Goal: Task Accomplishment & Management: Manage account settings

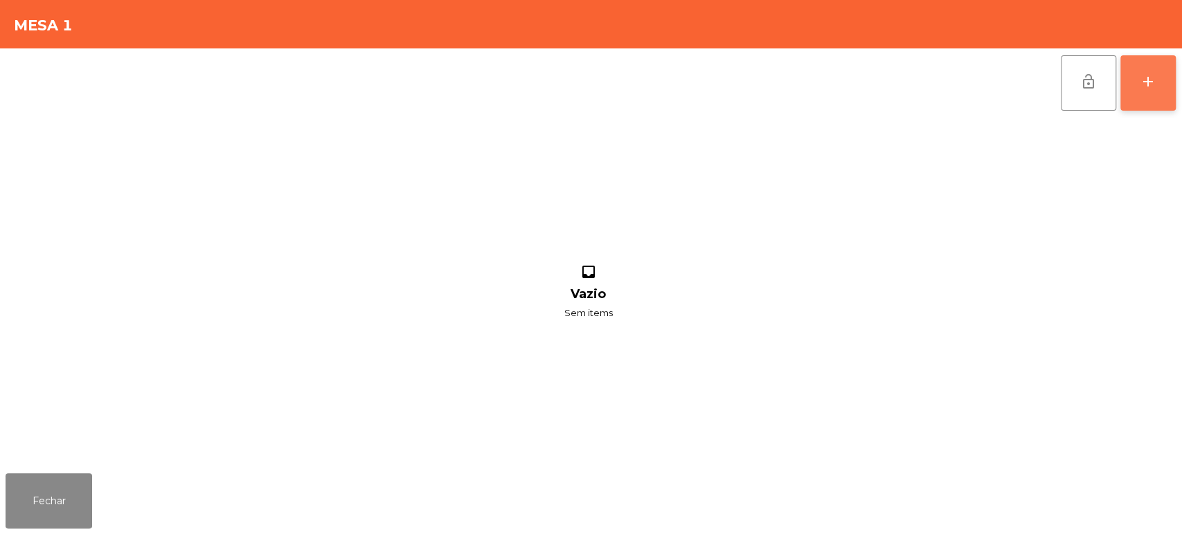
click at [1143, 97] on button "add" at bounding box center [1147, 82] width 55 height 55
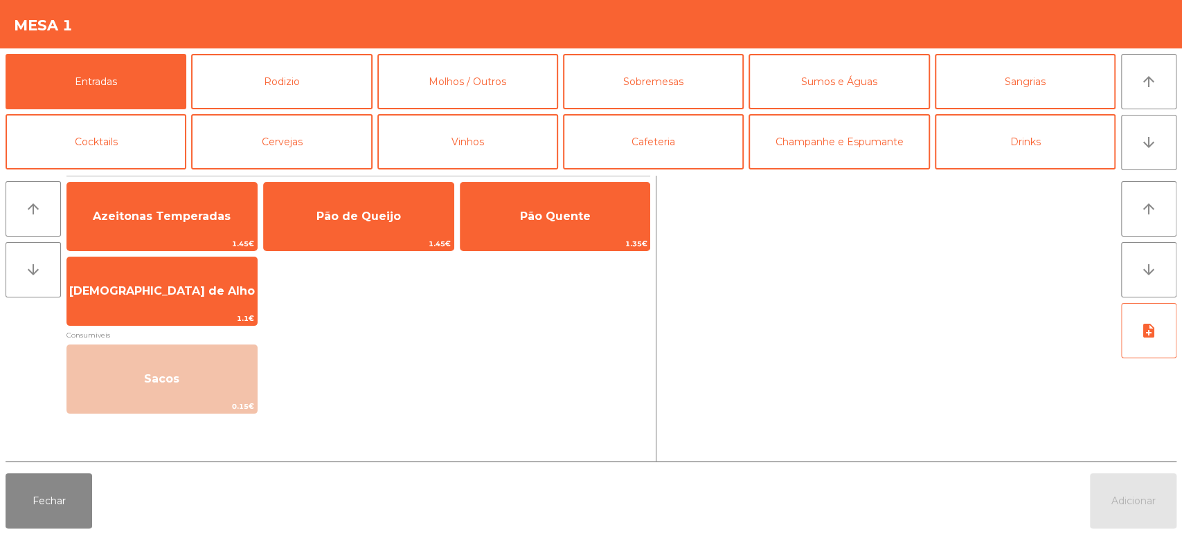
scroll to position [55, 0]
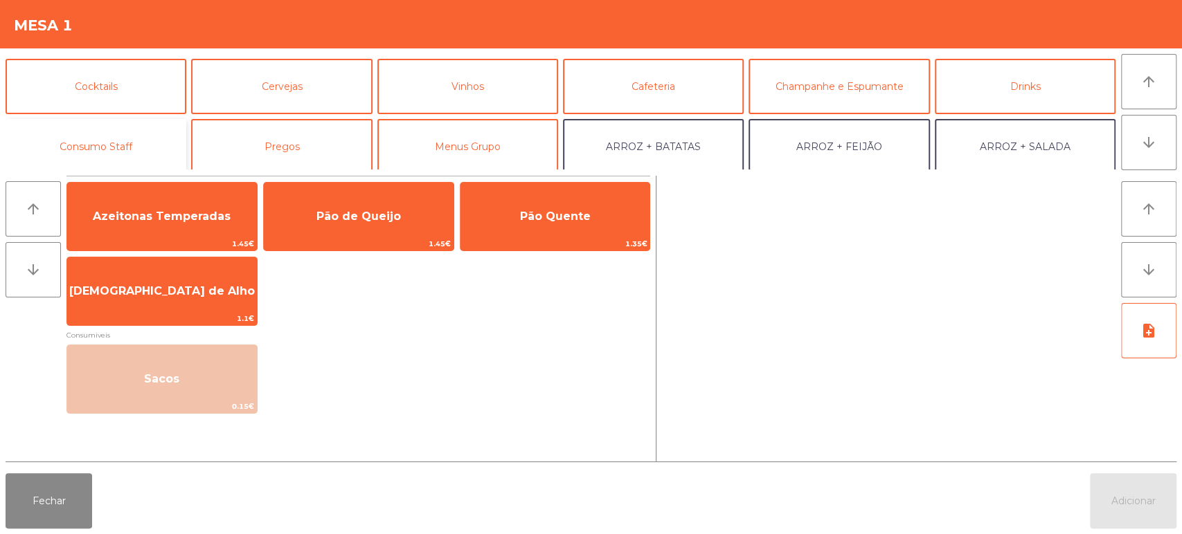
click at [143, 147] on button "Consumo Staff" at bounding box center [96, 146] width 181 height 55
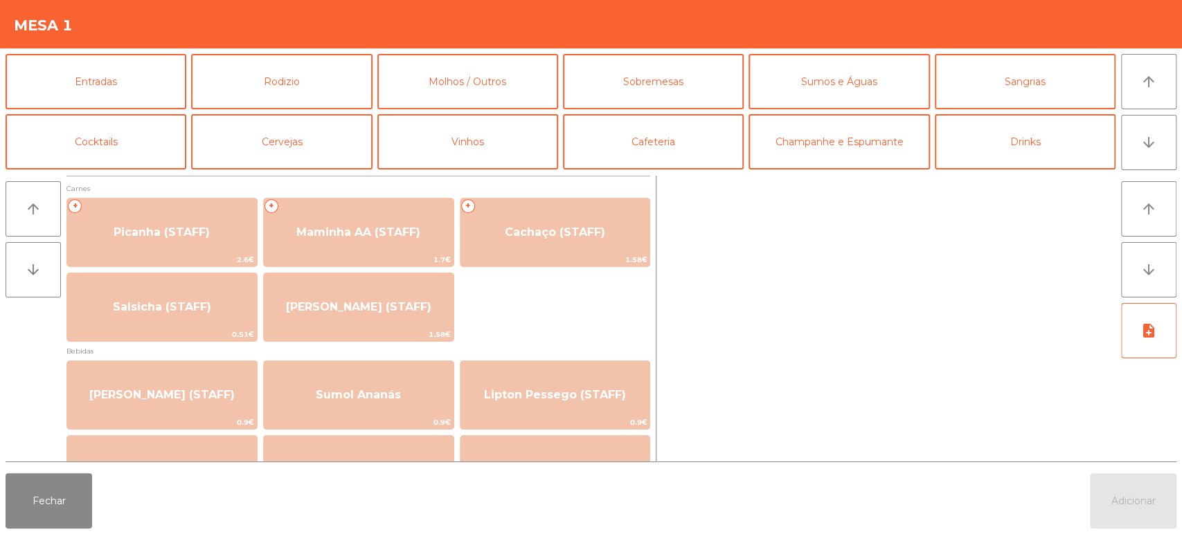
scroll to position [2, 0]
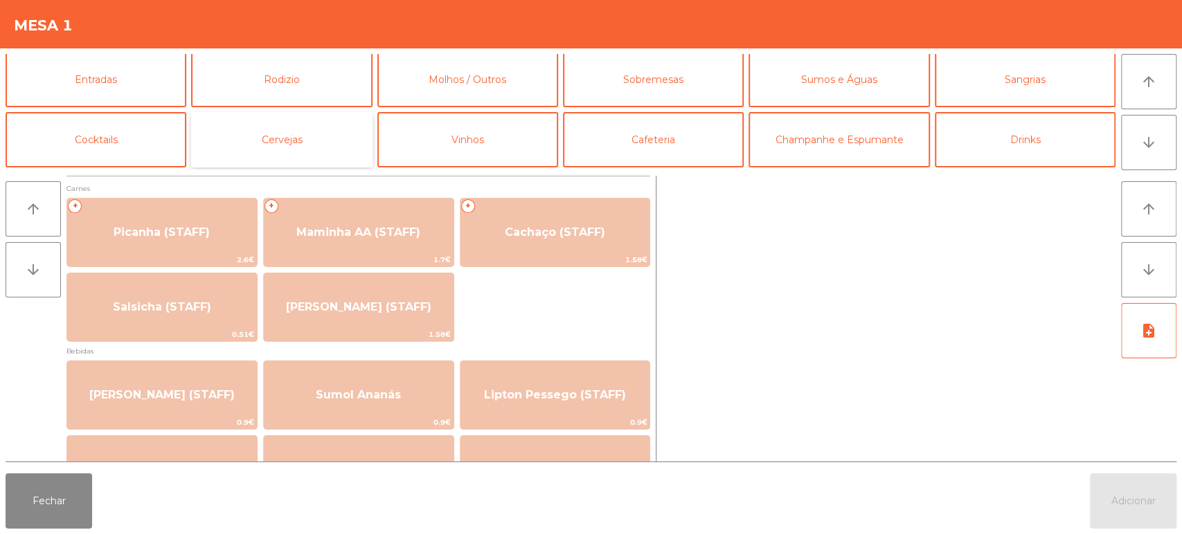
click at [298, 149] on button "Cervejas" at bounding box center [281, 139] width 181 height 55
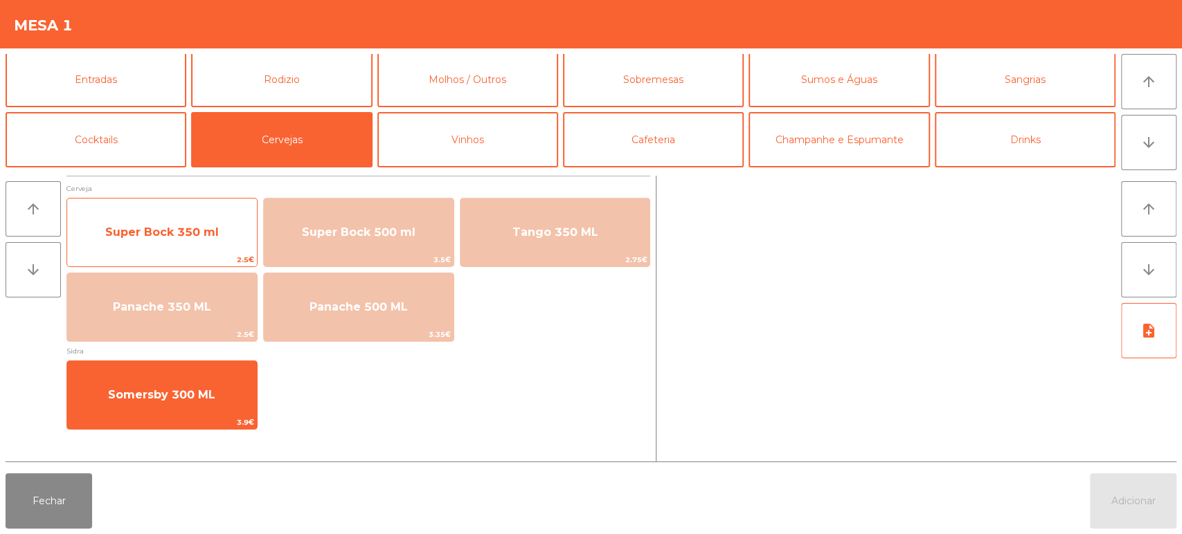
click at [212, 233] on span "Super Bock 350 ml" at bounding box center [162, 232] width 114 height 13
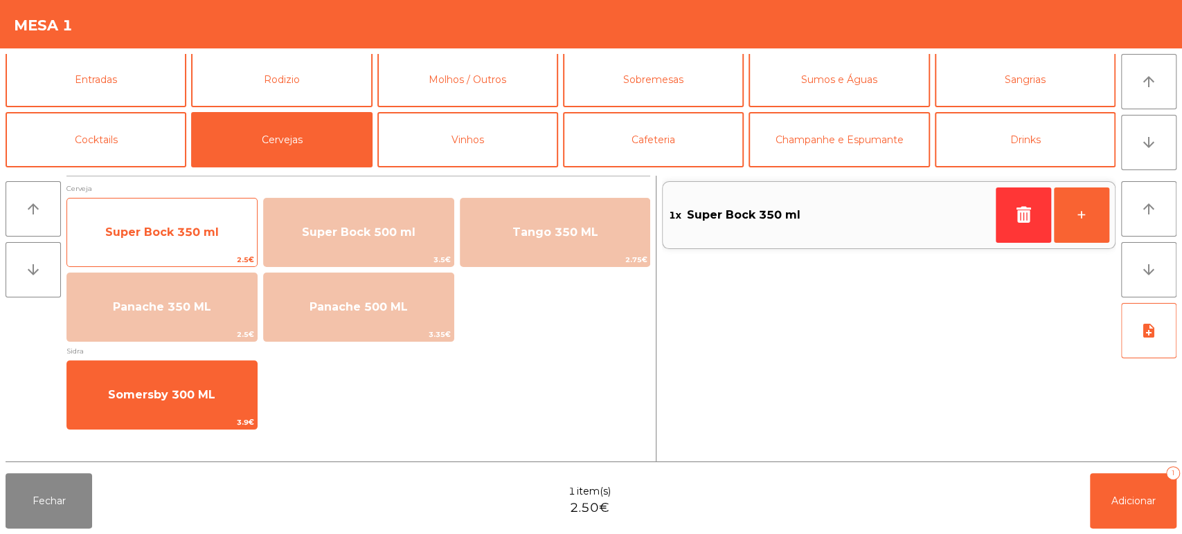
click at [194, 220] on span "Super Bock 350 ml" at bounding box center [162, 232] width 190 height 37
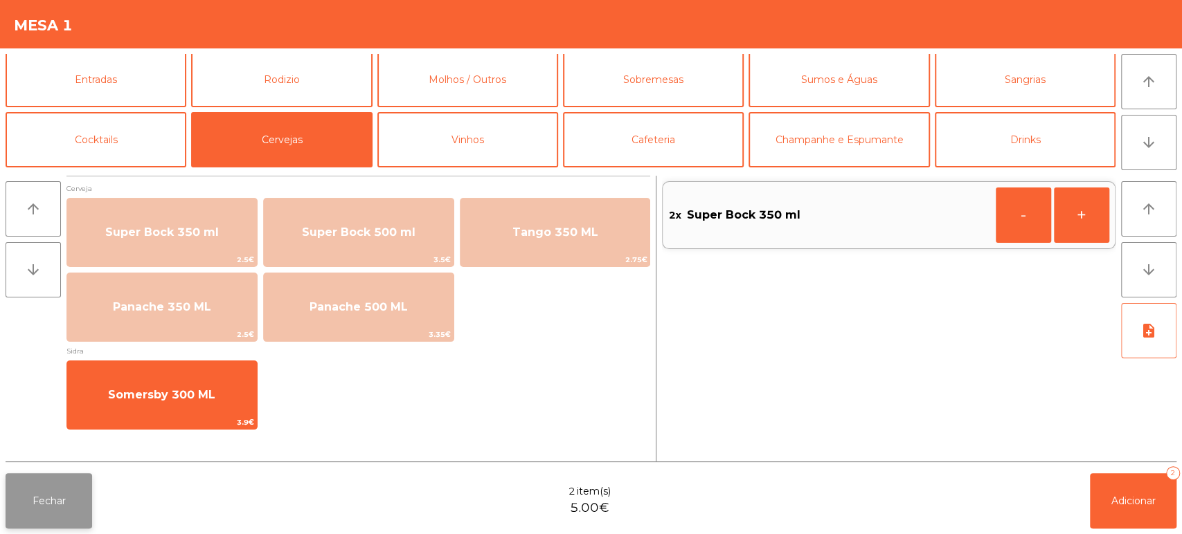
click at [17, 479] on button "Fechar" at bounding box center [49, 500] width 87 height 55
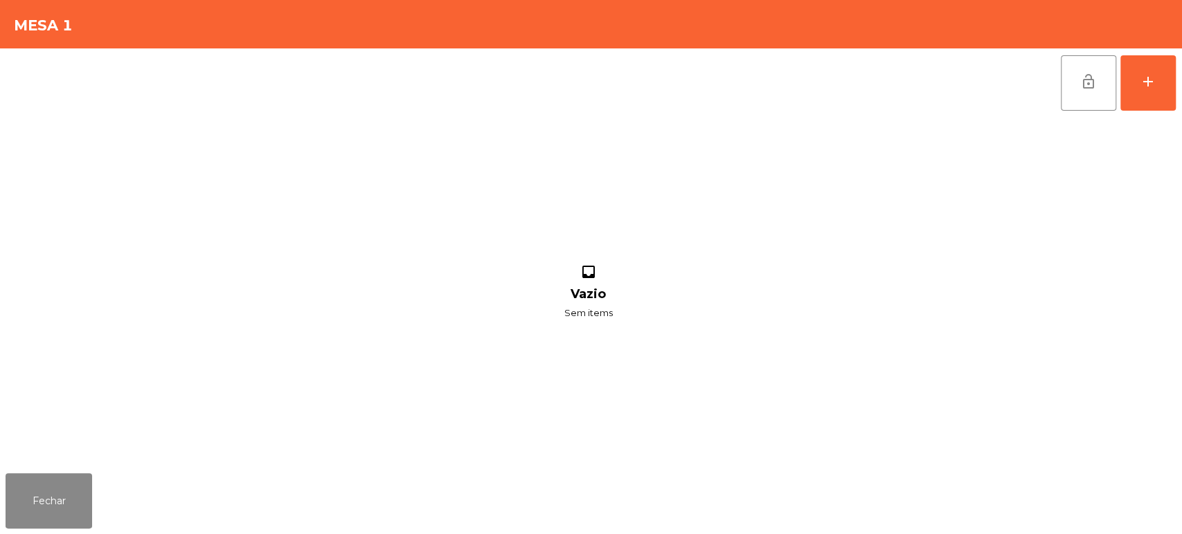
click at [1178, 85] on div "lock_open add inbox Vazio Sem items" at bounding box center [591, 257] width 1182 height 419
click at [1141, 89] on button "add" at bounding box center [1147, 82] width 55 height 55
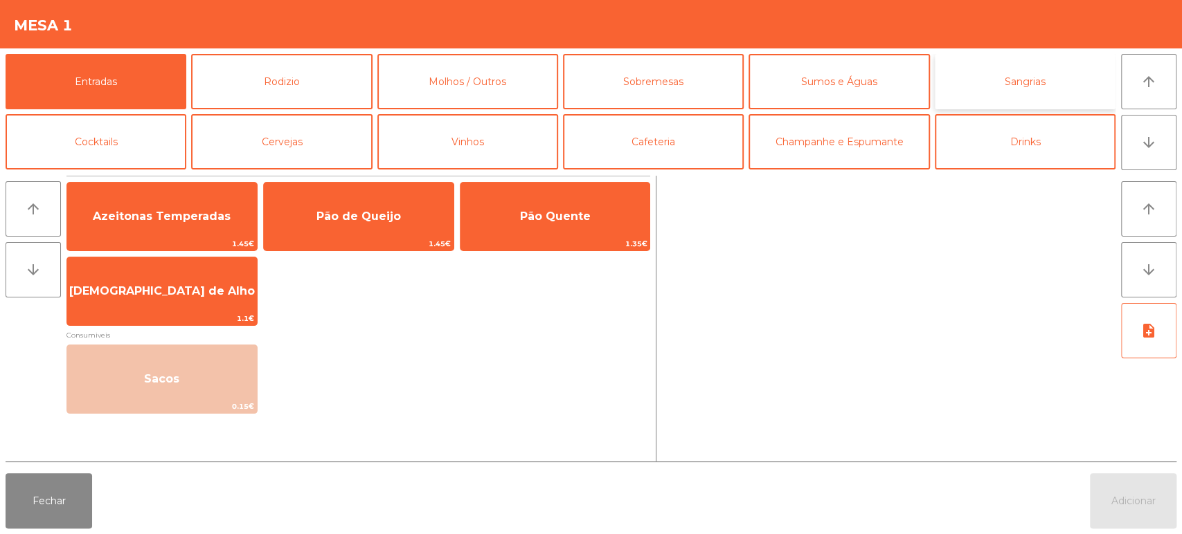
click at [984, 66] on button "Sangrias" at bounding box center [1024, 81] width 181 height 55
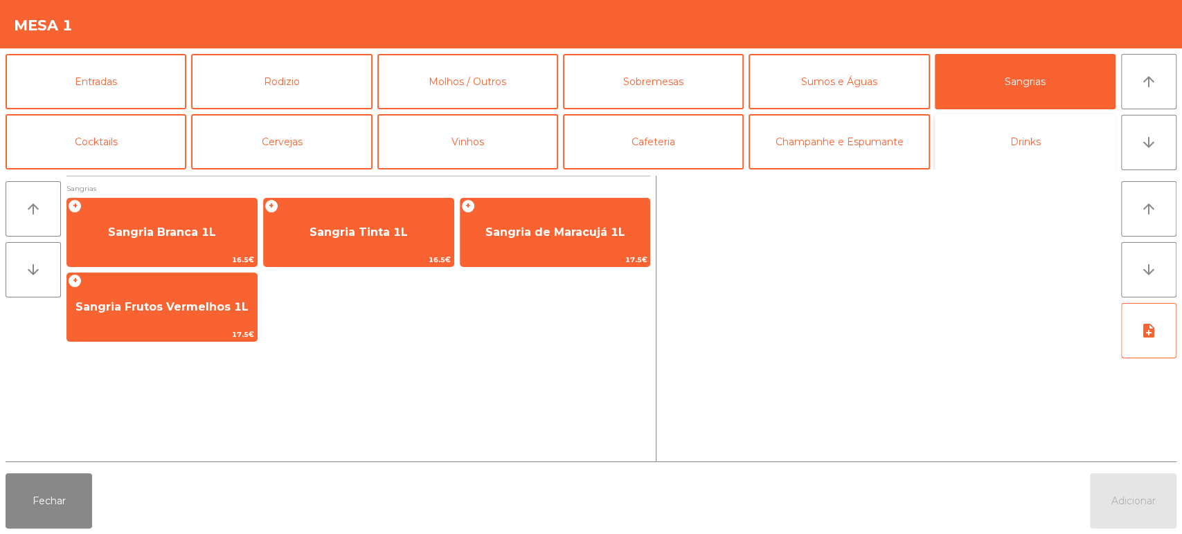
click at [1021, 124] on button "Drinks" at bounding box center [1024, 141] width 181 height 55
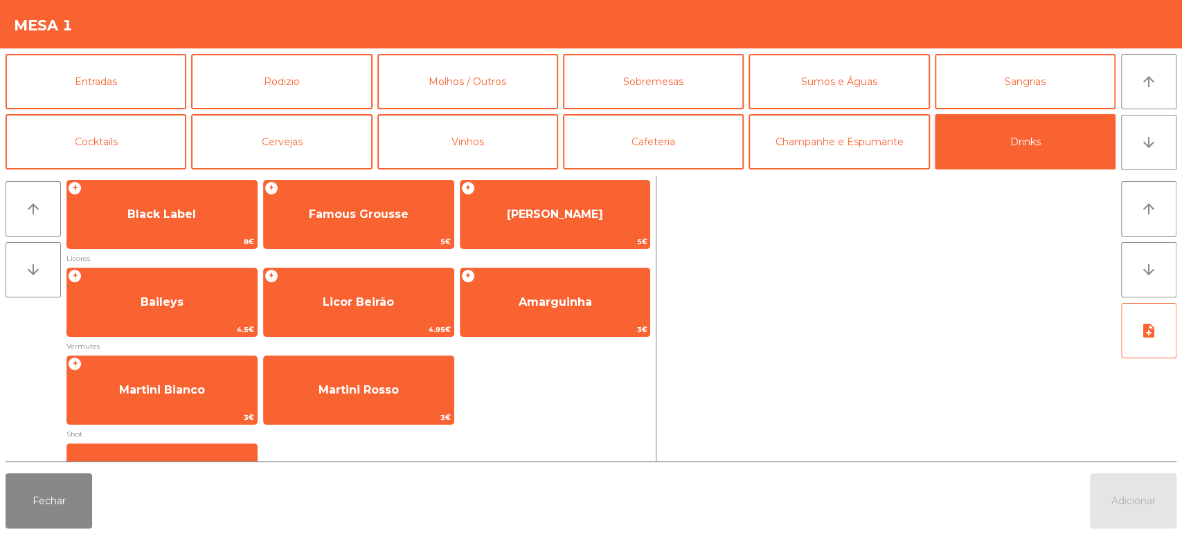
scroll to position [118, 0]
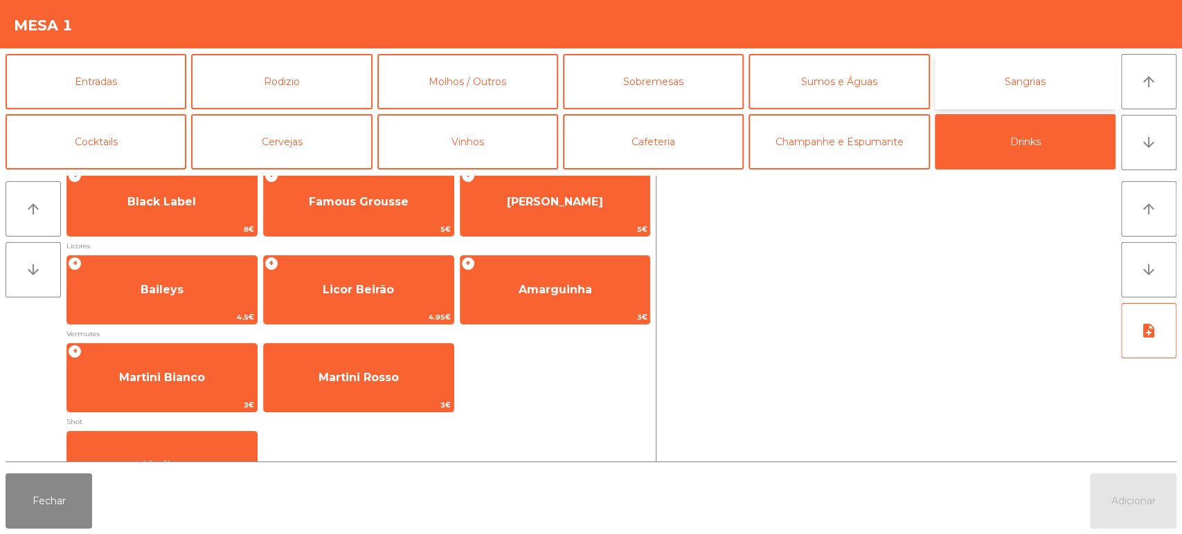
click at [984, 94] on button "Sangrias" at bounding box center [1024, 81] width 181 height 55
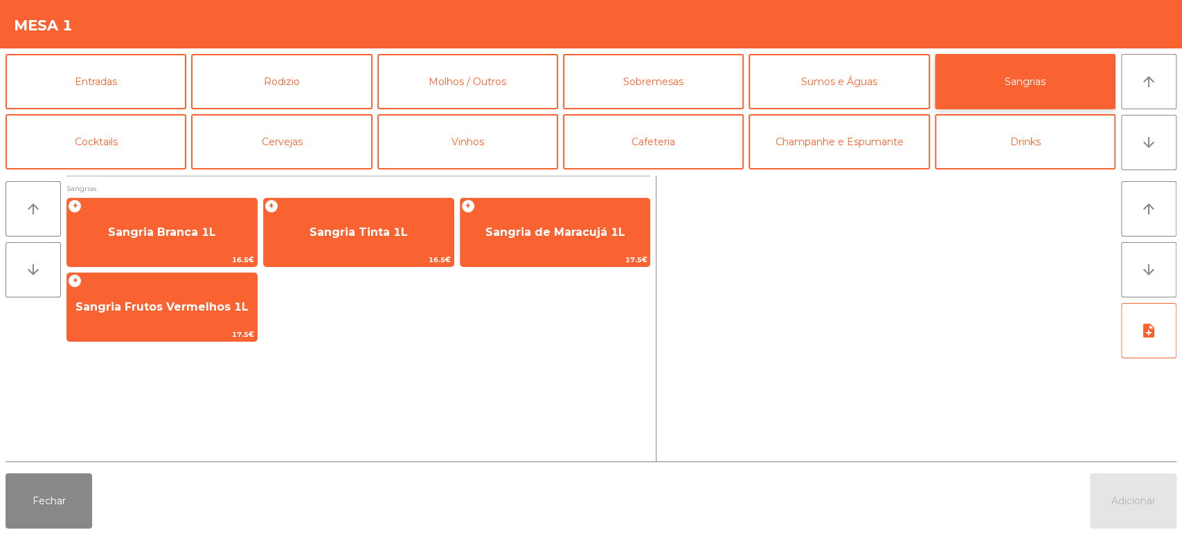
scroll to position [0, 0]
click at [138, 147] on button "Cocktails" at bounding box center [96, 141] width 181 height 55
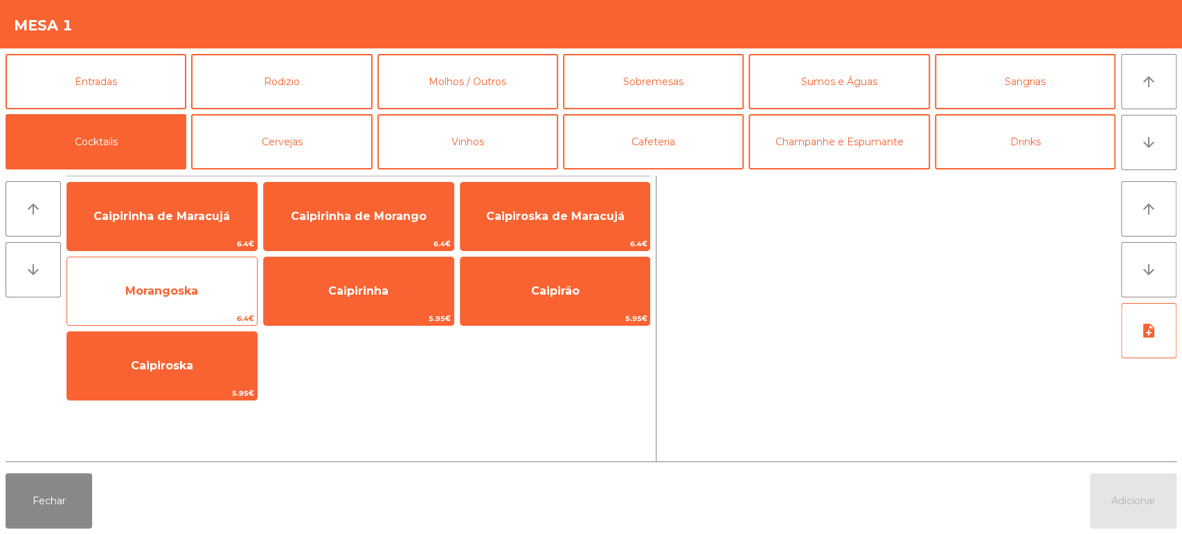
click at [216, 284] on span "Morangoska" at bounding box center [162, 291] width 190 height 37
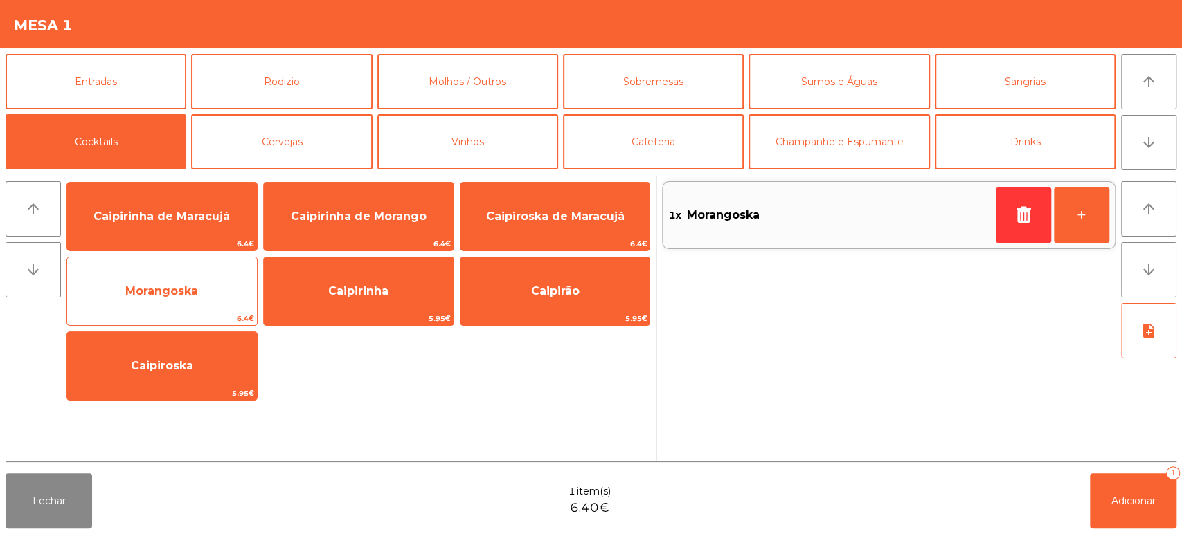
click at [207, 282] on span "Morangoska" at bounding box center [162, 291] width 190 height 37
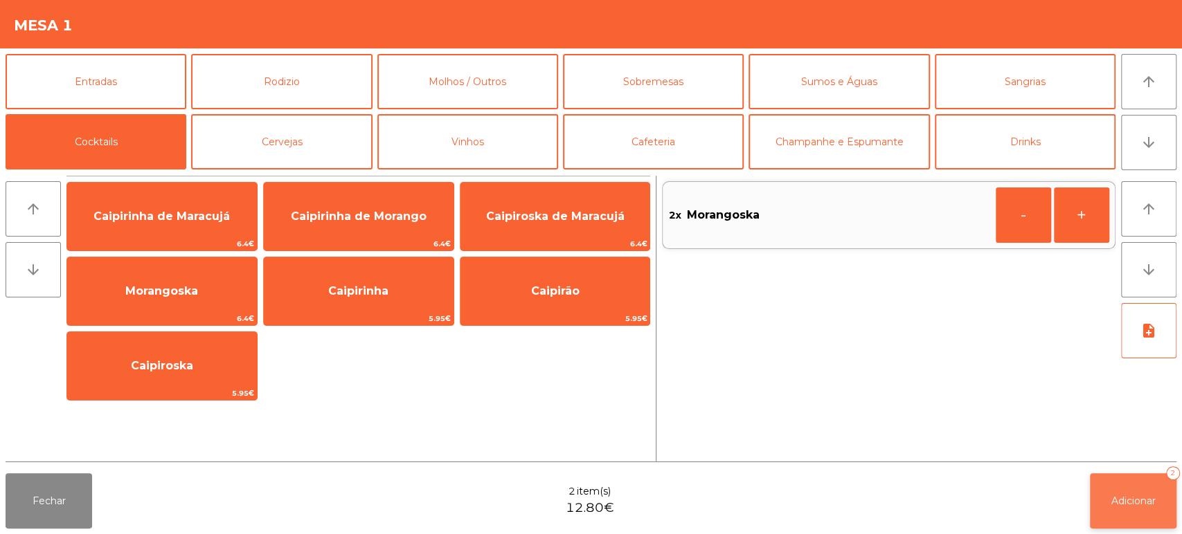
click at [1119, 499] on span "Adicionar" at bounding box center [1133, 501] width 44 height 12
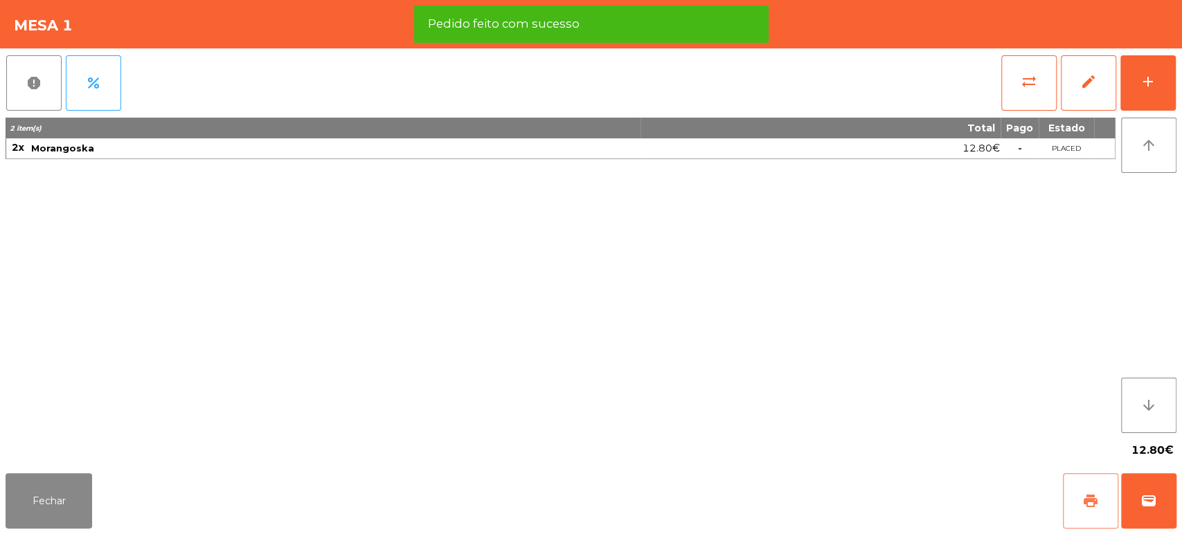
click at [1073, 527] on button "print" at bounding box center [1090, 500] width 55 height 55
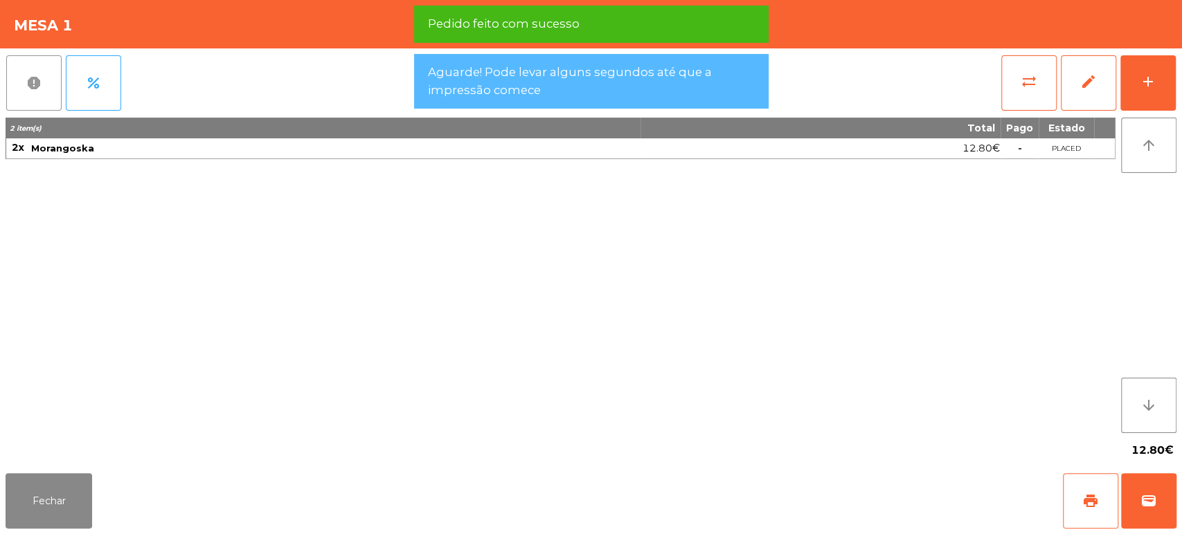
click at [61, 83] on button "report" at bounding box center [33, 82] width 55 height 55
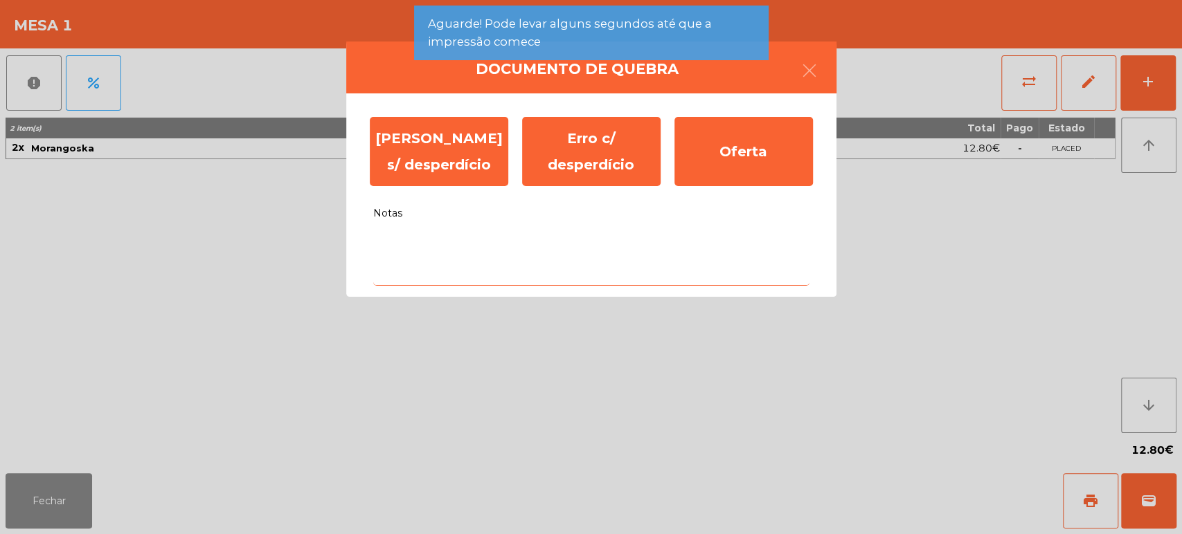
click at [687, 251] on textarea "Notas" at bounding box center [591, 256] width 436 height 57
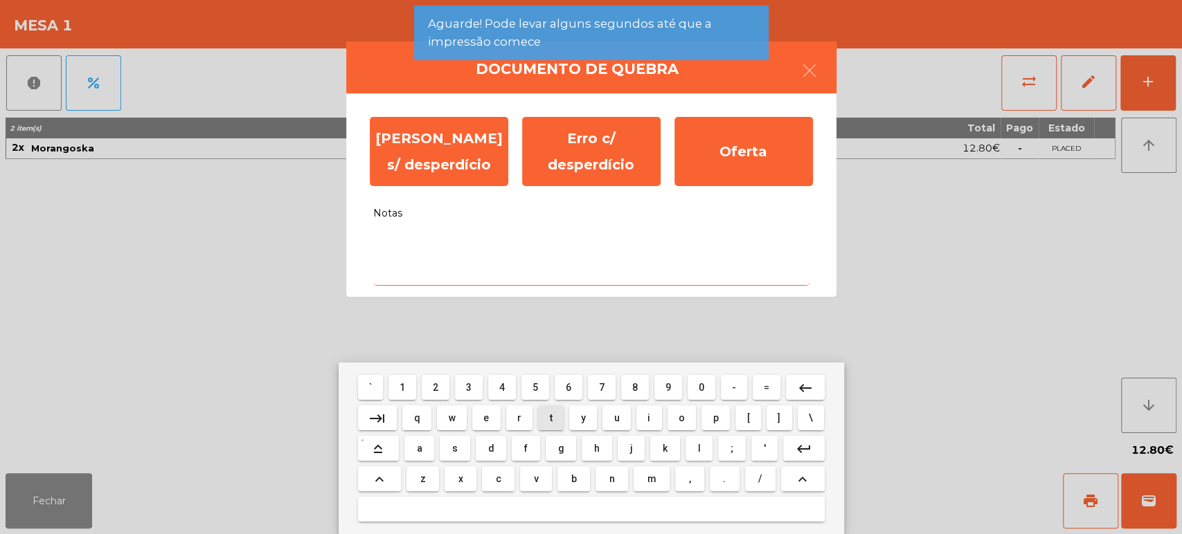
click at [550, 417] on span "t" at bounding box center [551, 418] width 3 height 11
type textarea "**"
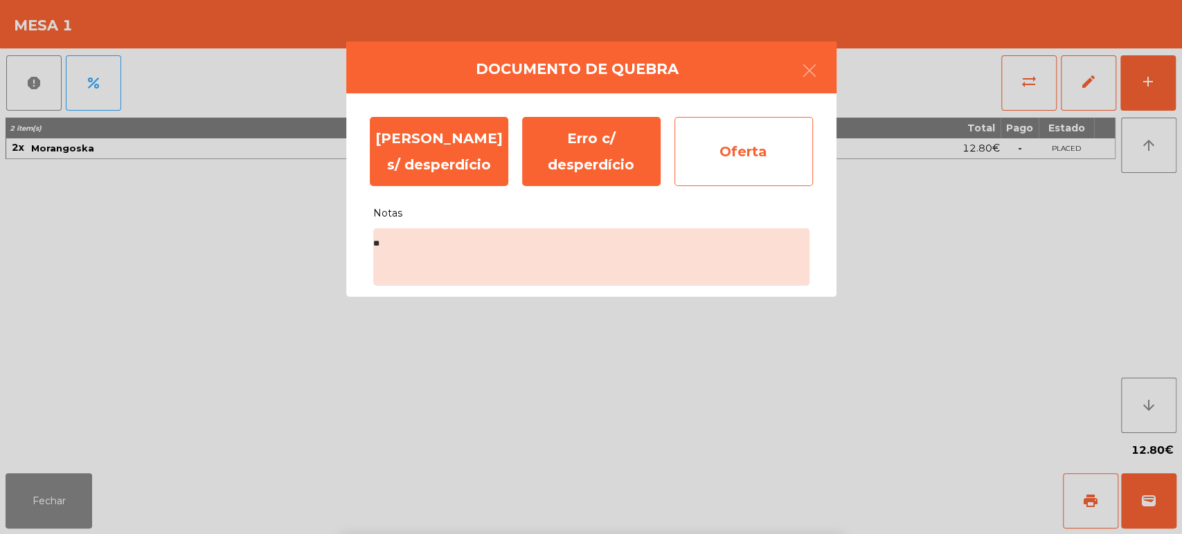
click at [760, 170] on div "Oferta" at bounding box center [743, 151] width 138 height 69
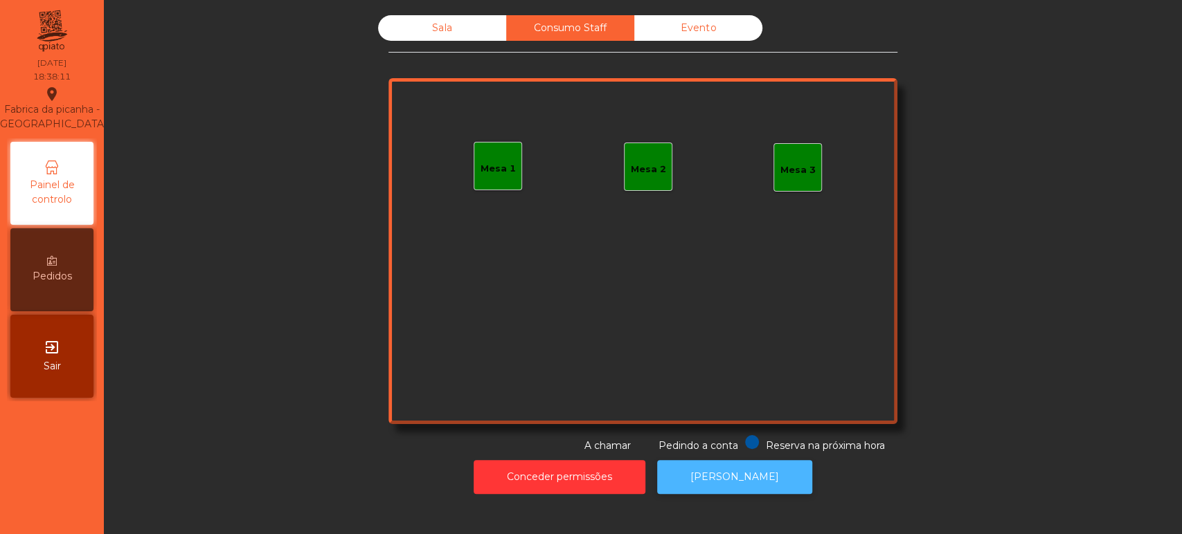
click at [736, 476] on button "[PERSON_NAME]" at bounding box center [734, 477] width 155 height 34
click at [427, 19] on div "Sala" at bounding box center [442, 28] width 128 height 26
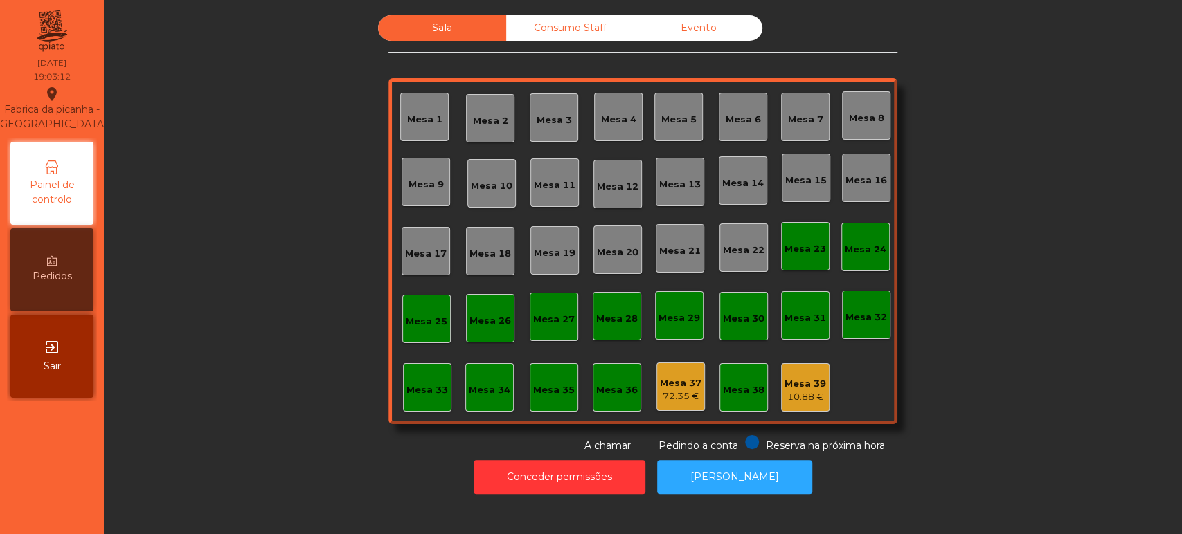
click at [853, 170] on div "Mesa 16" at bounding box center [866, 177] width 42 height 19
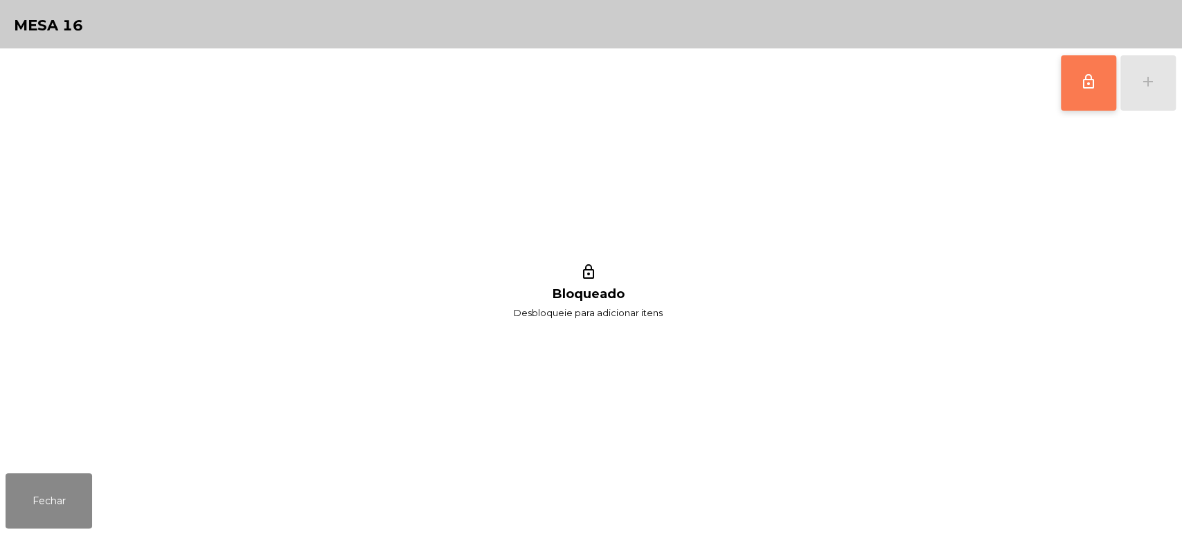
click at [1081, 95] on button "lock_outline" at bounding box center [1087, 82] width 55 height 55
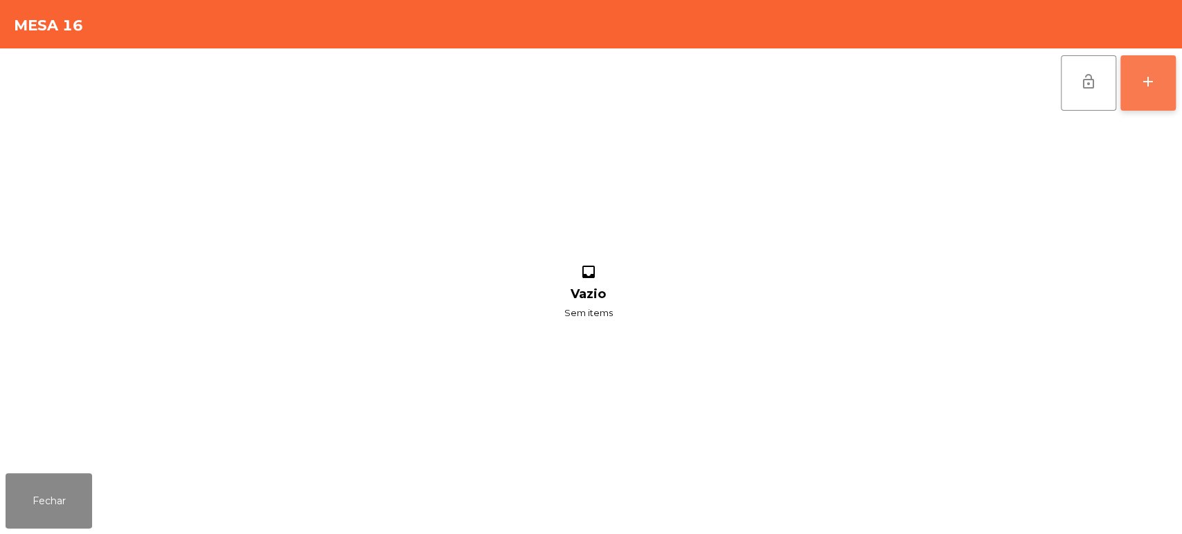
click at [1142, 74] on div "add" at bounding box center [1147, 81] width 17 height 17
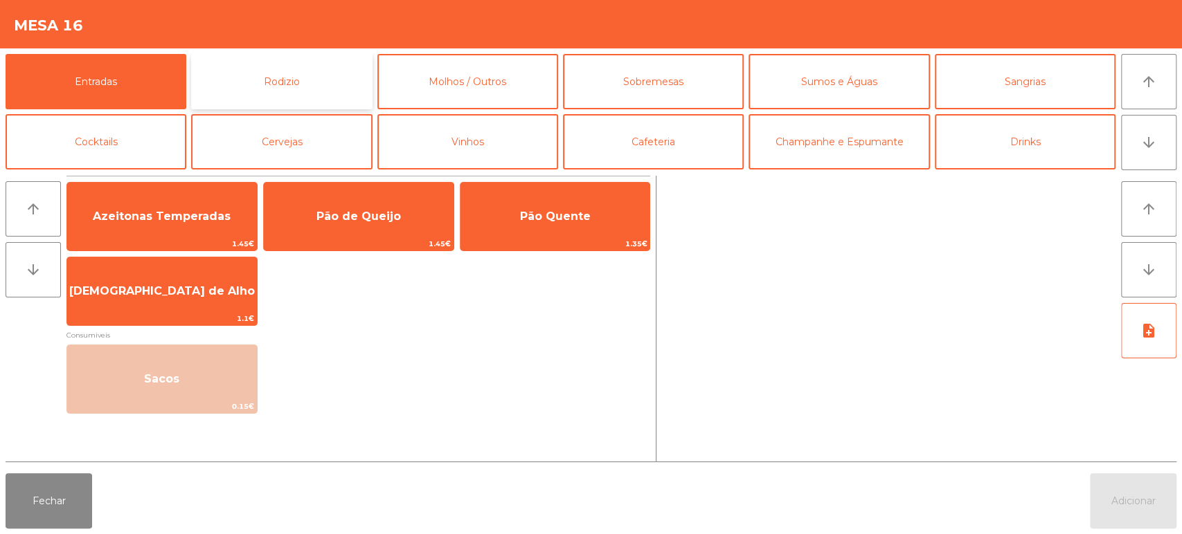
click at [338, 86] on button "Rodizio" at bounding box center [281, 81] width 181 height 55
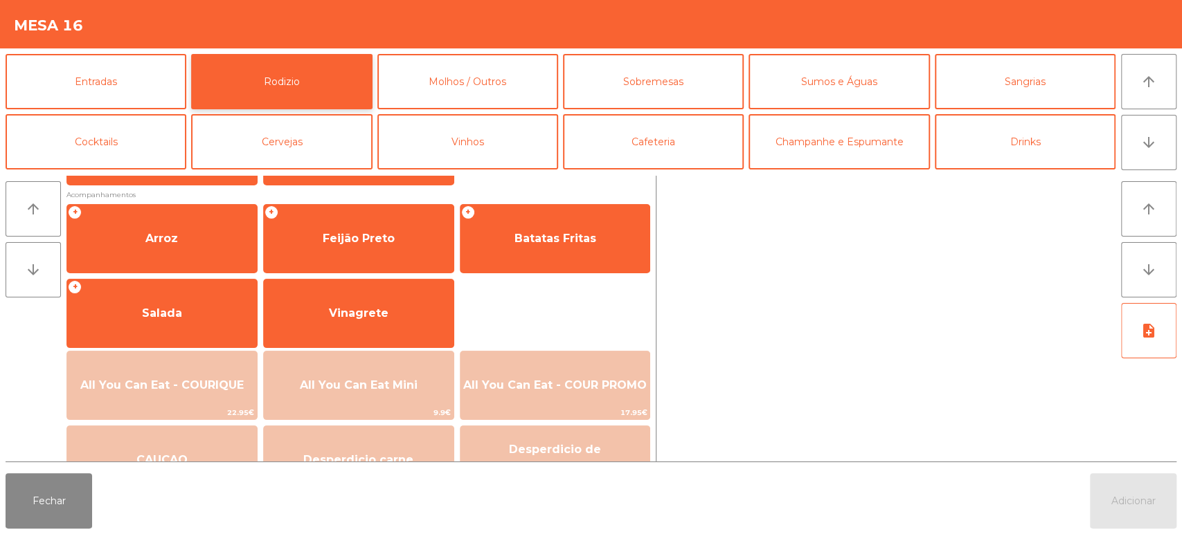
scroll to position [185, 0]
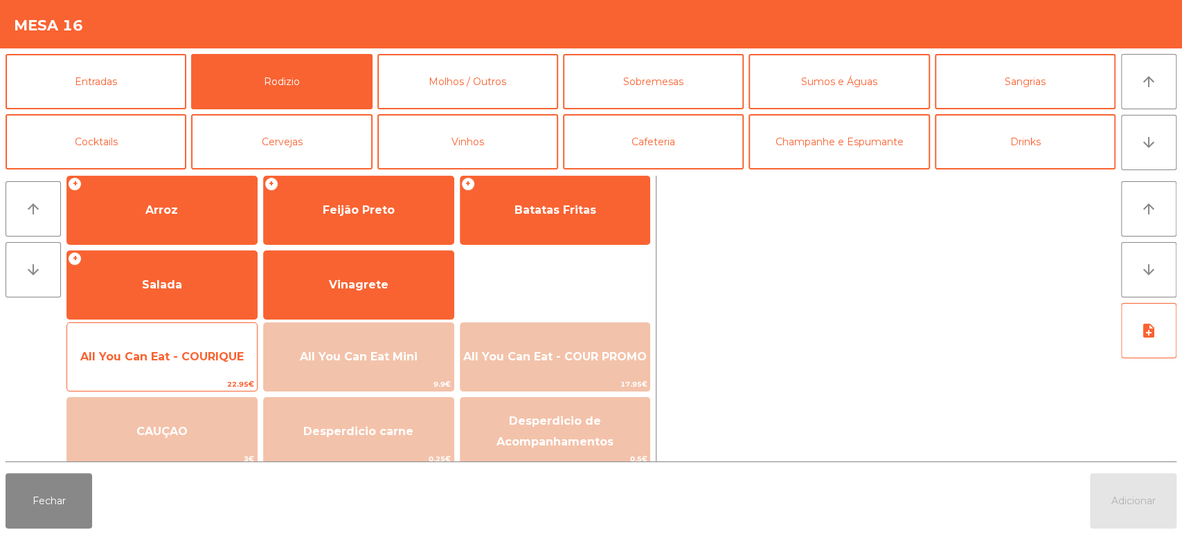
click at [172, 359] on span "All You Can Eat - COURIQUE" at bounding box center [161, 356] width 163 height 13
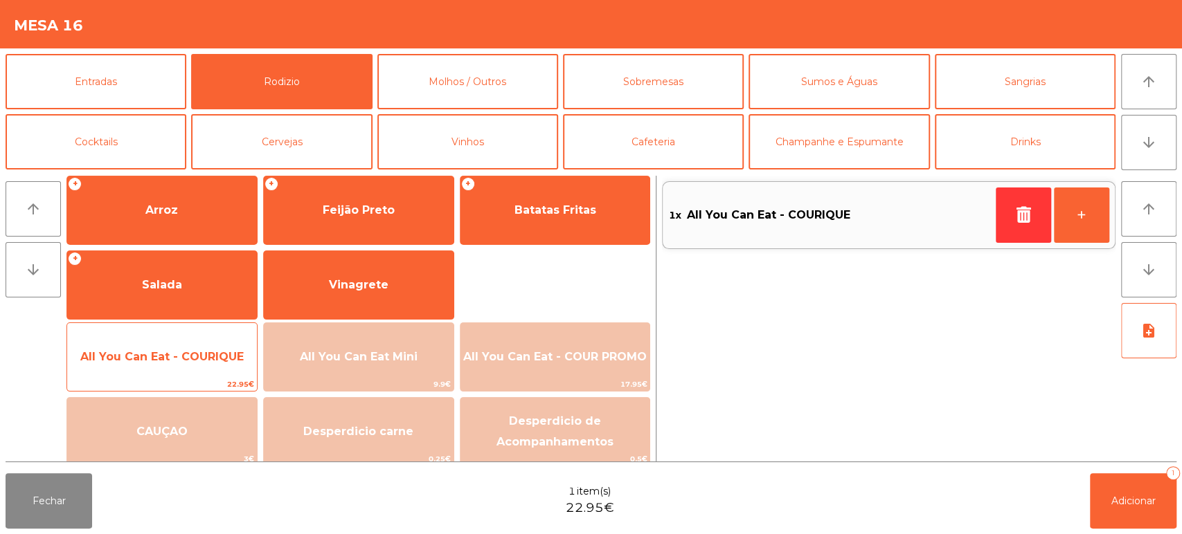
click at [163, 356] on span "All You Can Eat - COURIQUE" at bounding box center [161, 356] width 163 height 13
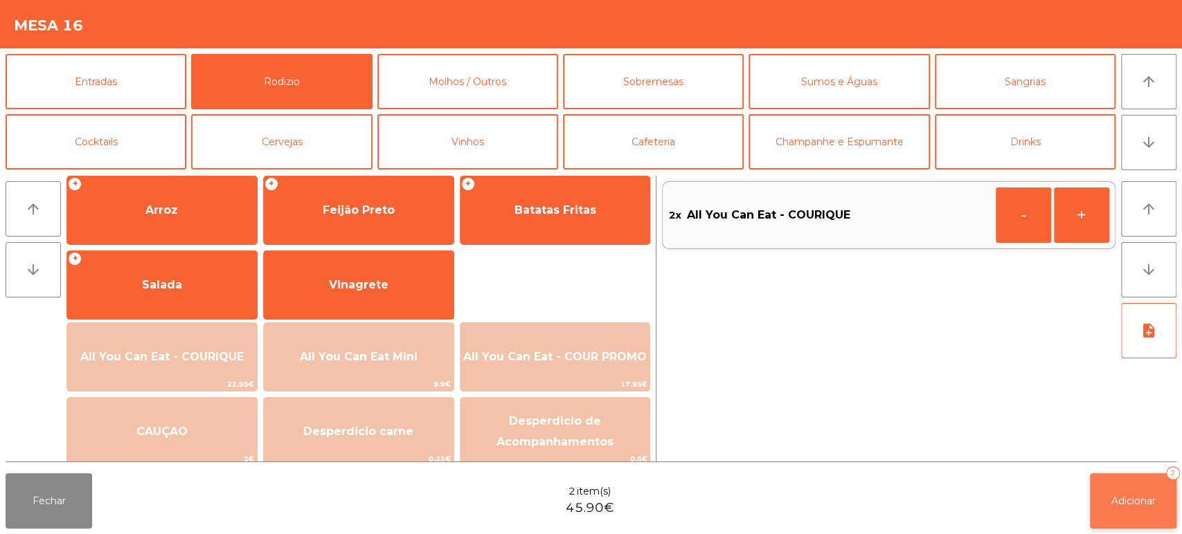
click at [1122, 478] on button "Adicionar 2" at bounding box center [1133, 500] width 87 height 55
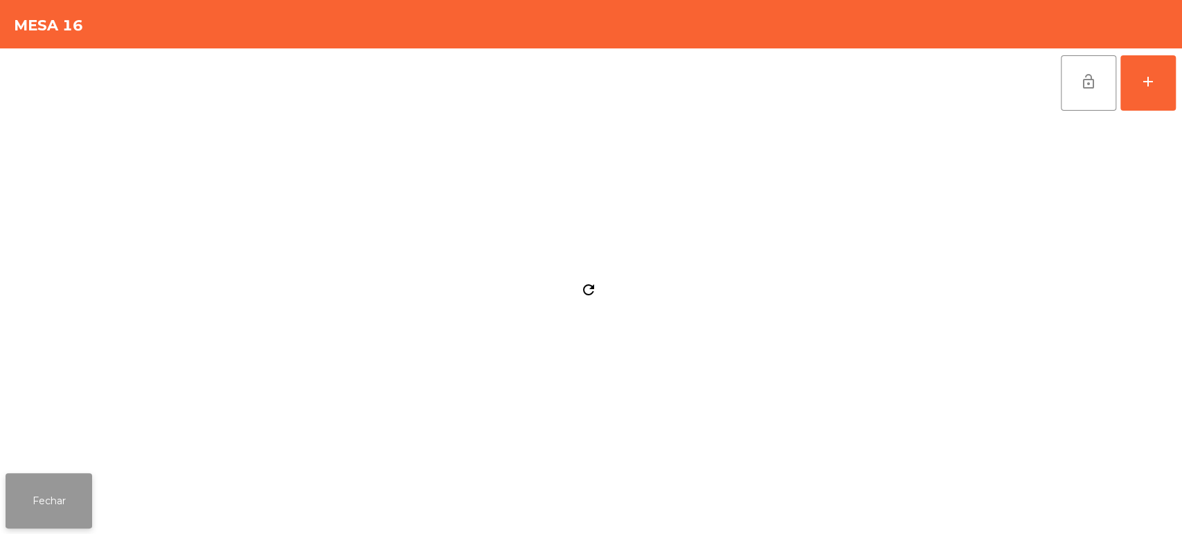
click at [33, 506] on button "Fechar" at bounding box center [49, 500] width 87 height 55
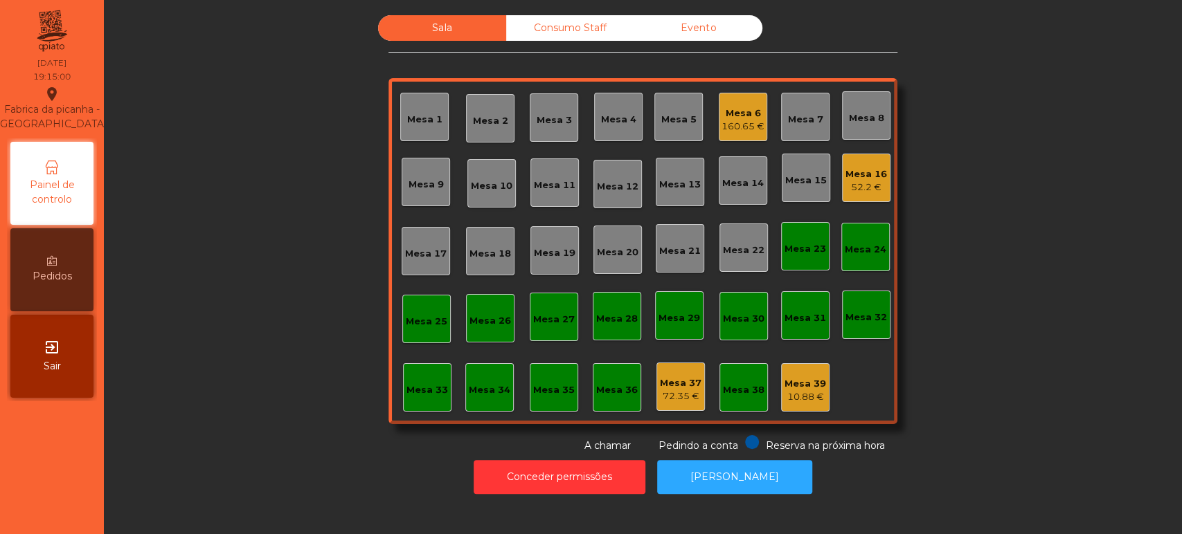
click at [670, 125] on div "Mesa 5" at bounding box center [678, 120] width 35 height 14
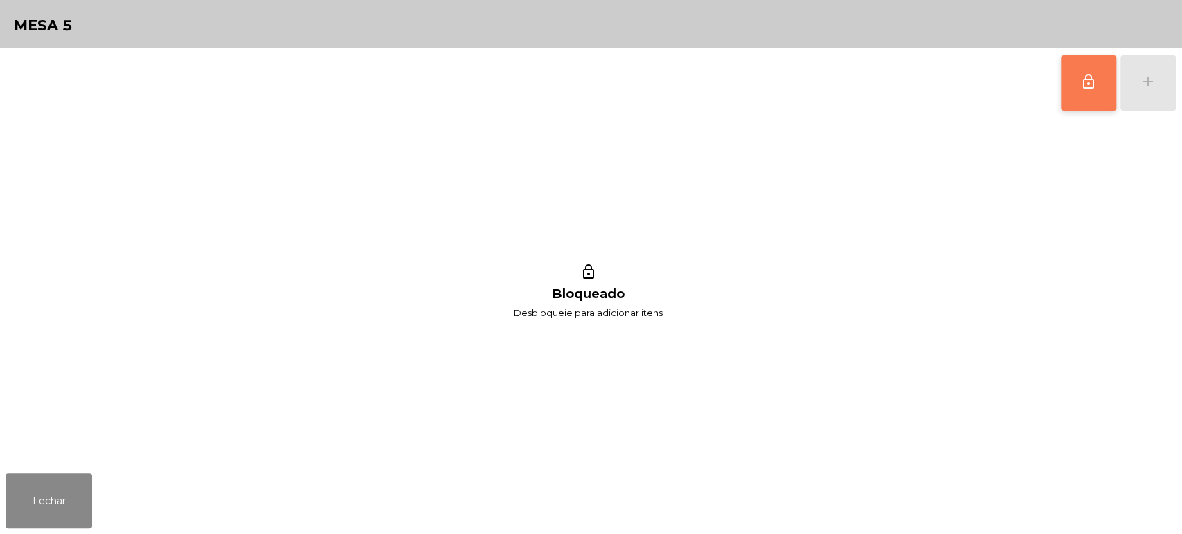
click at [1075, 72] on button "lock_outline" at bounding box center [1087, 82] width 55 height 55
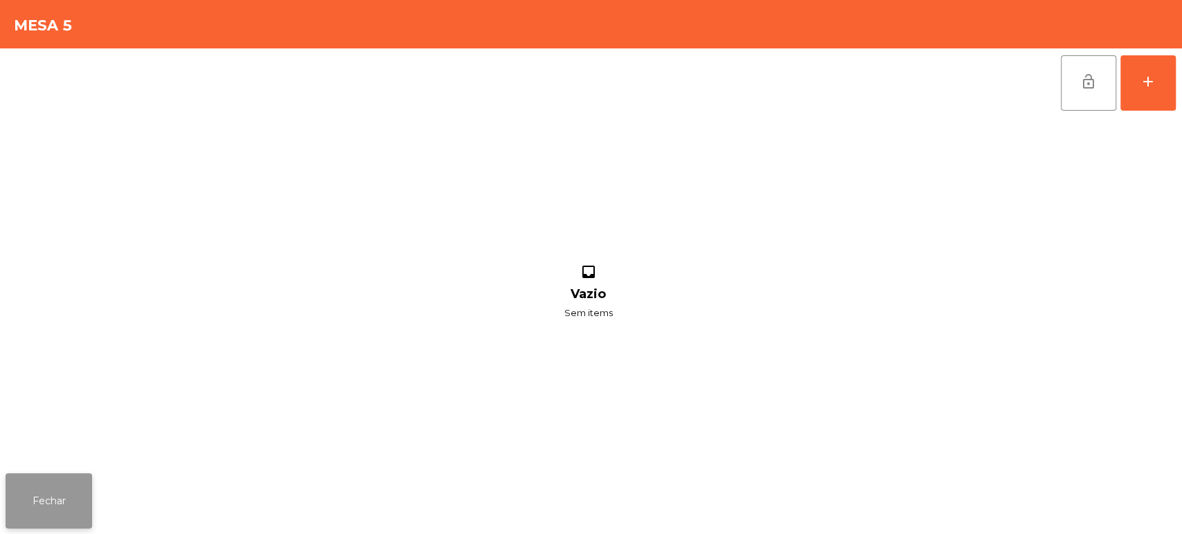
click at [71, 487] on button "Fechar" at bounding box center [49, 500] width 87 height 55
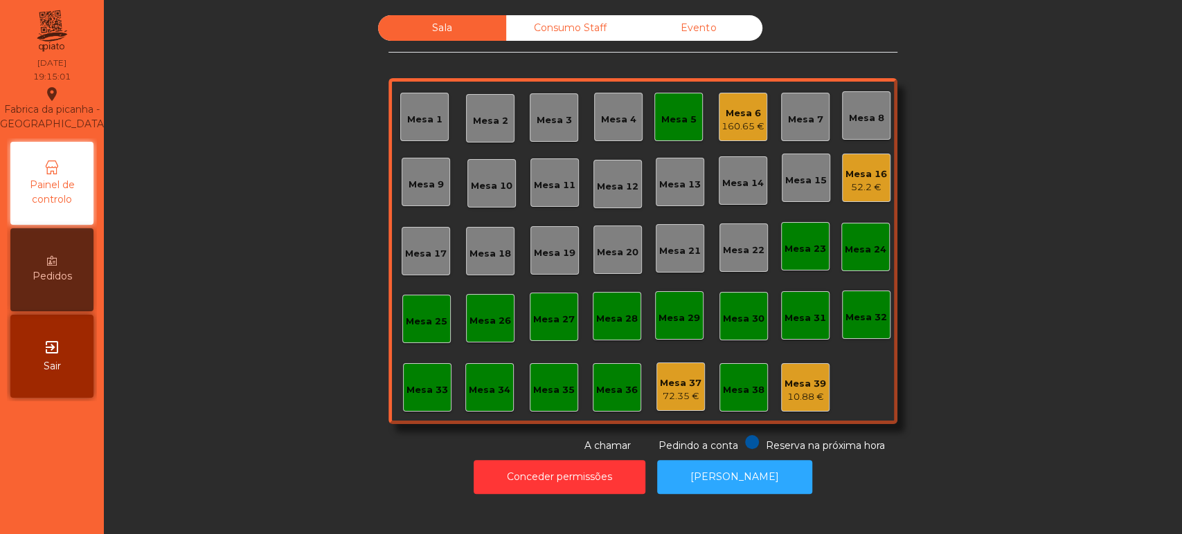
click at [734, 102] on div "Mesa 6 160.65 €" at bounding box center [742, 117] width 43 height 33
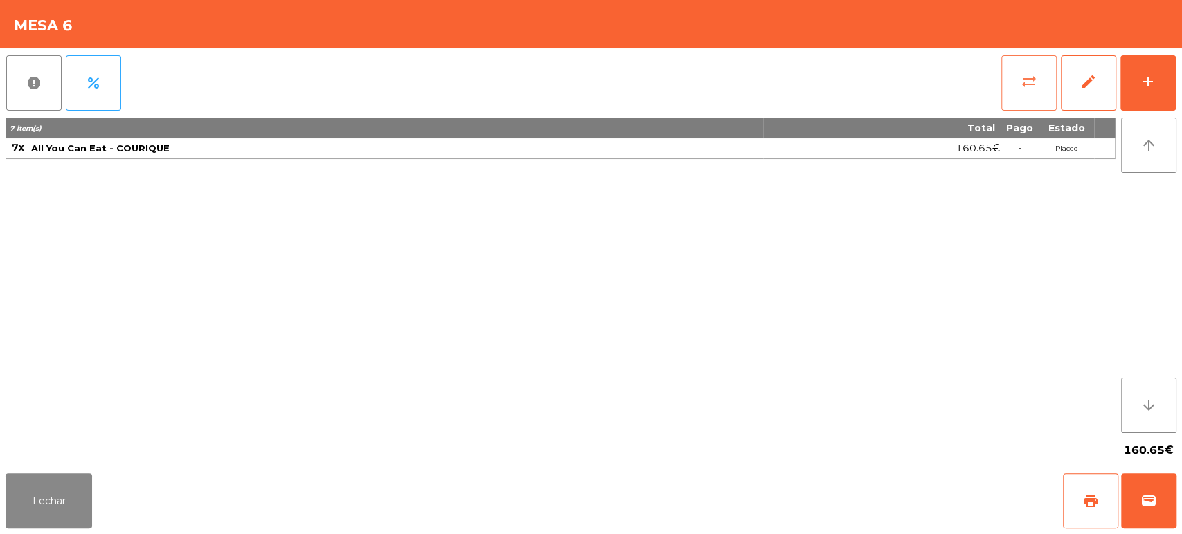
click at [1026, 89] on span "sync_alt" at bounding box center [1028, 81] width 17 height 17
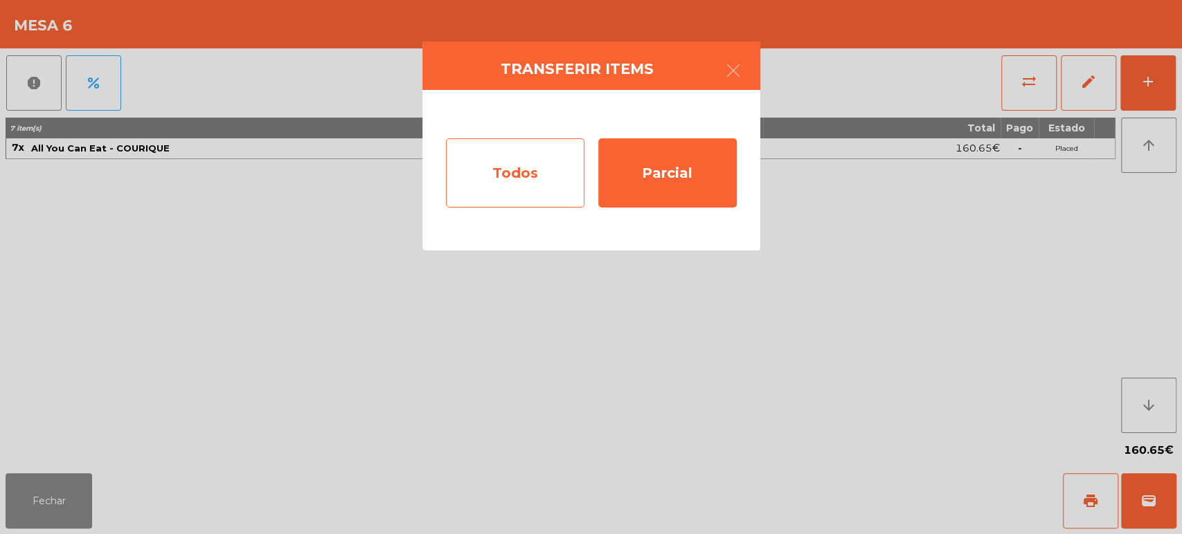
click at [477, 162] on div "Todos" at bounding box center [515, 172] width 138 height 69
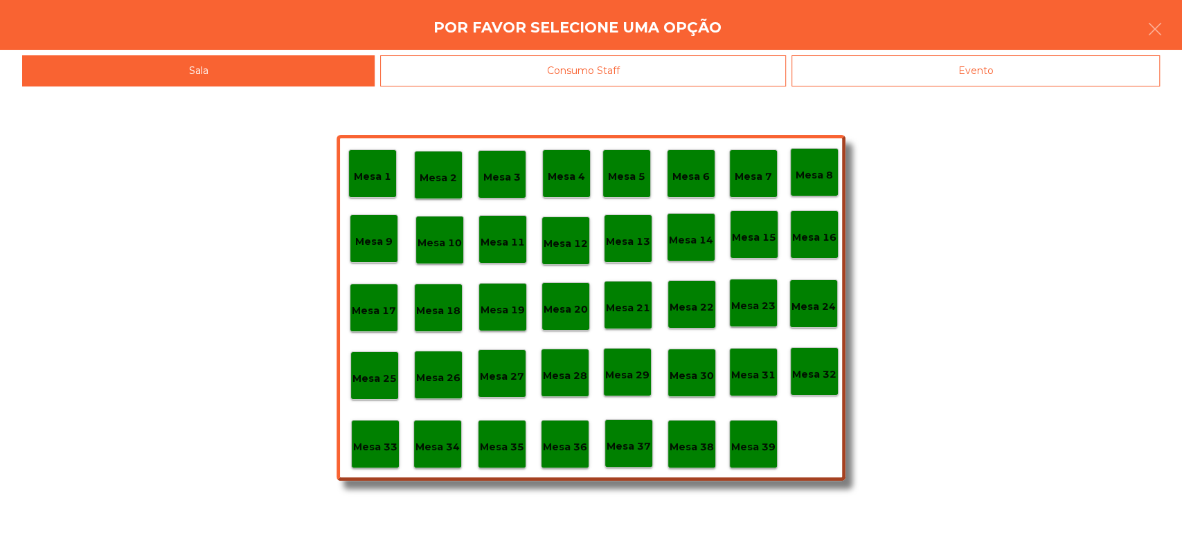
click at [699, 163] on div "Mesa 6" at bounding box center [690, 173] width 37 height 21
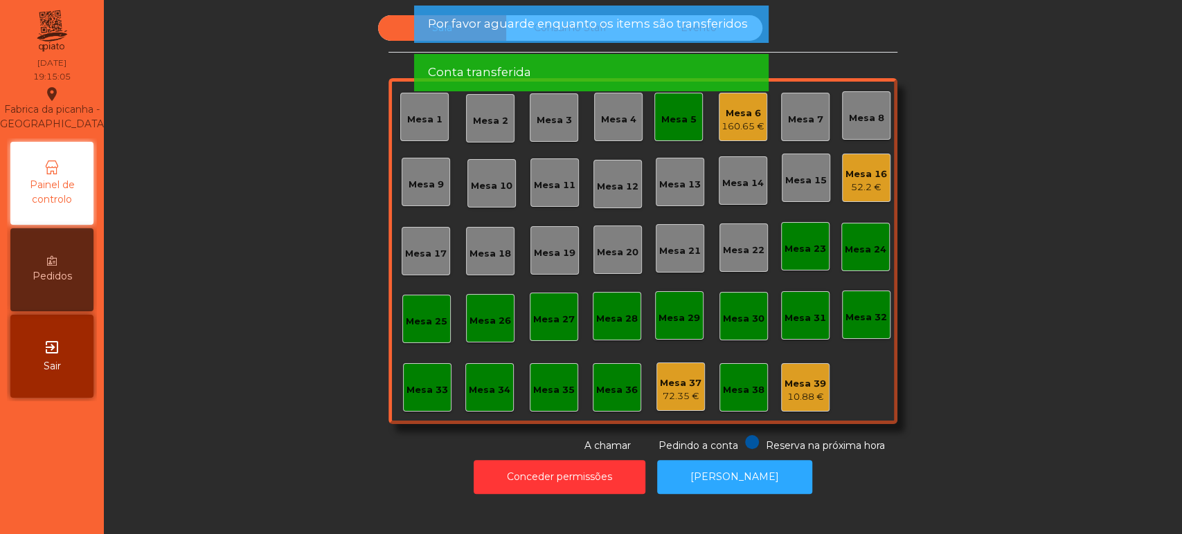
click at [731, 114] on div "Mesa 6" at bounding box center [742, 114] width 43 height 14
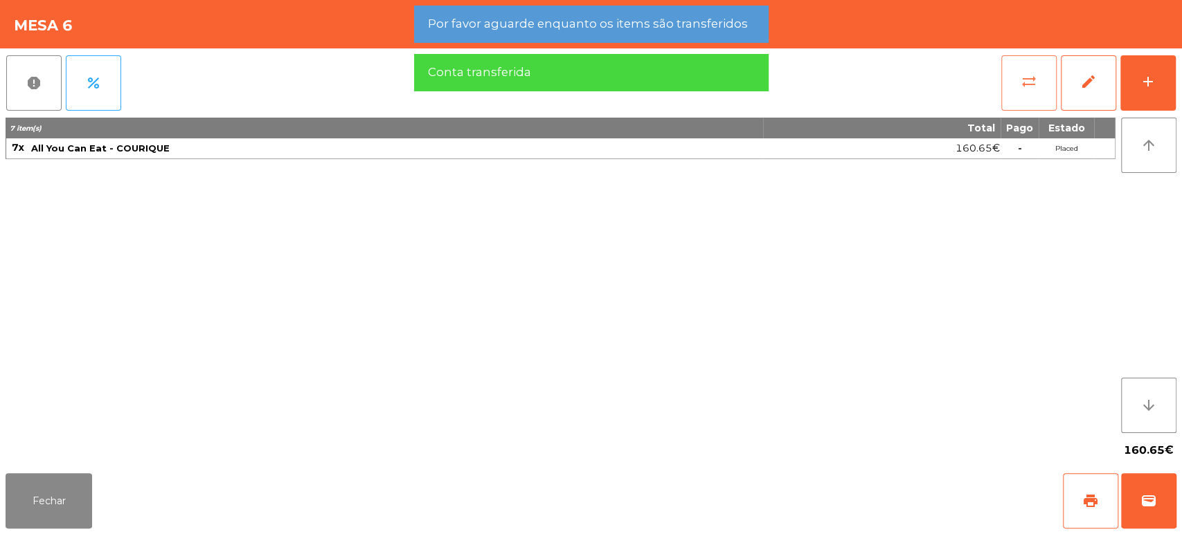
click at [1024, 77] on span "sync_alt" at bounding box center [1028, 81] width 17 height 17
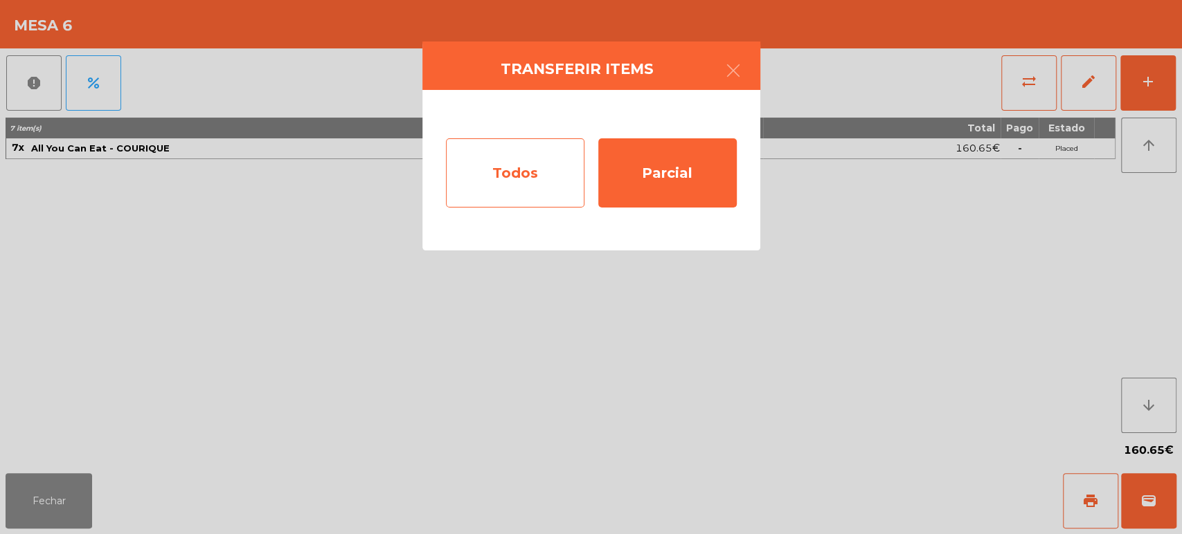
click at [515, 157] on div "Todos" at bounding box center [515, 172] width 138 height 69
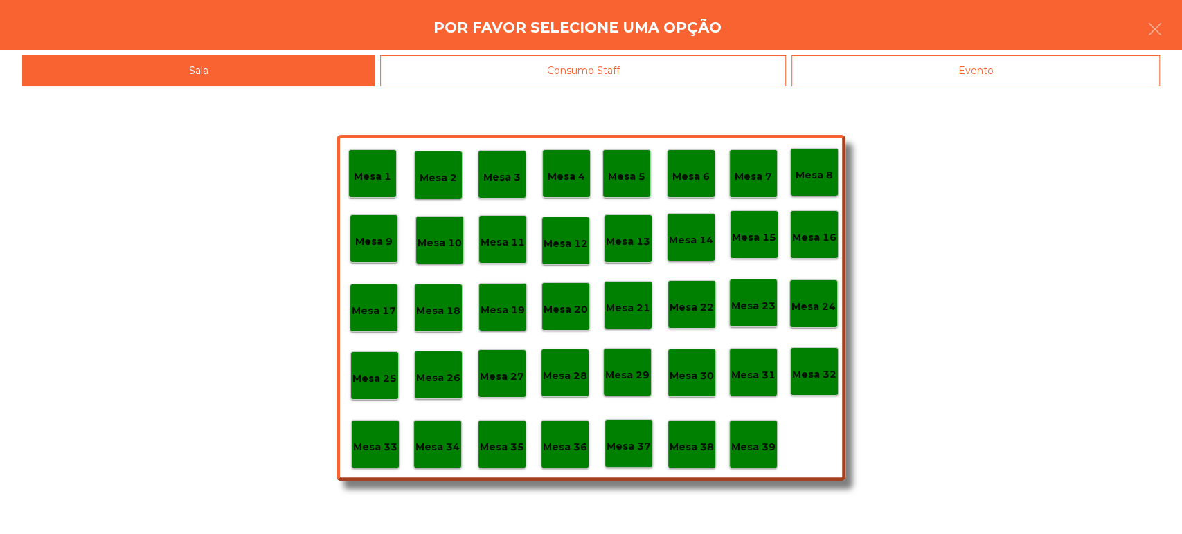
click at [645, 165] on div "Mesa 5" at bounding box center [626, 174] width 48 height 48
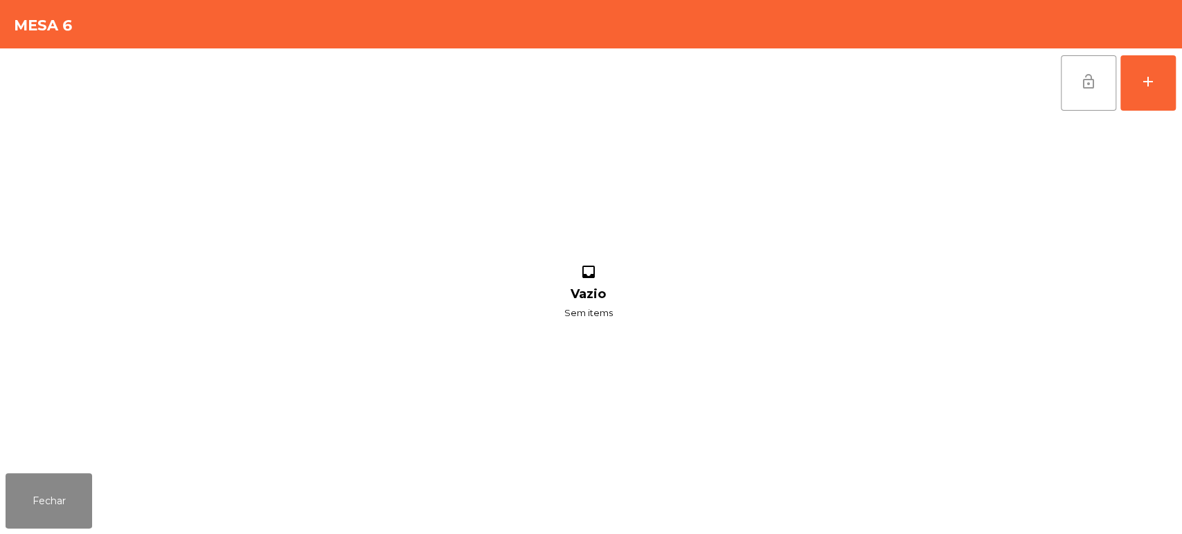
click at [1084, 100] on button "lock_open" at bounding box center [1087, 82] width 55 height 55
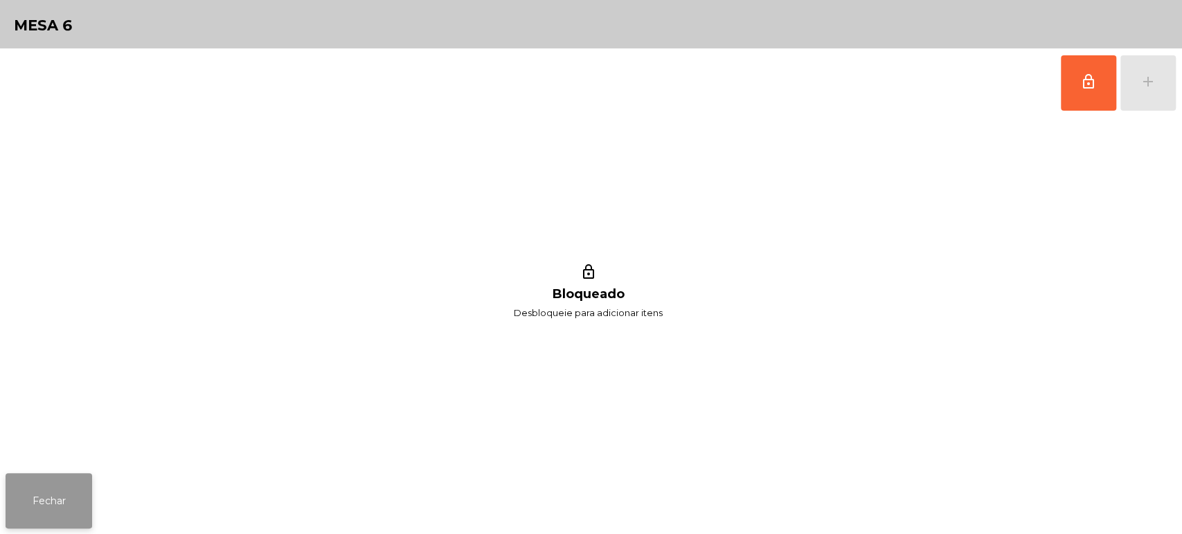
click at [63, 497] on button "Fechar" at bounding box center [49, 500] width 87 height 55
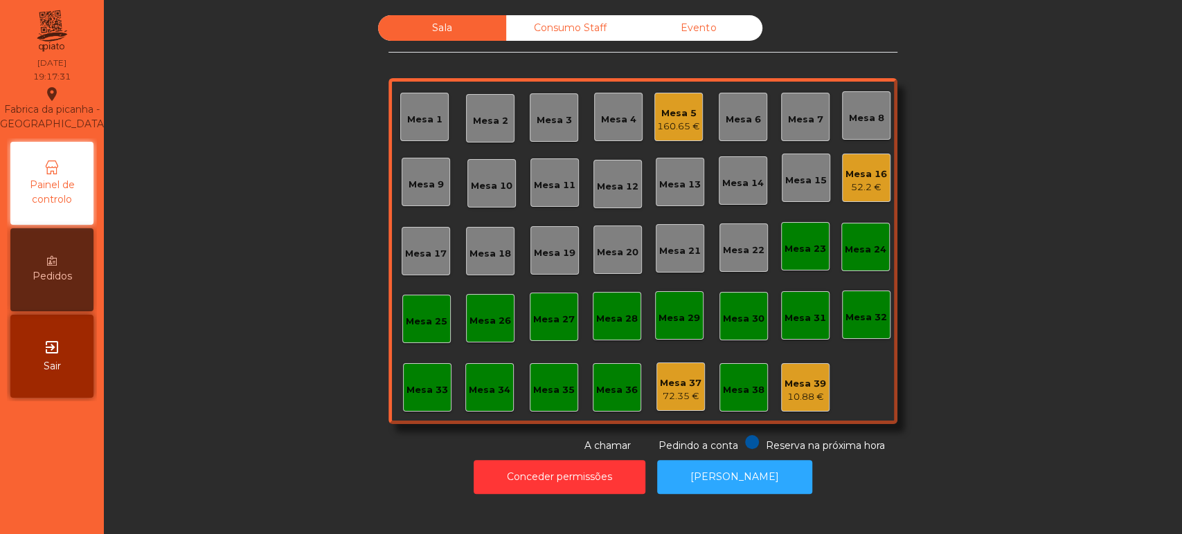
click at [658, 114] on div "Mesa 5" at bounding box center [678, 114] width 43 height 14
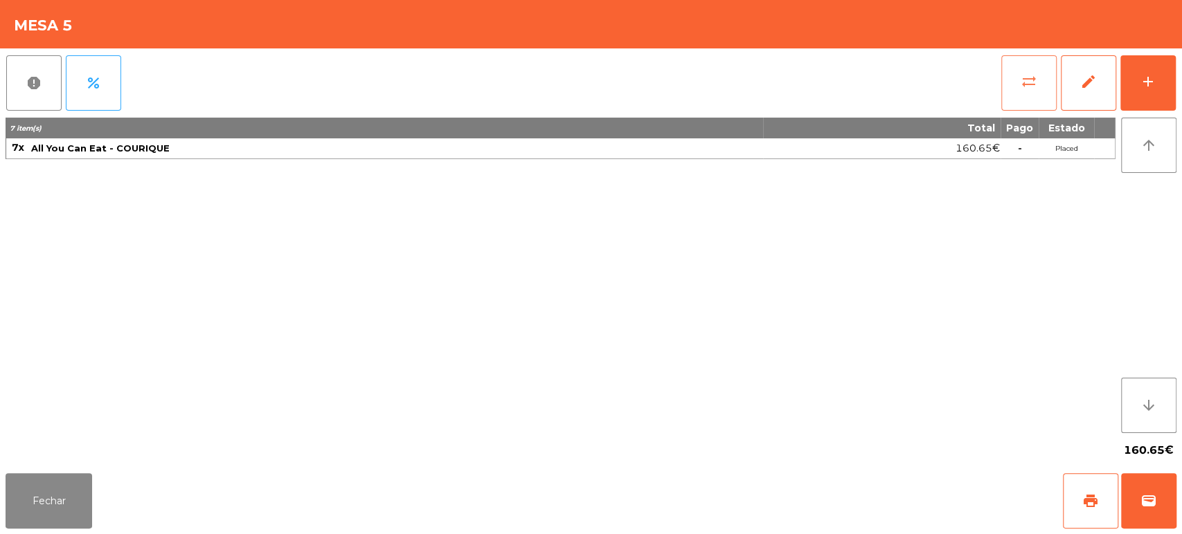
click at [1029, 100] on button "sync_alt" at bounding box center [1028, 82] width 55 height 55
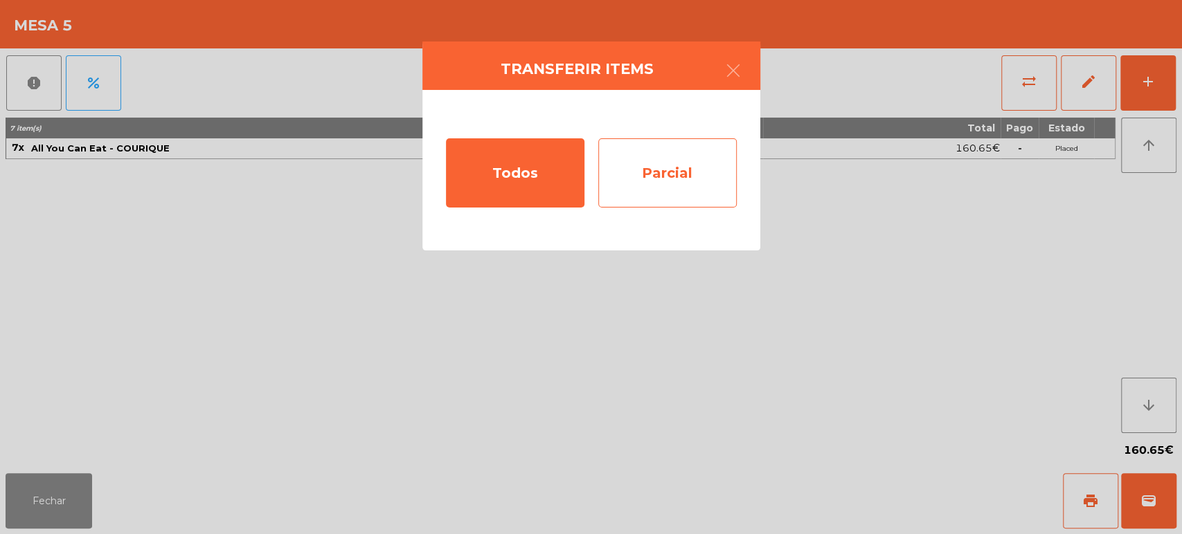
click at [669, 182] on div "Parcial" at bounding box center [667, 172] width 138 height 69
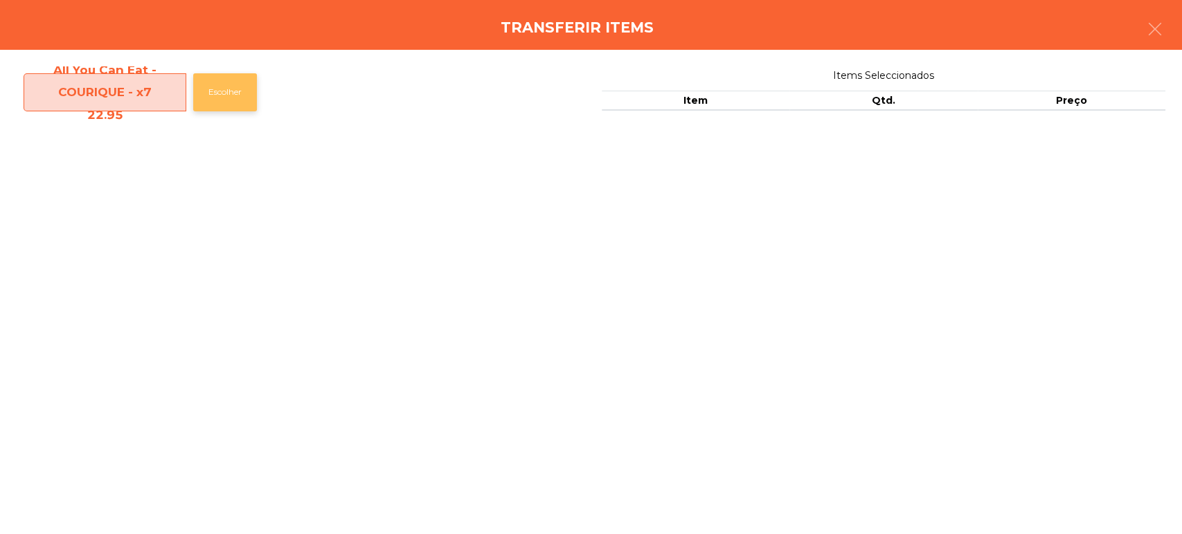
click at [239, 91] on button "Escolher" at bounding box center [225, 92] width 64 height 38
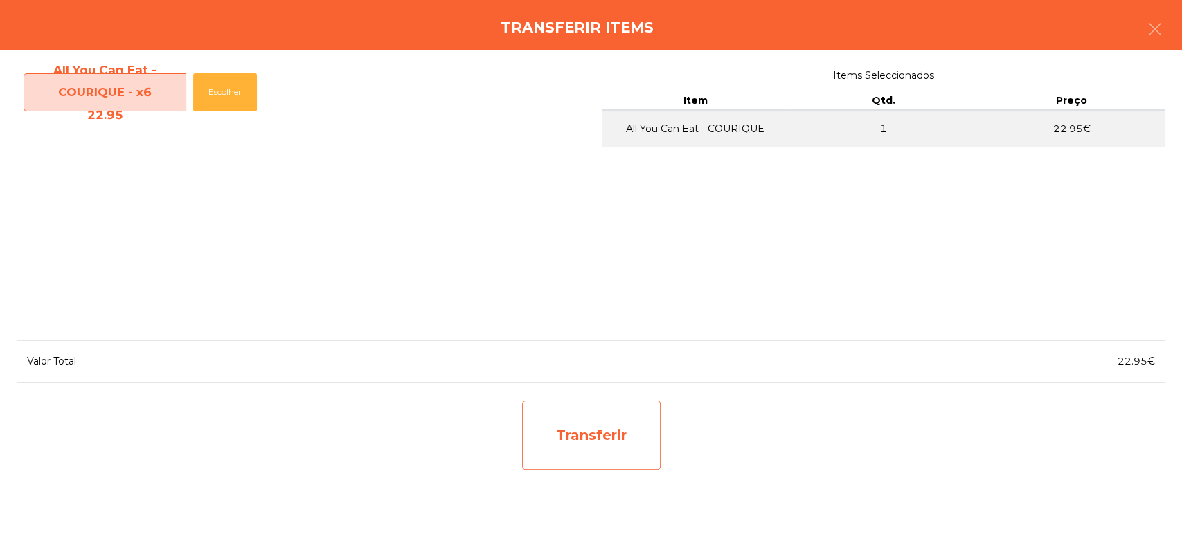
click at [619, 425] on div "Transferir" at bounding box center [591, 435] width 138 height 69
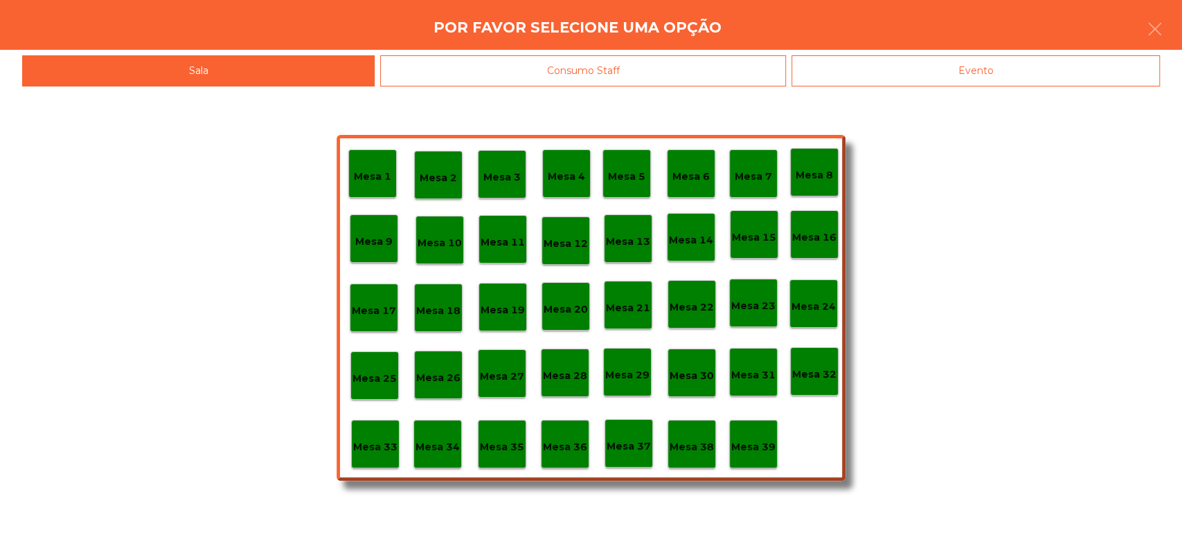
click at [635, 446] on p "Mesa 37" at bounding box center [628, 447] width 44 height 16
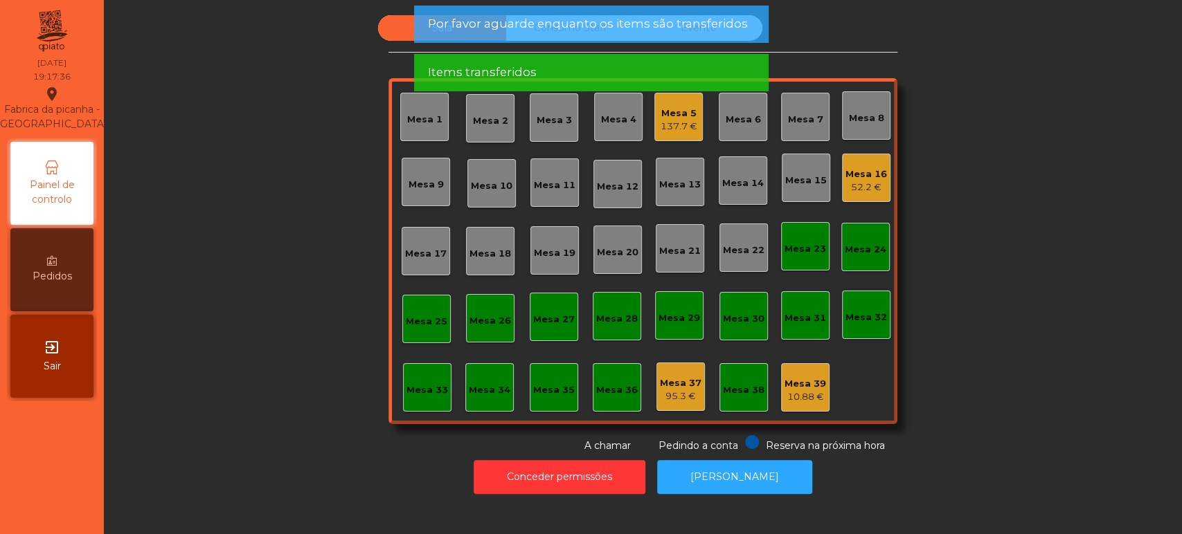
click at [269, 330] on div "Sala Consumo Staff Evento Mesa 1 Mesa 2 Mesa 3 Mesa 4 Mesa 5 137.7 € Mesa 6 Mes…" at bounding box center [643, 234] width 1040 height 438
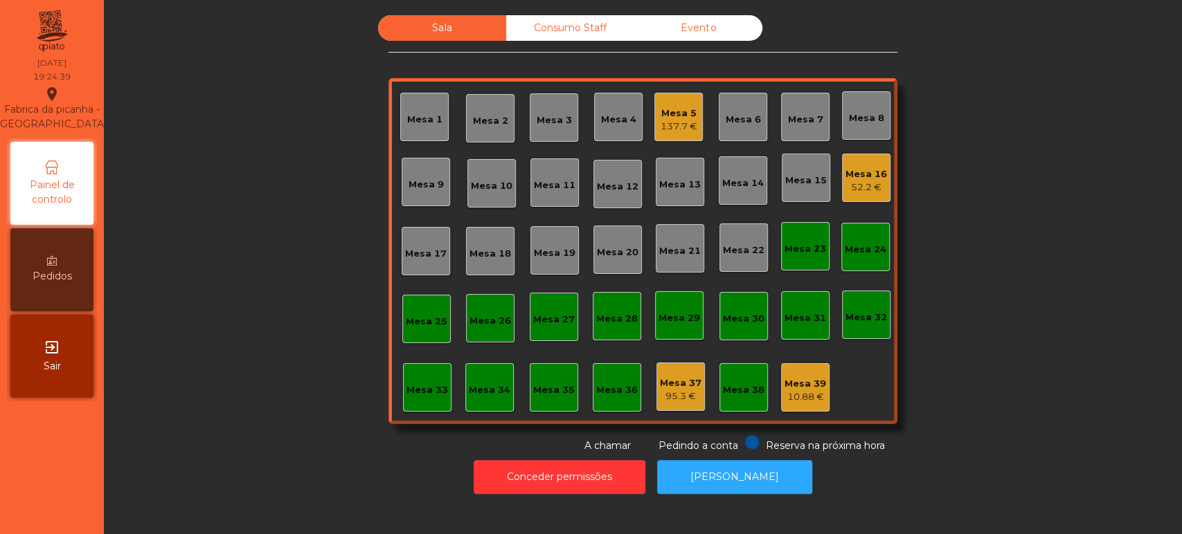
click at [498, 328] on div "Mesa 26" at bounding box center [490, 318] width 48 height 48
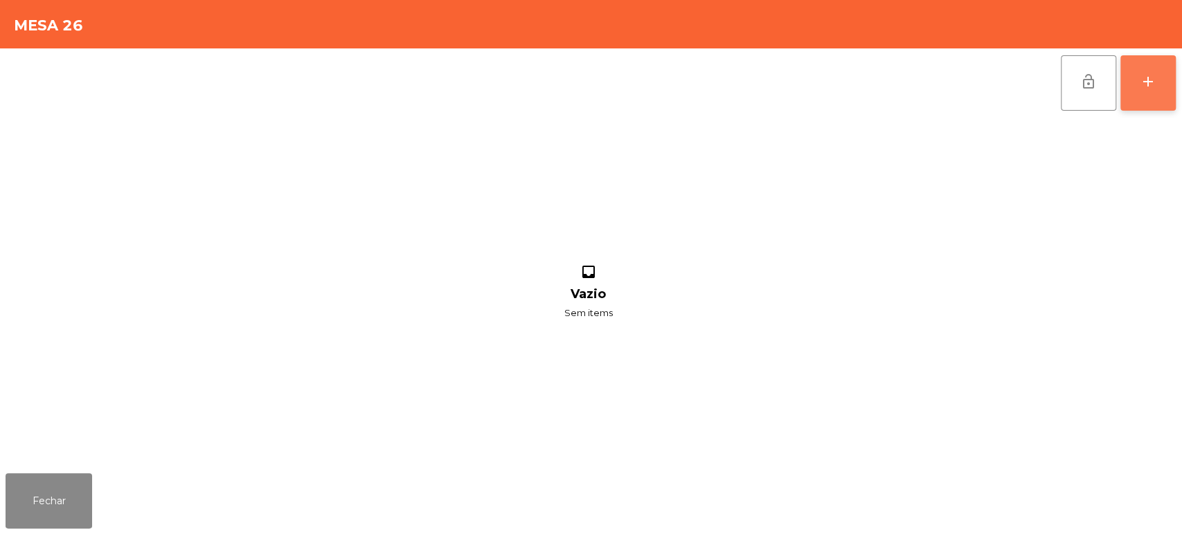
click at [1130, 87] on button "add" at bounding box center [1147, 82] width 55 height 55
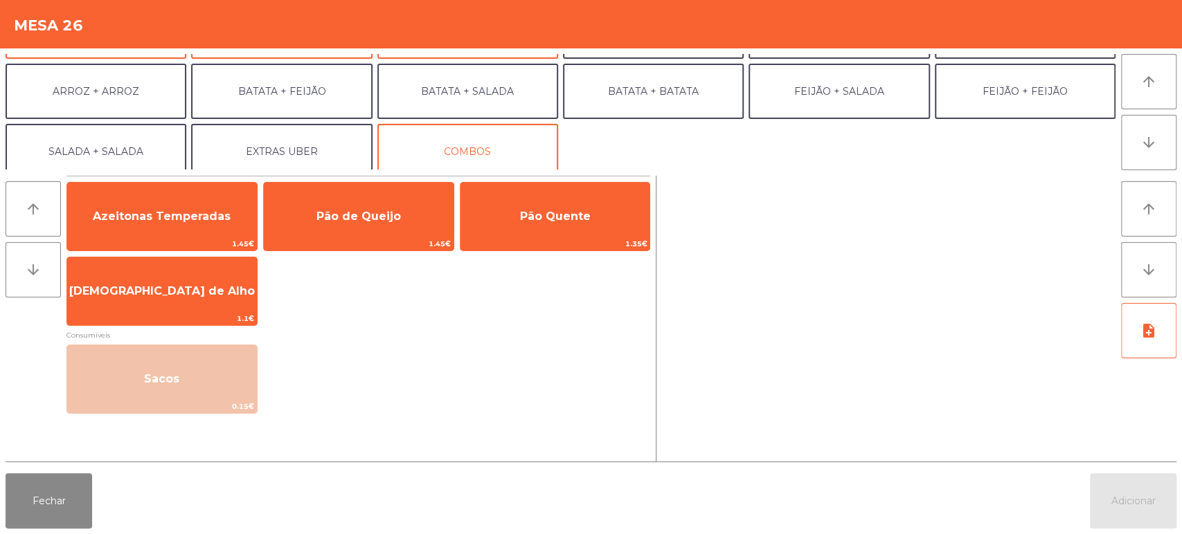
scroll to position [175, 0]
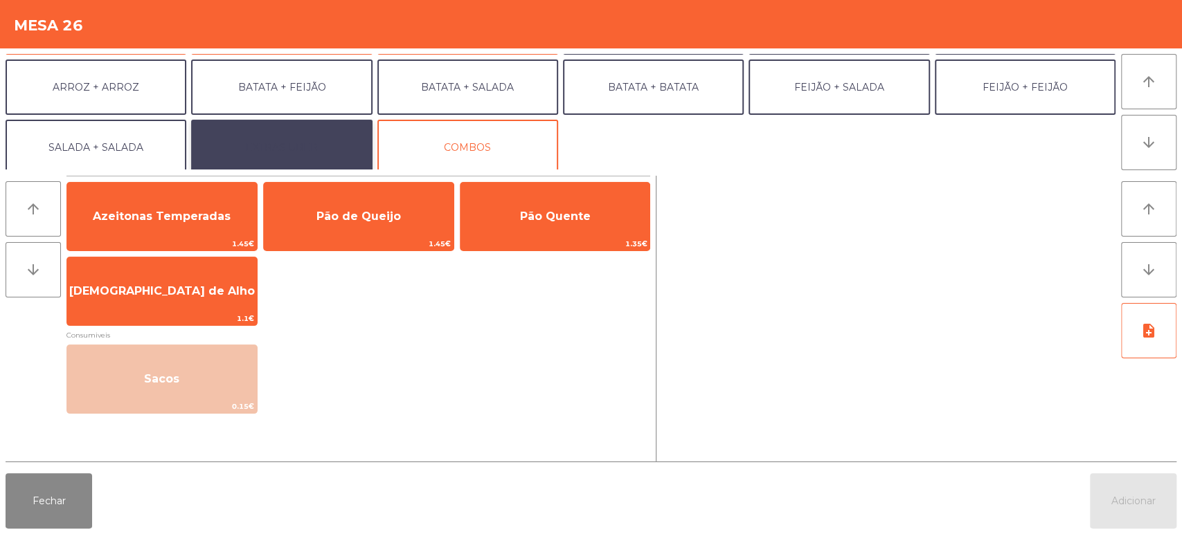
click at [307, 134] on button "EXTRAS UBER" at bounding box center [281, 147] width 181 height 55
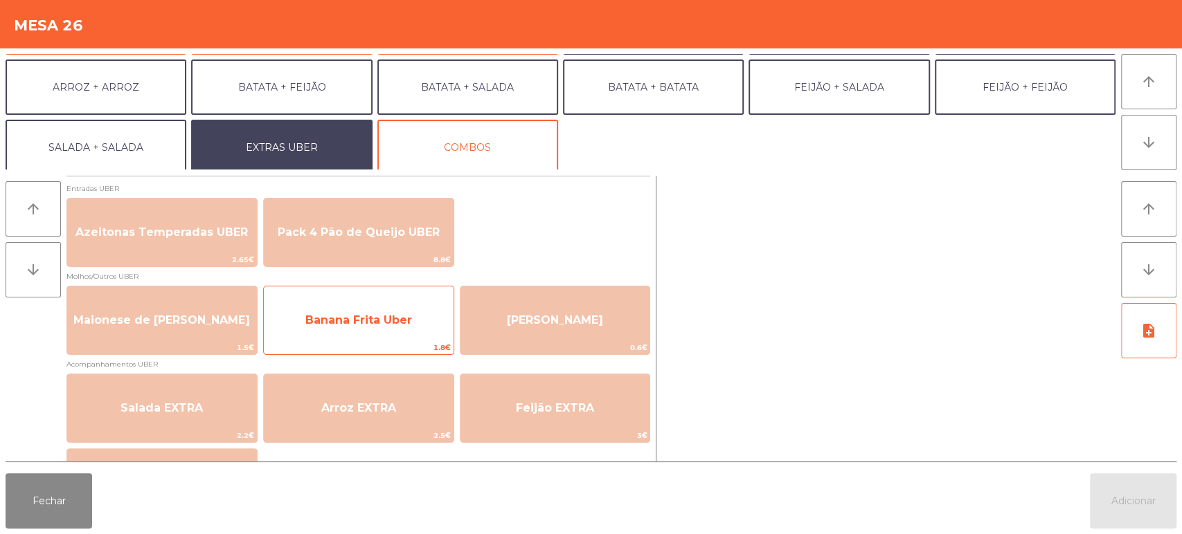
click at [370, 323] on span "Banana Frita Uber" at bounding box center [358, 320] width 107 height 13
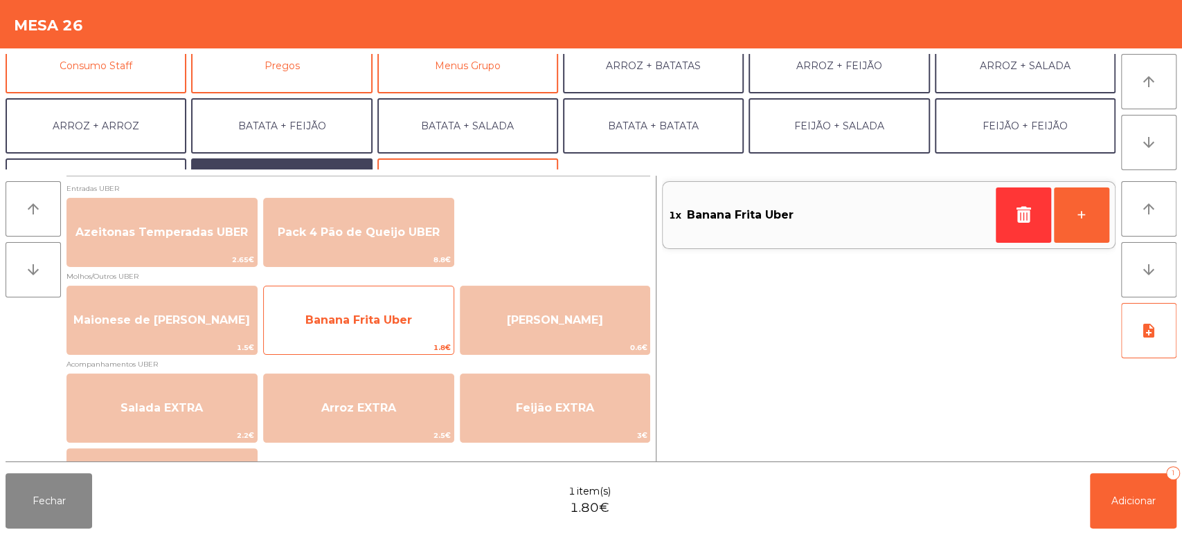
scroll to position [119, 0]
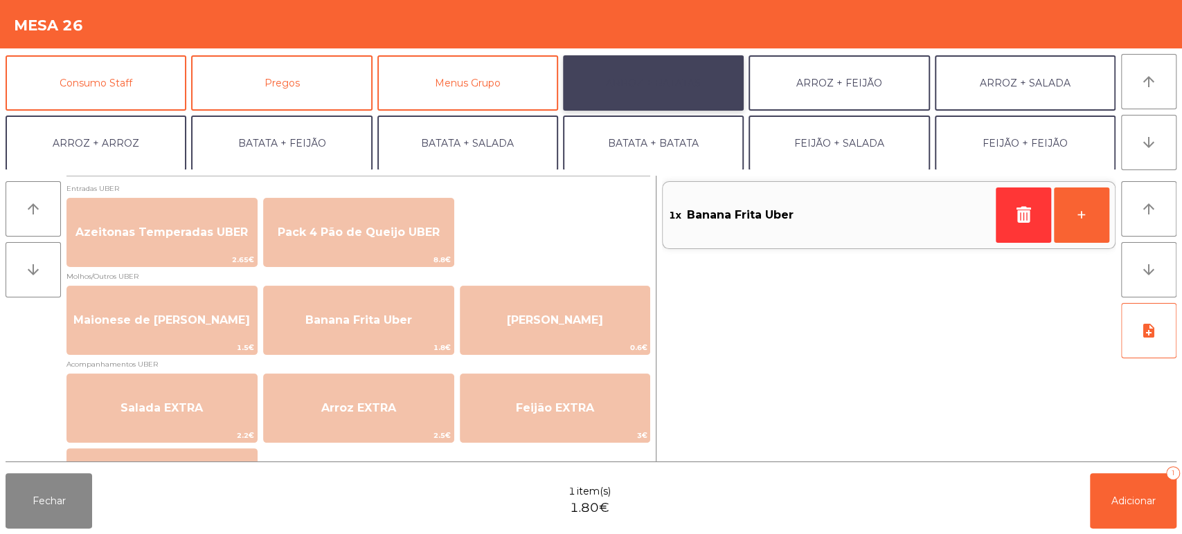
click at [678, 80] on button "ARROZ + BATATAS" at bounding box center [653, 82] width 181 height 55
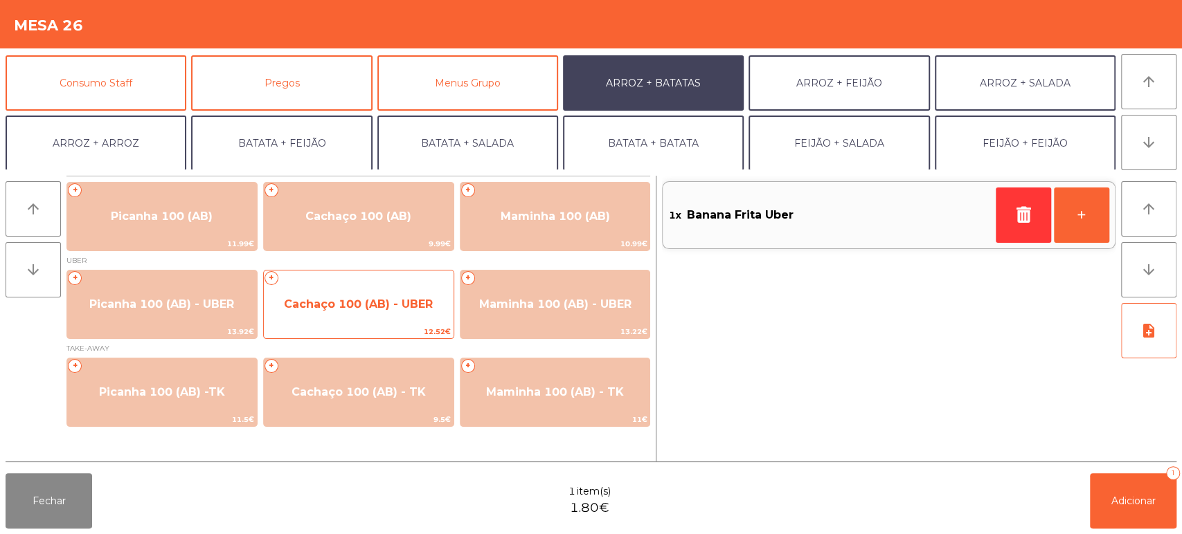
click at [407, 320] on span "Cachaço 100 (AB) - UBER" at bounding box center [359, 304] width 190 height 37
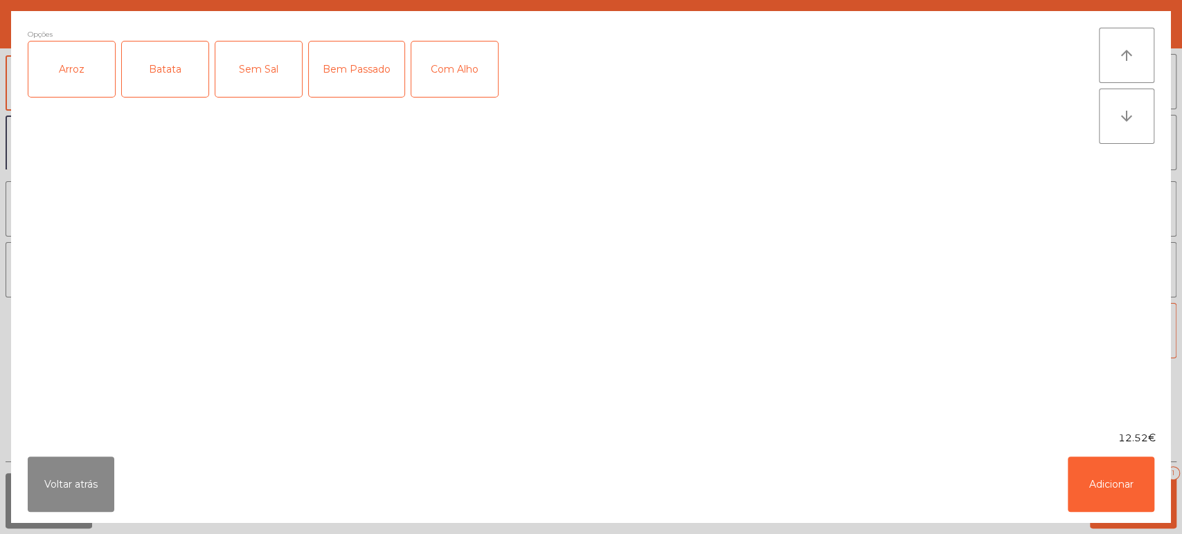
click at [102, 78] on div "Arroz" at bounding box center [71, 69] width 87 height 55
click at [159, 82] on div "Batata" at bounding box center [165, 69] width 87 height 55
click at [1103, 498] on button "Adicionar" at bounding box center [1110, 484] width 87 height 55
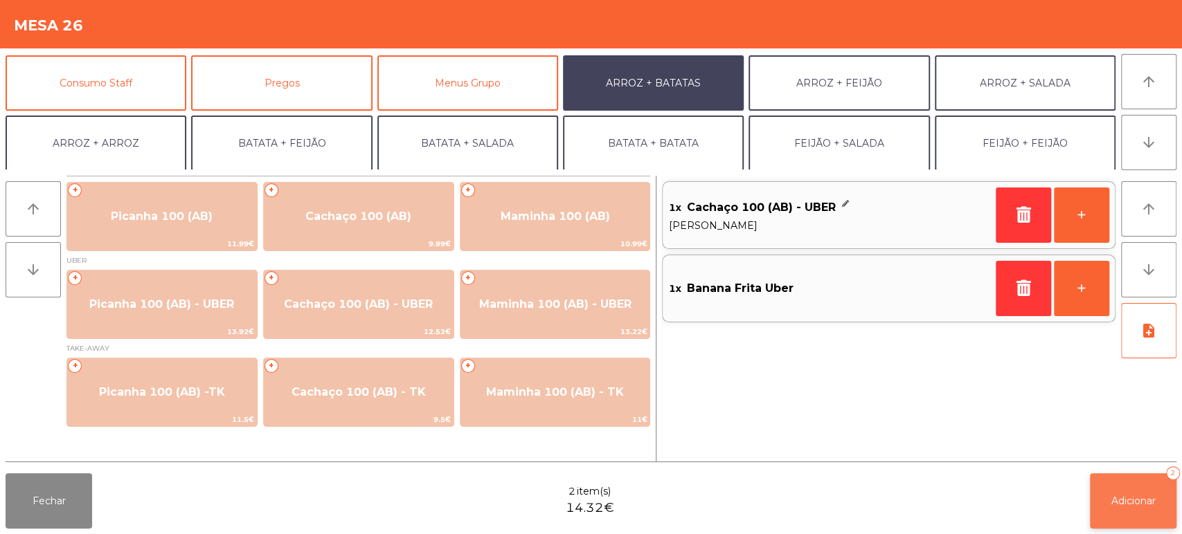
click at [1128, 523] on button "Adicionar 2" at bounding box center [1133, 500] width 87 height 55
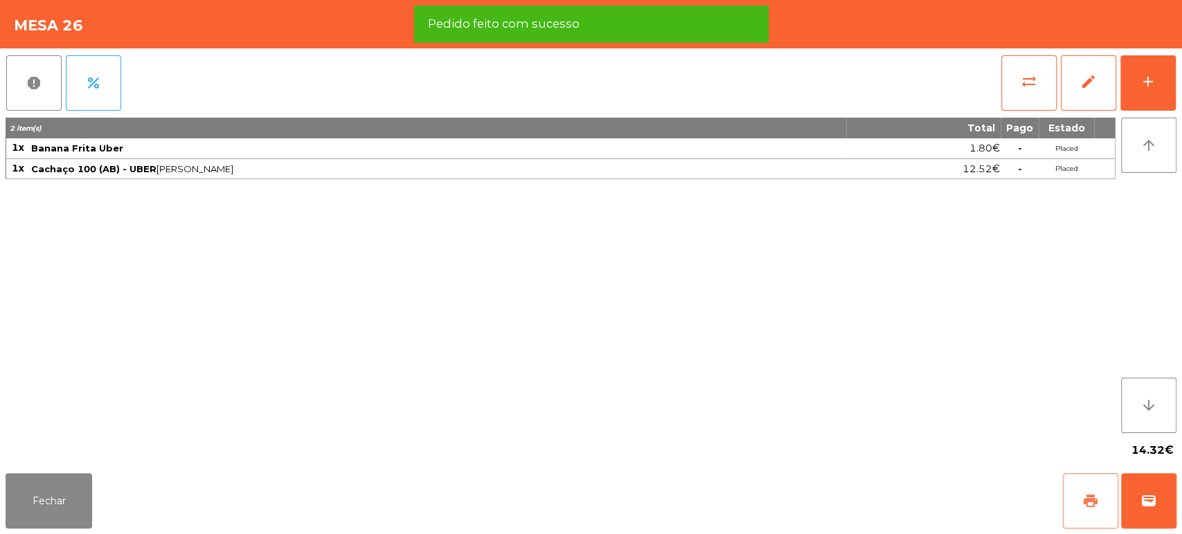
click at [1087, 495] on span "print" at bounding box center [1090, 501] width 17 height 17
click at [1146, 496] on span "wallet" at bounding box center [1148, 501] width 17 height 17
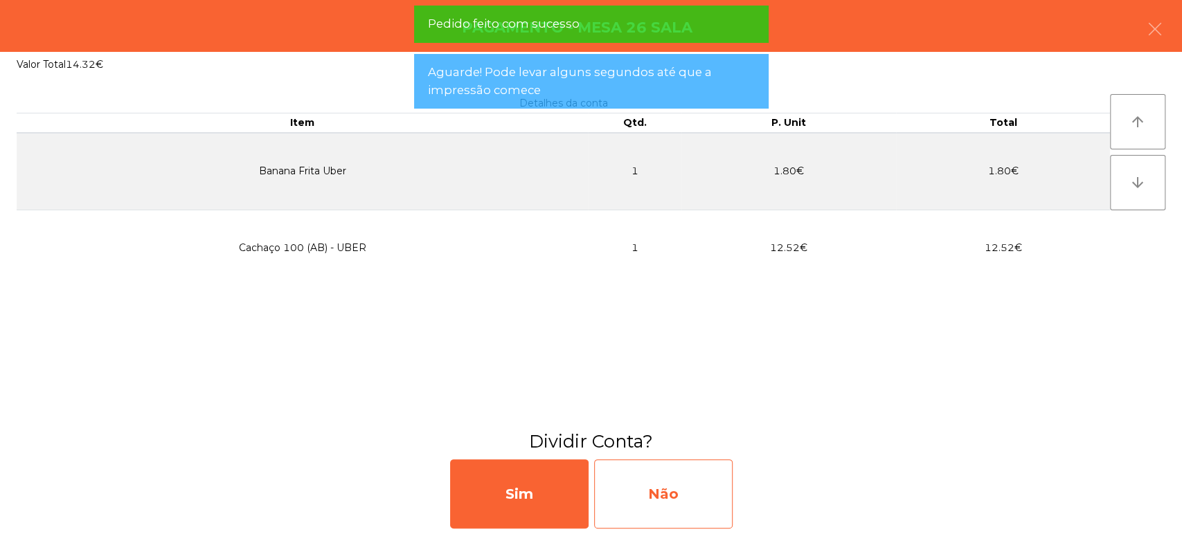
click at [703, 498] on div "Não" at bounding box center [663, 494] width 138 height 69
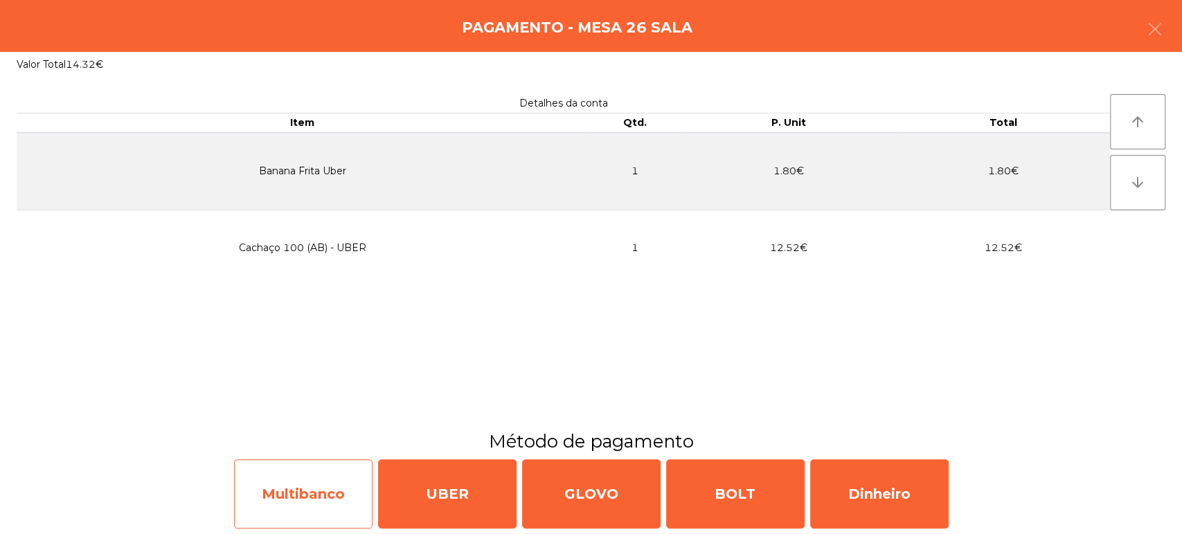
click at [323, 492] on div "Multibanco" at bounding box center [303, 494] width 138 height 69
select select "**"
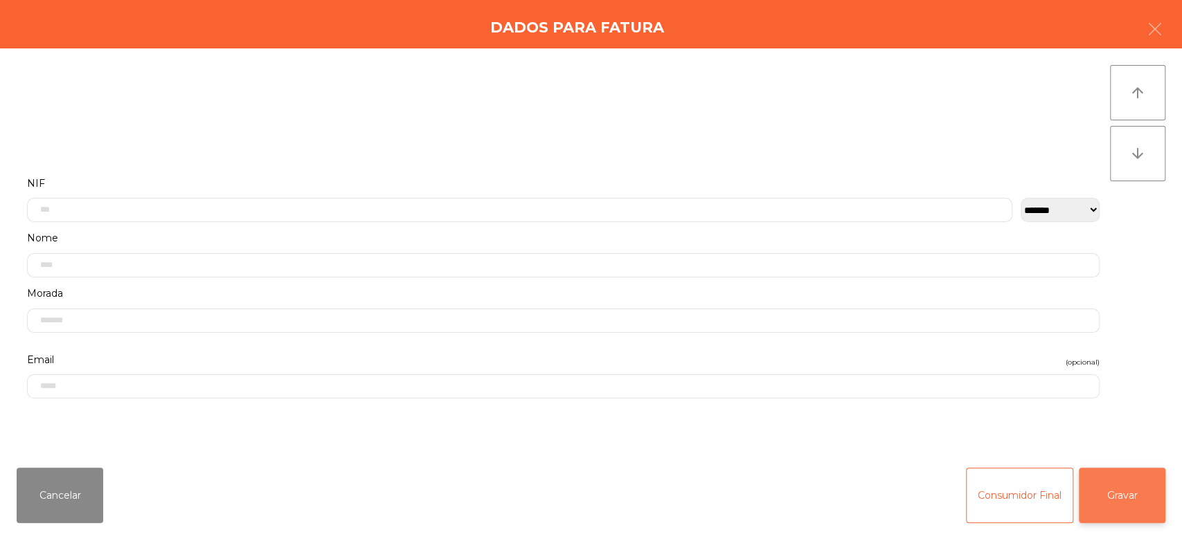
click at [1143, 491] on button "Gravar" at bounding box center [1121, 495] width 87 height 55
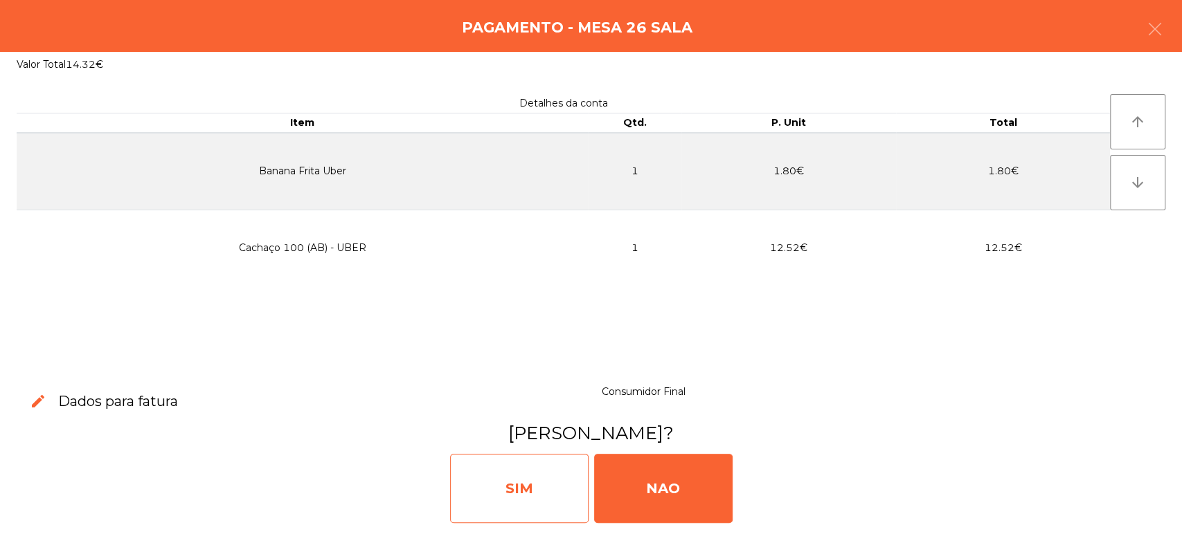
click at [532, 479] on div "SIM" at bounding box center [519, 488] width 138 height 69
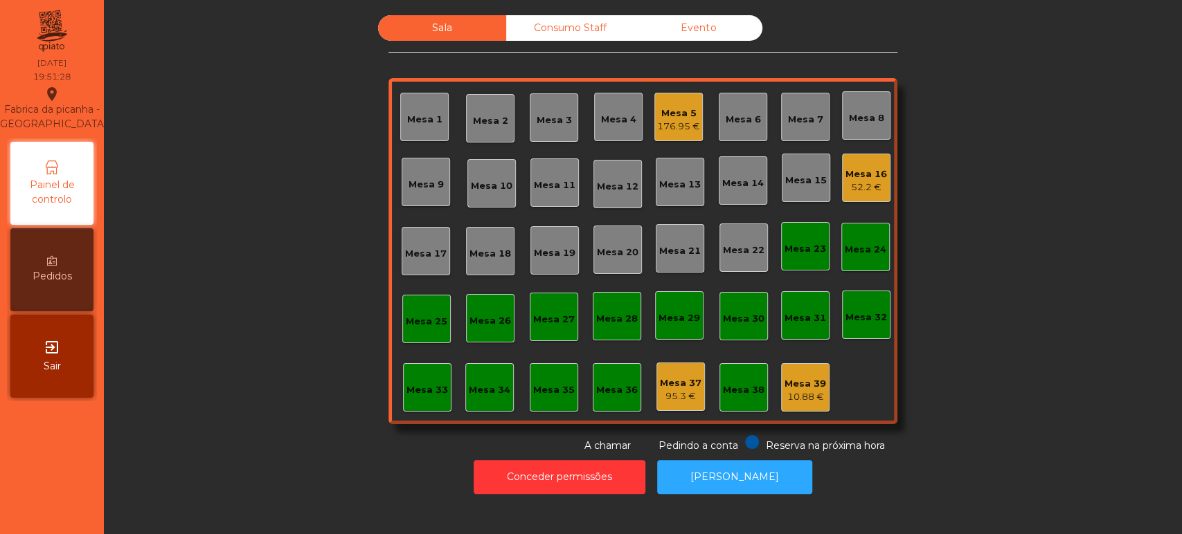
click at [858, 316] on div "Mesa 32" at bounding box center [866, 318] width 42 height 14
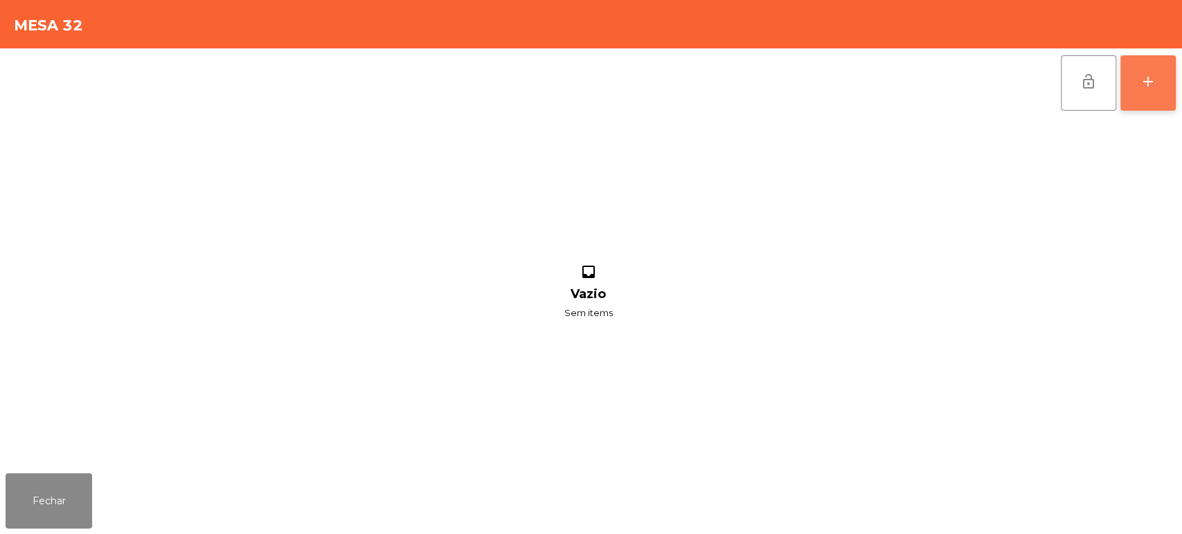
click at [1146, 73] on div "add" at bounding box center [1147, 81] width 17 height 17
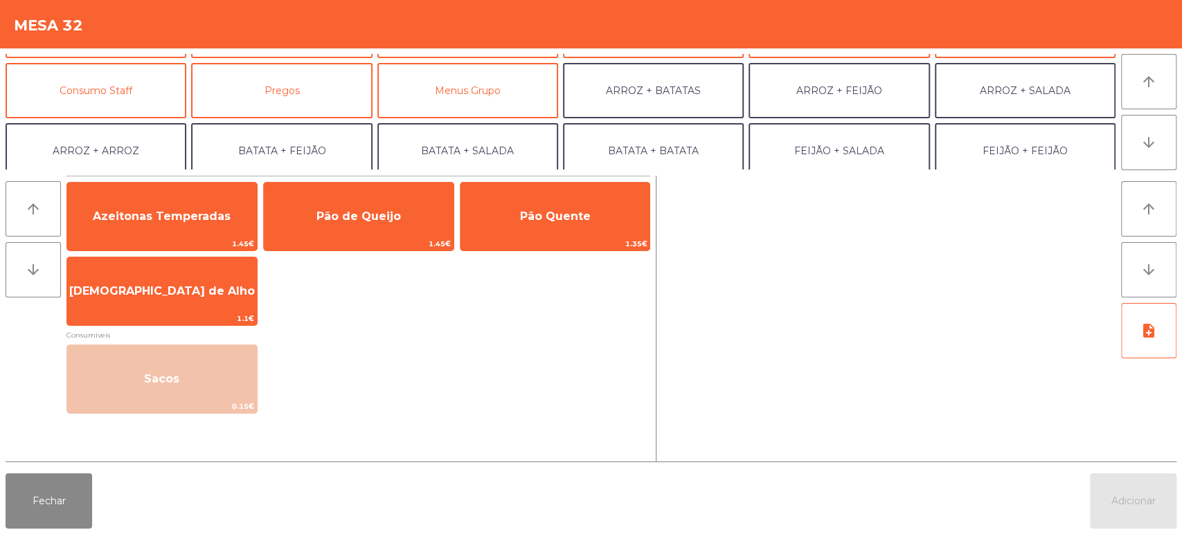
scroll to position [112, 0]
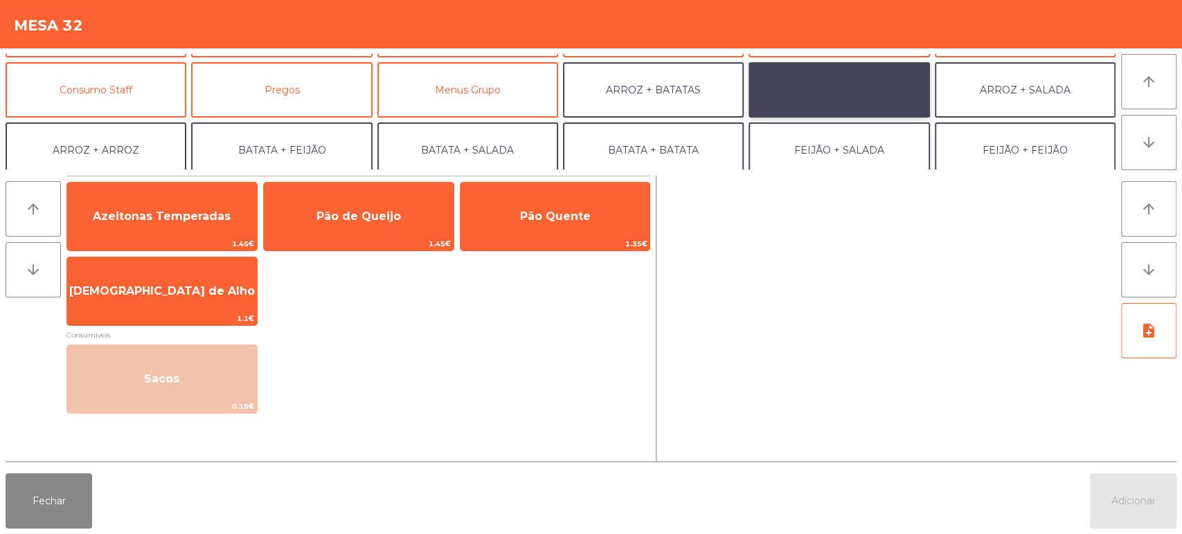
click at [866, 96] on button "ARROZ + FEIJÃO" at bounding box center [838, 89] width 181 height 55
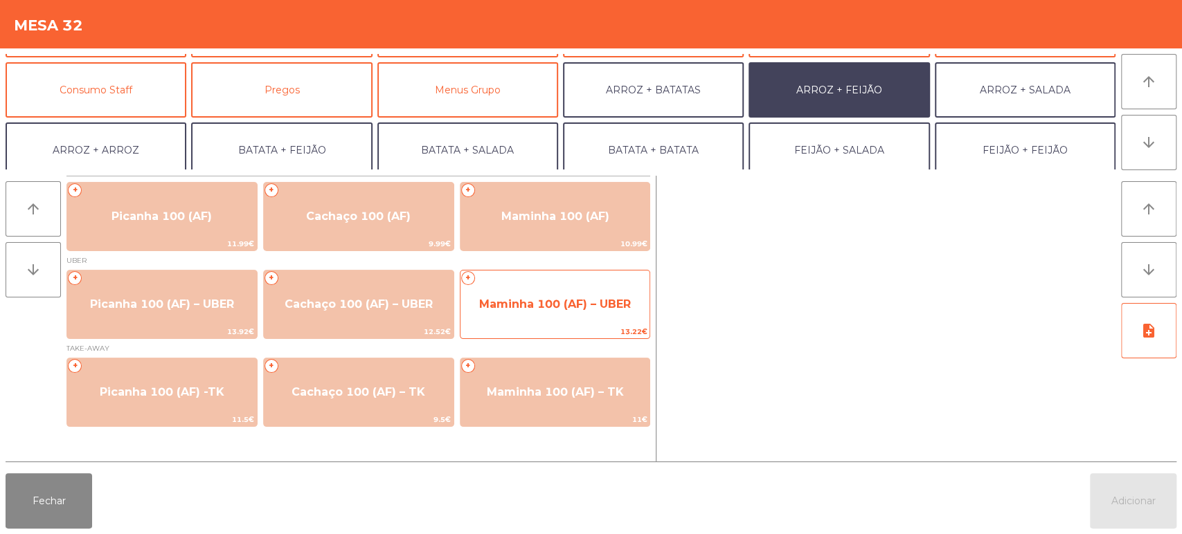
click at [600, 305] on span "Maminha 100 (AF) – UBER" at bounding box center [555, 304] width 152 height 13
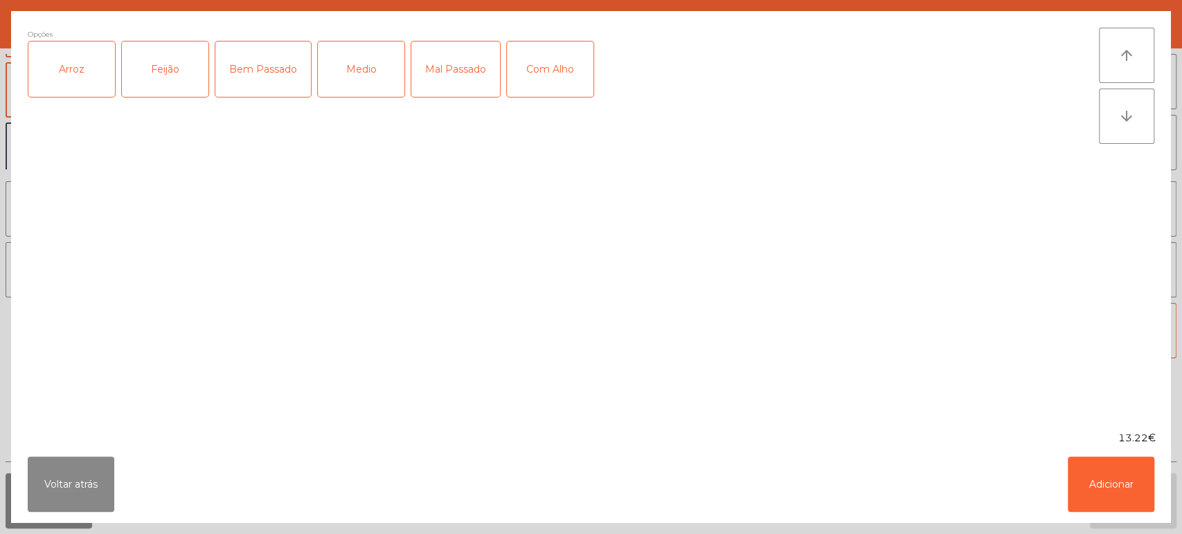
click at [90, 75] on div "Arroz" at bounding box center [71, 69] width 87 height 55
click at [155, 59] on div "Feijão" at bounding box center [165, 69] width 87 height 55
click at [267, 69] on div "Bem Passado" at bounding box center [263, 69] width 96 height 55
click at [1135, 439] on div "13.22€" at bounding box center [590, 438] width 1159 height 15
click at [1132, 487] on button "Adicionar" at bounding box center [1110, 484] width 87 height 55
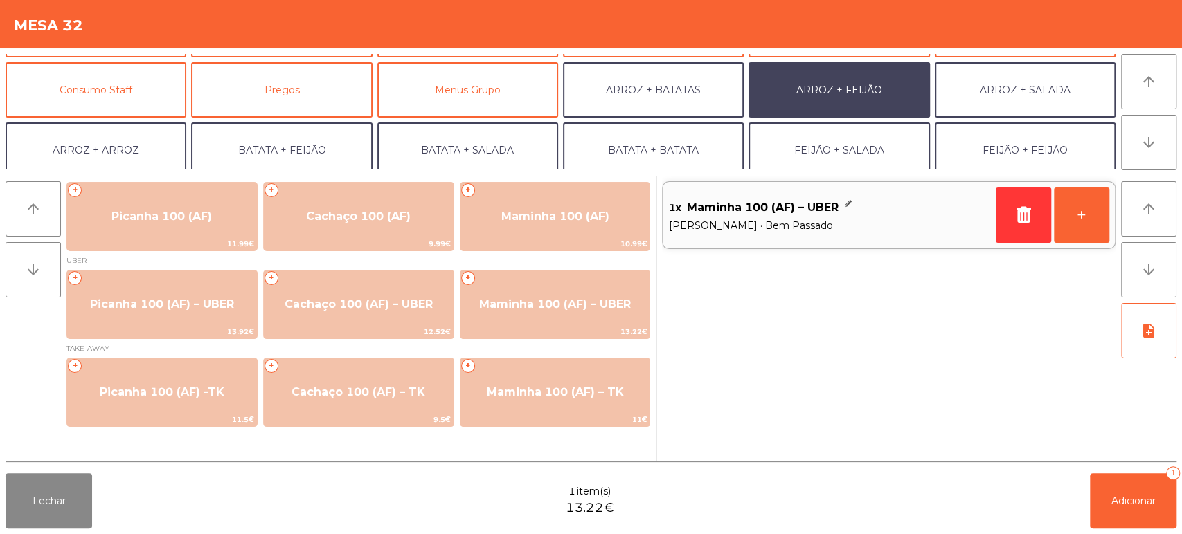
scroll to position [0, 0]
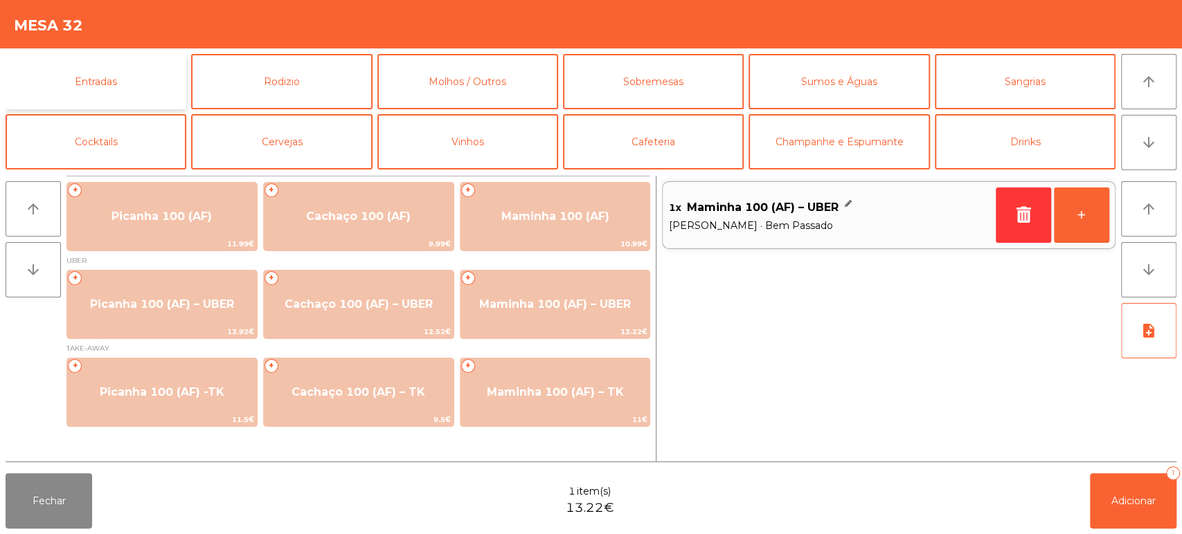
click at [132, 90] on button "Entradas" at bounding box center [96, 81] width 181 height 55
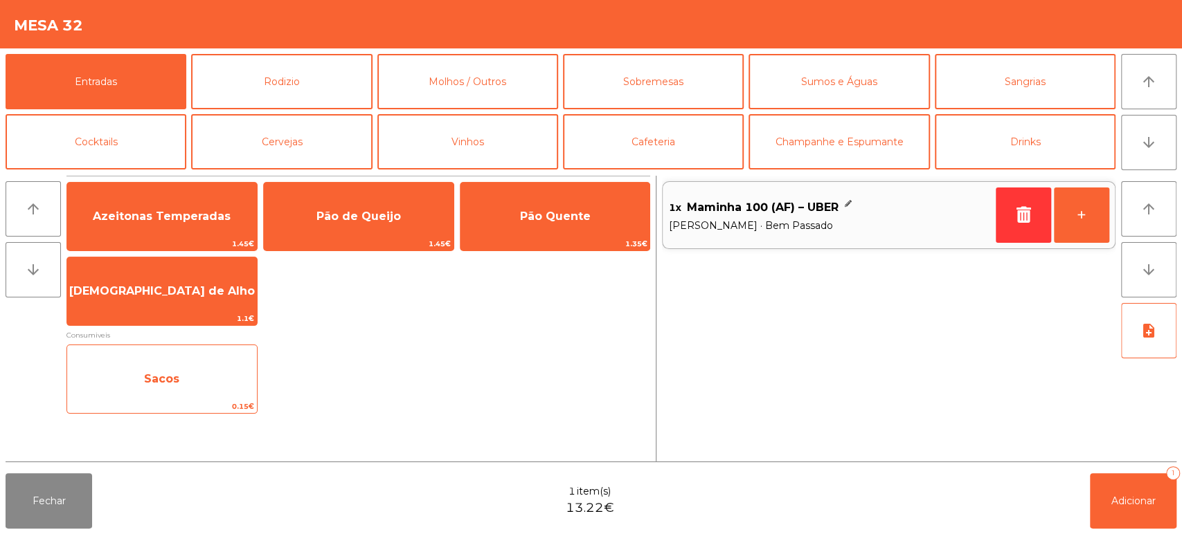
click at [224, 376] on span "Sacos" at bounding box center [162, 379] width 190 height 37
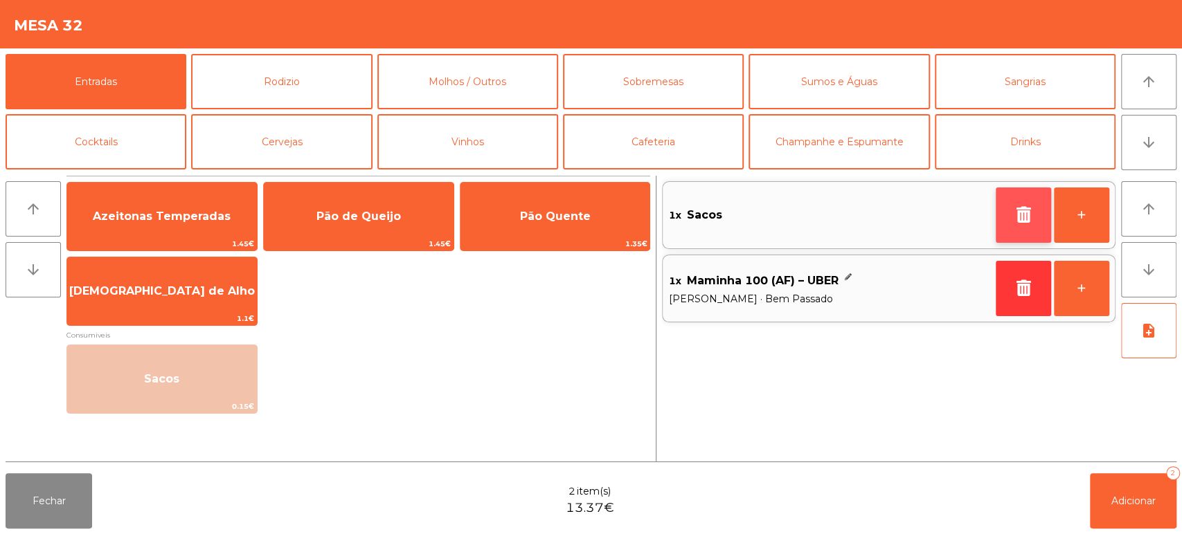
click at [999, 210] on button "button" at bounding box center [1022, 215] width 55 height 55
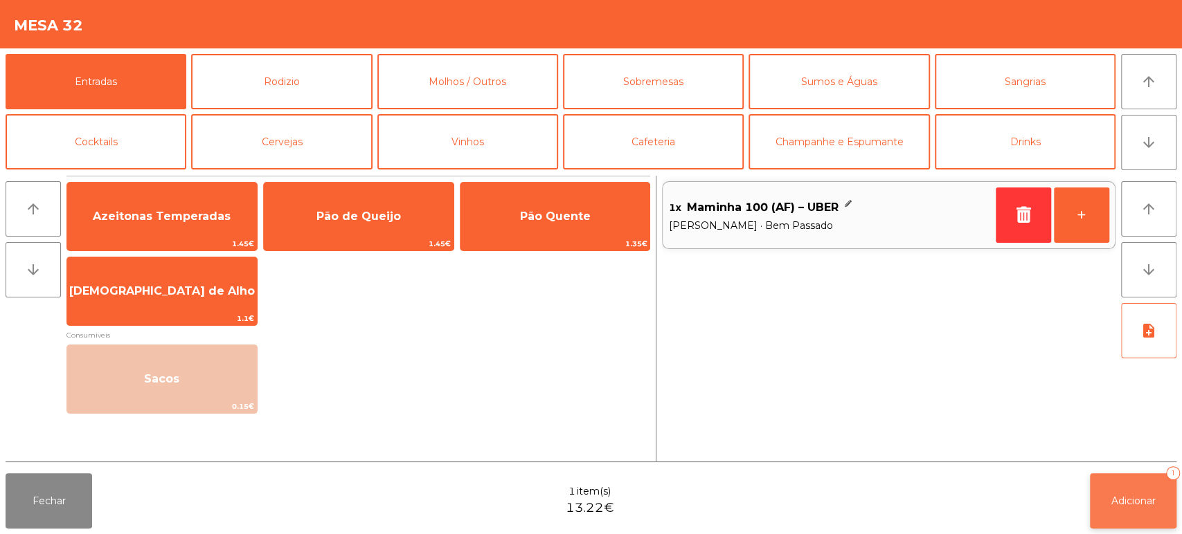
click at [1144, 489] on button "Adicionar 1" at bounding box center [1133, 500] width 87 height 55
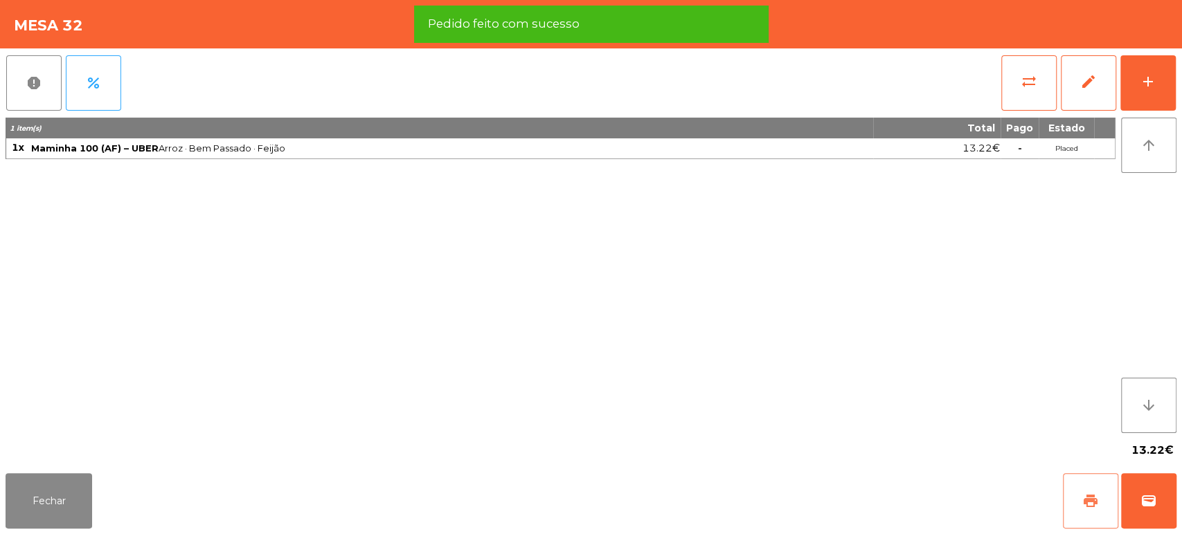
click at [1080, 505] on button "print" at bounding box center [1090, 500] width 55 height 55
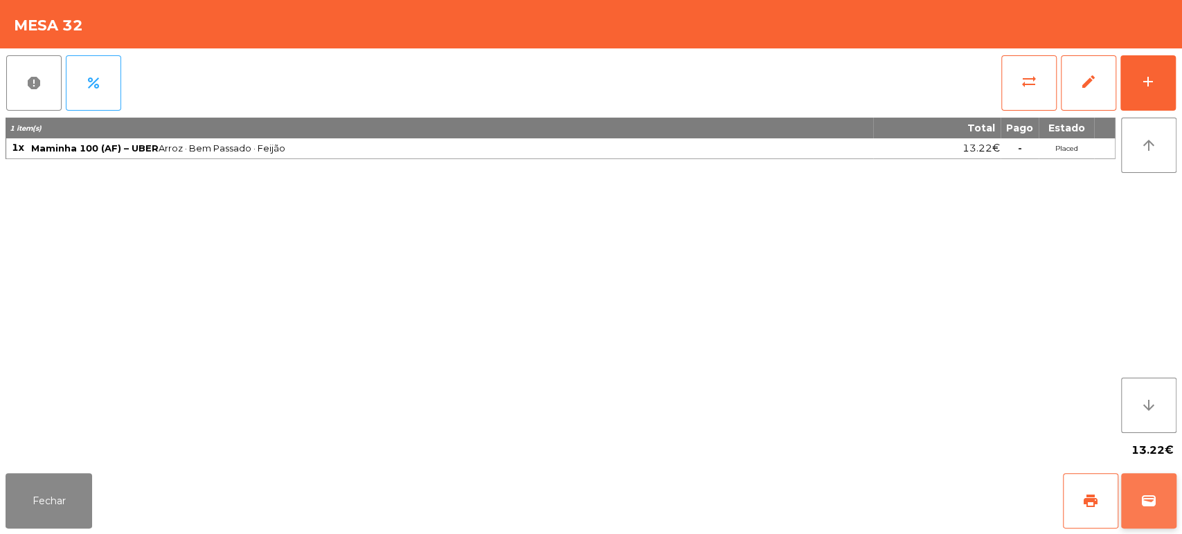
click at [1149, 509] on span "wallet" at bounding box center [1148, 501] width 17 height 17
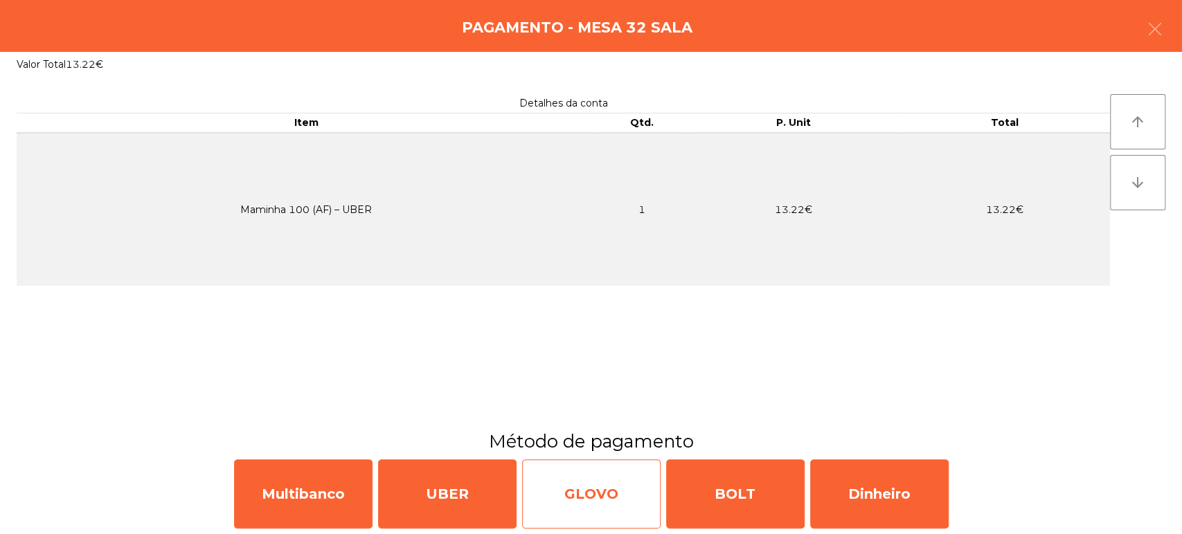
click at [617, 476] on div "GLOVO" at bounding box center [591, 494] width 138 height 69
select select "**"
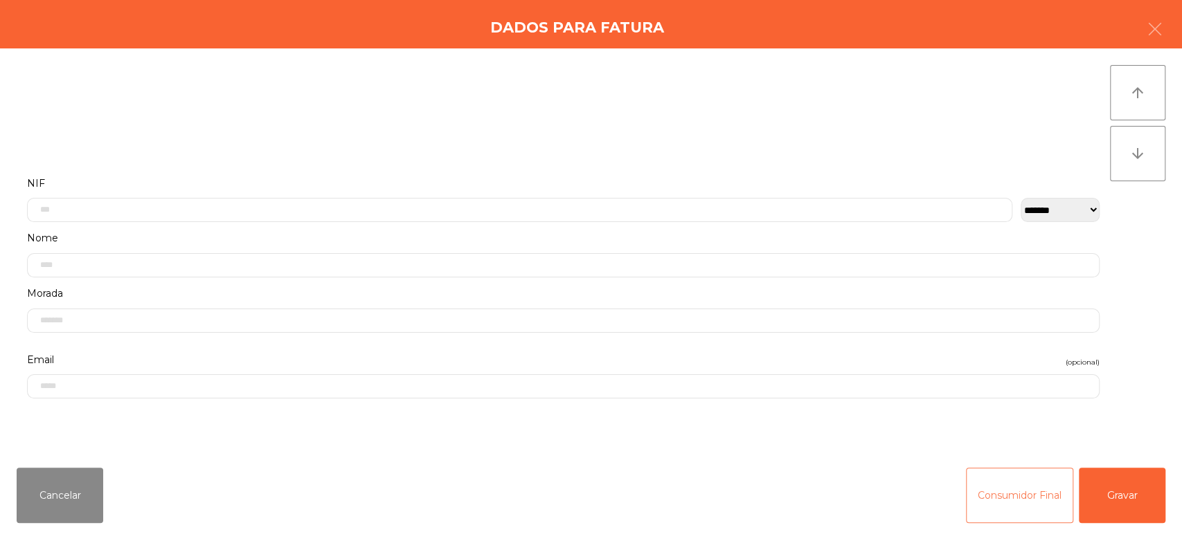
click at [1001, 496] on button "Consumidor Final" at bounding box center [1019, 495] width 107 height 55
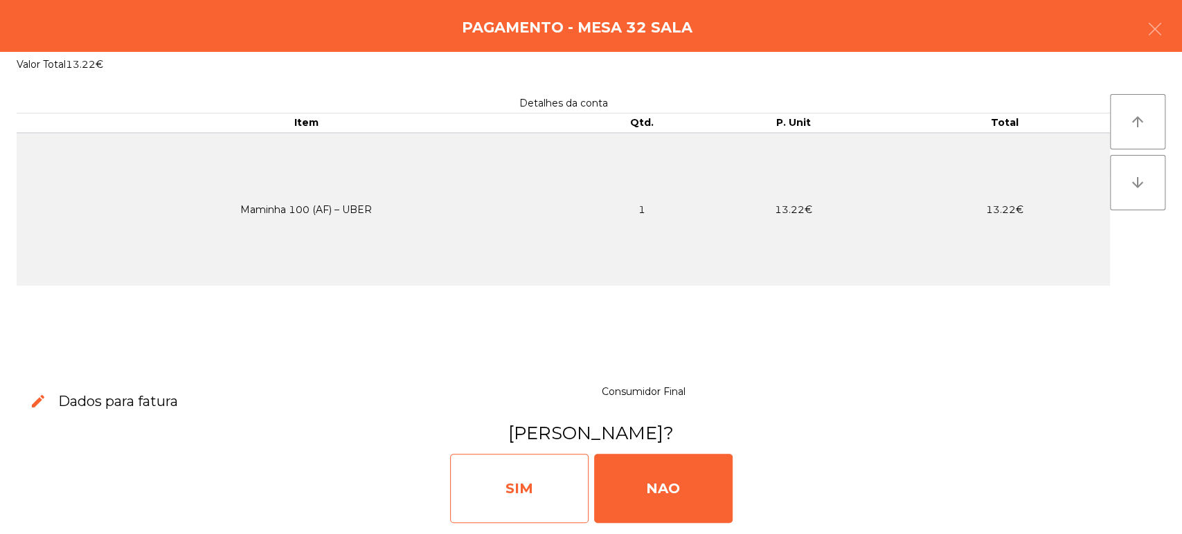
click at [537, 485] on div "SIM" at bounding box center [519, 488] width 138 height 69
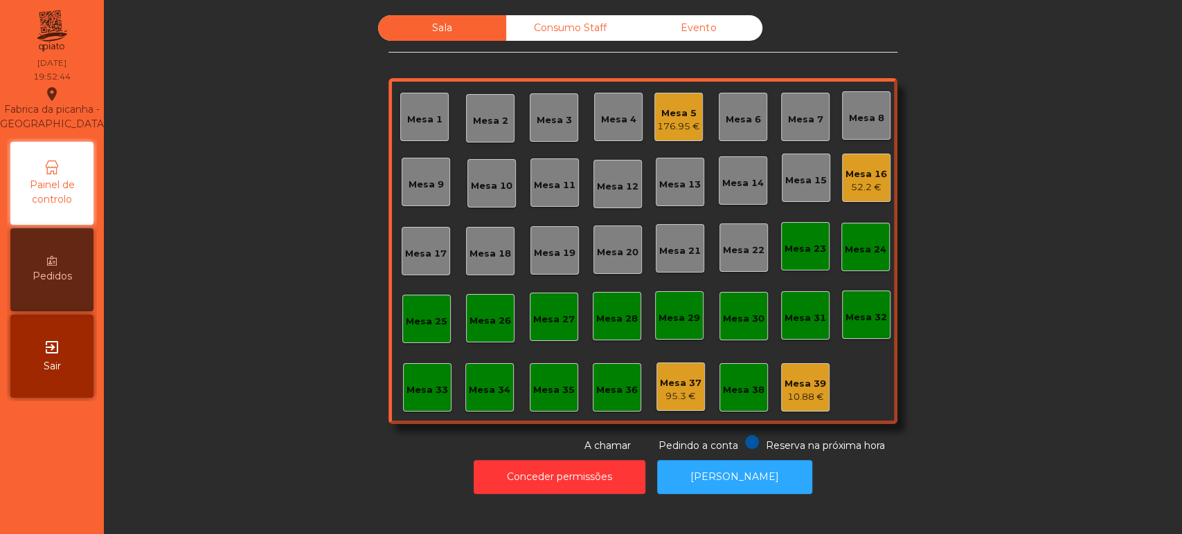
click at [298, 445] on div "Sala Consumo Staff Evento Mesa 1 Mesa 2 Mesa 3 Mesa 4 Mesa 5 176.95 € Mesa 6 Me…" at bounding box center [643, 234] width 1040 height 438
click at [437, 253] on div "Mesa 17" at bounding box center [426, 254] width 42 height 14
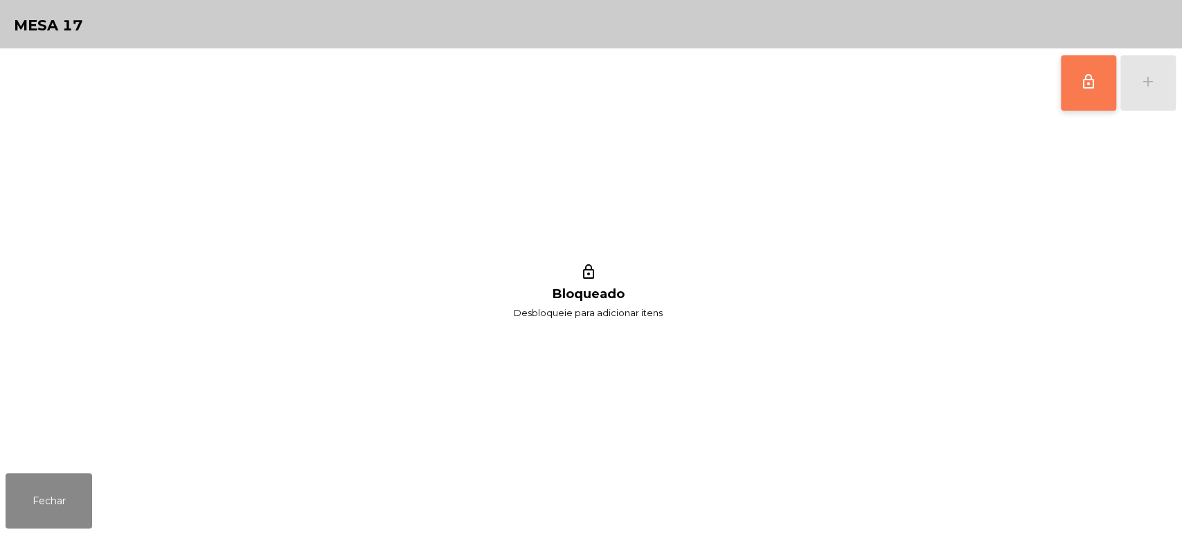
click at [1104, 89] on button "lock_outline" at bounding box center [1087, 82] width 55 height 55
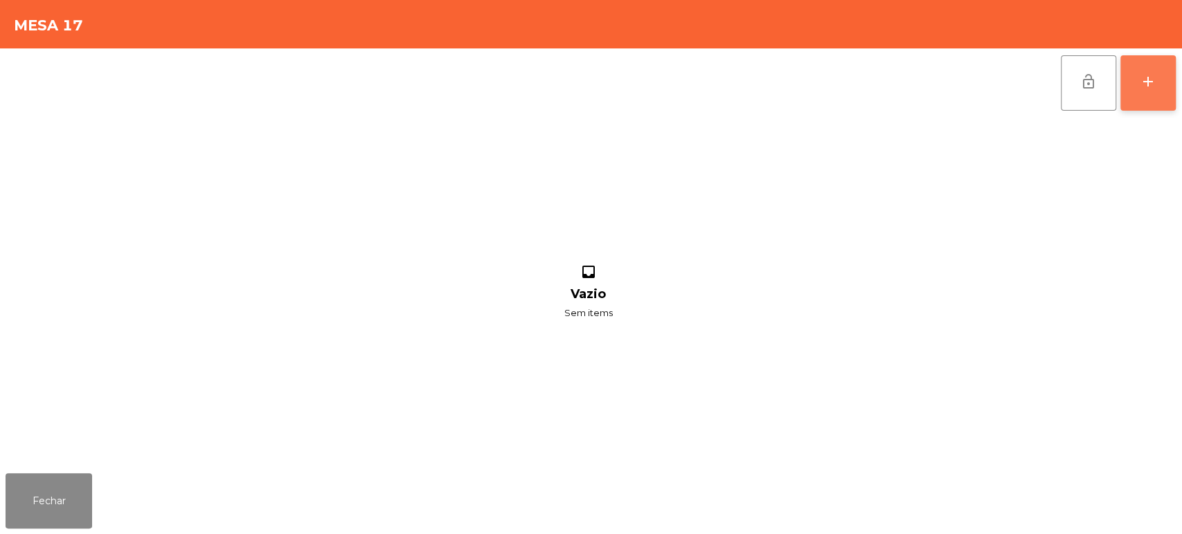
click at [1152, 73] on div "add" at bounding box center [1147, 81] width 17 height 17
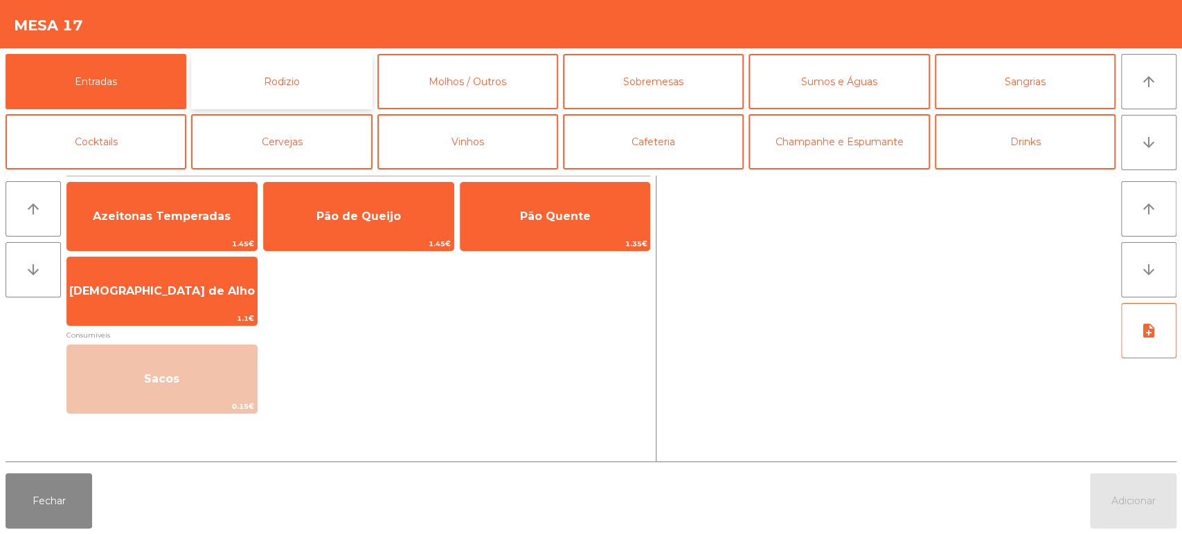
click at [291, 89] on button "Rodizio" at bounding box center [281, 81] width 181 height 55
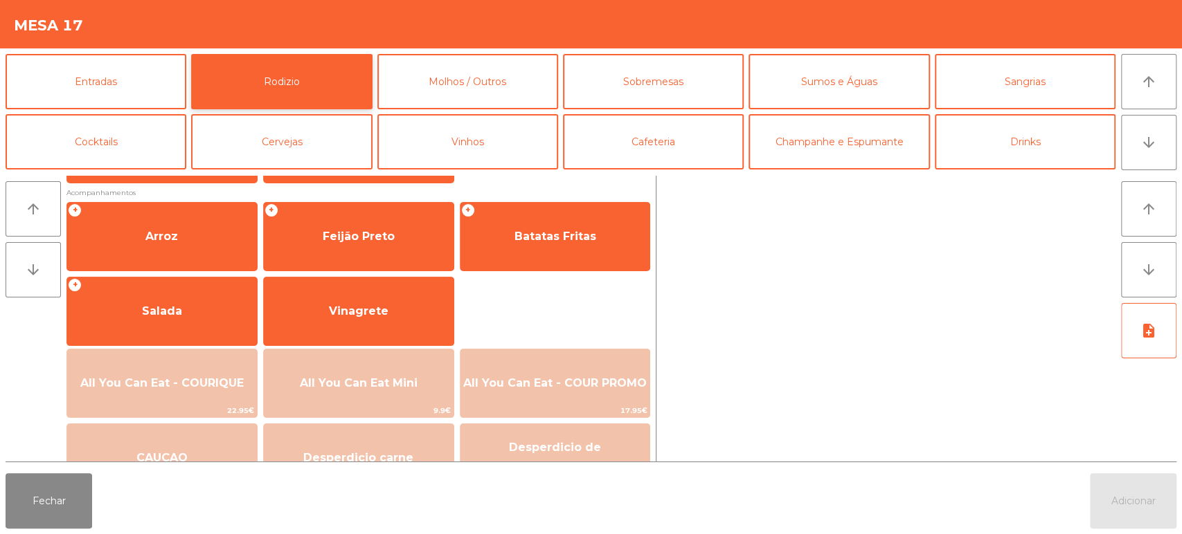
scroll to position [168, 0]
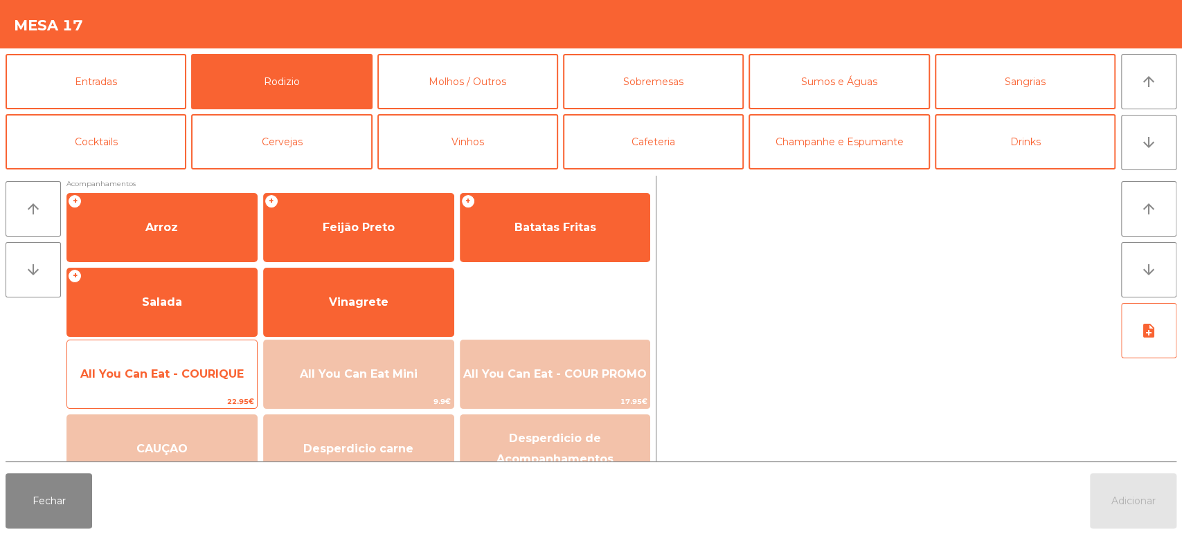
click at [163, 363] on span "All You Can Eat - COURIQUE" at bounding box center [162, 374] width 190 height 37
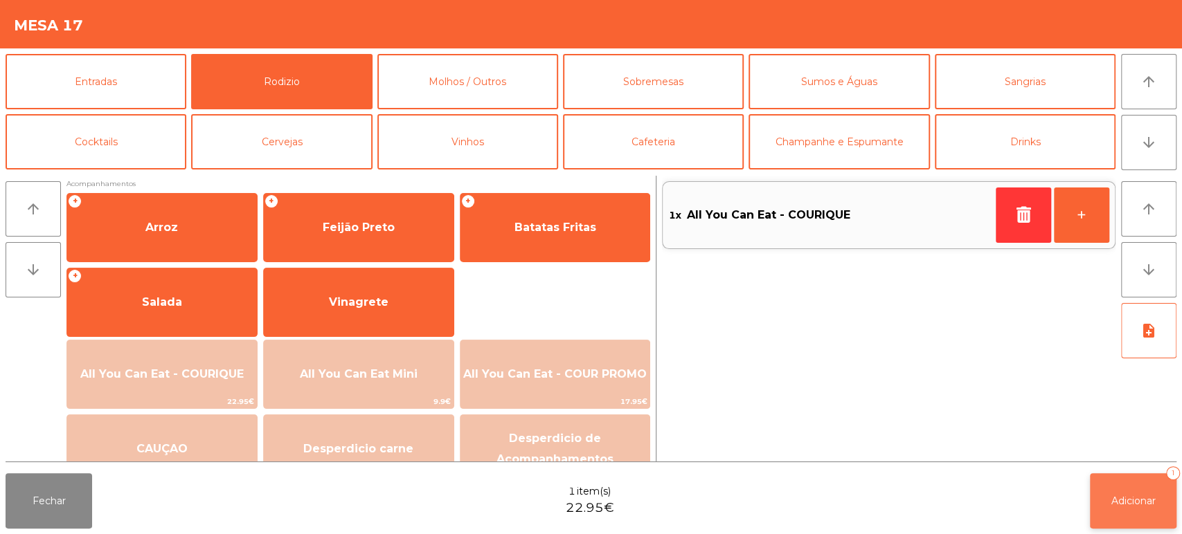
click at [1146, 504] on span "Adicionar" at bounding box center [1133, 501] width 44 height 12
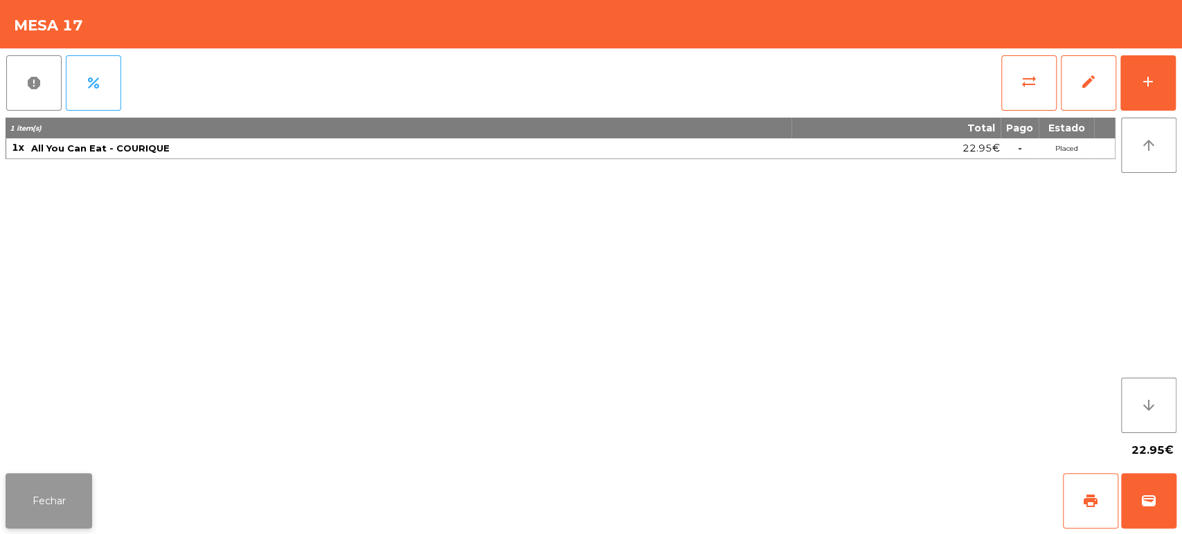
click at [9, 493] on button "Fechar" at bounding box center [49, 500] width 87 height 55
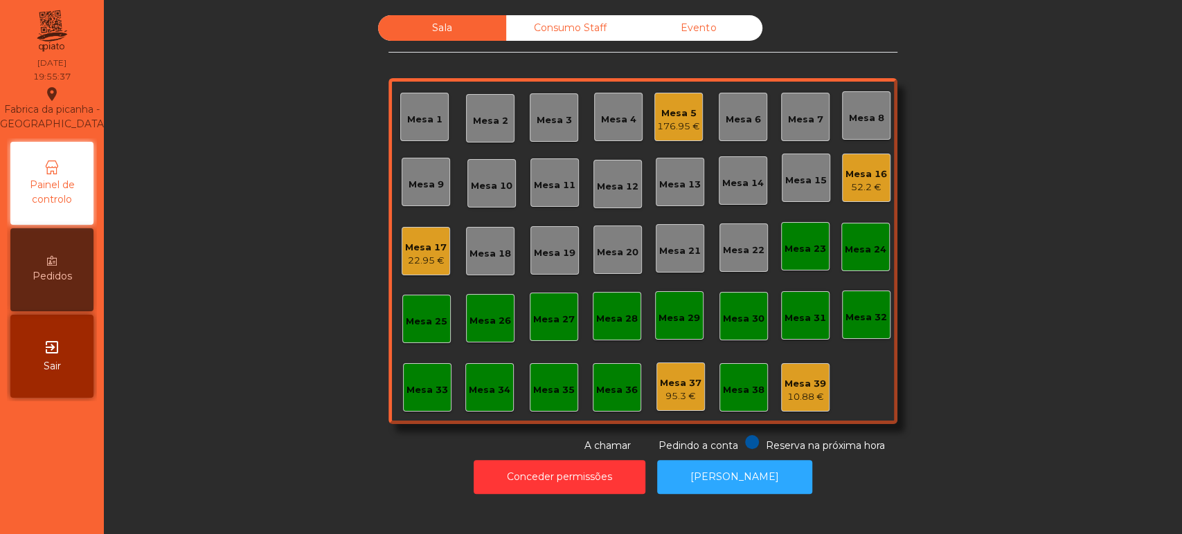
click at [281, 300] on div "Sala Consumo Staff Evento Mesa 1 Mesa 2 Mesa 3 Mesa 4 Mesa 5 176.95 € Mesa 6 Me…" at bounding box center [643, 234] width 1040 height 438
click at [795, 114] on div "Mesa 7" at bounding box center [805, 120] width 35 height 14
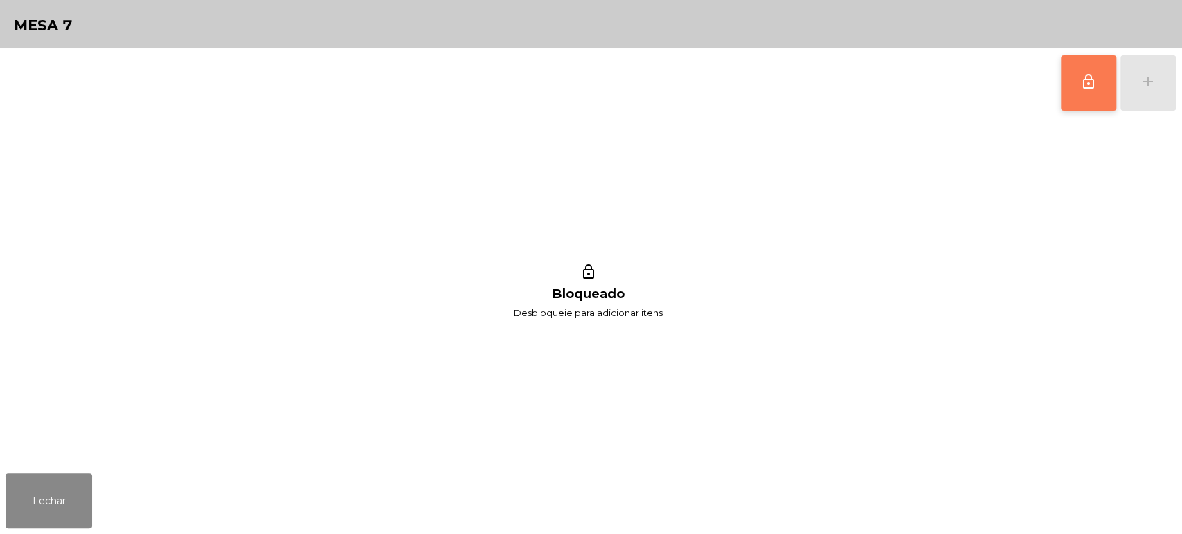
click at [1085, 95] on button "lock_outline" at bounding box center [1087, 82] width 55 height 55
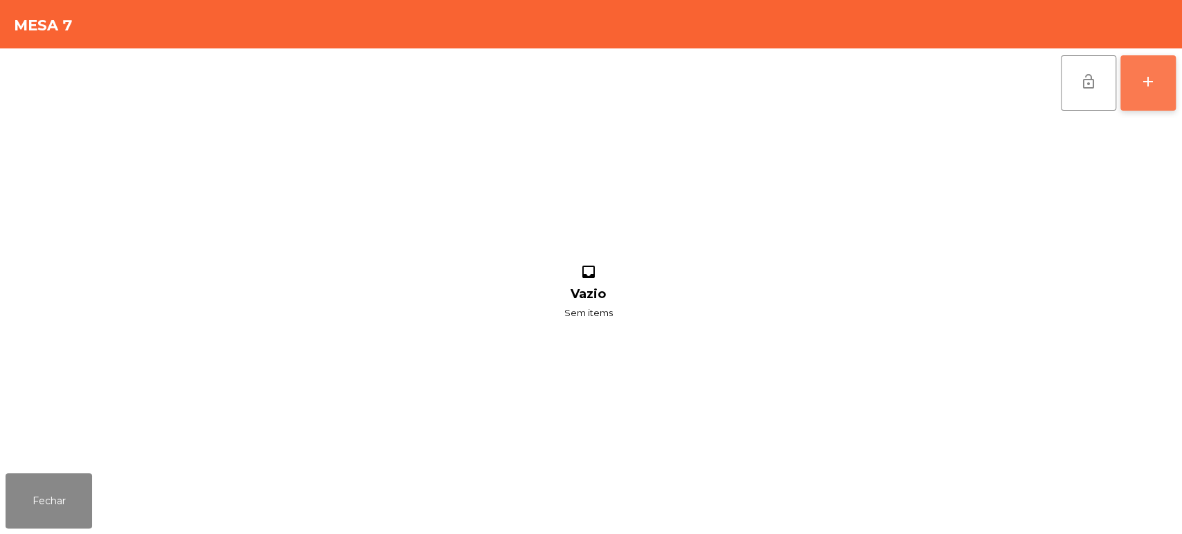
click at [1153, 91] on button "add" at bounding box center [1147, 82] width 55 height 55
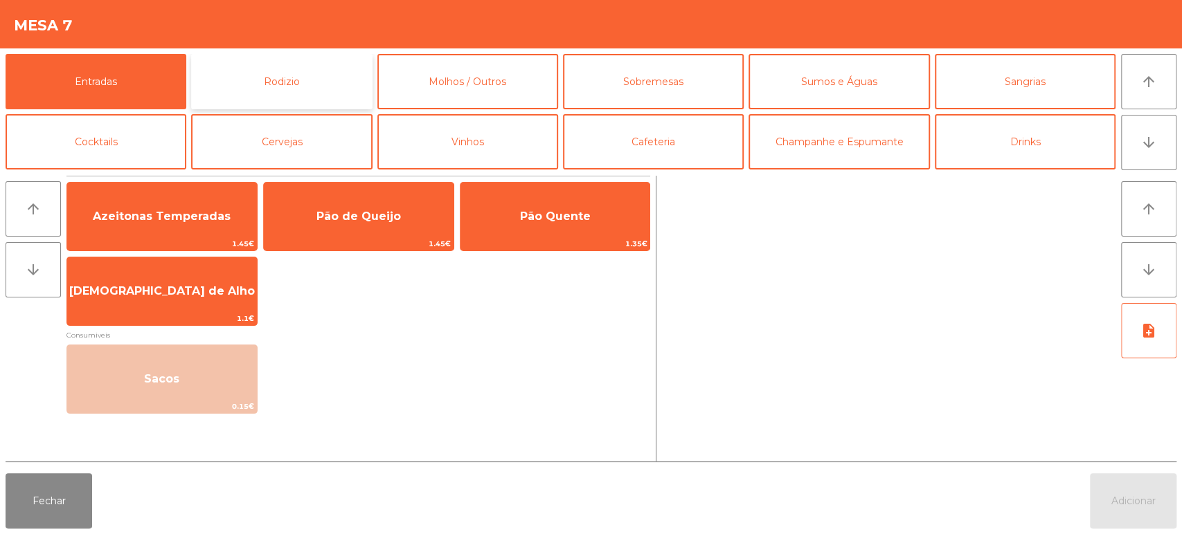
click at [305, 83] on button "Rodizio" at bounding box center [281, 81] width 181 height 55
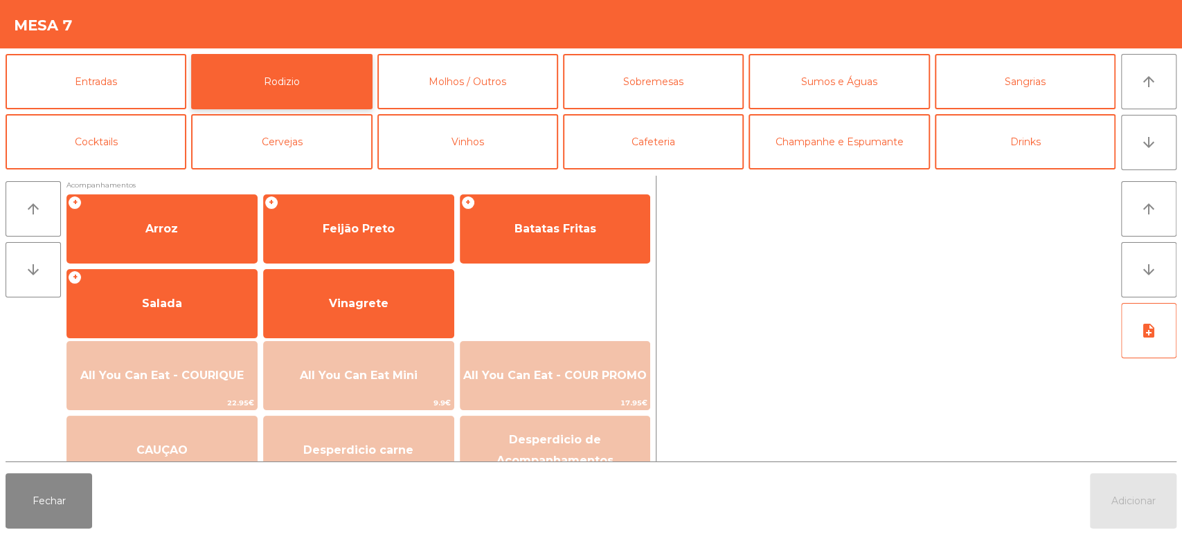
scroll to position [195, 0]
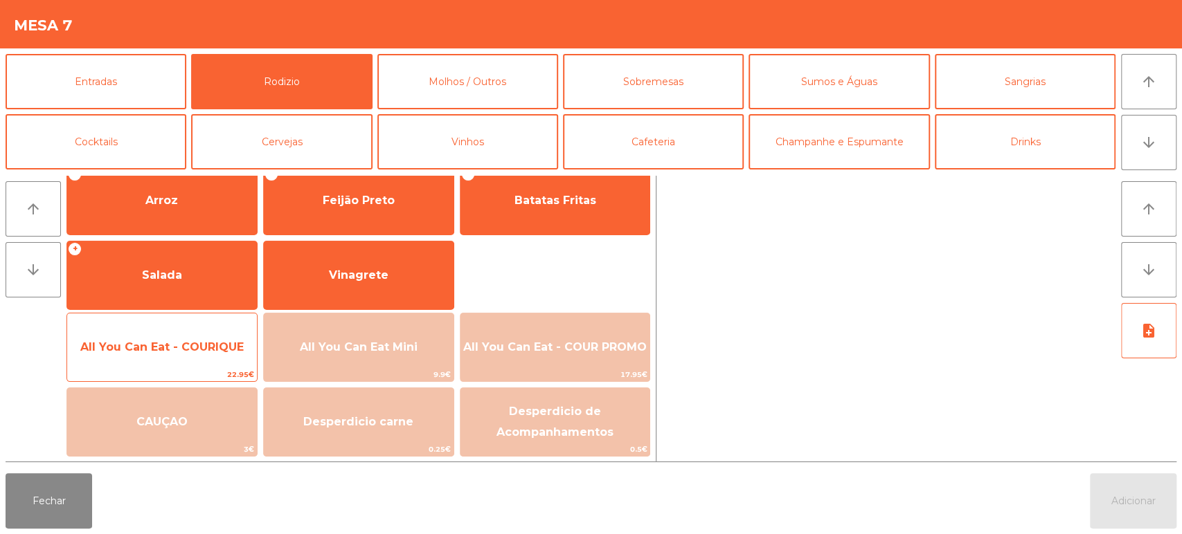
click at [179, 353] on span "All You Can Eat - COURIQUE" at bounding box center [161, 347] width 163 height 13
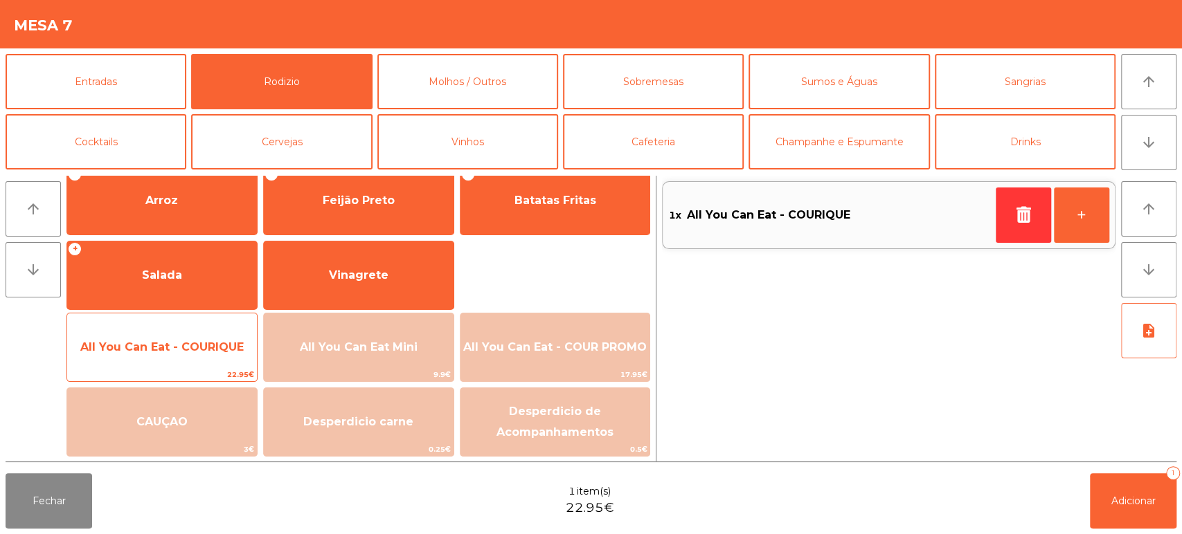
click at [154, 359] on span "All You Can Eat - COURIQUE" at bounding box center [162, 347] width 190 height 37
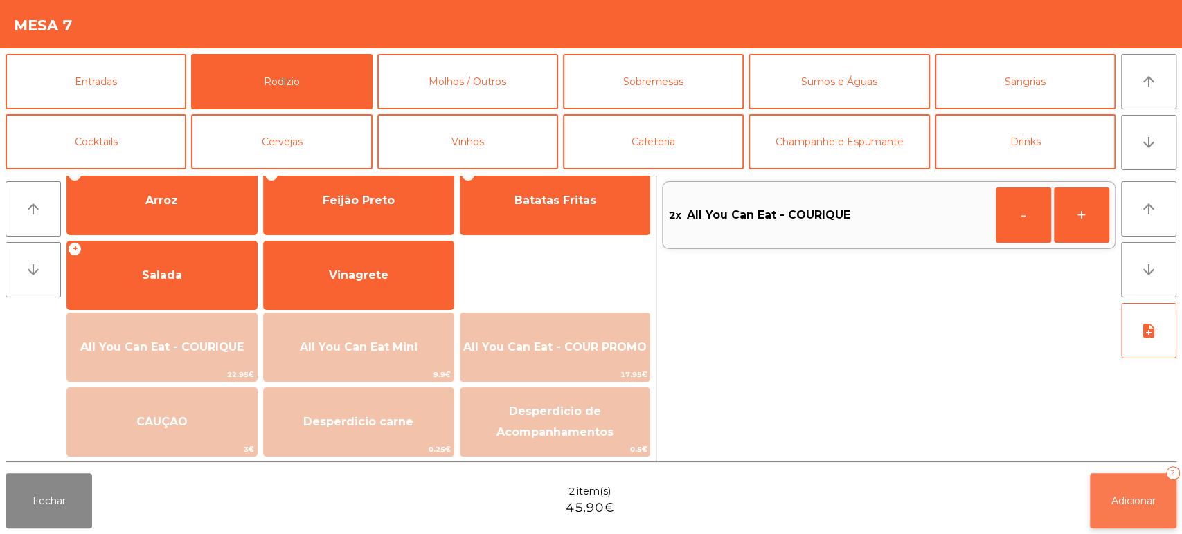
click at [1136, 492] on button "Adicionar 2" at bounding box center [1133, 500] width 87 height 55
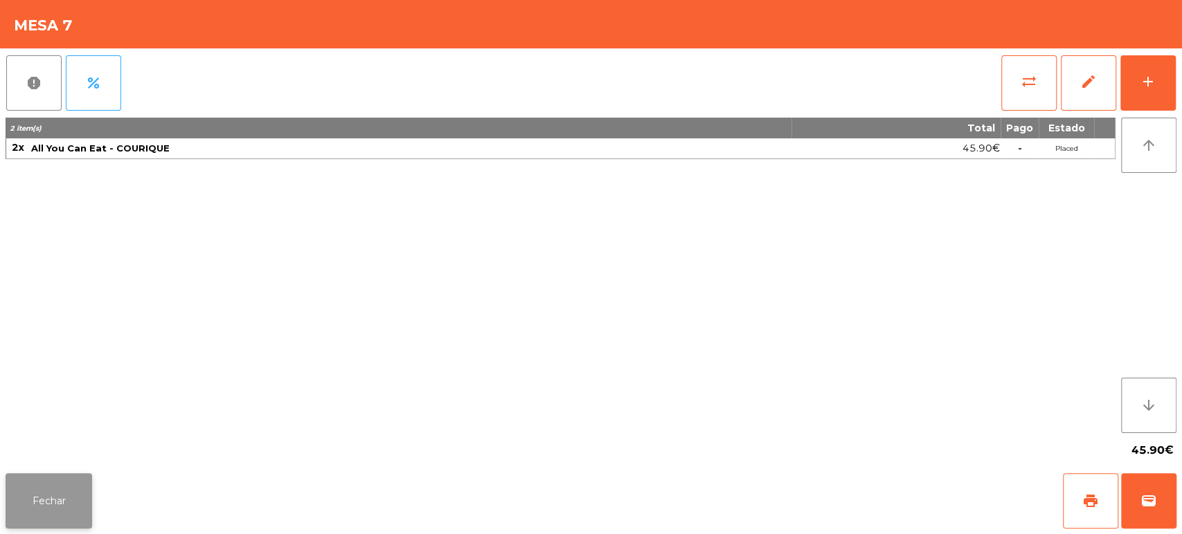
click at [64, 500] on button "Fechar" at bounding box center [49, 500] width 87 height 55
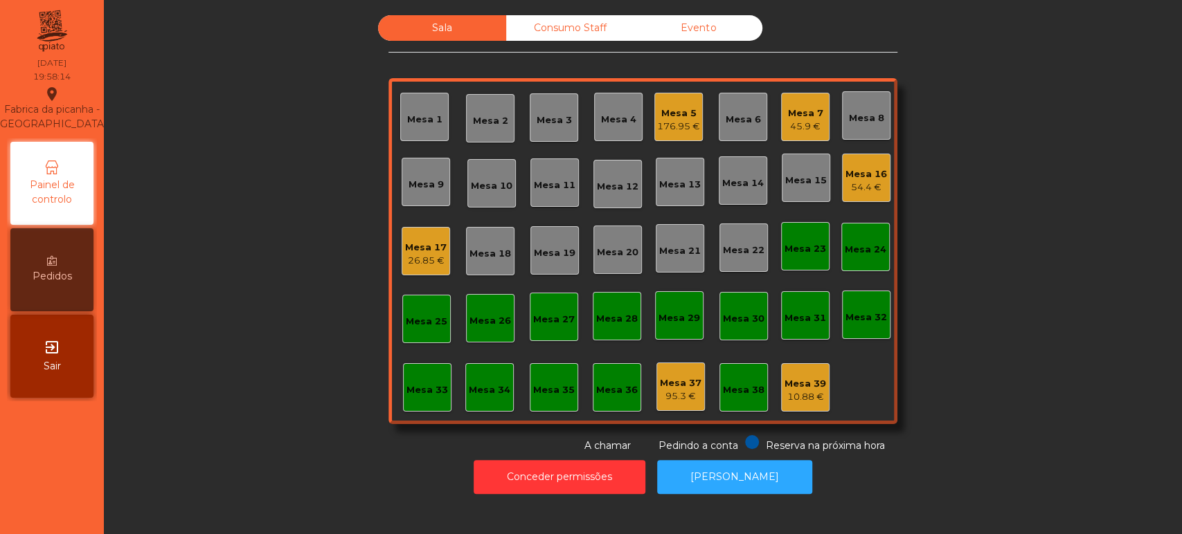
click at [55, 273] on span "Pedidos" at bounding box center [52, 276] width 39 height 15
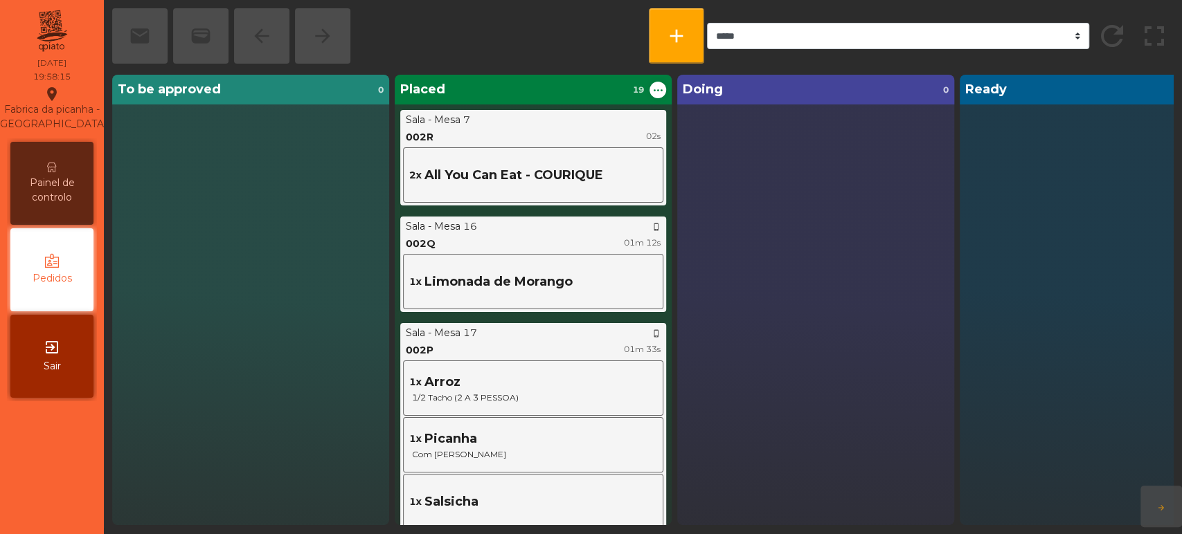
click at [53, 349] on icon "exit_to_app" at bounding box center [52, 347] width 17 height 17
click at [68, 179] on span "Painel de controlo" at bounding box center [52, 190] width 76 height 29
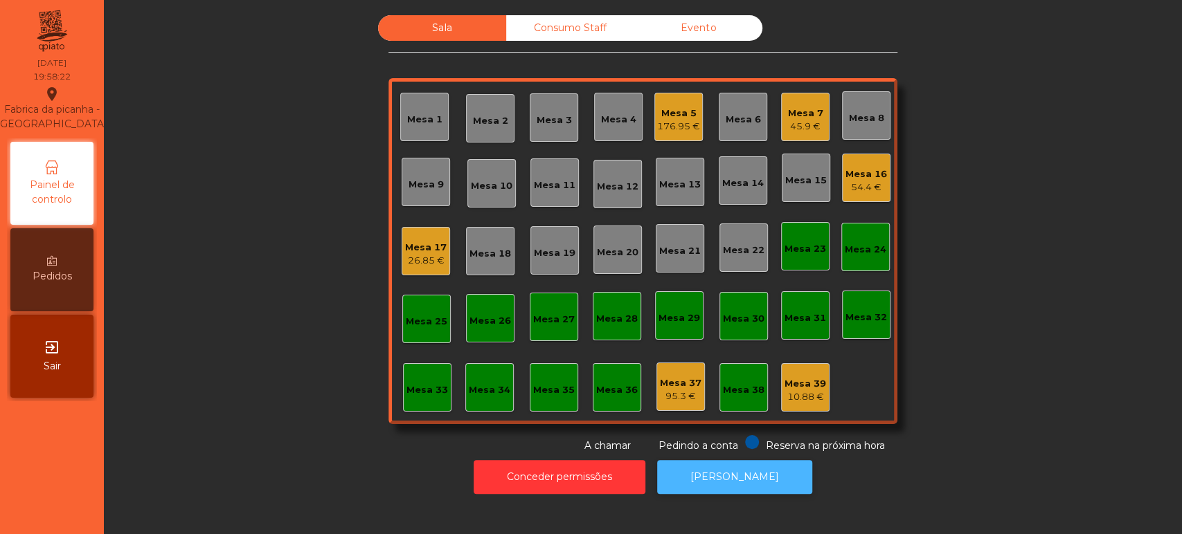
click at [737, 473] on button "[PERSON_NAME]" at bounding box center [734, 477] width 155 height 34
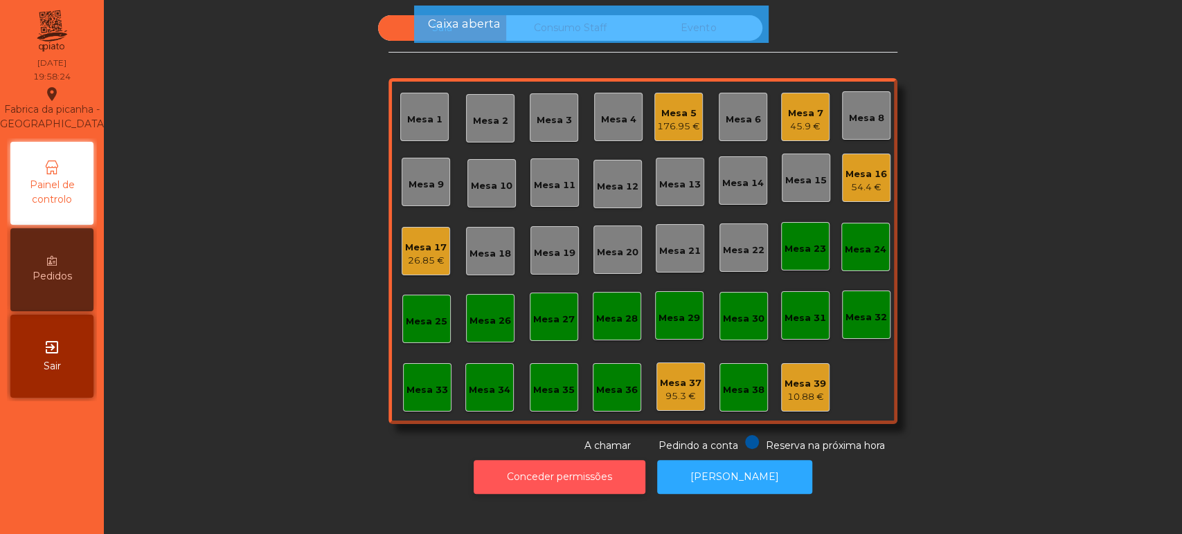
click at [586, 462] on button "Conceder permissões" at bounding box center [559, 477] width 172 height 34
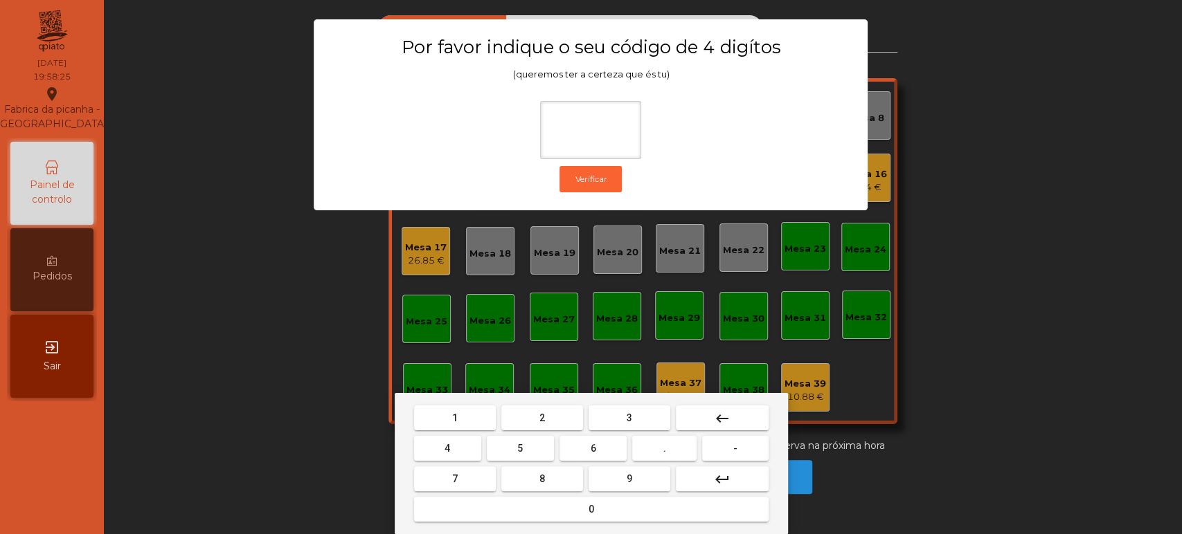
click at [471, 422] on button "1" at bounding box center [455, 418] width 82 height 25
click at [629, 417] on span "3" at bounding box center [629, 418] width 6 height 11
click at [536, 444] on button "5" at bounding box center [520, 448] width 67 height 25
click at [563, 510] on button "0" at bounding box center [591, 509] width 354 height 25
type input "****"
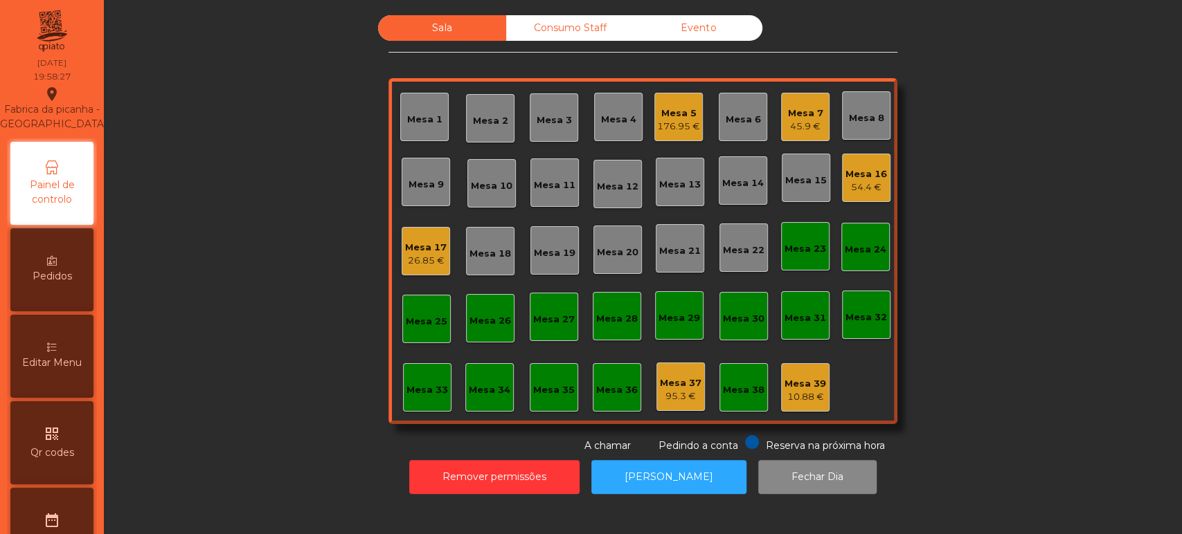
click at [57, 370] on span "Editar Menu" at bounding box center [52, 363] width 60 height 15
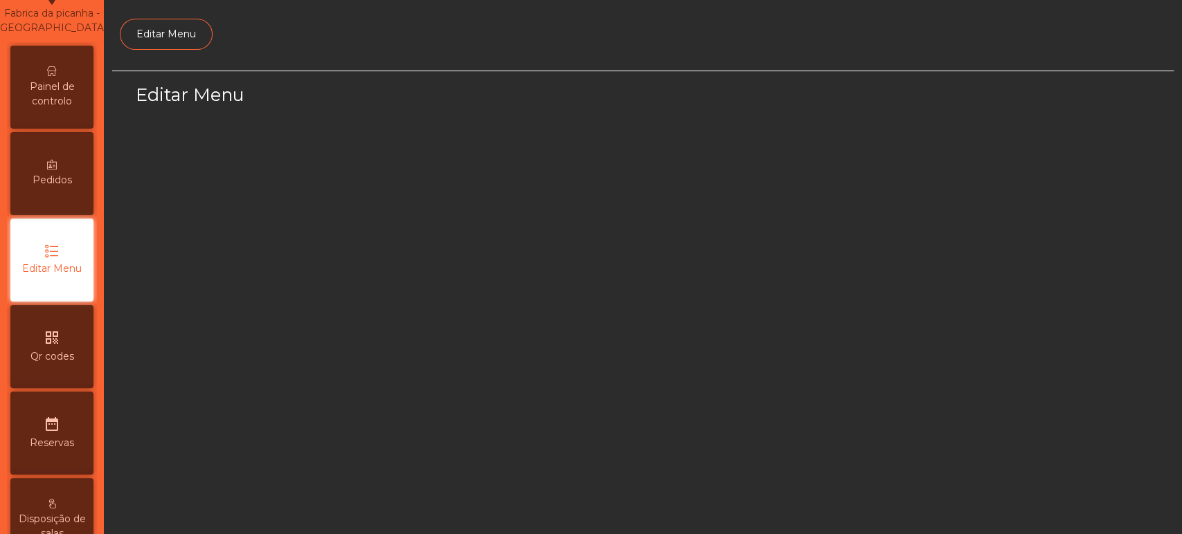
select select "*"
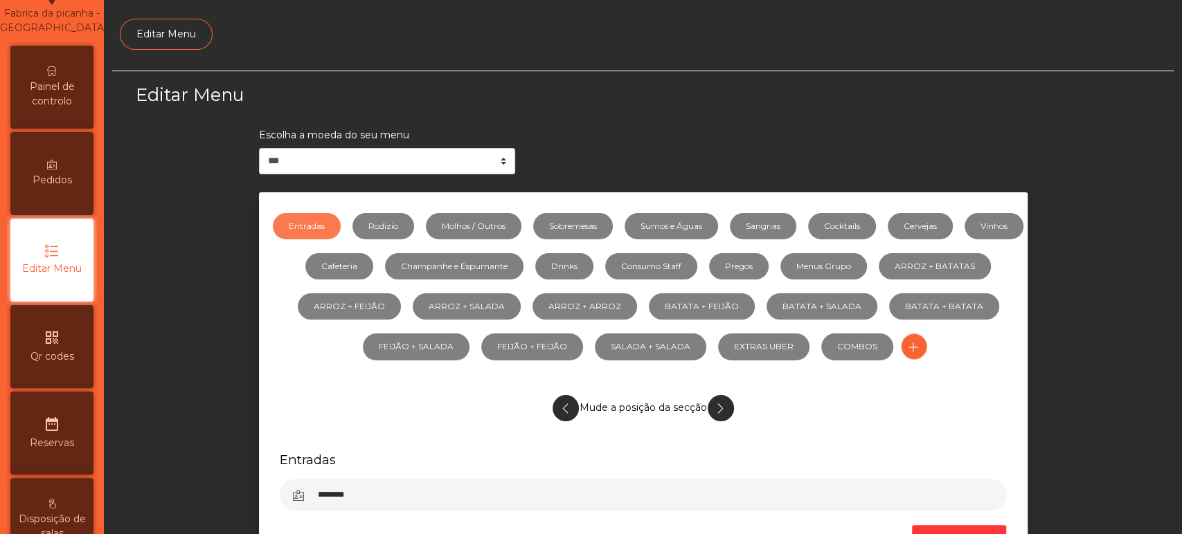
scroll to position [104, 0]
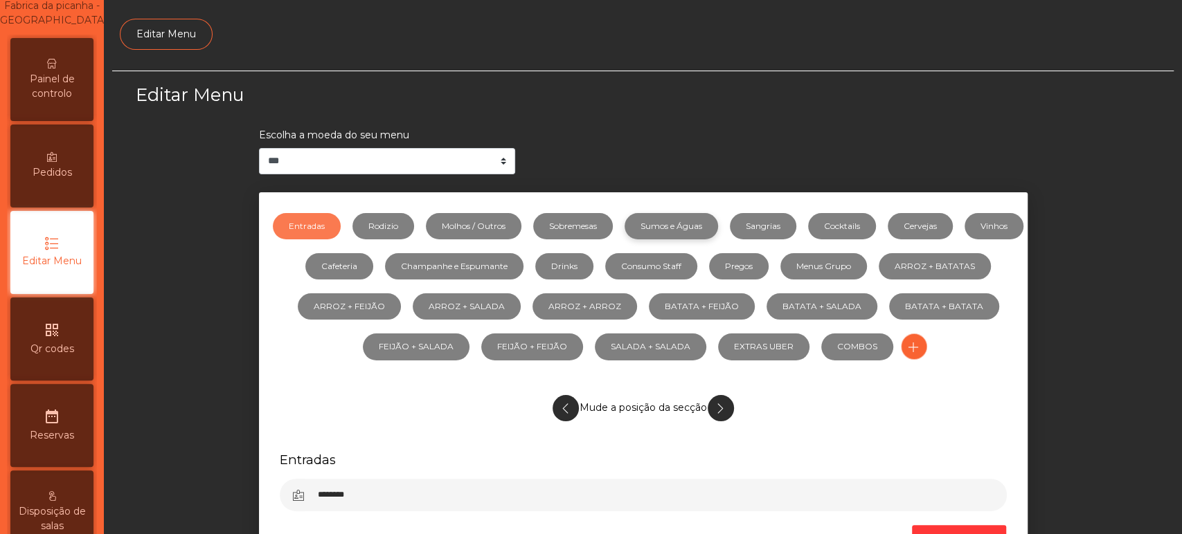
click at [718, 238] on link "Sumos e Águas" at bounding box center [670, 226] width 93 height 26
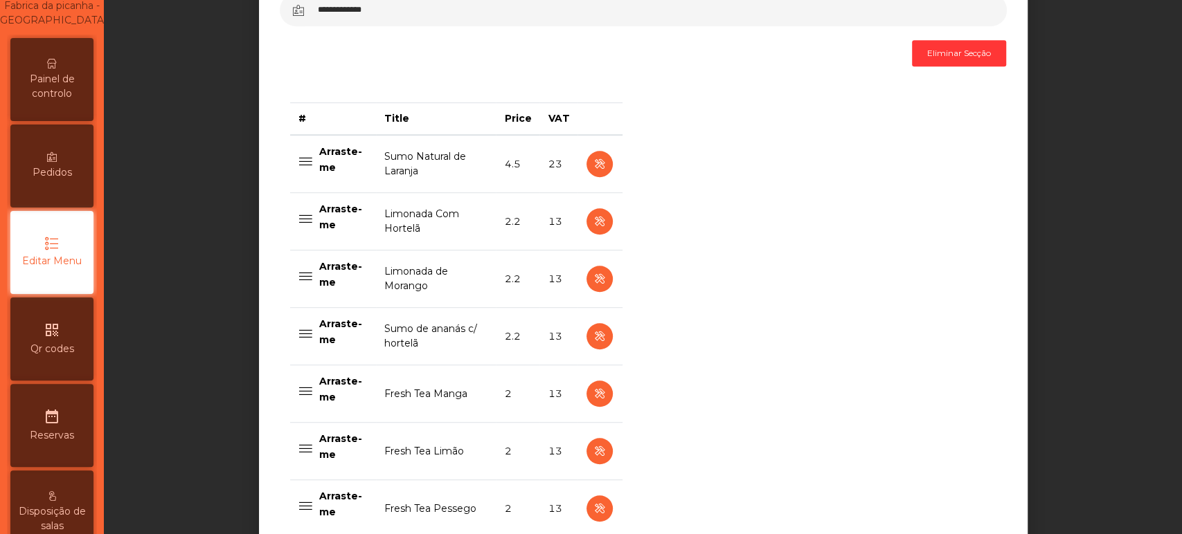
scroll to position [487, 0]
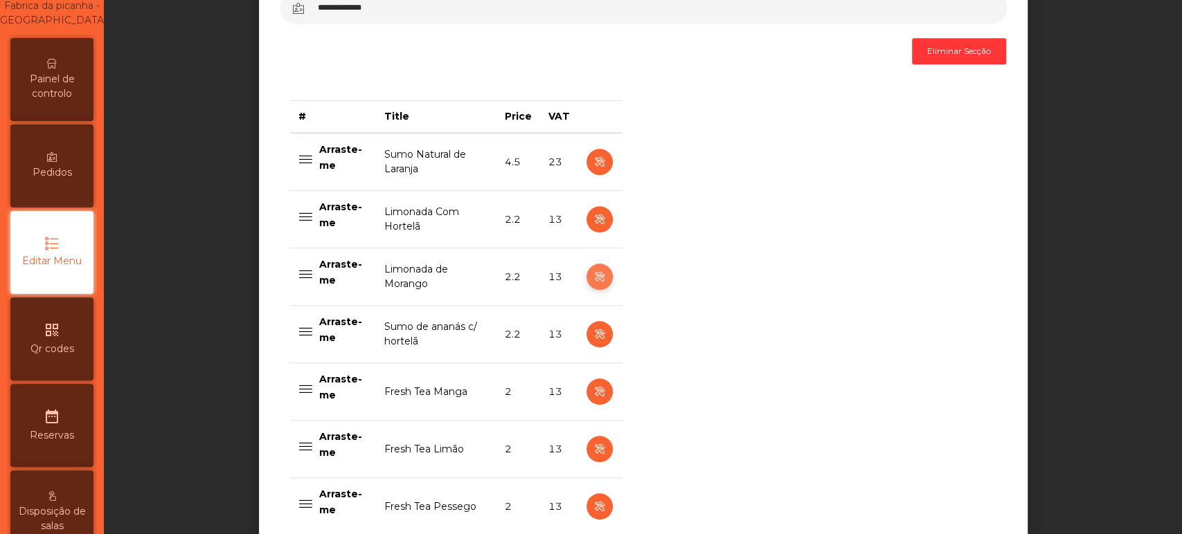
click at [593, 276] on icon "button" at bounding box center [599, 277] width 16 height 17
select select "***"
select select "**"
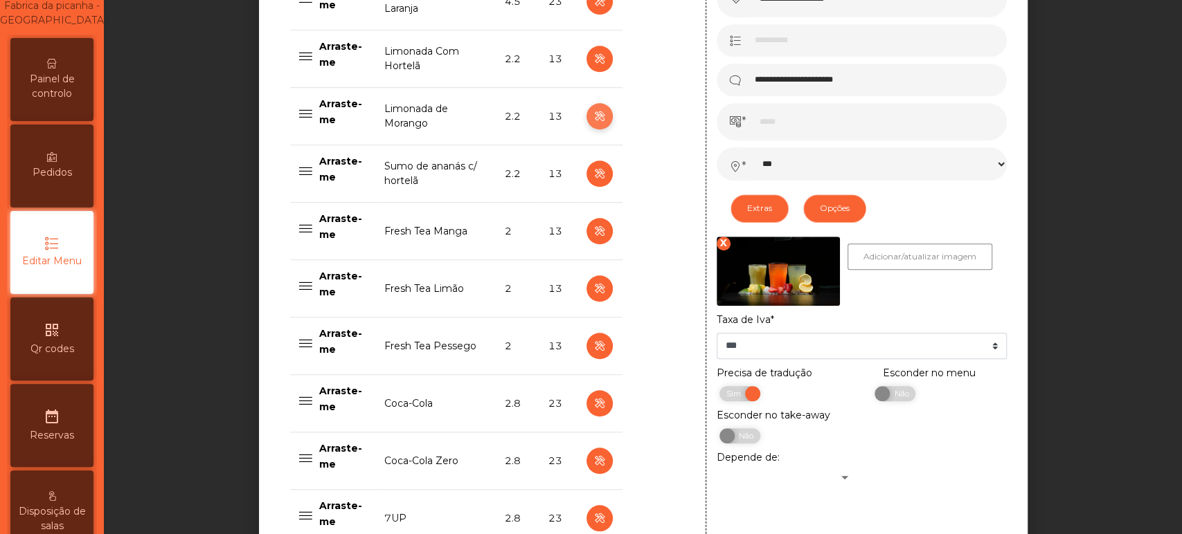
scroll to position [649, 0]
click at [885, 394] on span "Não" at bounding box center [899, 393] width 35 height 15
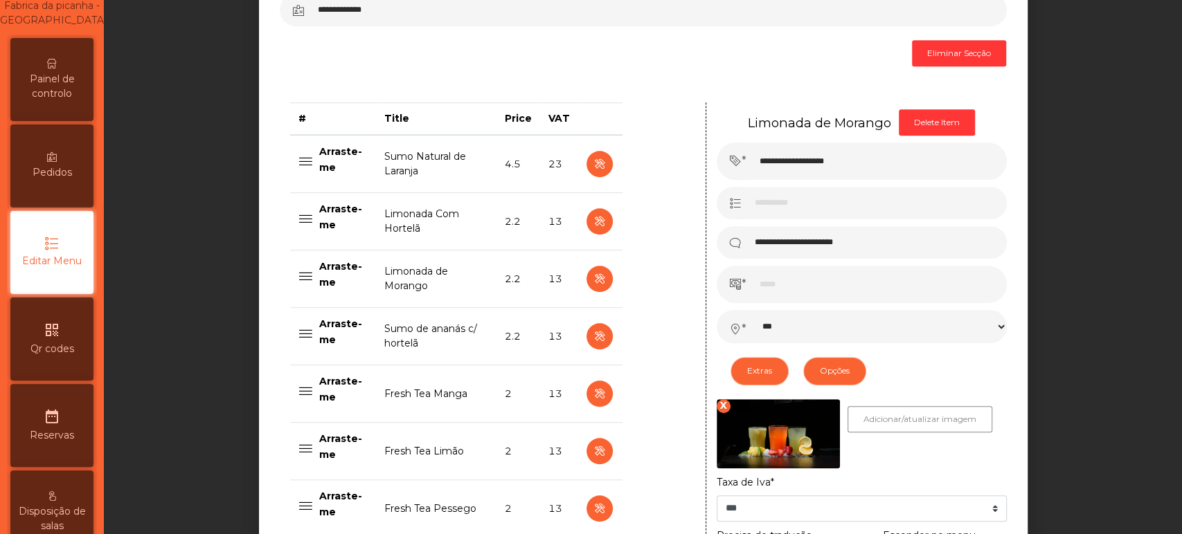
scroll to position [465, 0]
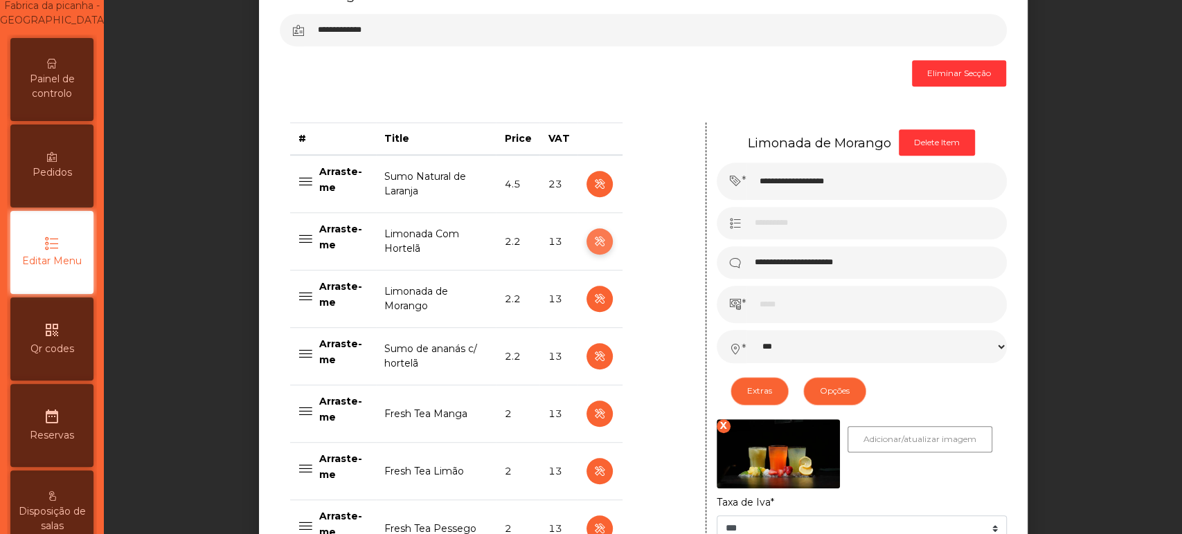
click at [593, 242] on icon "button" at bounding box center [599, 241] width 16 height 17
type input "**********"
select select "***"
select select "**"
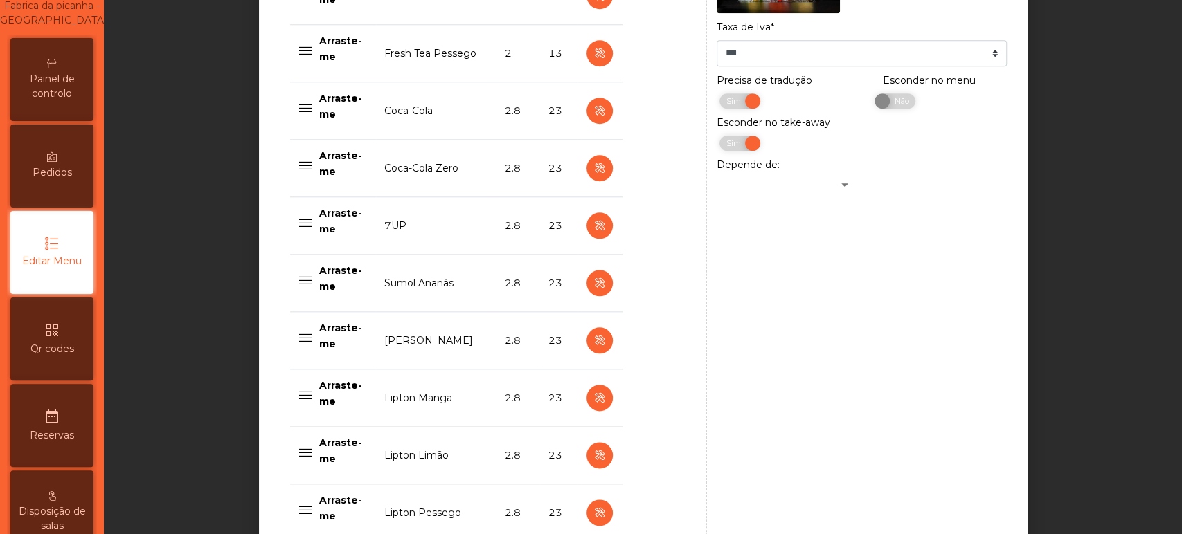
scroll to position [1407, 0]
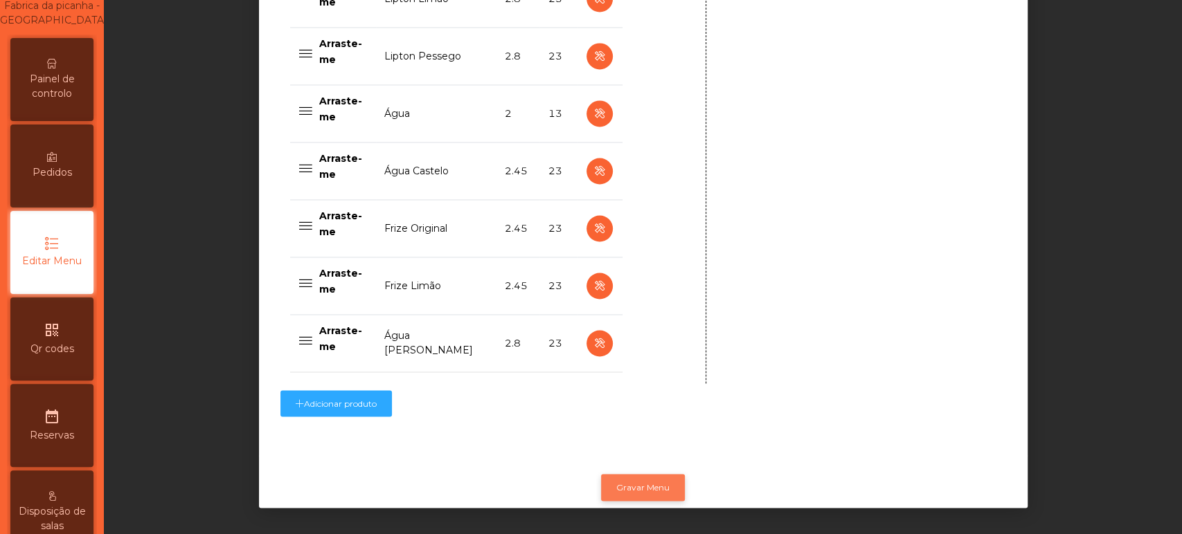
click at [653, 476] on button "Gravar Menu" at bounding box center [643, 487] width 84 height 26
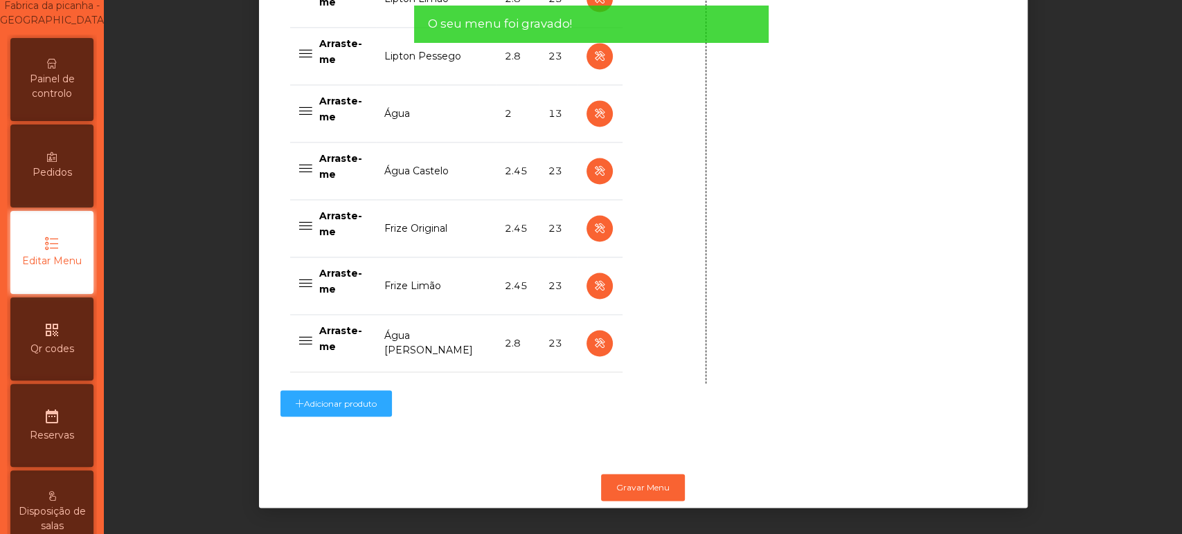
click at [70, 97] on span "Painel de controlo" at bounding box center [52, 86] width 76 height 29
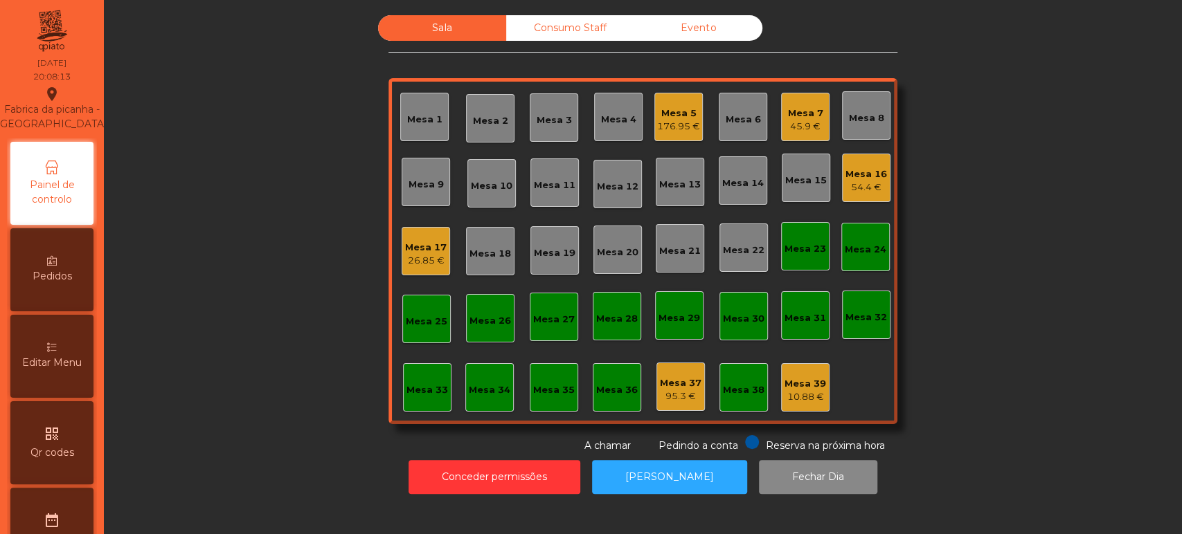
click at [792, 126] on div "45.9 €" at bounding box center [805, 127] width 35 height 14
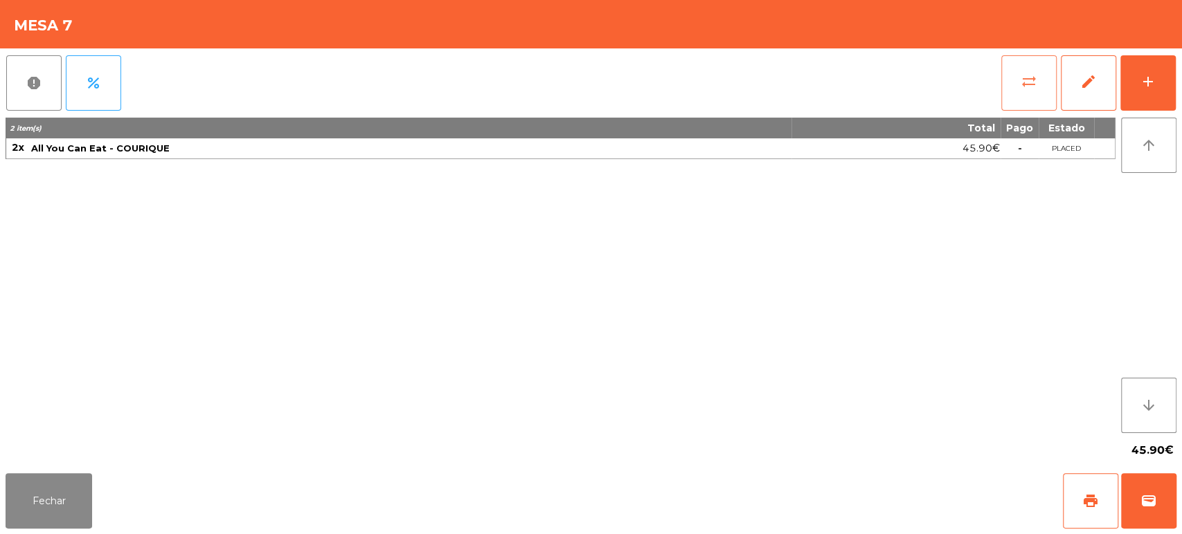
click at [1036, 73] on button "sync_alt" at bounding box center [1028, 82] width 55 height 55
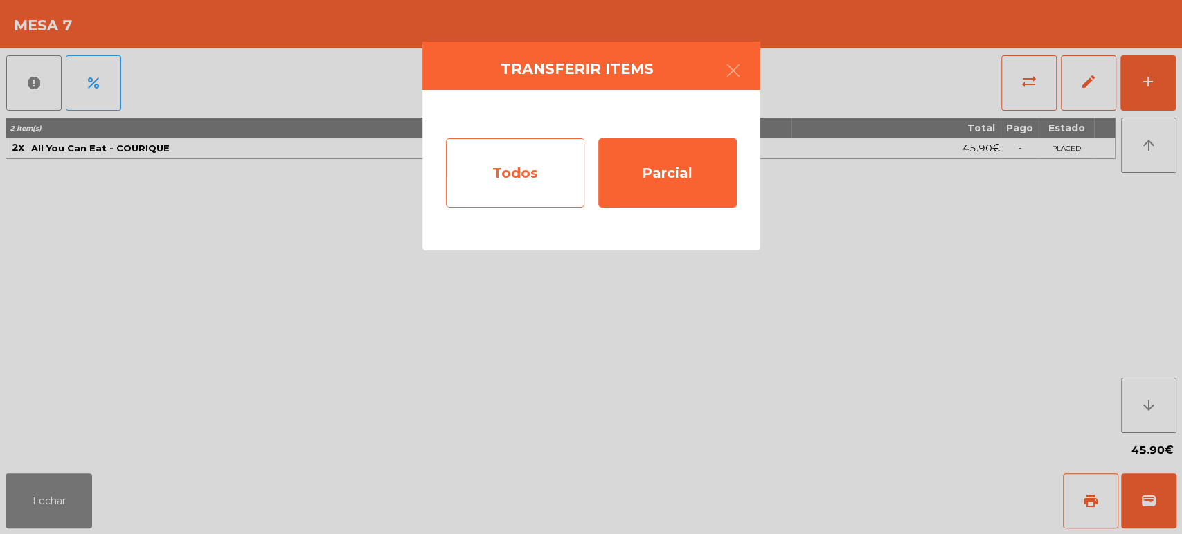
click at [530, 187] on div "Todos" at bounding box center [515, 172] width 138 height 69
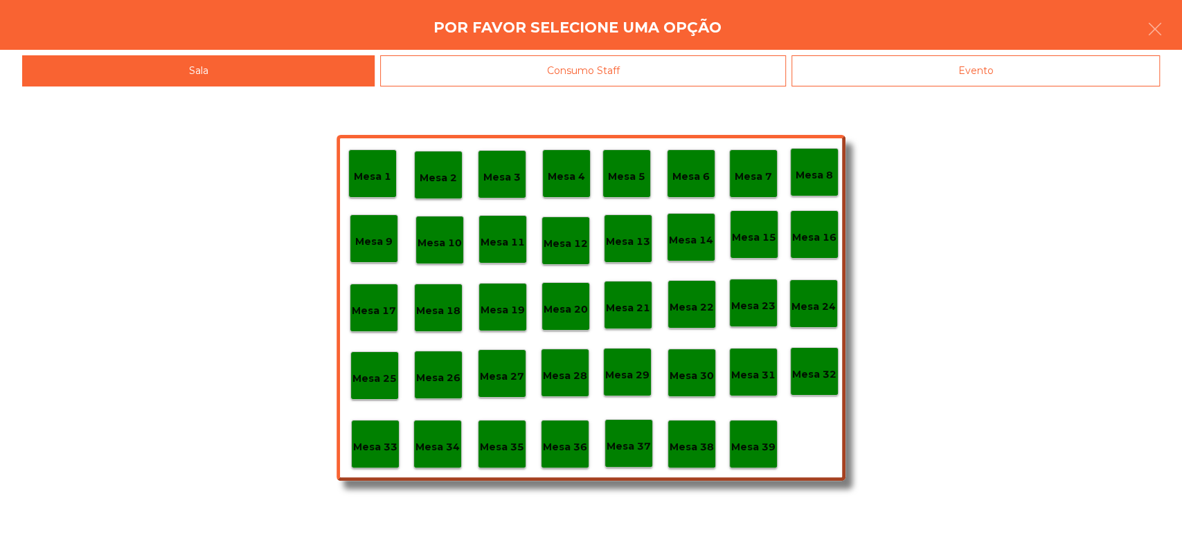
click at [635, 439] on p "Mesa 37" at bounding box center [628, 447] width 44 height 16
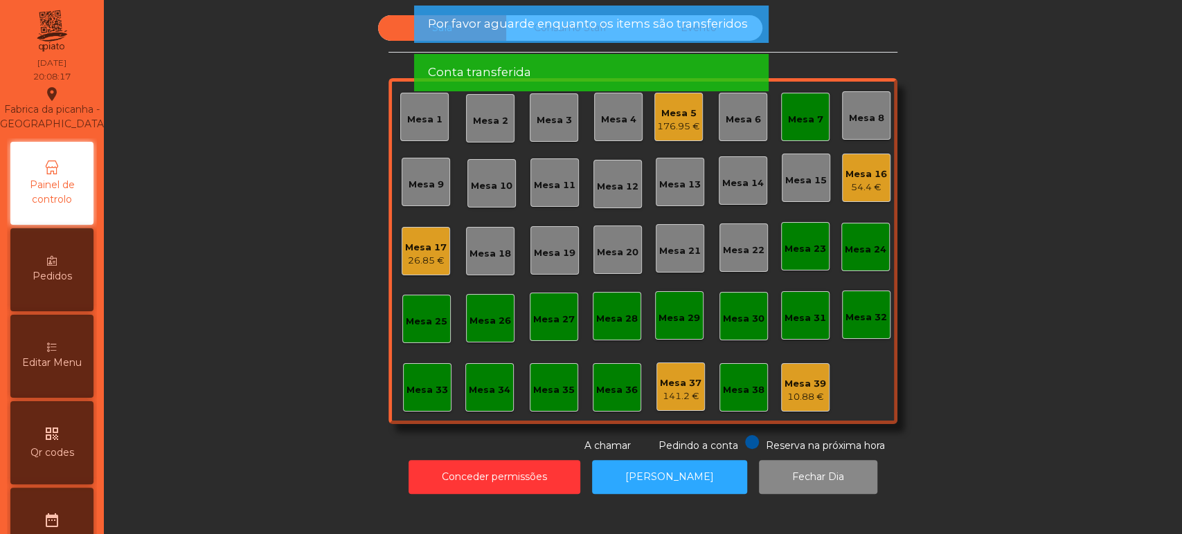
click at [801, 116] on div "Mesa 7" at bounding box center [805, 120] width 35 height 14
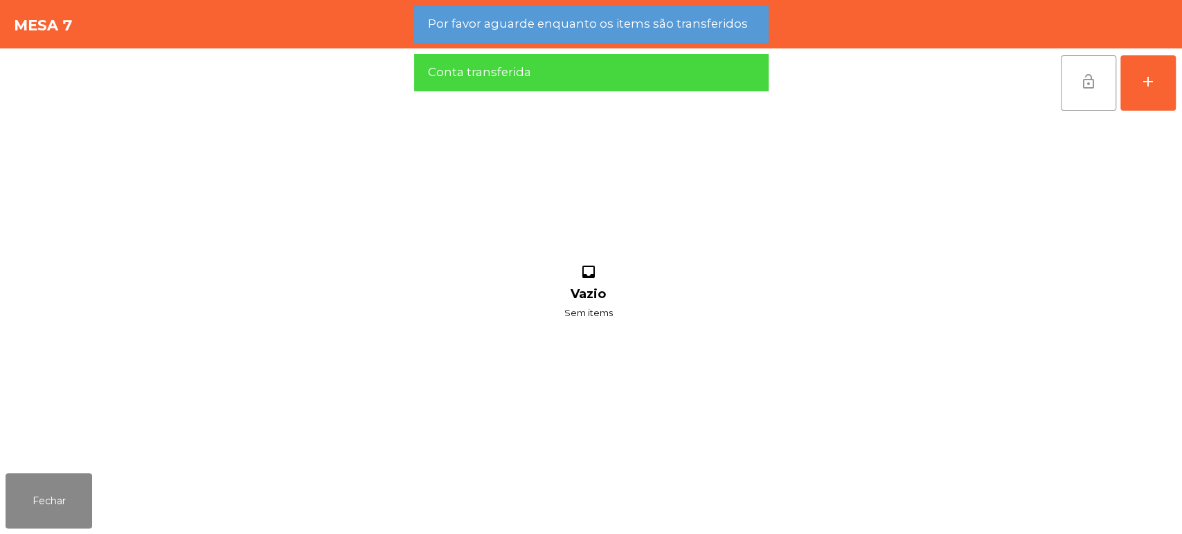
click at [1093, 86] on span "lock_open" at bounding box center [1088, 81] width 17 height 17
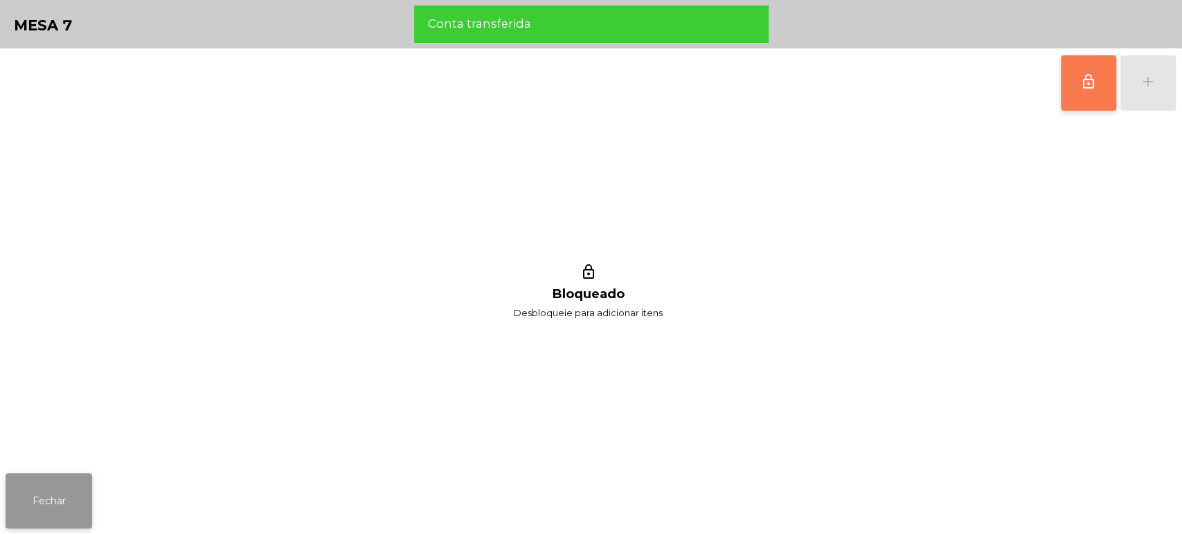
click at [41, 503] on button "Fechar" at bounding box center [49, 500] width 87 height 55
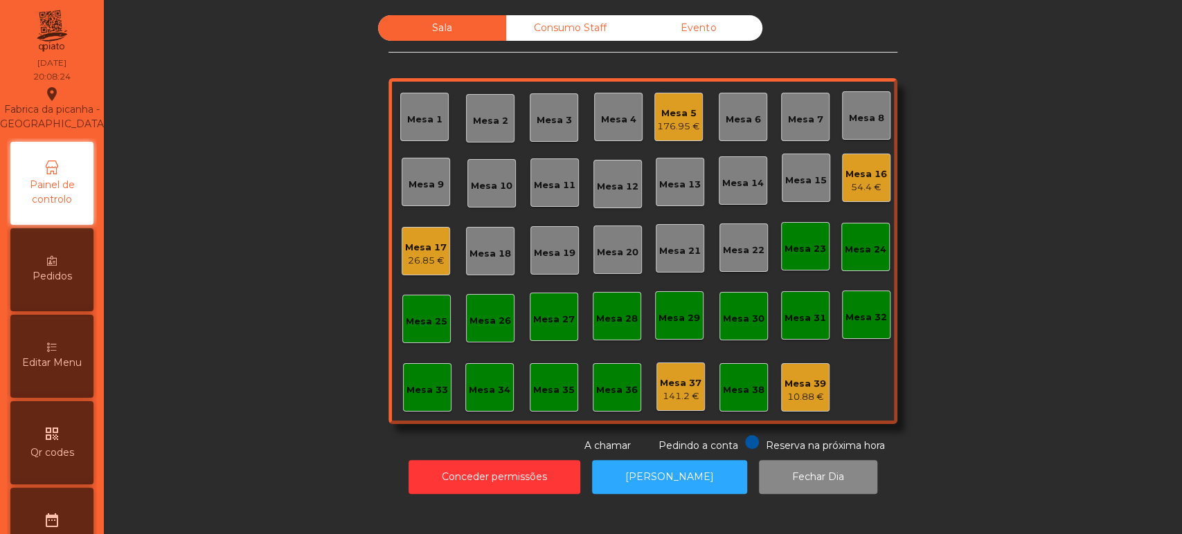
click at [333, 410] on div "Sala Consumo Staff Evento Mesa 1 [GEOGRAPHIC_DATA] 3 Mesa 4 Mesa 5 176.95 € [GE…" at bounding box center [643, 234] width 1040 height 438
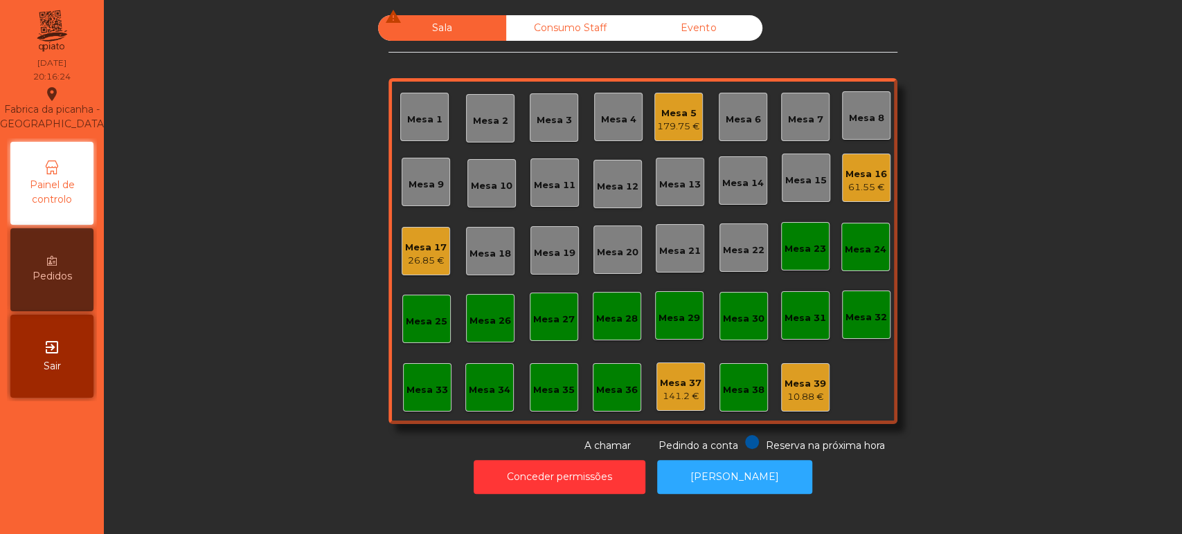
click at [854, 182] on div "61.55 €" at bounding box center [866, 188] width 42 height 14
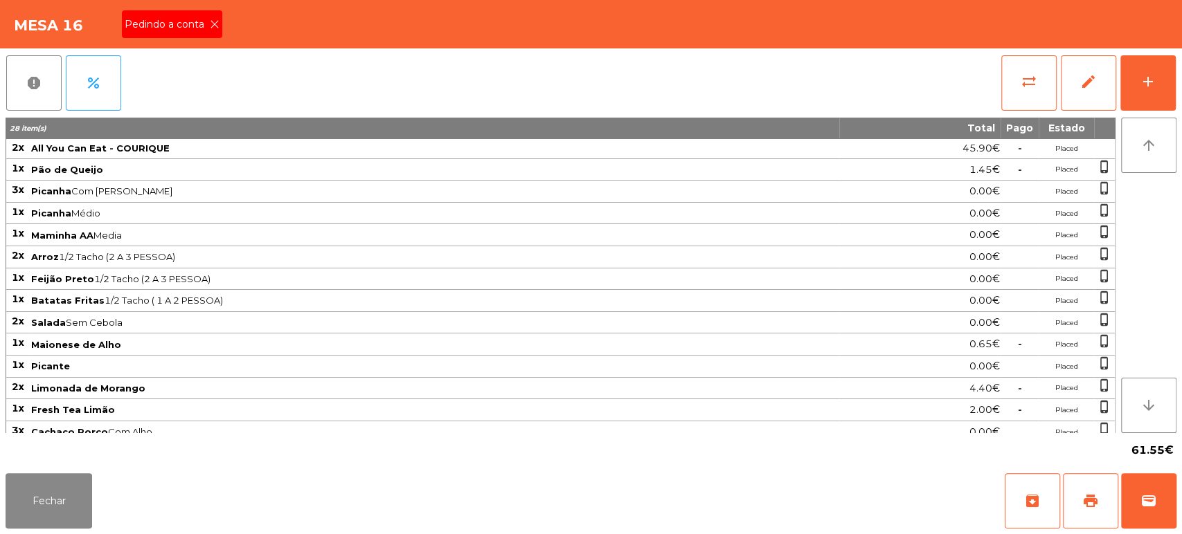
click at [177, 25] on span "Pedindo a conta" at bounding box center [167, 24] width 85 height 15
click at [73, 507] on button "Fechar" at bounding box center [49, 500] width 87 height 55
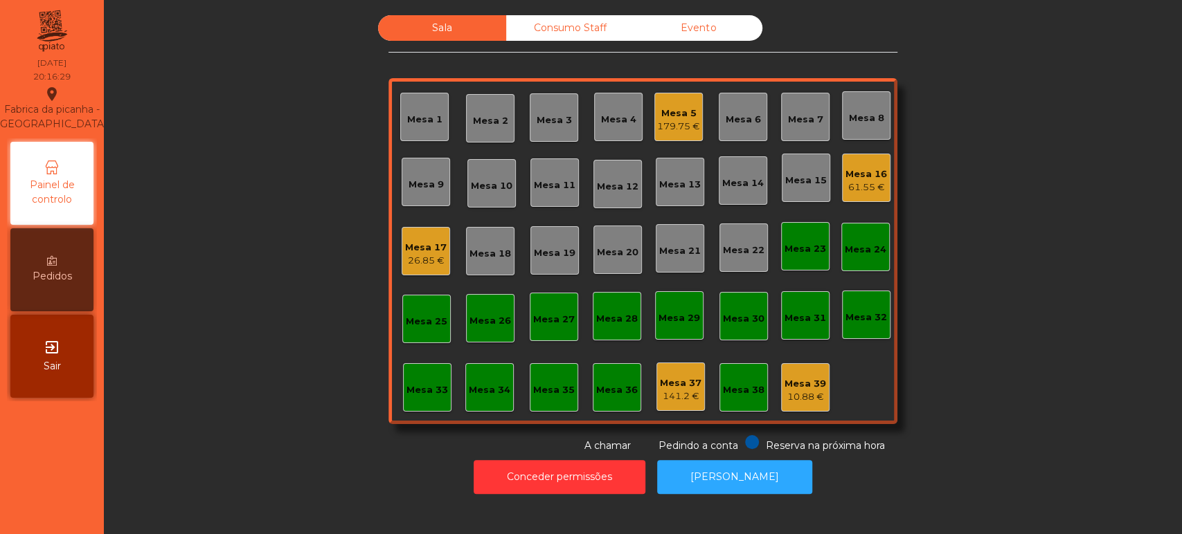
click at [859, 187] on div "61.55 €" at bounding box center [866, 188] width 42 height 14
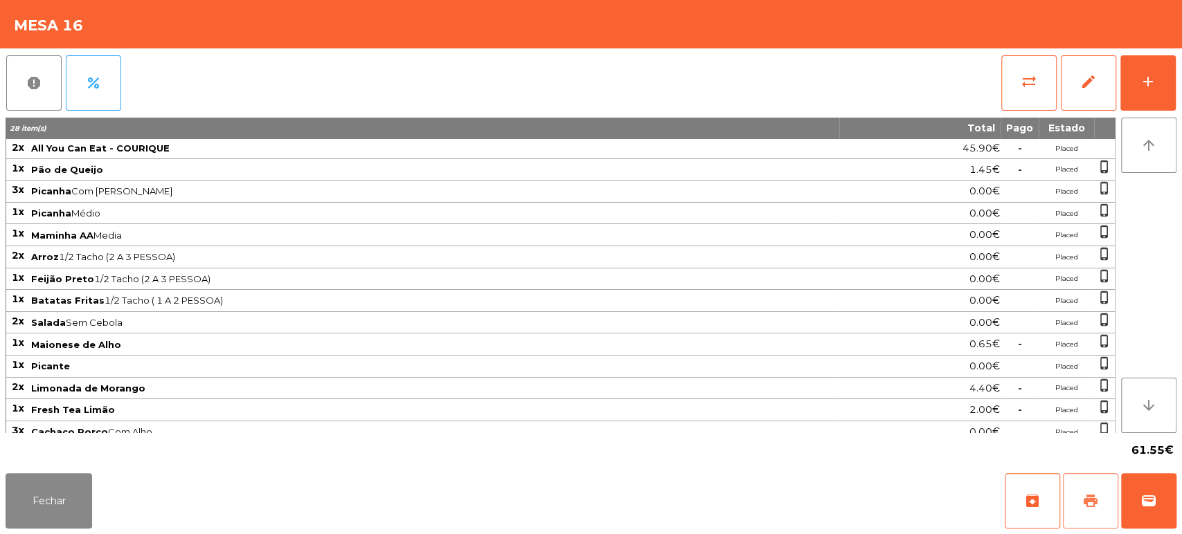
click at [1096, 499] on span "print" at bounding box center [1090, 501] width 17 height 17
click at [64, 491] on button "Fechar" at bounding box center [49, 500] width 87 height 55
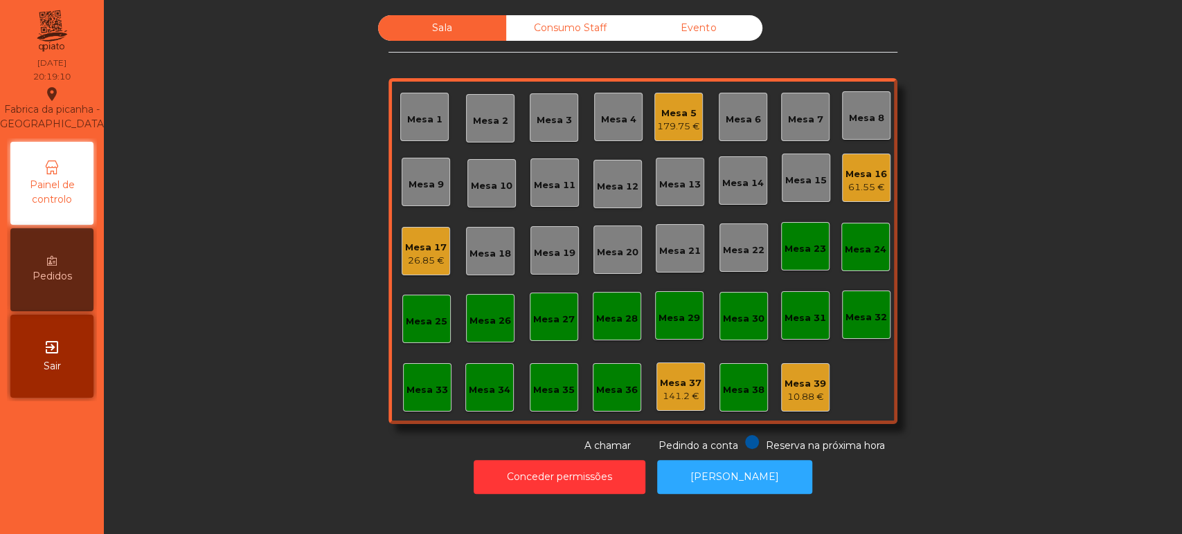
click at [723, 338] on div "Mesa 30" at bounding box center [743, 316] width 48 height 48
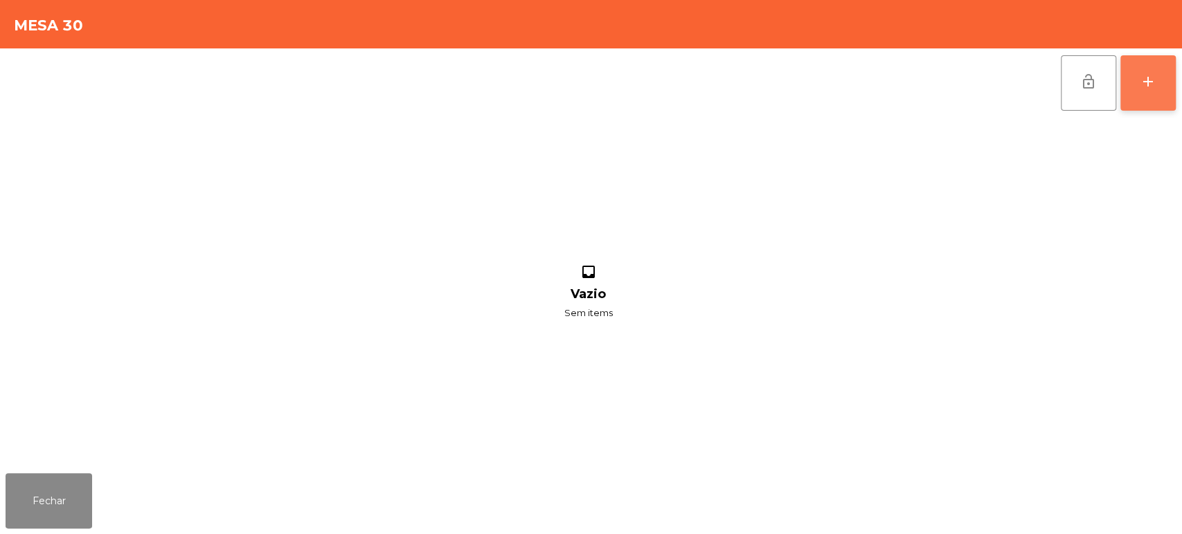
click at [1142, 89] on button "add" at bounding box center [1147, 82] width 55 height 55
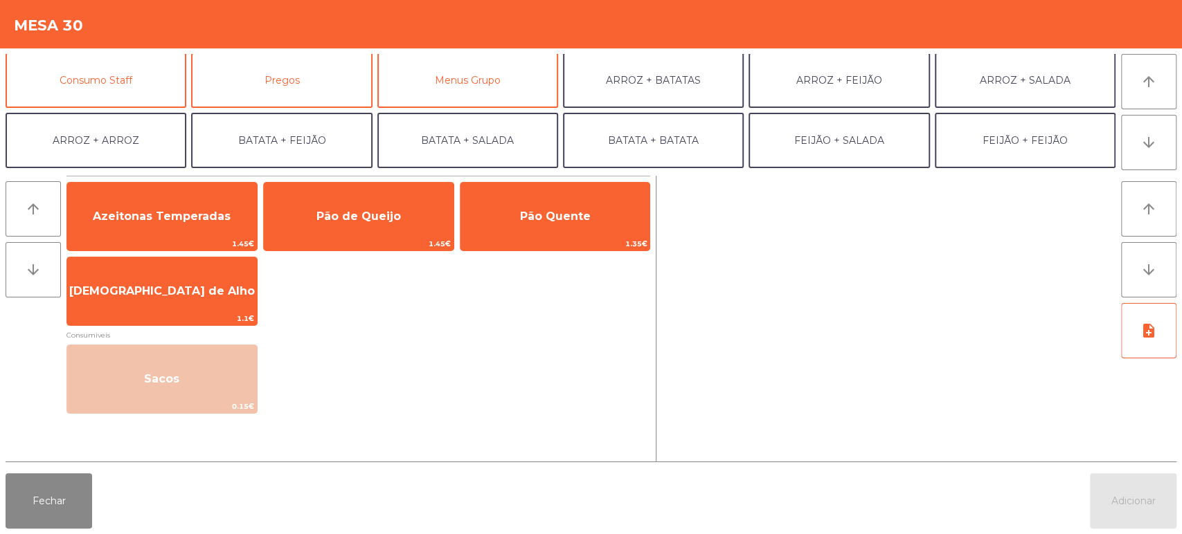
scroll to position [131, 0]
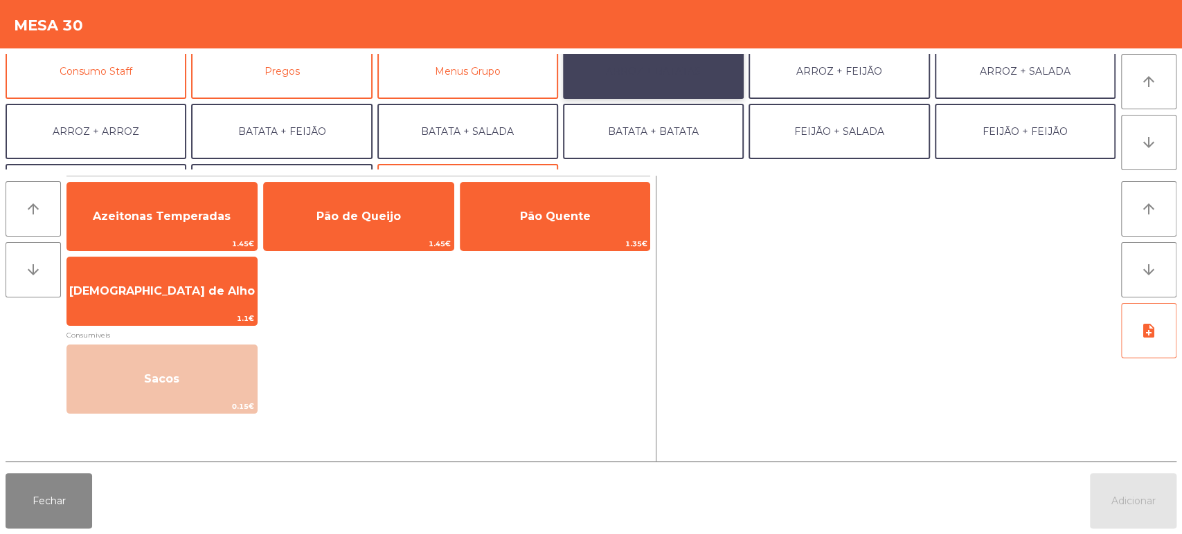
click at [676, 85] on button "ARROZ + BATATAS" at bounding box center [653, 71] width 181 height 55
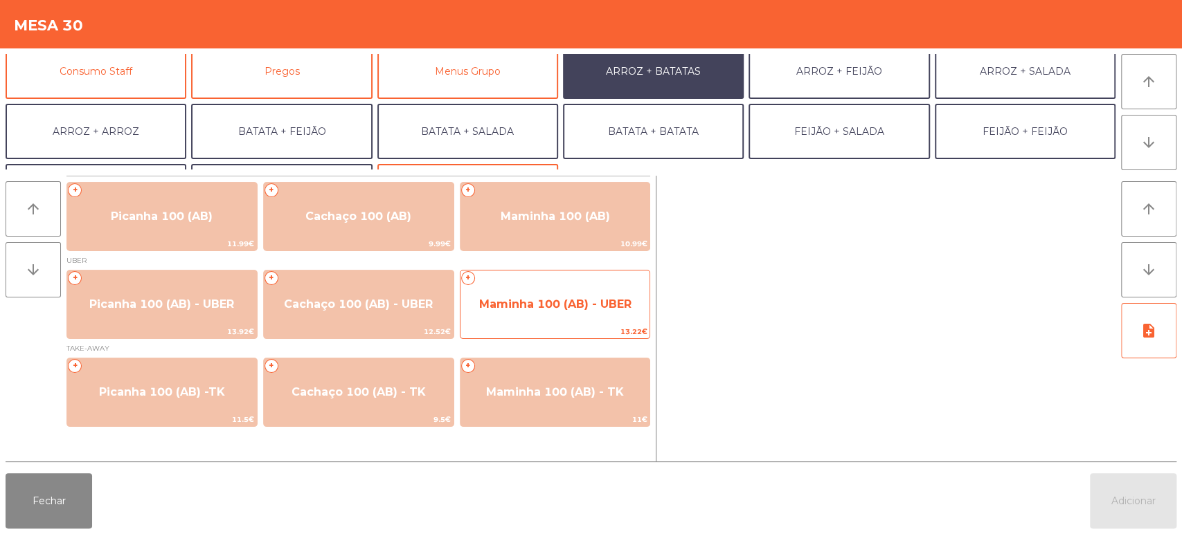
click at [586, 298] on span "Maminha 100 (AB) - UBER" at bounding box center [555, 304] width 152 height 13
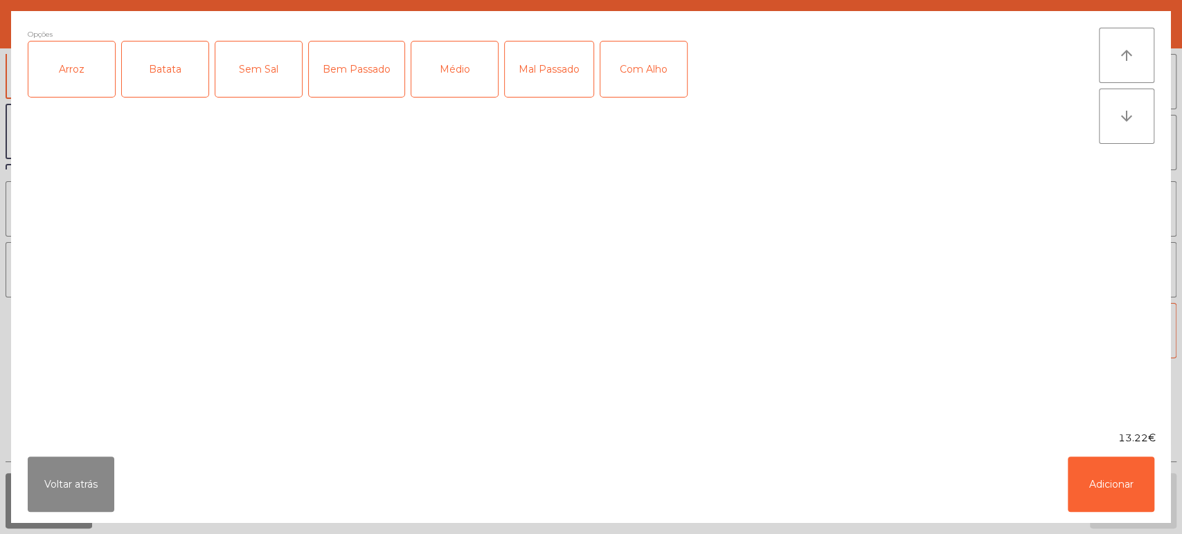
click at [110, 63] on div "Arroz" at bounding box center [71, 69] width 87 height 55
click at [168, 83] on div "Batata" at bounding box center [165, 69] width 87 height 55
click at [561, 85] on div "Mal Passado" at bounding box center [549, 69] width 89 height 55
click at [1130, 478] on button "Adicionar" at bounding box center [1110, 484] width 87 height 55
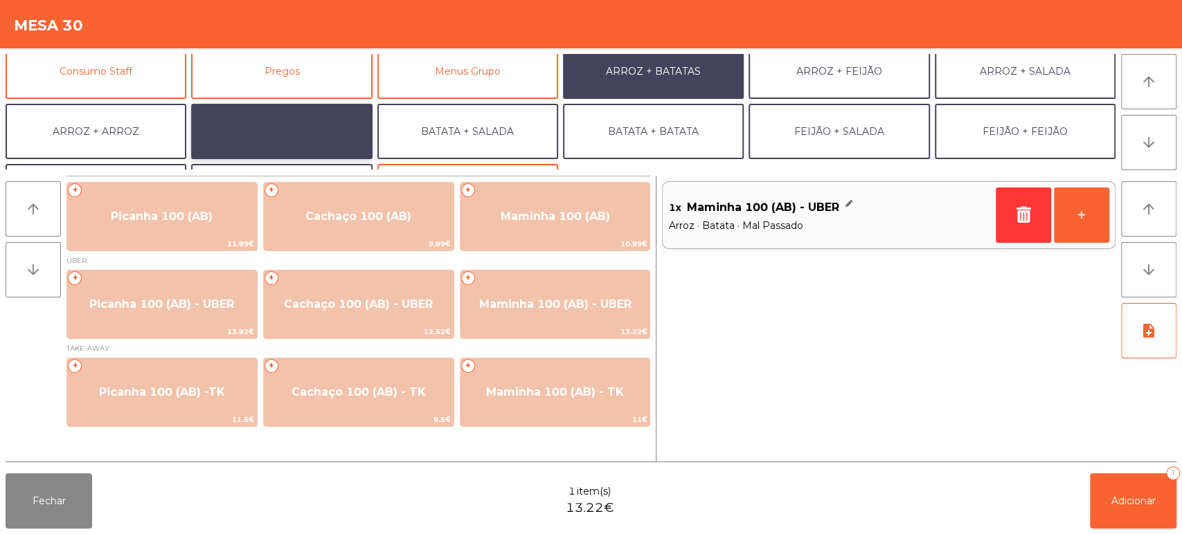
click at [299, 128] on button "BATATA + FEIJÃO" at bounding box center [281, 131] width 181 height 55
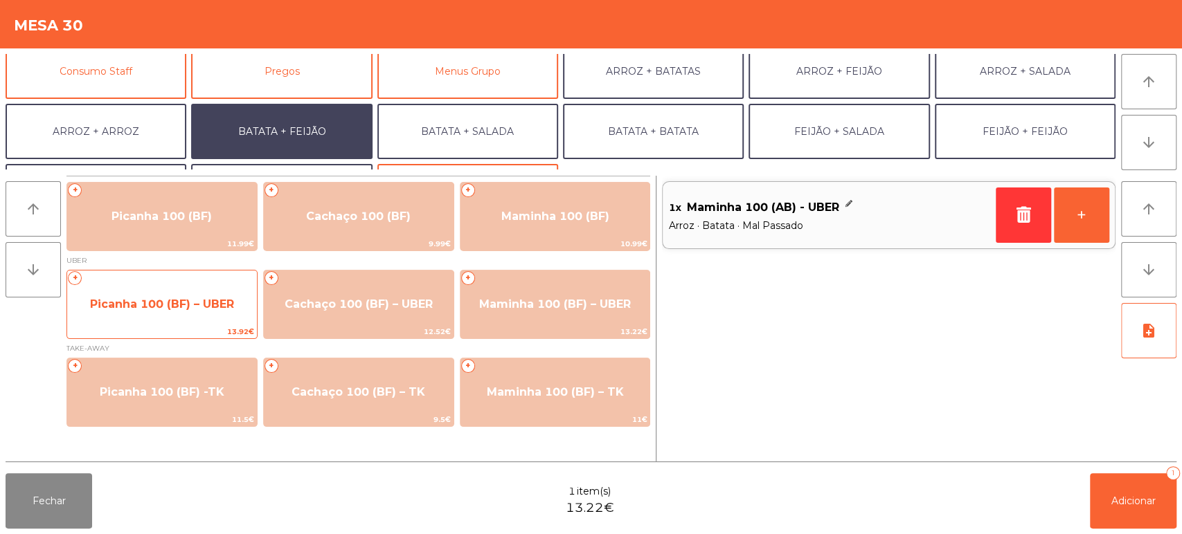
click at [188, 299] on span "Picanha 100 (BF) – UBER" at bounding box center [162, 304] width 144 height 13
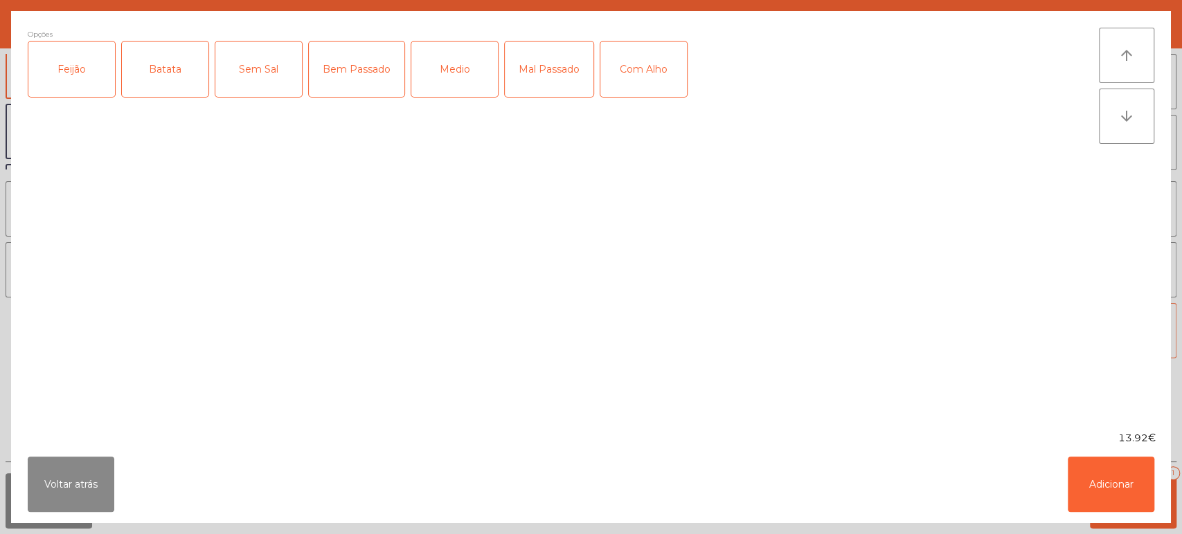
click at [75, 69] on div "Feijão" at bounding box center [71, 69] width 87 height 55
click at [188, 60] on div "Batata" at bounding box center [165, 69] width 87 height 55
click at [451, 72] on div "Medio" at bounding box center [454, 69] width 87 height 55
click at [566, 66] on div "Mal Passado" at bounding box center [549, 69] width 89 height 55
click at [465, 80] on div "Medio" at bounding box center [454, 69] width 87 height 55
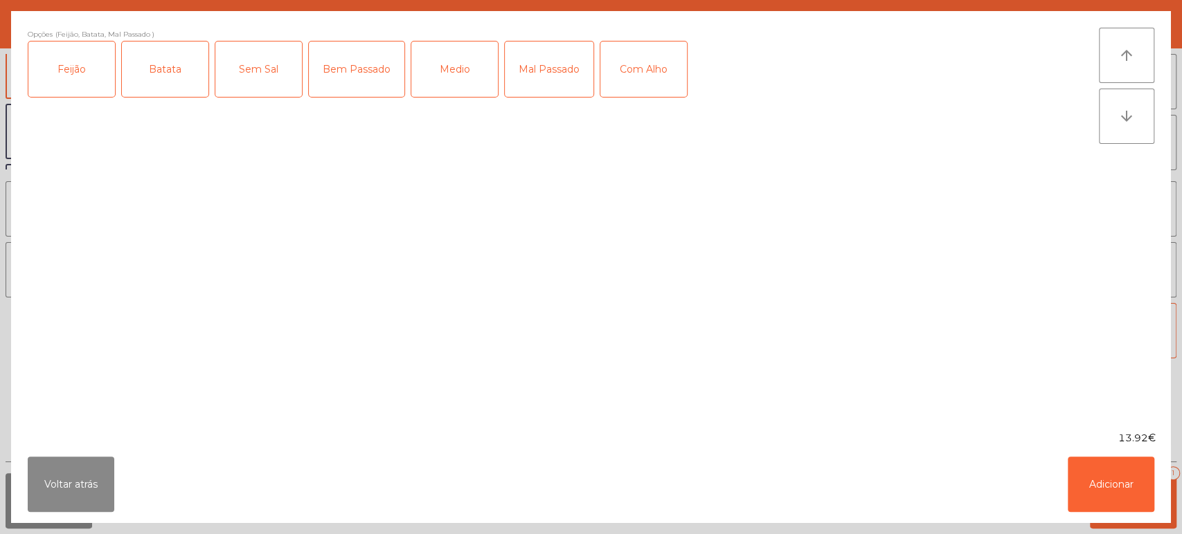
click at [1108, 525] on ngb-modal-window "Opções (Feijão, Batata, Mal Passado ) Feijão Batata Sem Sal Bem Passado Medio M…" at bounding box center [591, 267] width 1182 height 534
click at [1103, 480] on button "Adicionar" at bounding box center [1110, 484] width 87 height 55
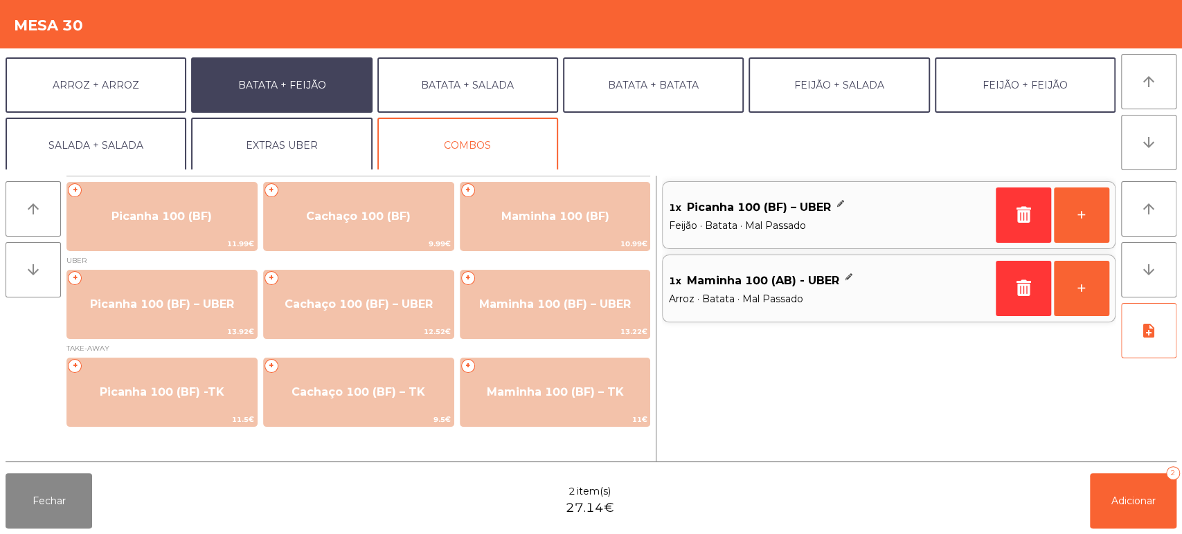
scroll to position [180, 0]
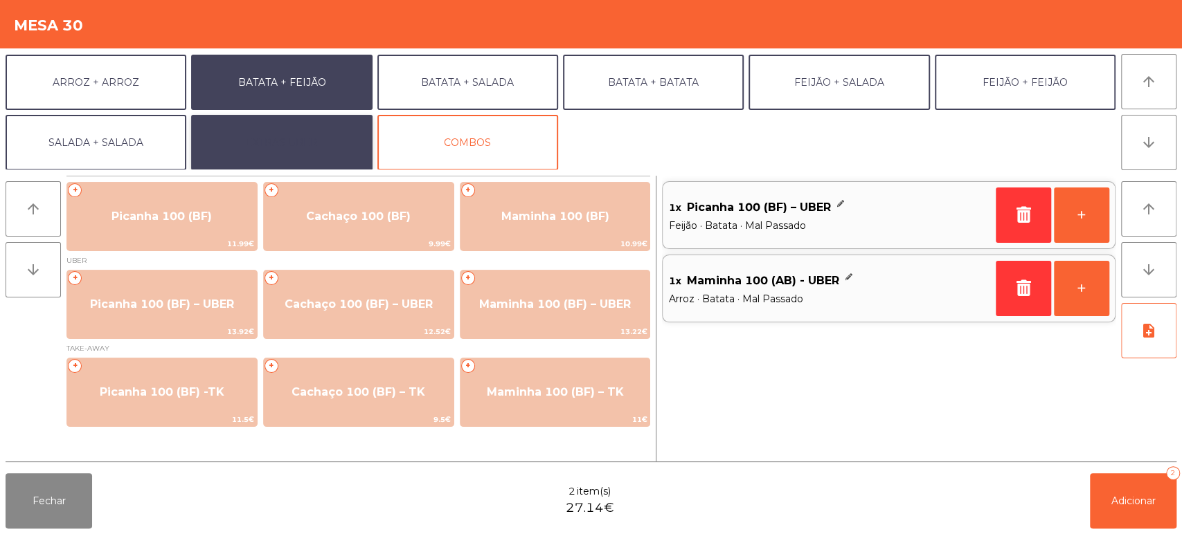
click at [248, 126] on button "EXTRAS UBER" at bounding box center [281, 142] width 181 height 55
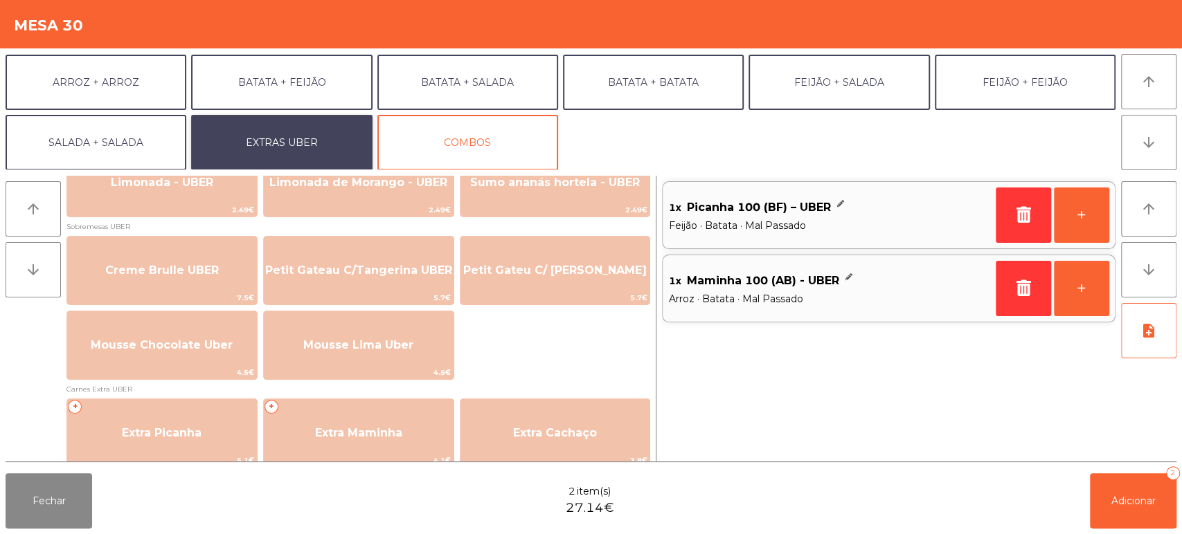
scroll to position [539, 0]
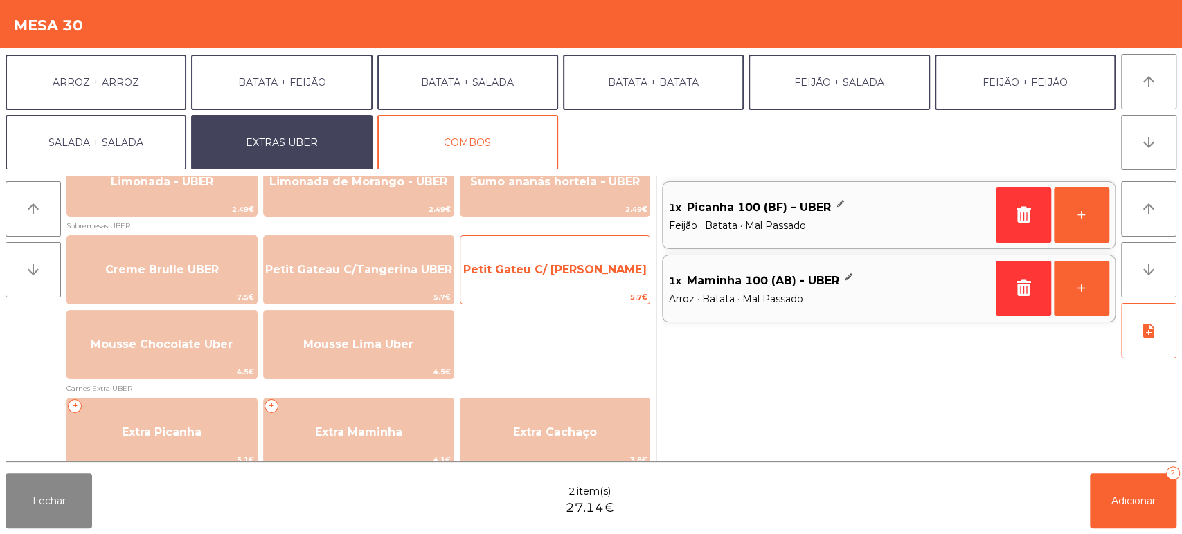
click at [575, 273] on span "Petit Gateu C/ [PERSON_NAME]" at bounding box center [554, 269] width 183 height 13
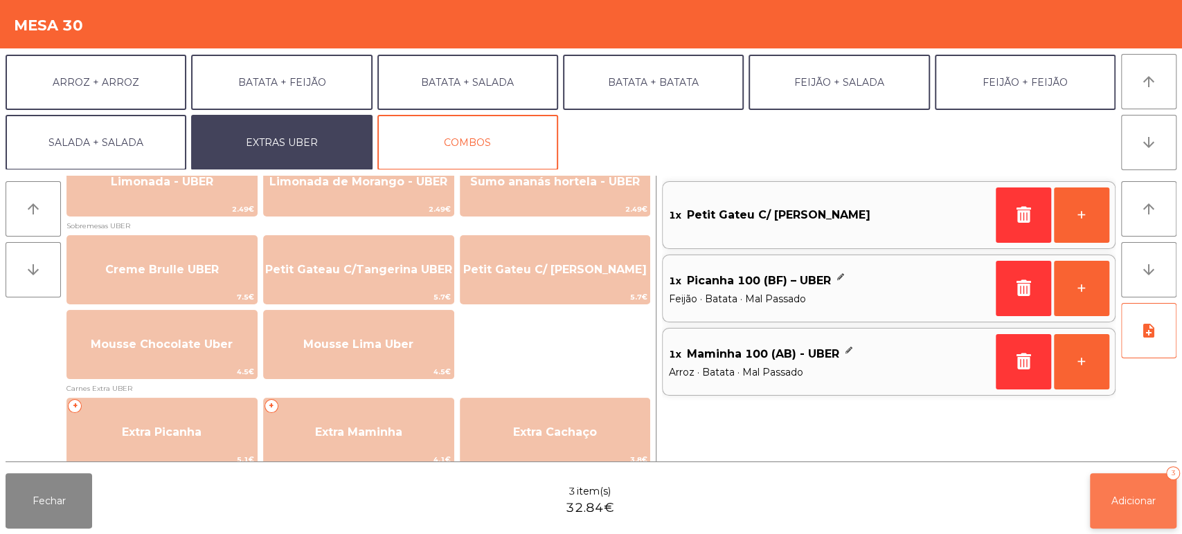
click at [1129, 506] on span "Adicionar" at bounding box center [1133, 501] width 44 height 12
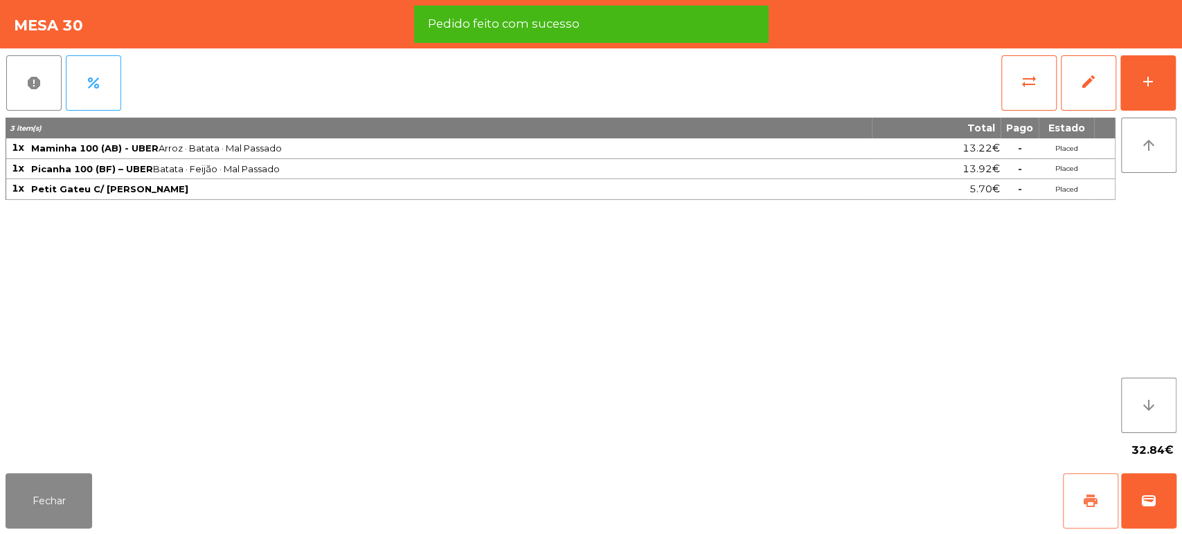
click at [1085, 509] on button "print" at bounding box center [1090, 500] width 55 height 55
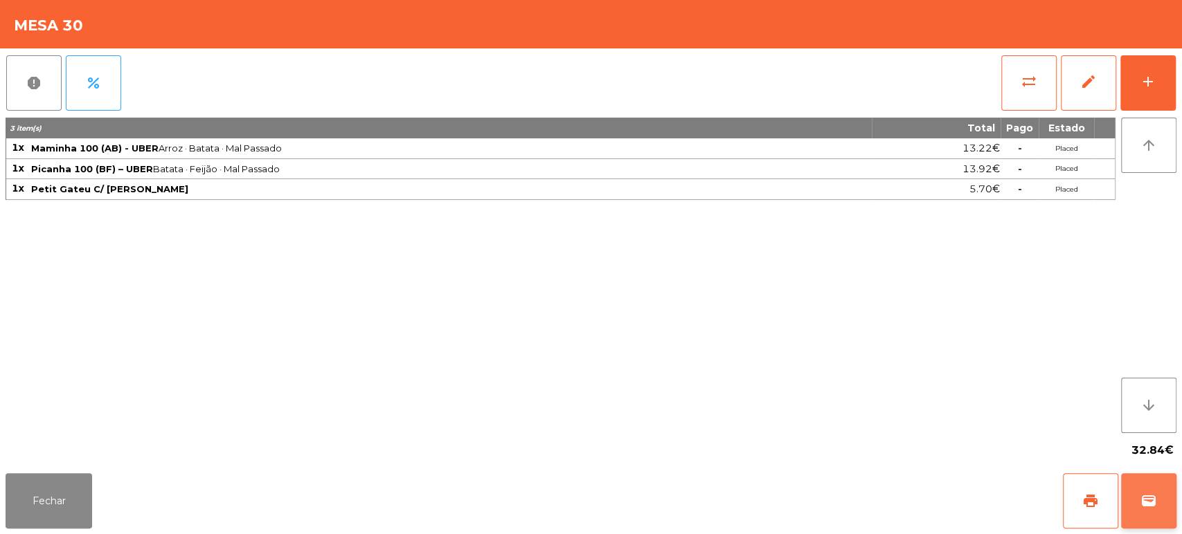
click at [1155, 483] on button "wallet" at bounding box center [1148, 500] width 55 height 55
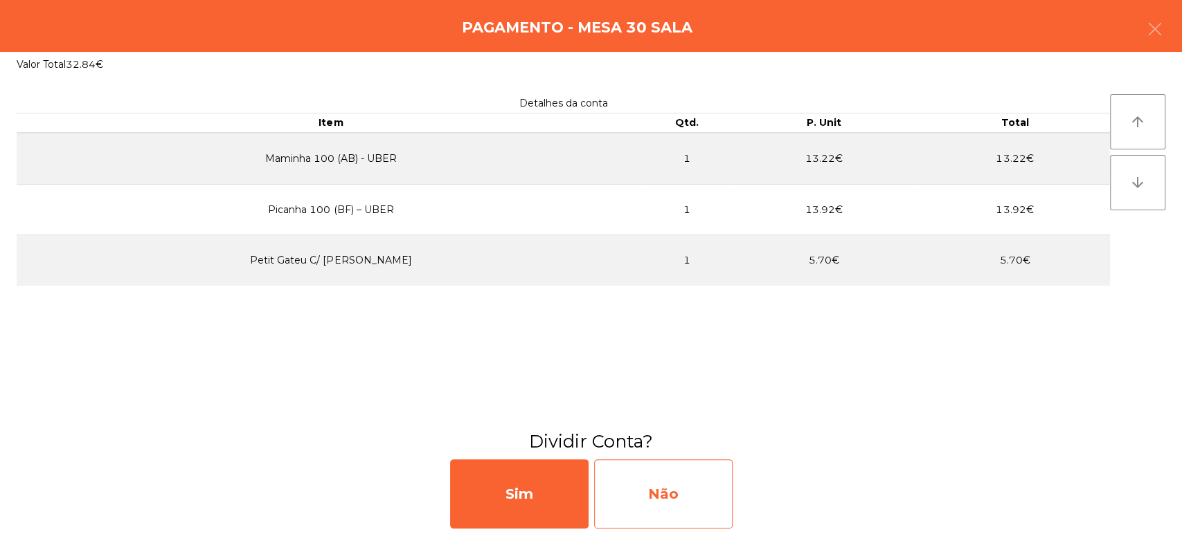
click at [677, 476] on div "Não" at bounding box center [663, 494] width 138 height 69
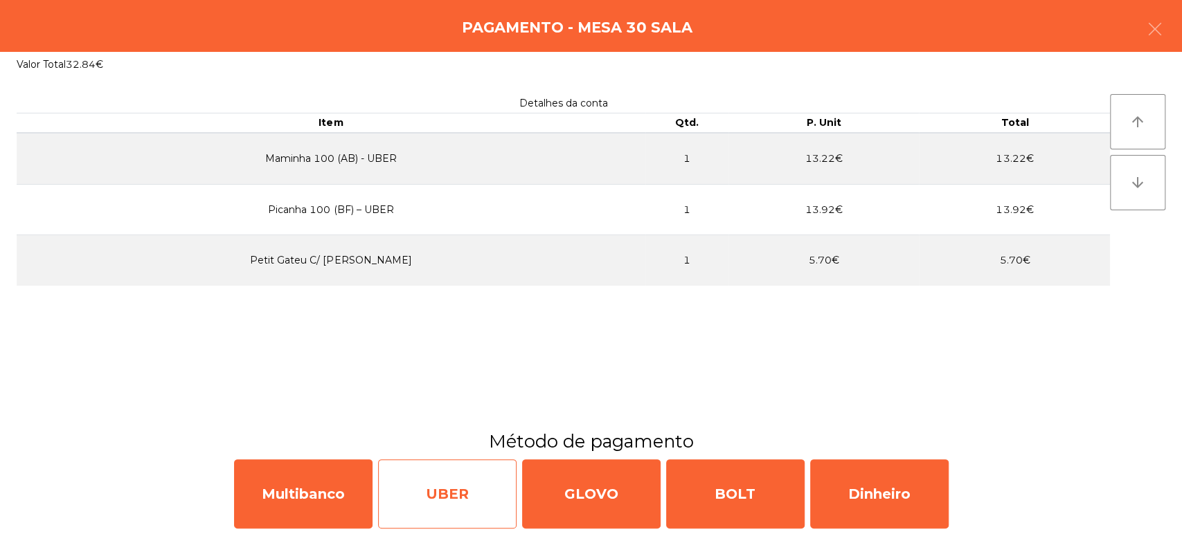
click at [471, 491] on div "UBER" at bounding box center [447, 494] width 138 height 69
select select "**"
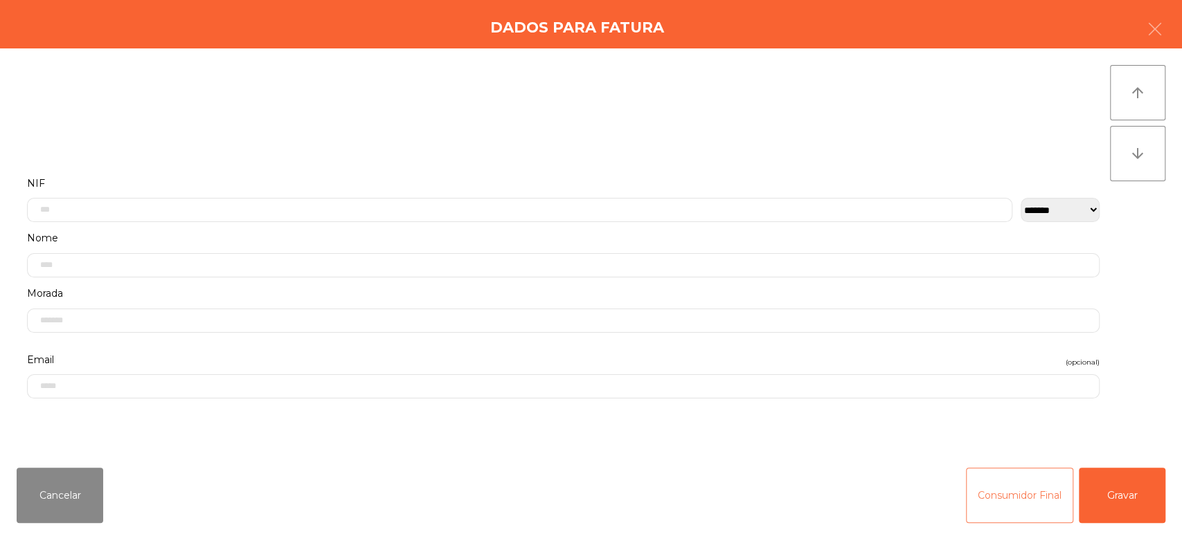
click at [1004, 503] on button "Consumidor Final" at bounding box center [1019, 495] width 107 height 55
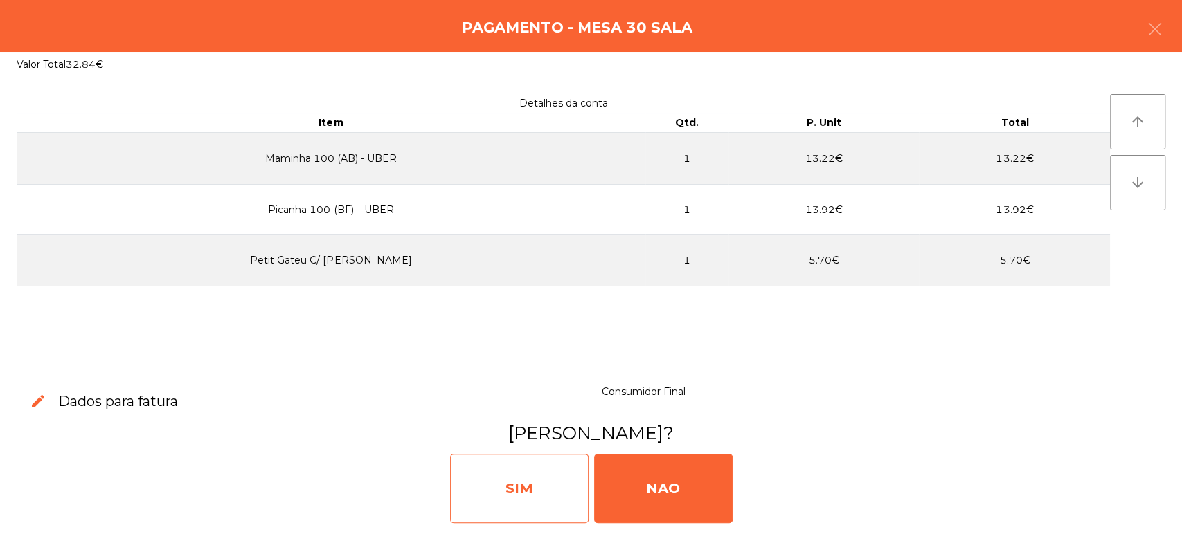
click at [534, 489] on div "SIM" at bounding box center [519, 488] width 138 height 69
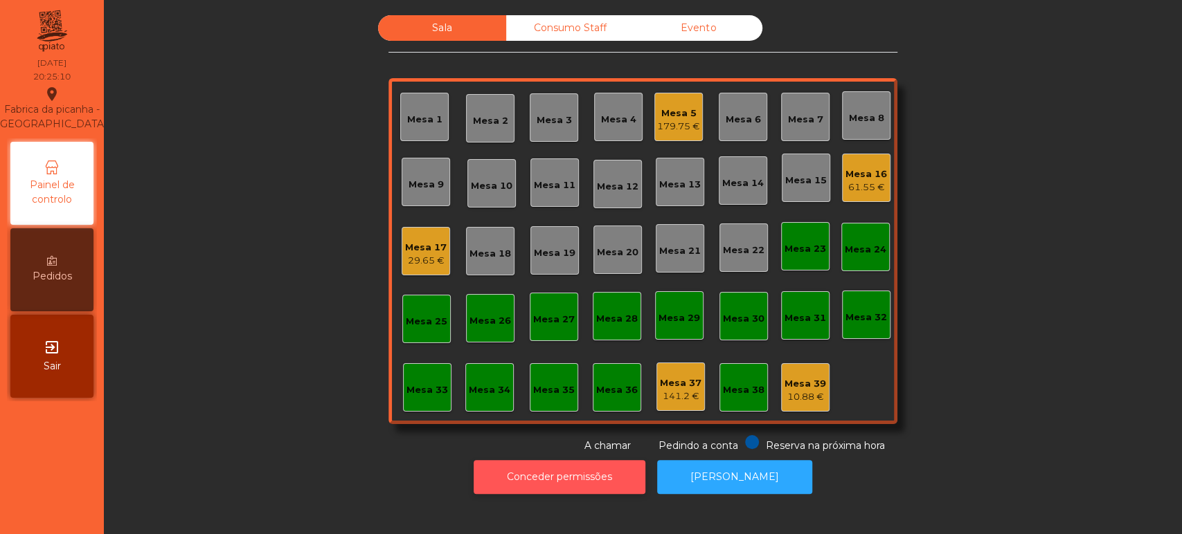
click at [579, 493] on button "Conceder permissões" at bounding box center [559, 477] width 172 height 34
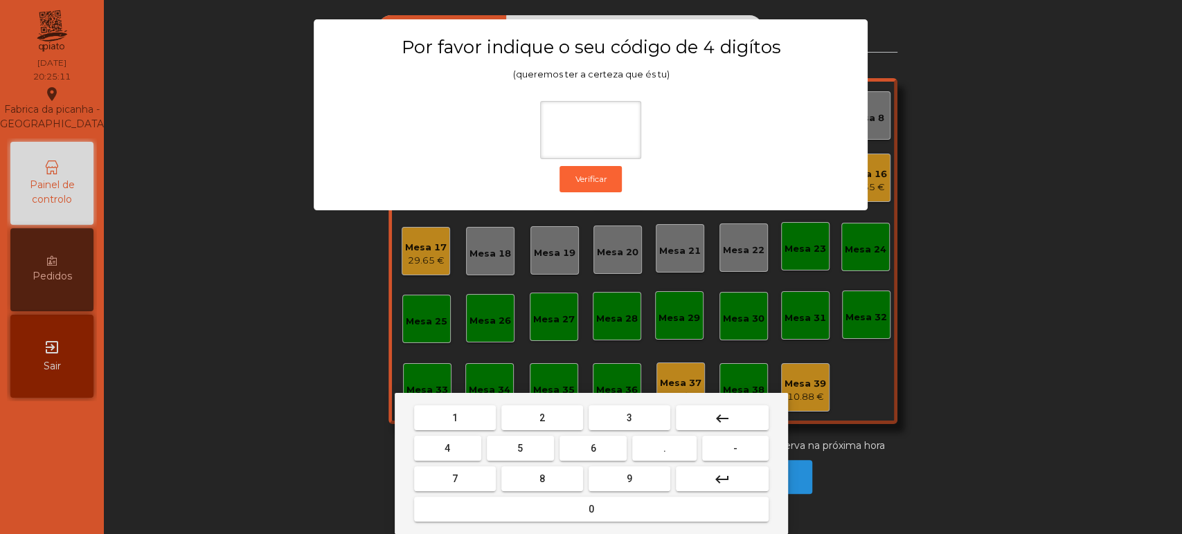
click at [447, 447] on span "4" at bounding box center [447, 448] width 6 height 11
type input "*"
click at [716, 415] on mat-icon "keyboard_backspace" at bounding box center [722, 418] width 17 height 17
click at [477, 415] on button "1" at bounding box center [455, 418] width 82 height 25
click at [619, 415] on button "3" at bounding box center [629, 418] width 82 height 25
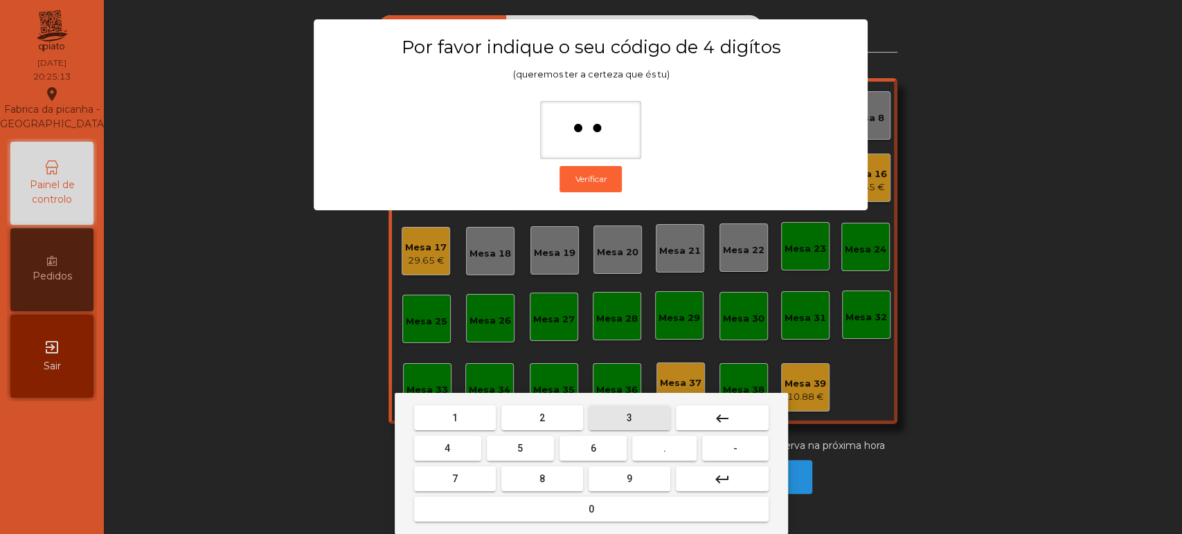
click at [532, 449] on button "5" at bounding box center [520, 448] width 67 height 25
click at [581, 521] on button "0" at bounding box center [591, 509] width 354 height 25
type input "****"
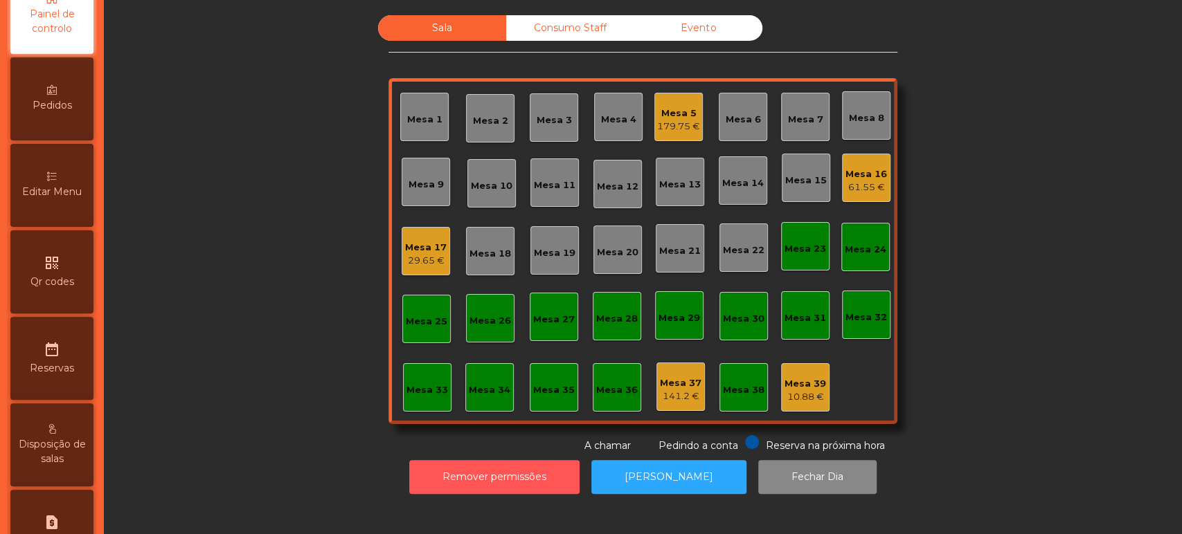
scroll to position [212, 0]
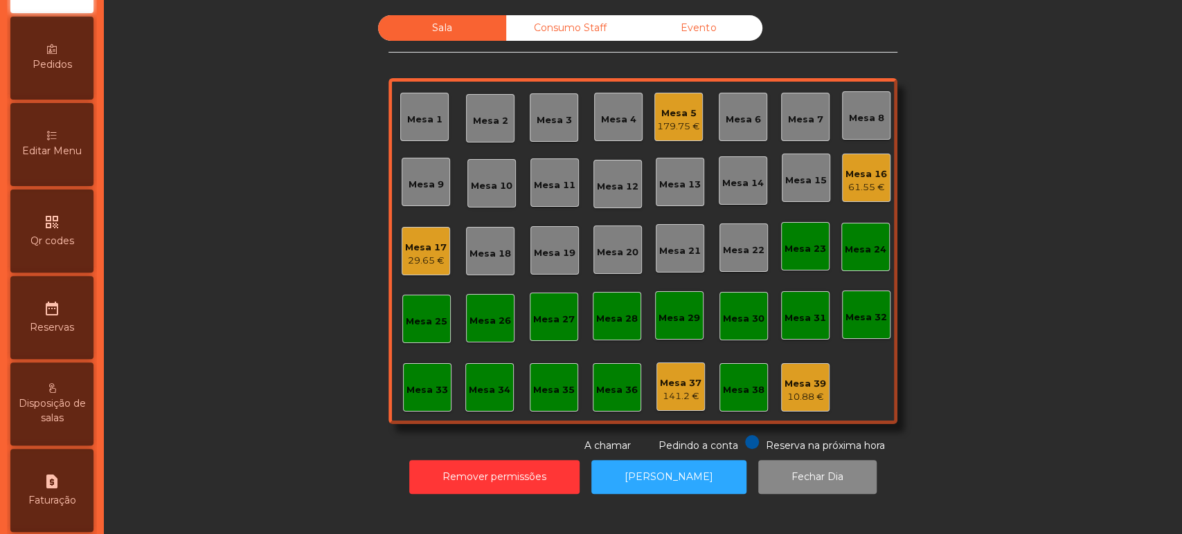
click at [76, 159] on span "Editar Menu" at bounding box center [52, 151] width 60 height 15
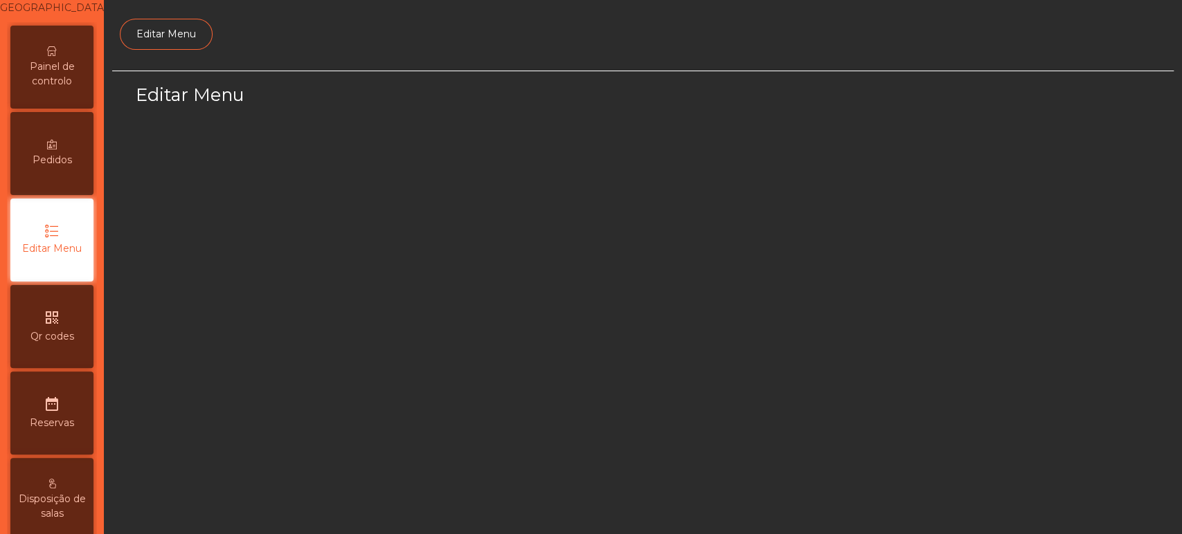
select select "*"
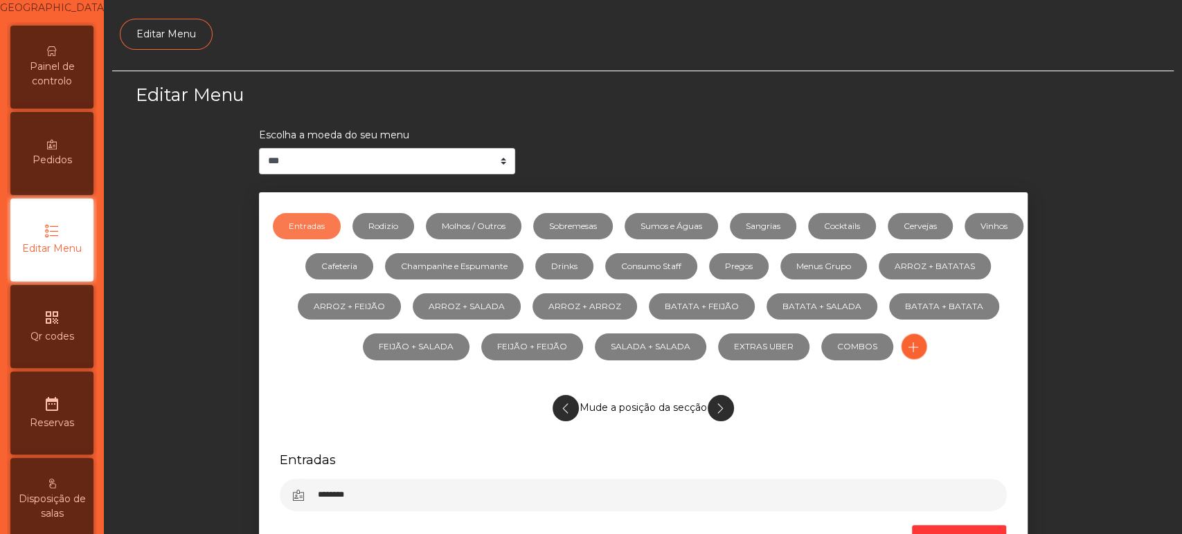
scroll to position [104, 0]
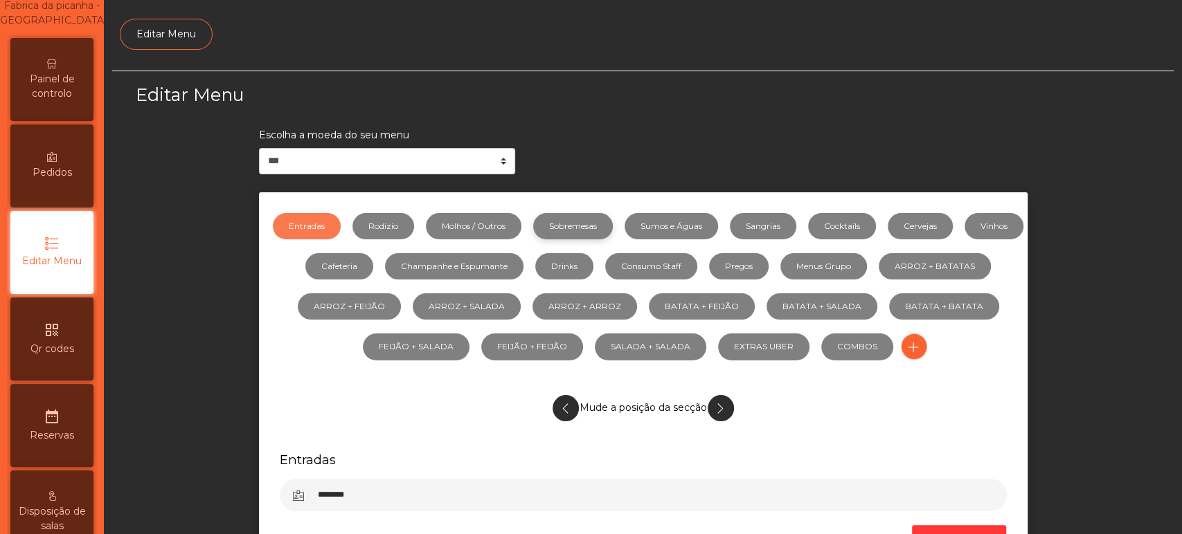
click at [581, 215] on link "Sobremesas" at bounding box center [573, 226] width 80 height 26
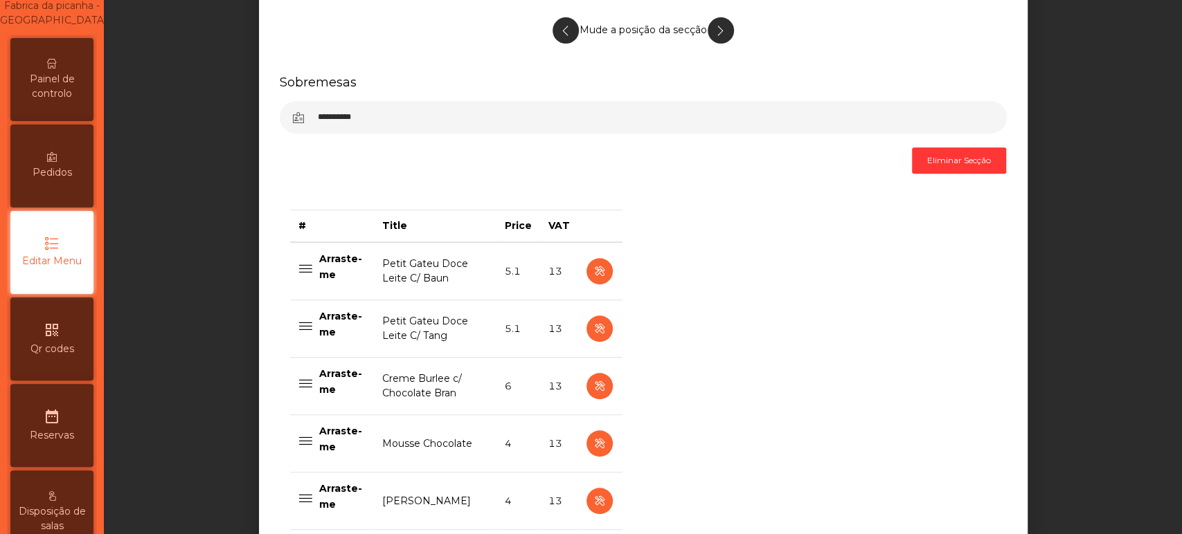
scroll to position [458, 0]
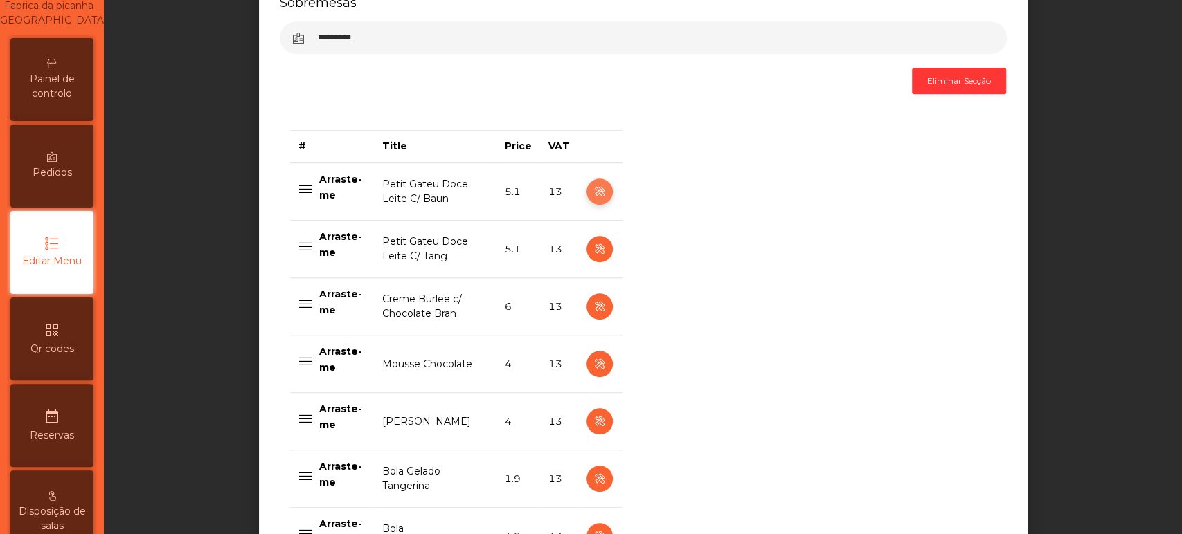
click at [593, 192] on icon "button" at bounding box center [599, 191] width 16 height 17
select select "**"
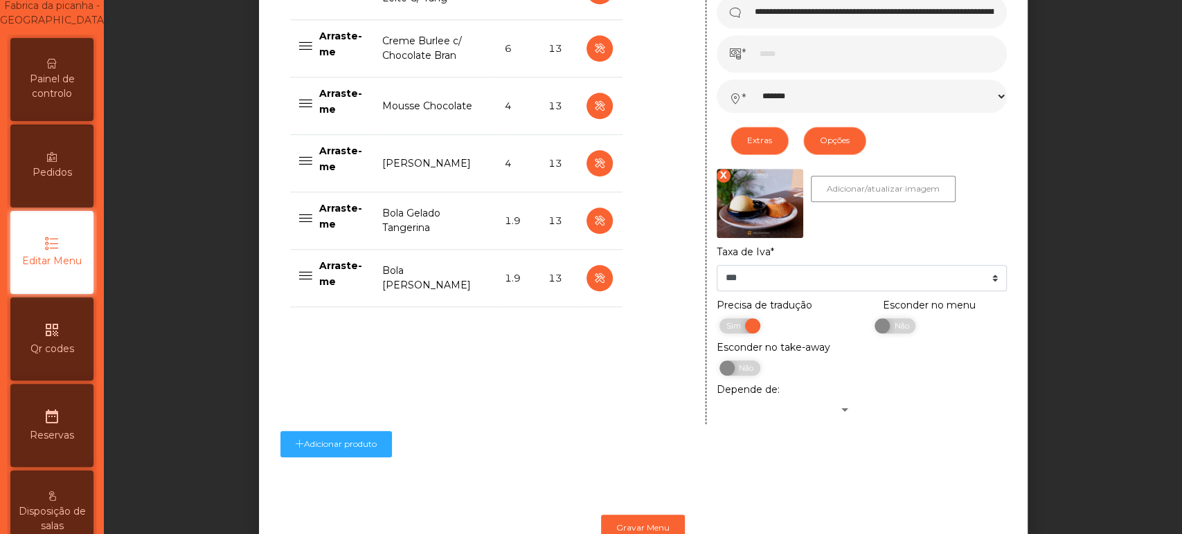
scroll to position [770, 0]
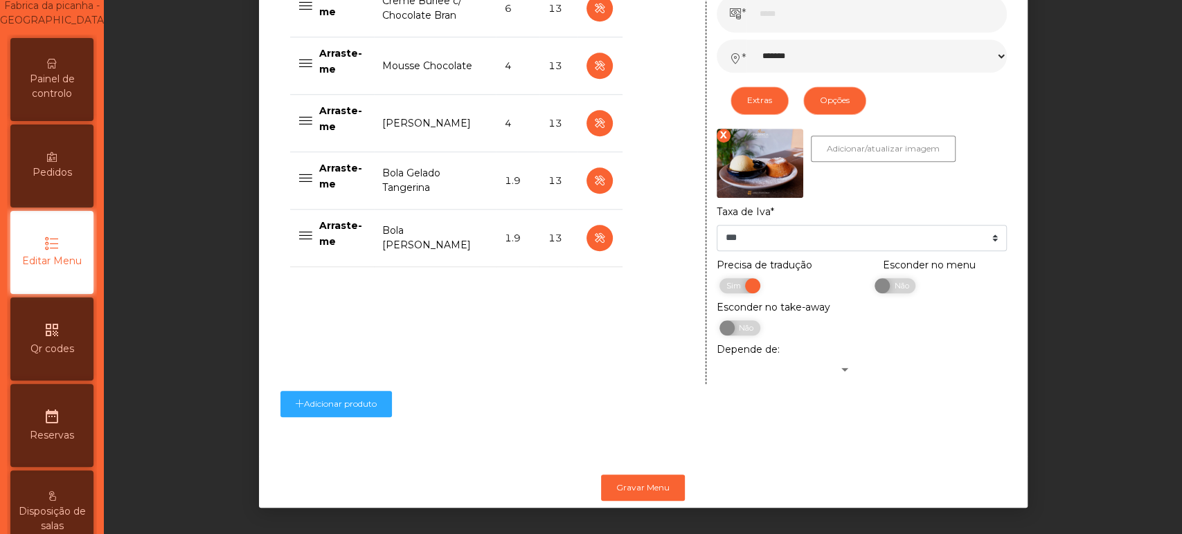
click at [926, 338] on div "Precisa de tradução Sim Não Esconder no menu Sim Não Esconder no take-away Sim …" at bounding box center [861, 317] width 311 height 119
click at [883, 280] on span "Não" at bounding box center [899, 285] width 35 height 15
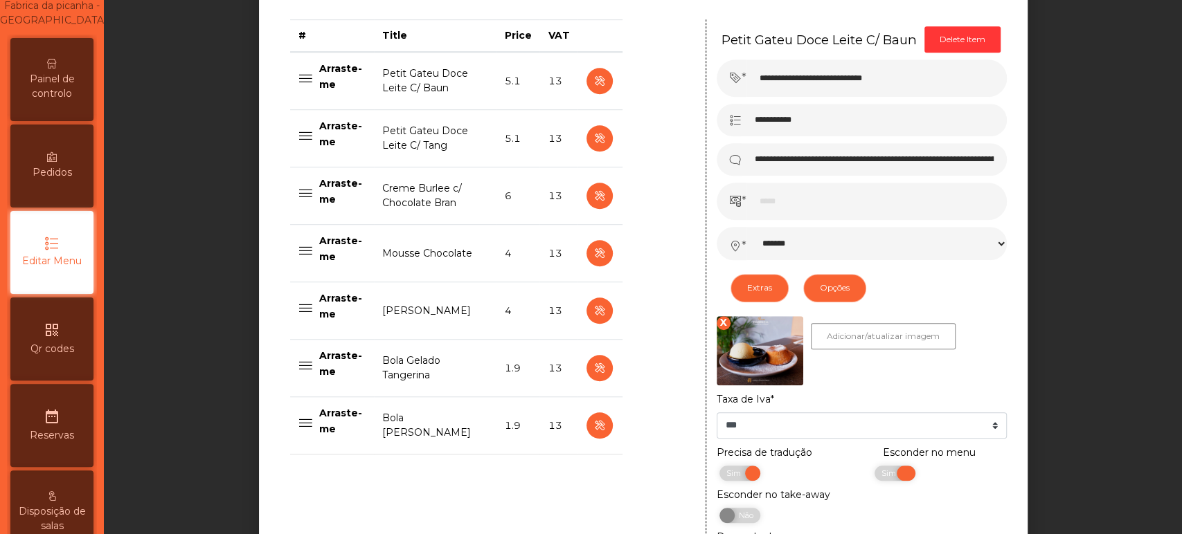
scroll to position [567, 0]
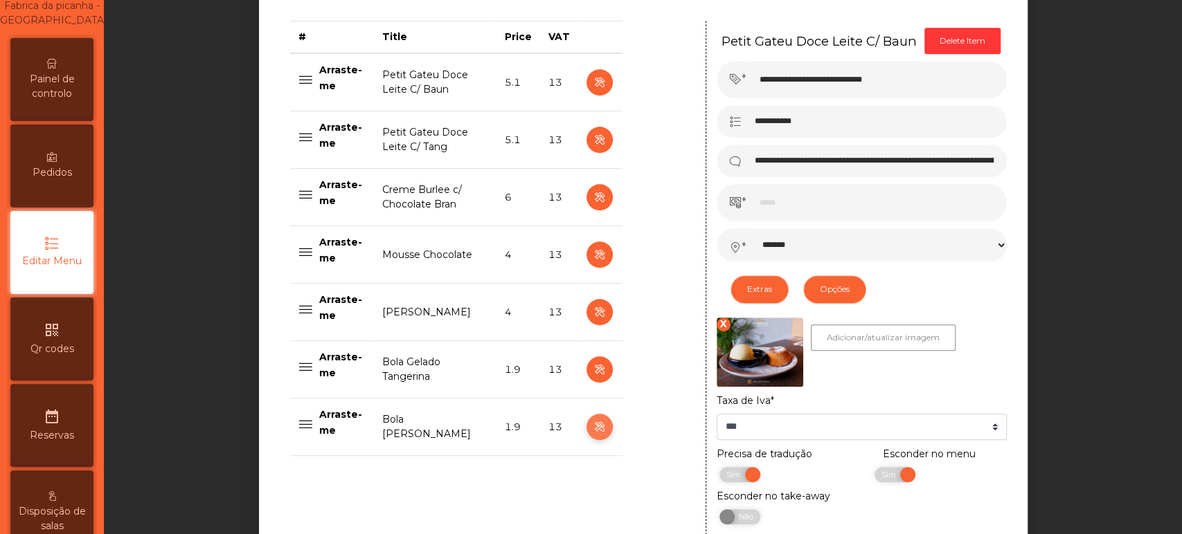
click at [593, 426] on icon "button" at bounding box center [599, 427] width 16 height 17
type input "**********"
type input "******"
type input "***"
select select "*******"
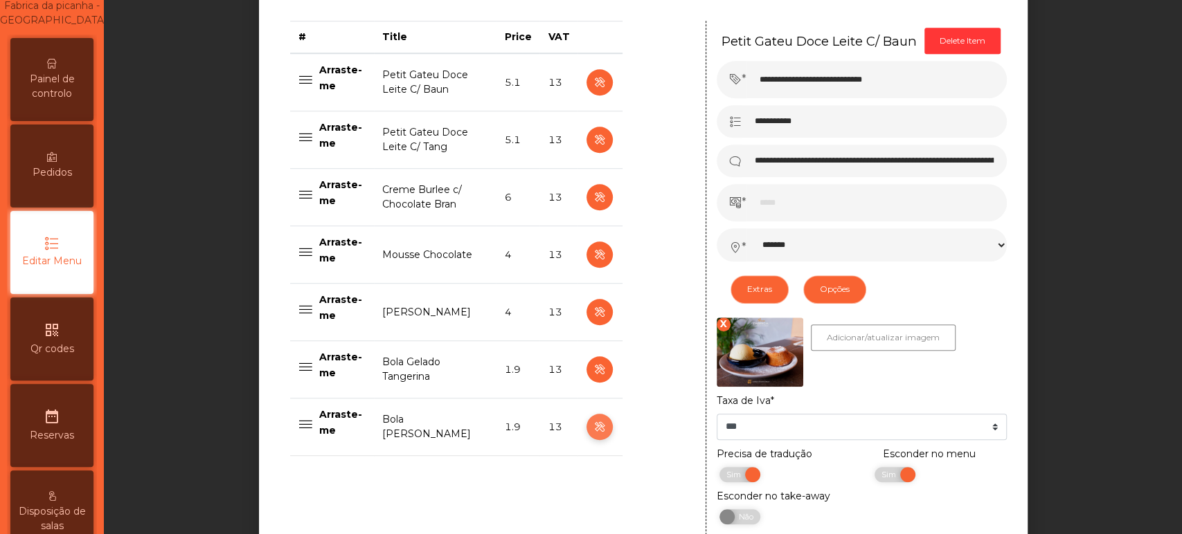
select select "**"
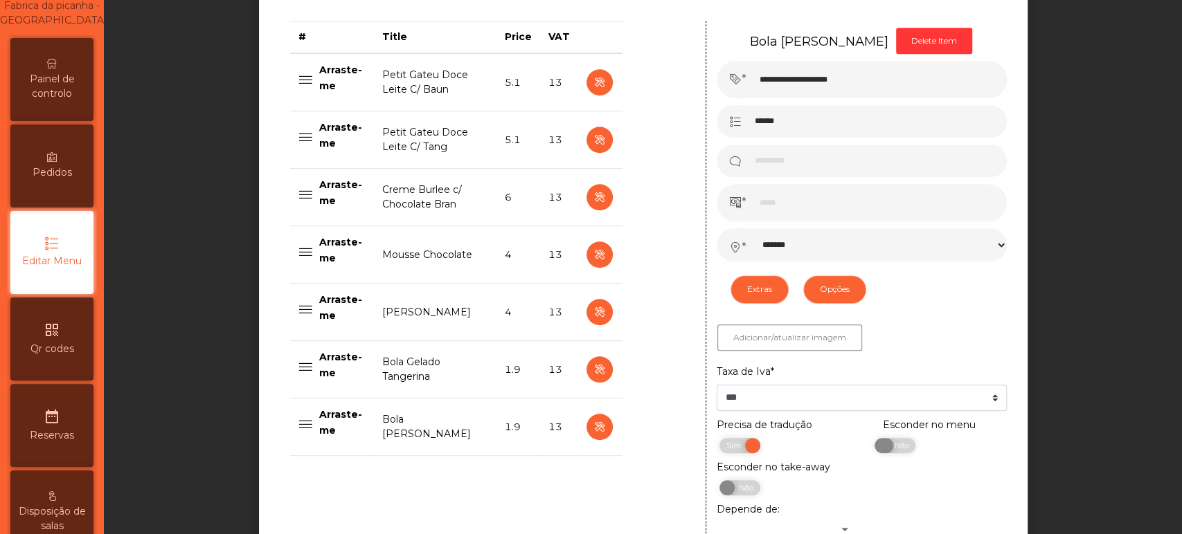
click at [903, 449] on span "Não" at bounding box center [899, 445] width 35 height 15
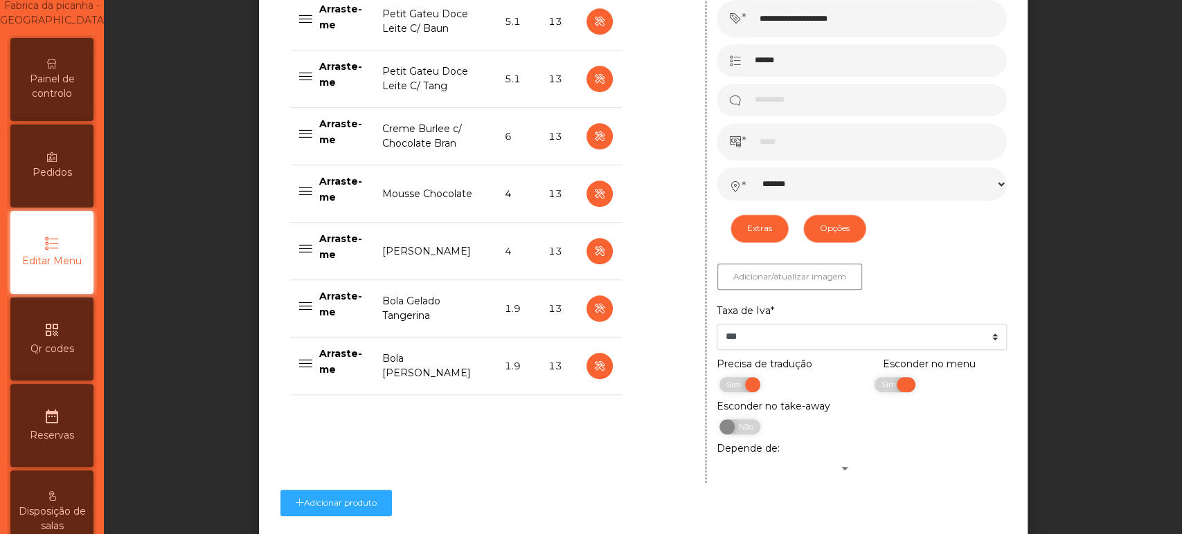
scroll to position [741, 0]
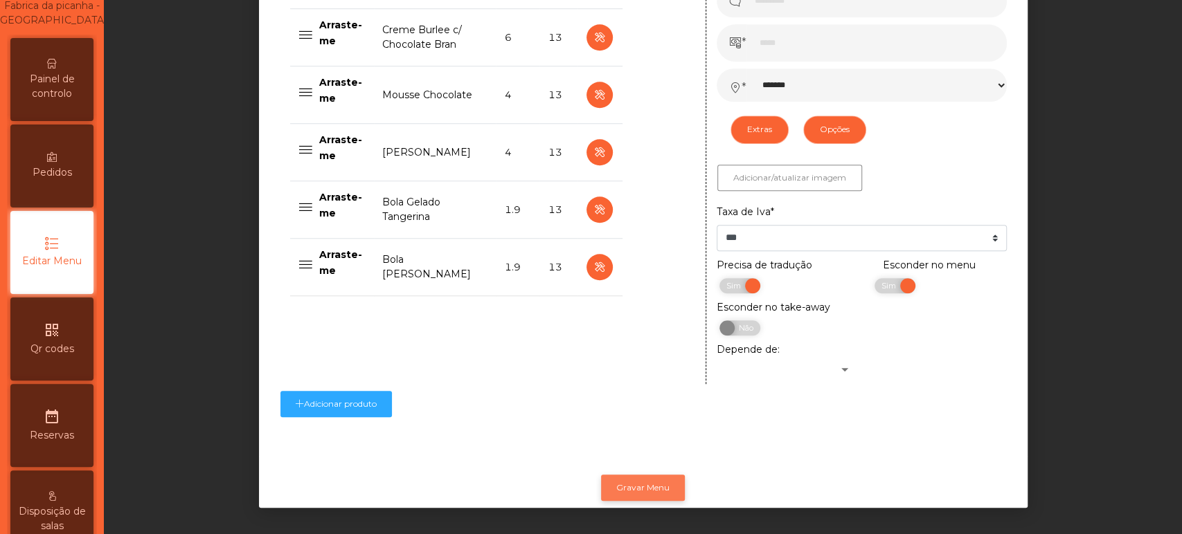
click at [615, 489] on button "Gravar Menu" at bounding box center [643, 488] width 84 height 26
click at [646, 476] on button "Gravar Menu" at bounding box center [643, 488] width 84 height 26
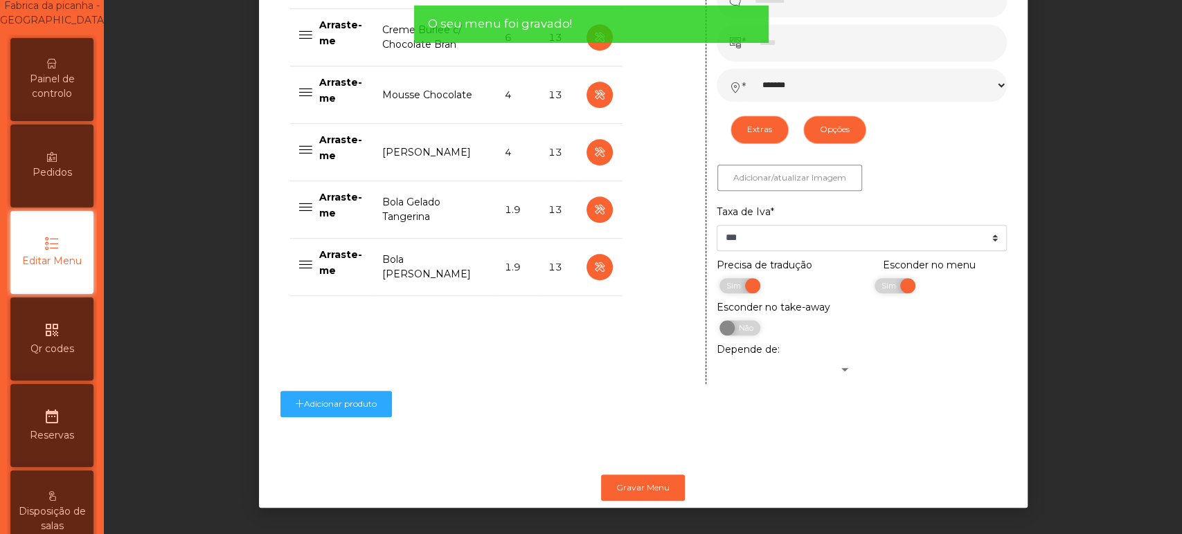
click at [21, 100] on span "Painel de controlo" at bounding box center [52, 86] width 76 height 29
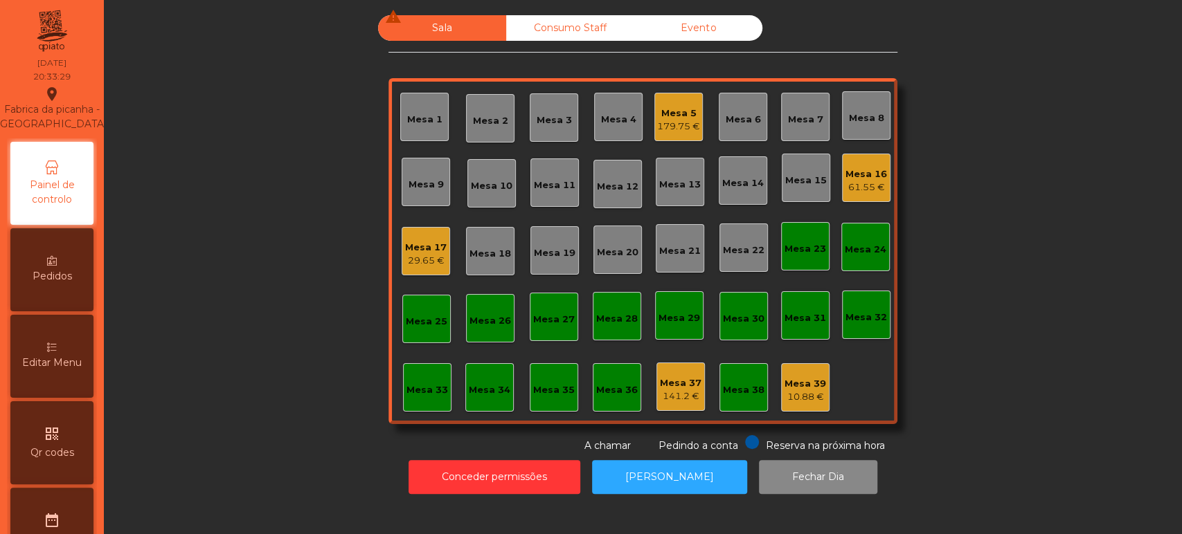
click at [437, 264] on div "29.65 €" at bounding box center [426, 261] width 42 height 14
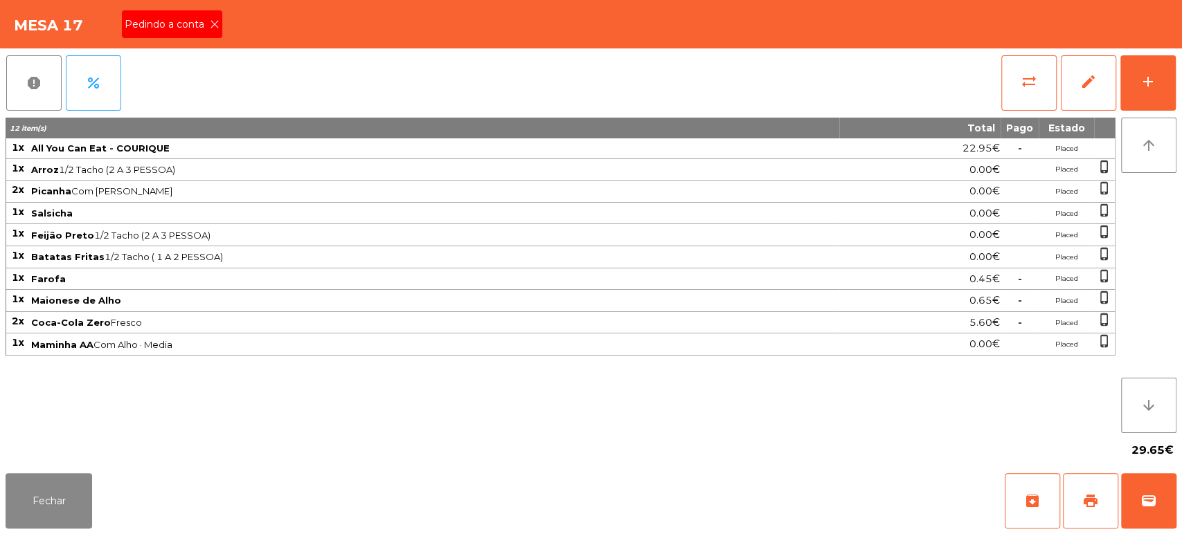
click at [189, 14] on div "Pedindo a conta" at bounding box center [172, 24] width 100 height 28
click at [1094, 490] on button "print" at bounding box center [1090, 500] width 55 height 55
click at [1141, 502] on span "wallet" at bounding box center [1148, 501] width 17 height 17
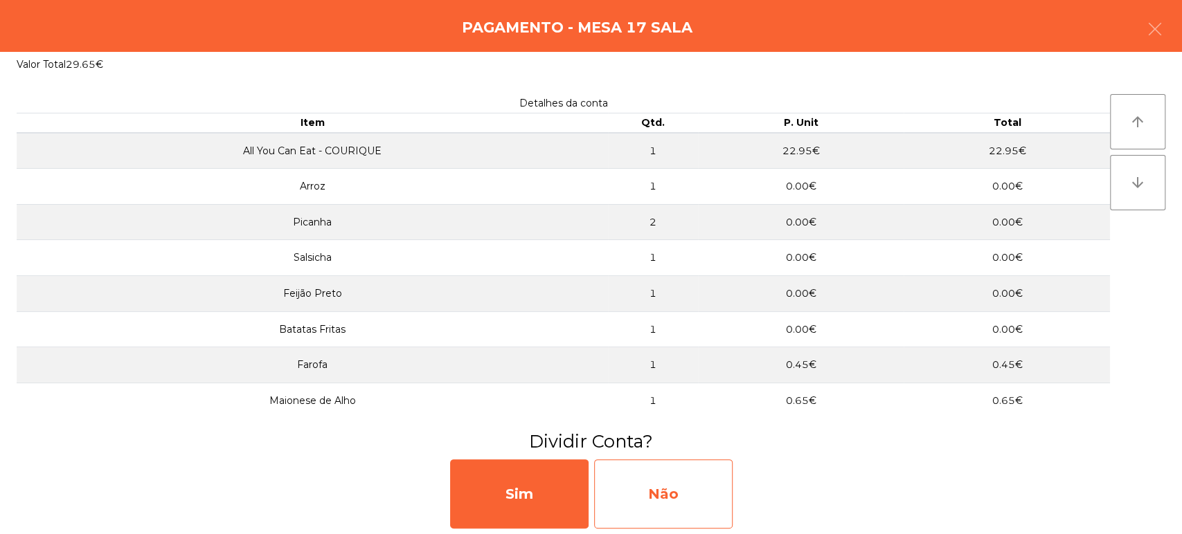
click at [676, 504] on div "Não" at bounding box center [663, 494] width 138 height 69
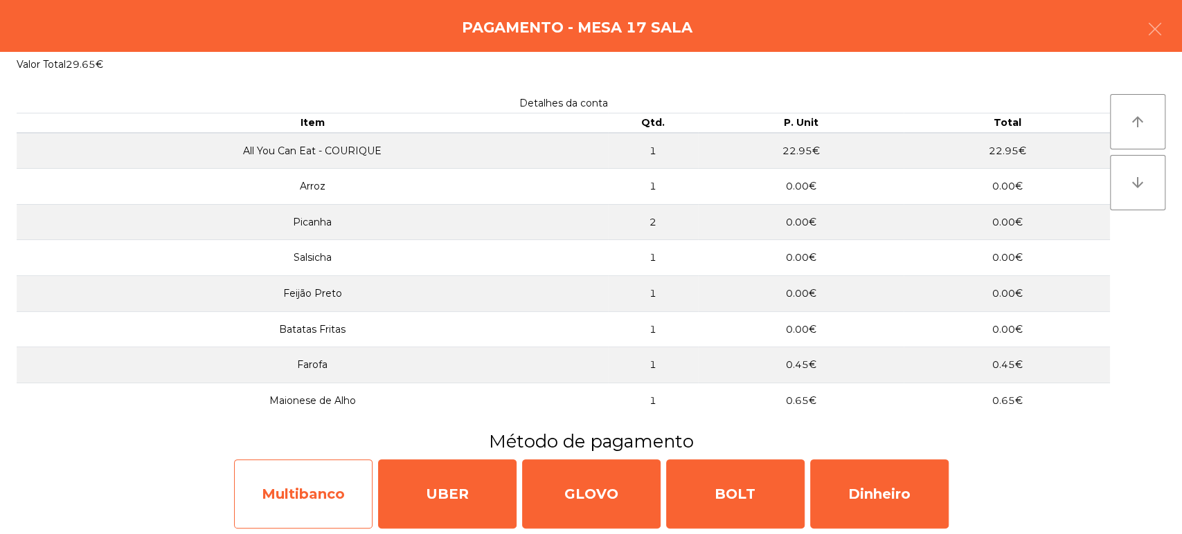
click at [281, 499] on div "Multibanco" at bounding box center [303, 494] width 138 height 69
select select "**"
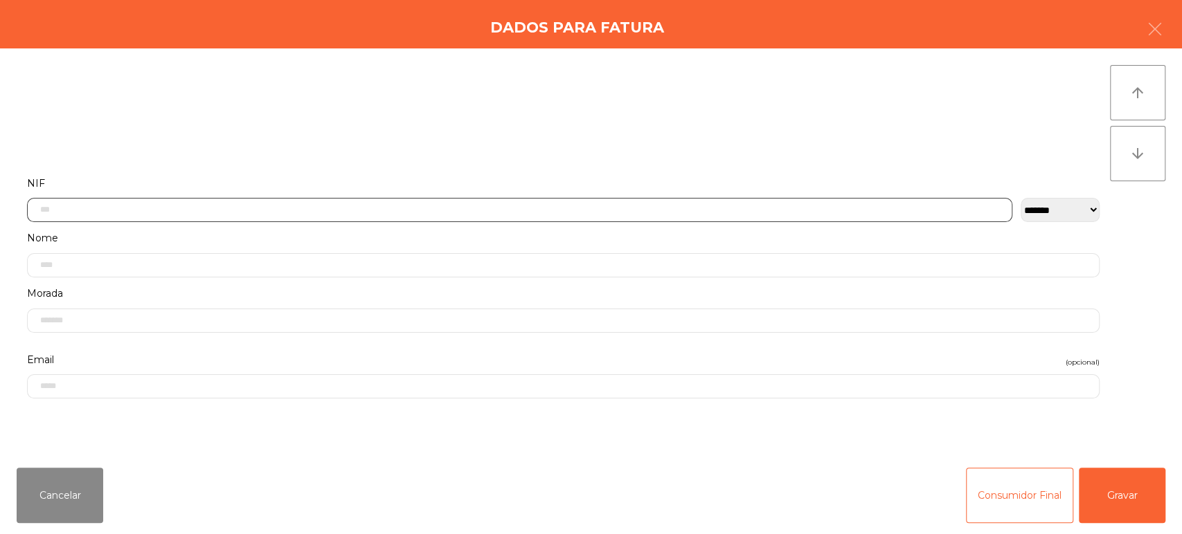
click at [408, 213] on input "text" at bounding box center [519, 210] width 985 height 24
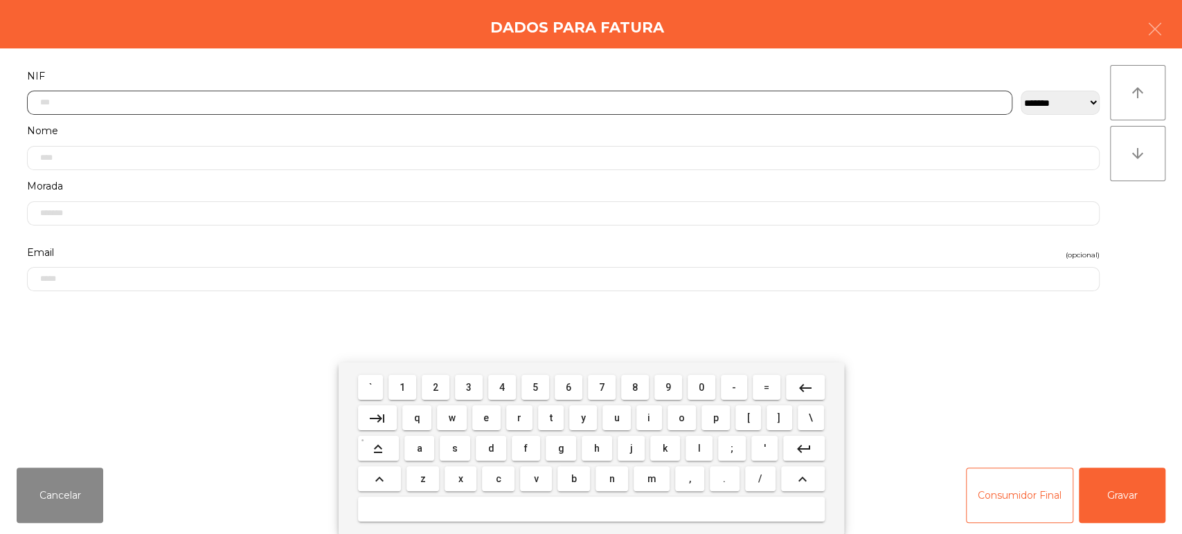
scroll to position [108, 0]
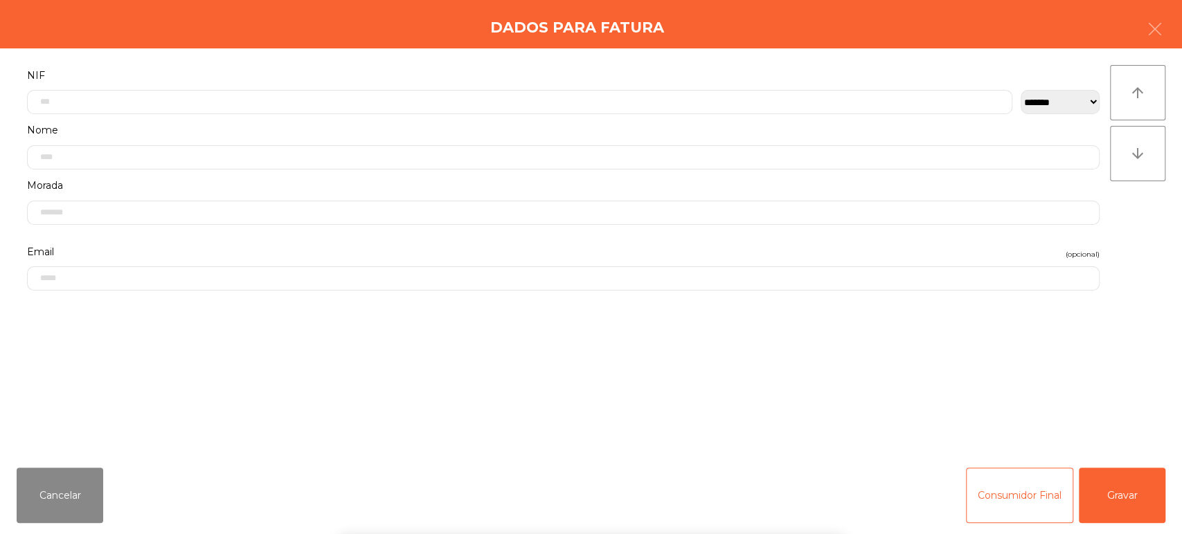
click at [1147, 228] on div "arrow_upward arrow_downward" at bounding box center [1137, 252] width 55 height 375
click at [1113, 498] on button "Gravar" at bounding box center [1121, 495] width 87 height 55
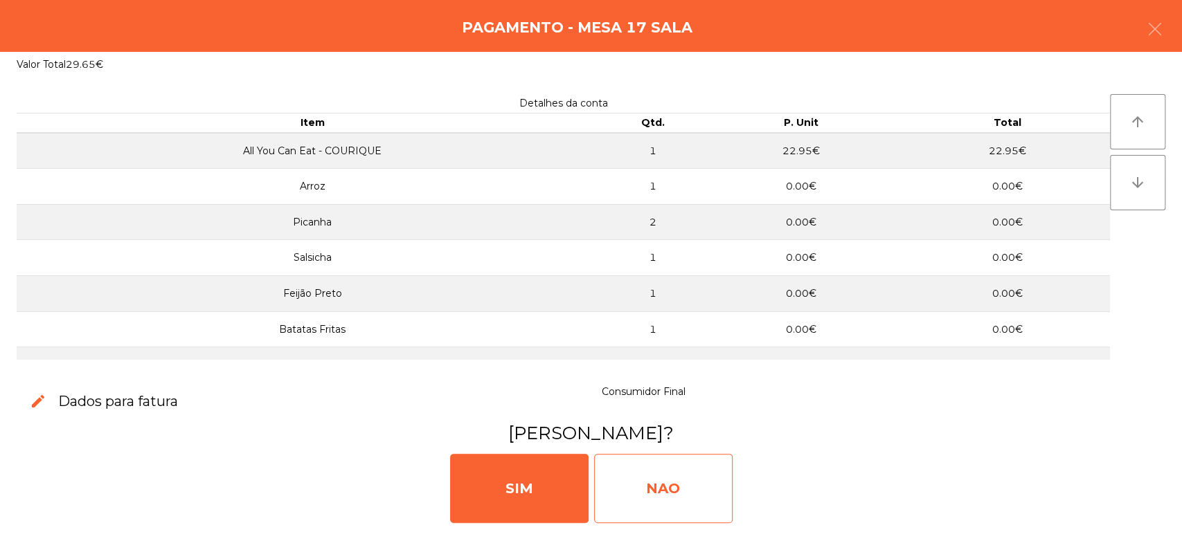
click at [648, 498] on div "NAO" at bounding box center [663, 488] width 138 height 69
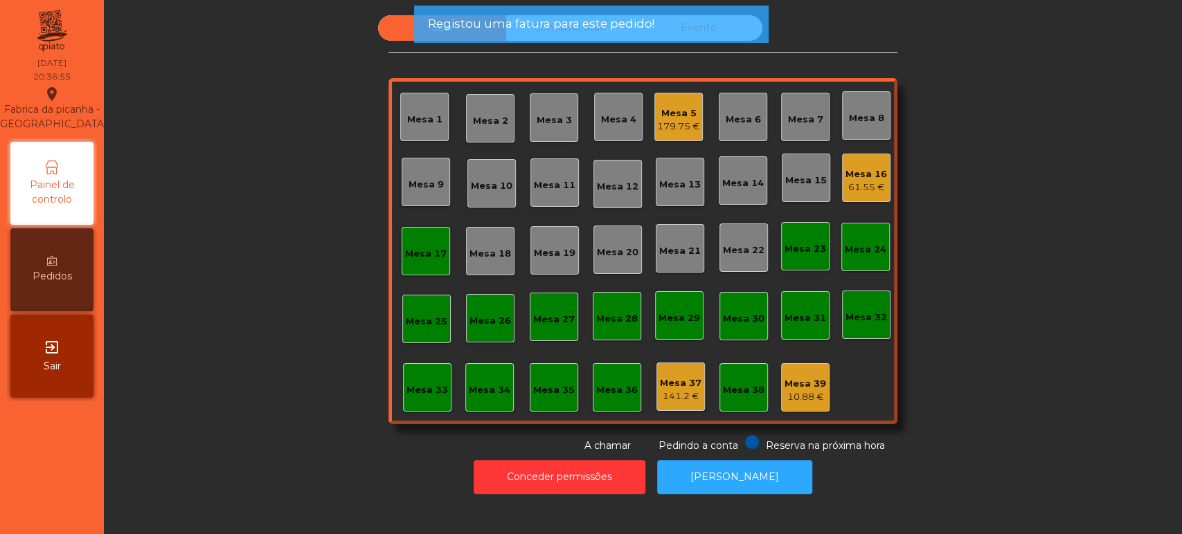
click at [401, 263] on div "Mesa 17" at bounding box center [425, 251] width 48 height 48
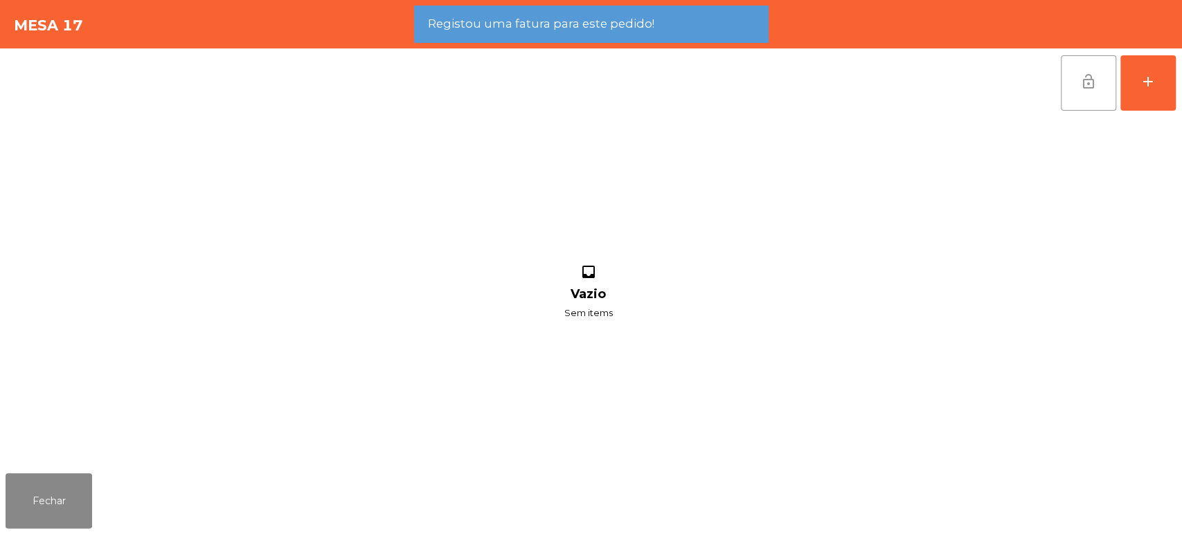
click at [1094, 89] on button "lock_open" at bounding box center [1087, 82] width 55 height 55
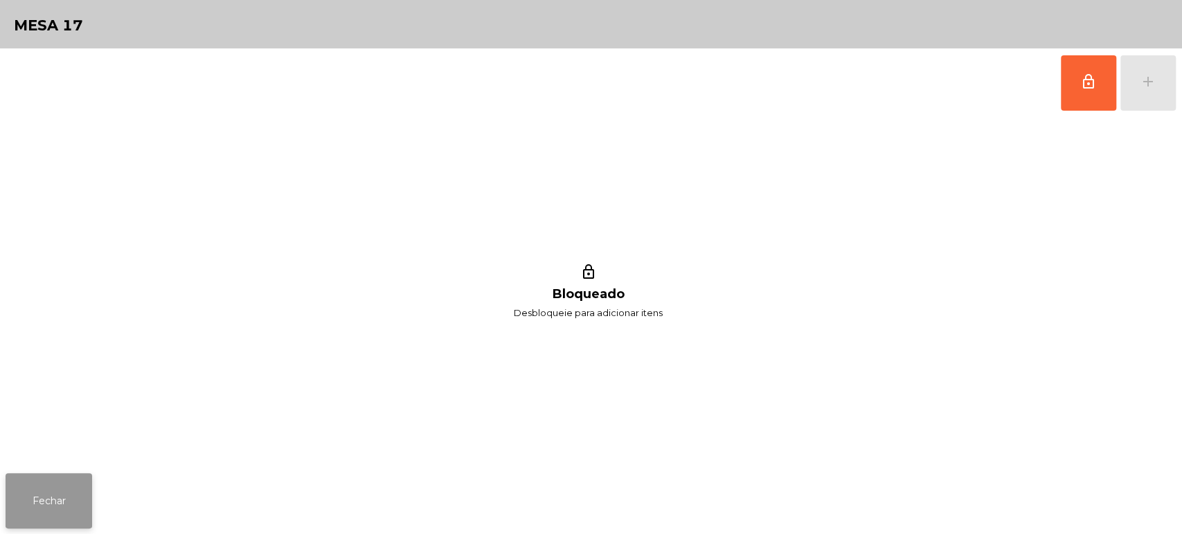
click at [56, 506] on button "Fechar" at bounding box center [49, 500] width 87 height 55
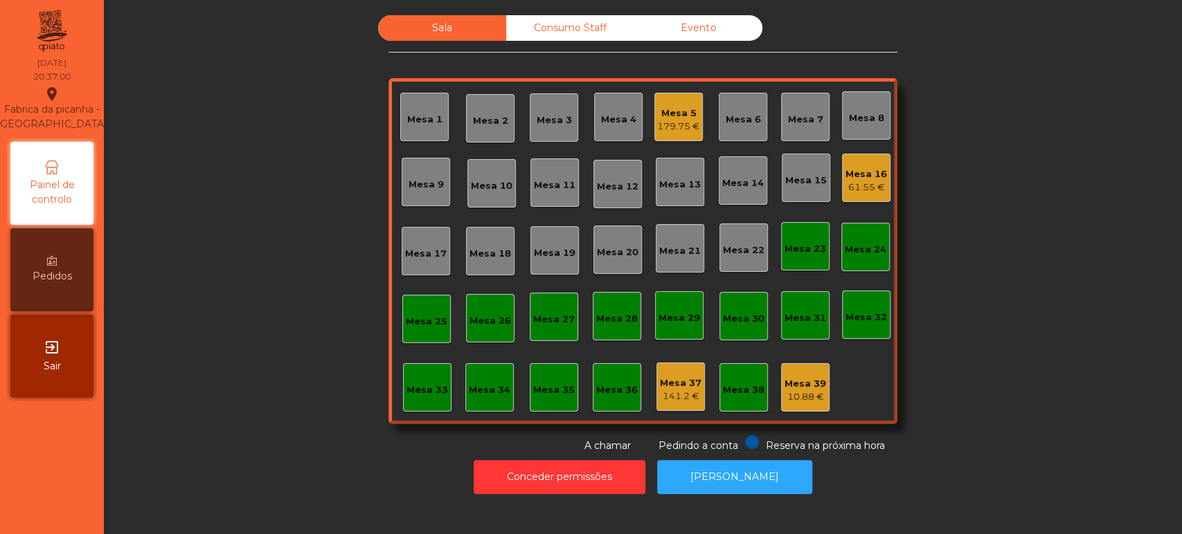
click at [856, 181] on div "61.55 €" at bounding box center [866, 188] width 42 height 14
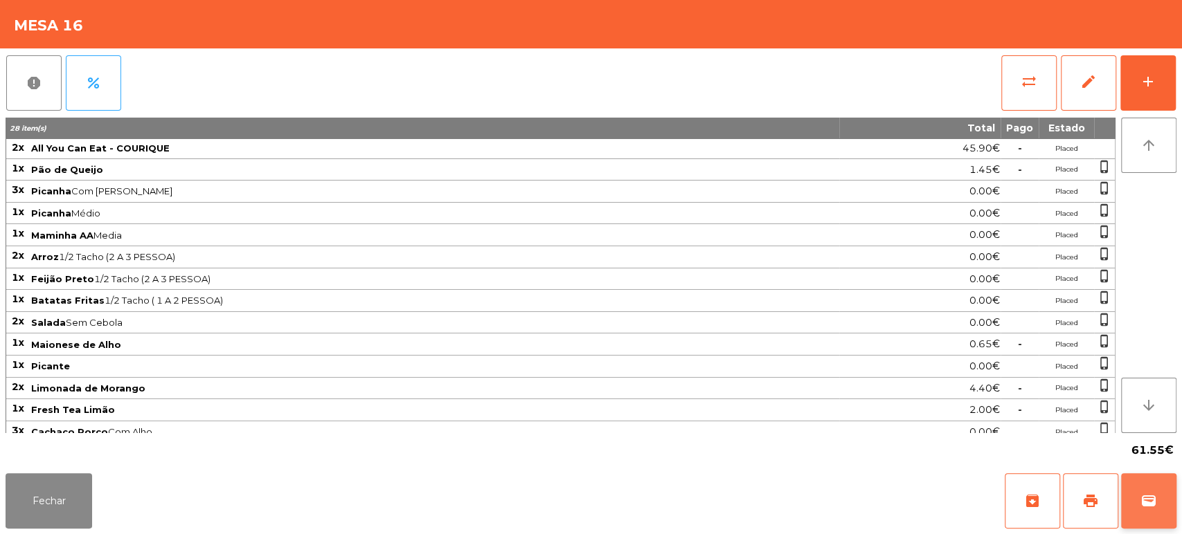
click at [1131, 521] on button "wallet" at bounding box center [1148, 500] width 55 height 55
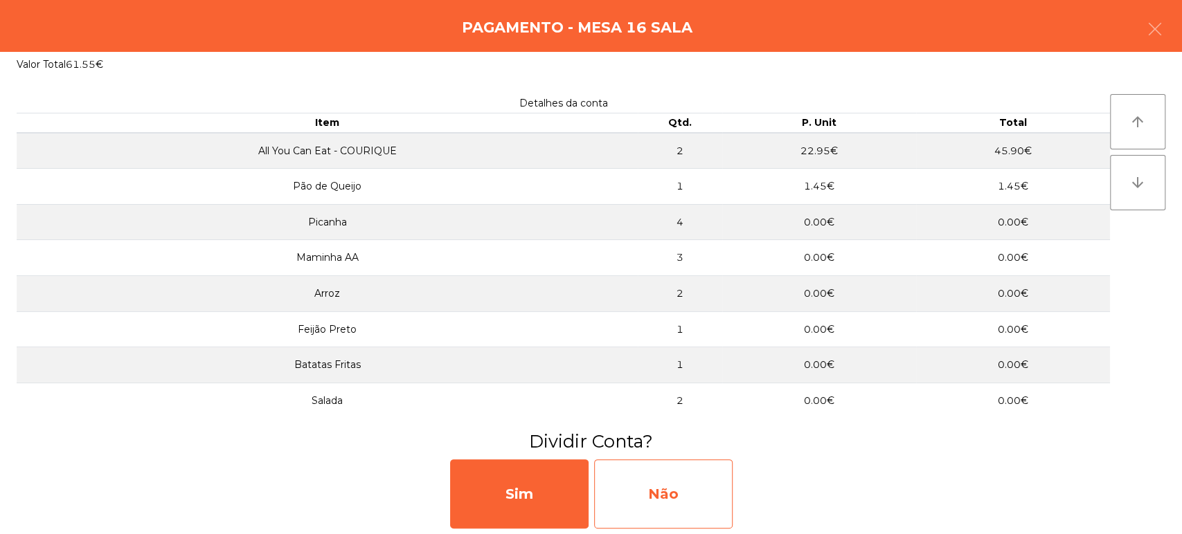
click at [684, 487] on div "Não" at bounding box center [663, 494] width 138 height 69
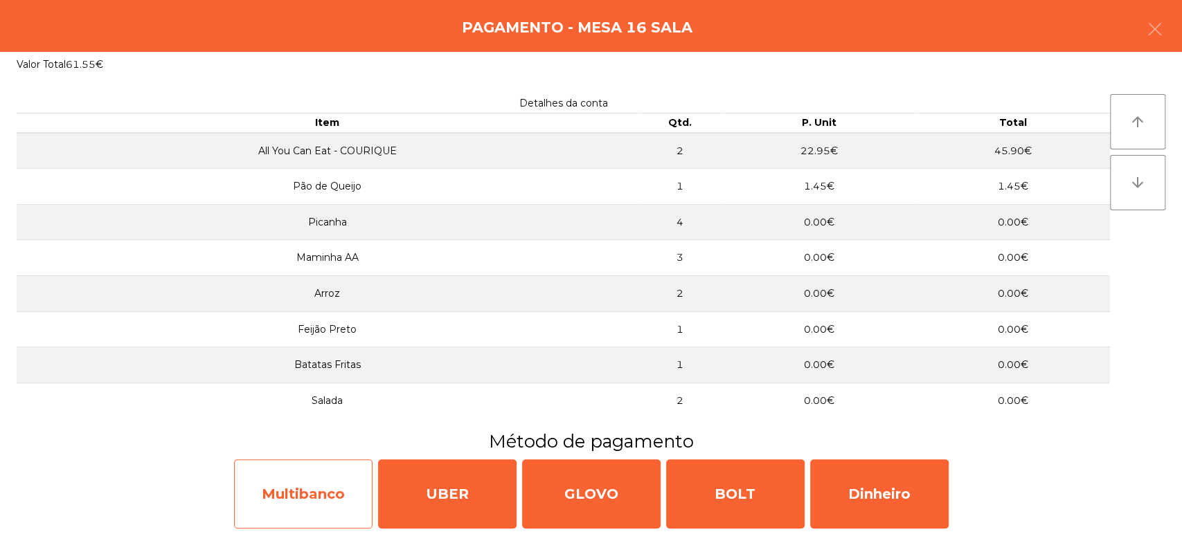
click at [329, 473] on div "Multibanco" at bounding box center [303, 494] width 138 height 69
select select "**"
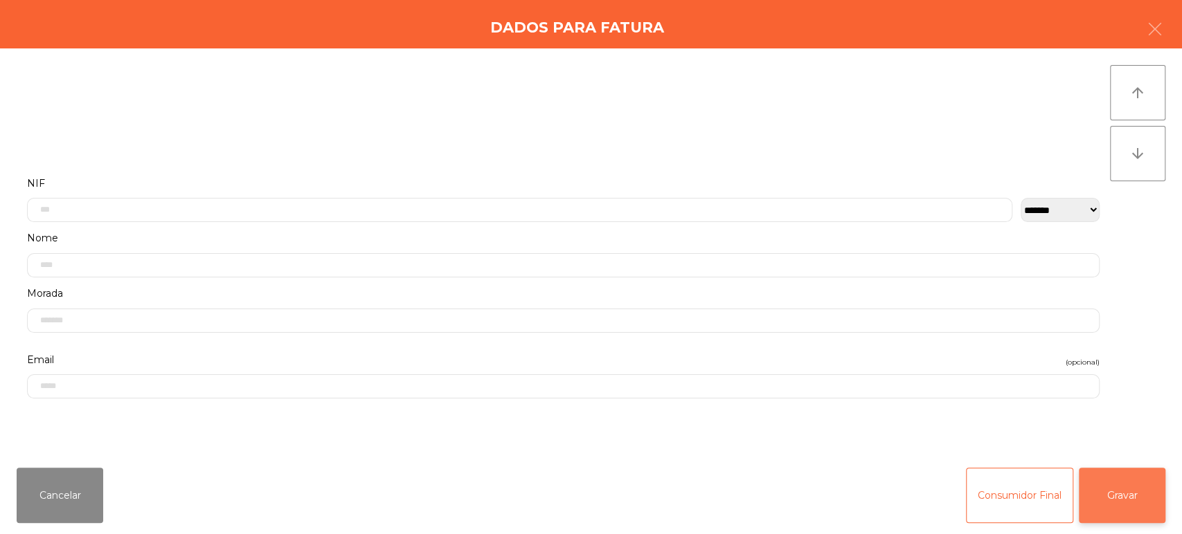
click at [1128, 507] on button "Gravar" at bounding box center [1121, 495] width 87 height 55
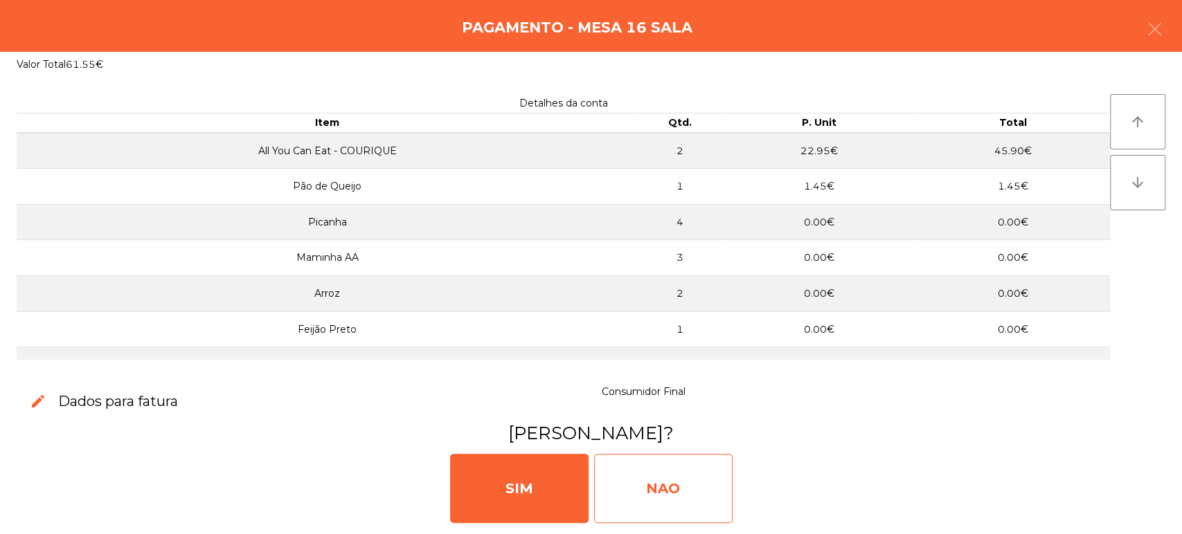
click at [676, 478] on div "NAO" at bounding box center [663, 488] width 138 height 69
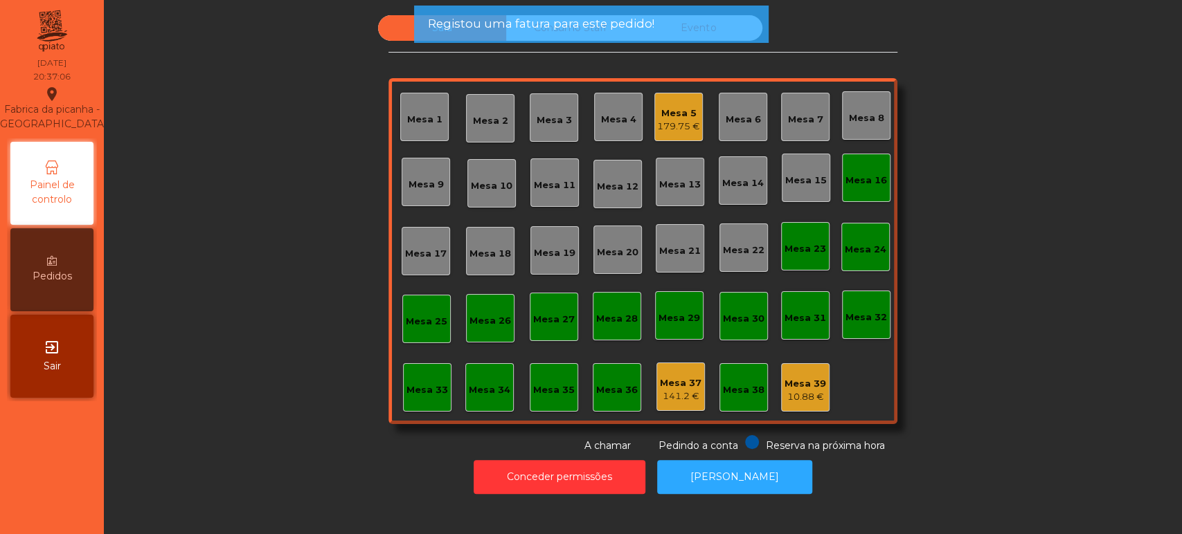
click at [851, 168] on div "Mesa 16" at bounding box center [866, 177] width 42 height 19
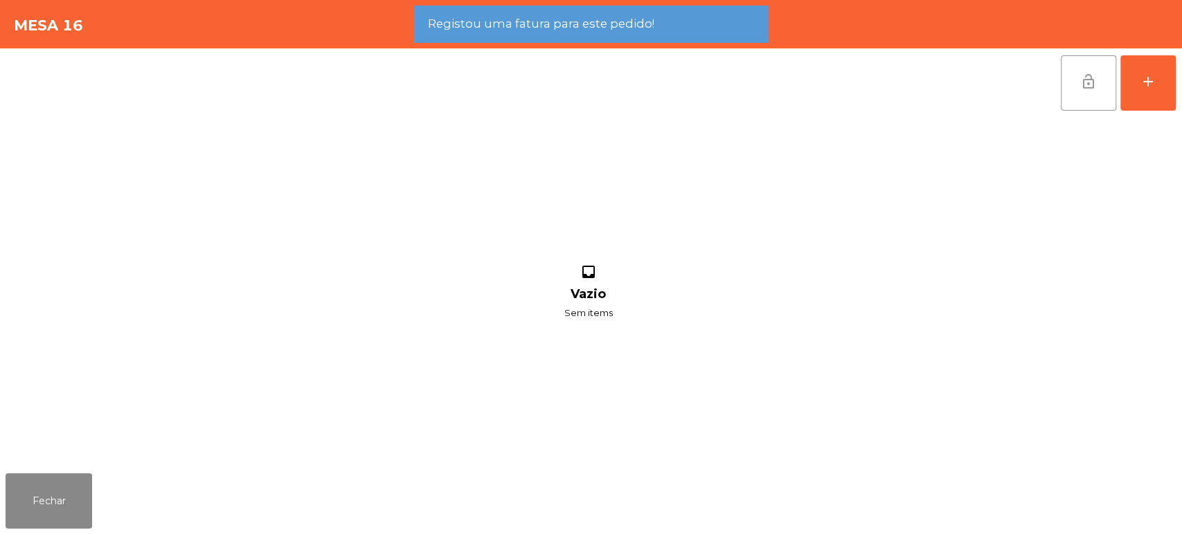
click at [1102, 75] on button "lock_open" at bounding box center [1087, 82] width 55 height 55
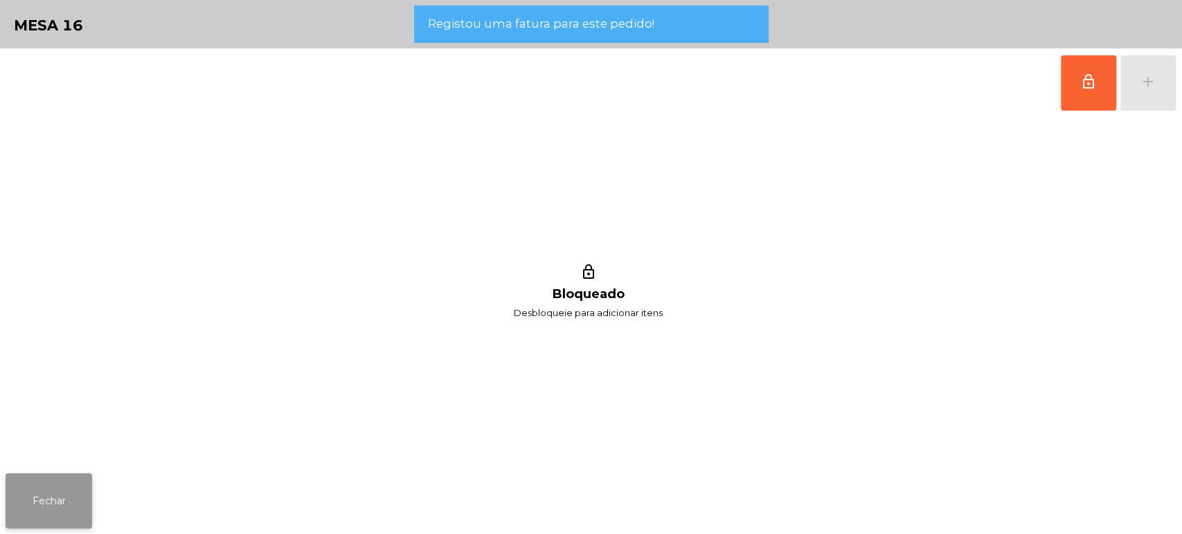
click at [69, 496] on button "Fechar" at bounding box center [49, 500] width 87 height 55
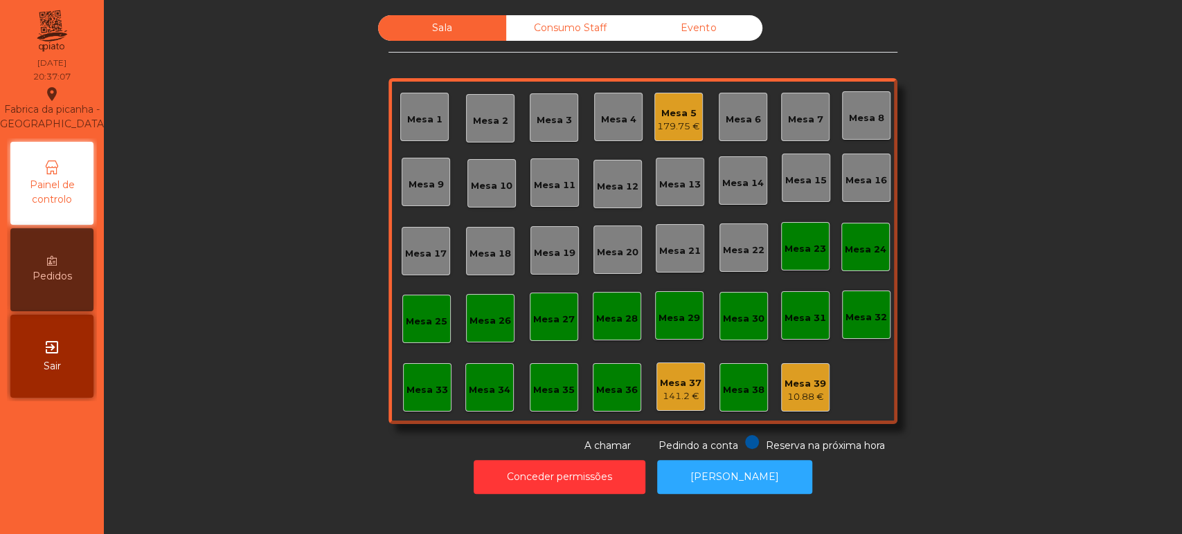
click at [1053, 240] on div "Sala Consumo Staff Evento Mesa 1 [GEOGRAPHIC_DATA] 3 Mesa 4 Mesa 5 179.75 € [GE…" at bounding box center [643, 234] width 1040 height 438
click at [558, 32] on div "Consumo Staff" at bounding box center [570, 28] width 128 height 26
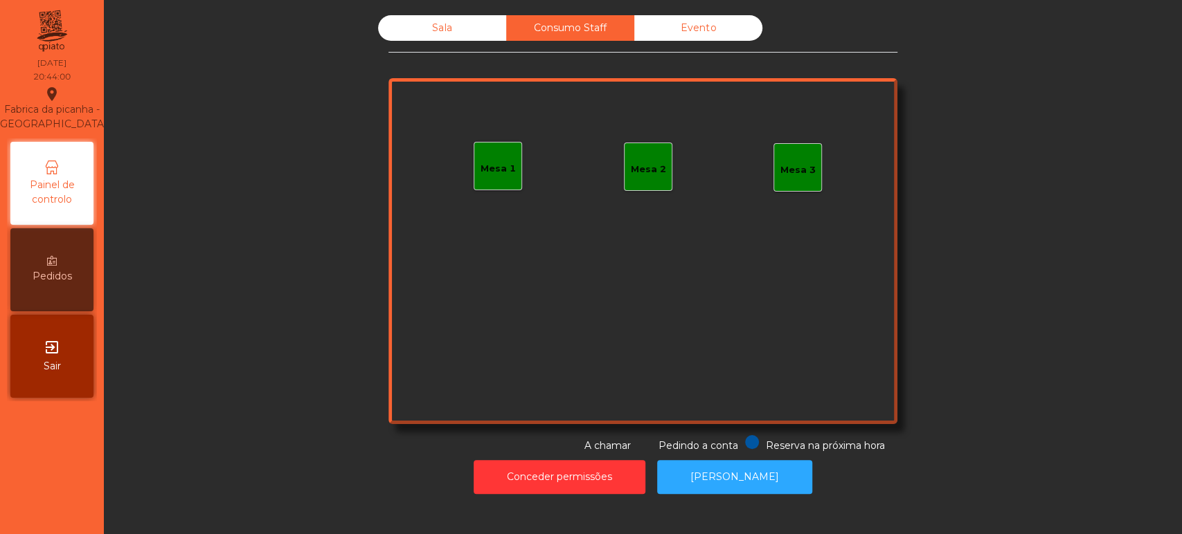
click at [505, 185] on div "Mesa 1" at bounding box center [497, 166] width 48 height 48
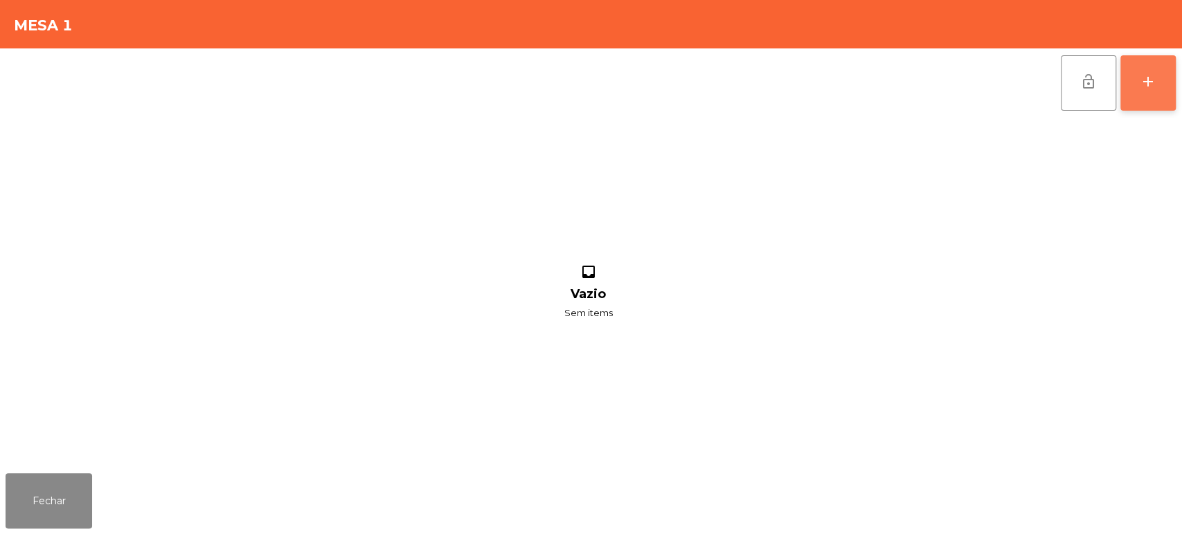
click at [1150, 90] on button "add" at bounding box center [1147, 82] width 55 height 55
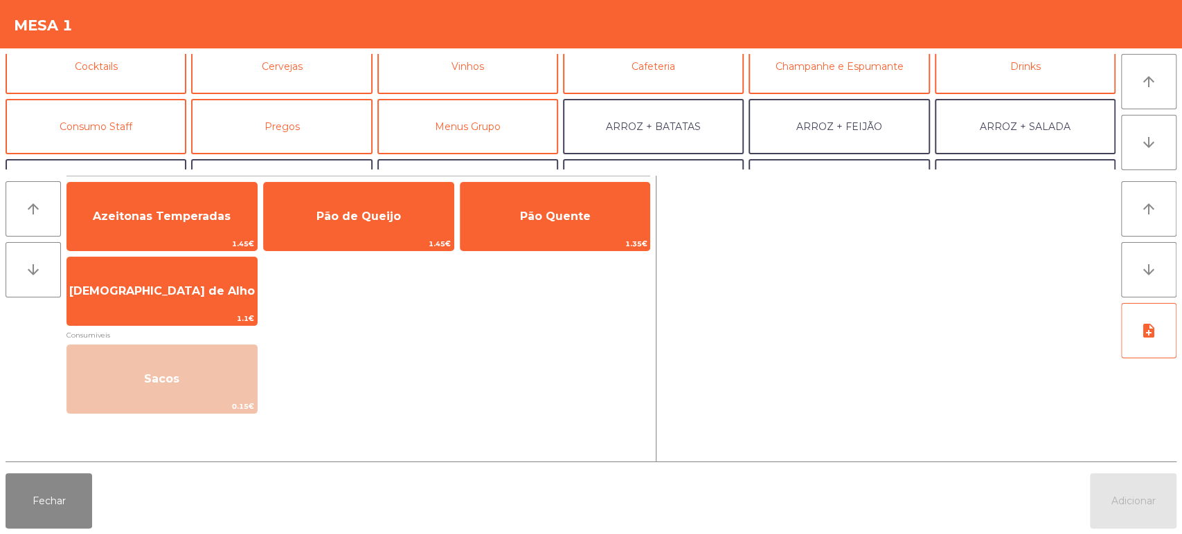
scroll to position [78, 0]
click at [105, 163] on button "ARROZ + ARROZ" at bounding box center [96, 184] width 181 height 55
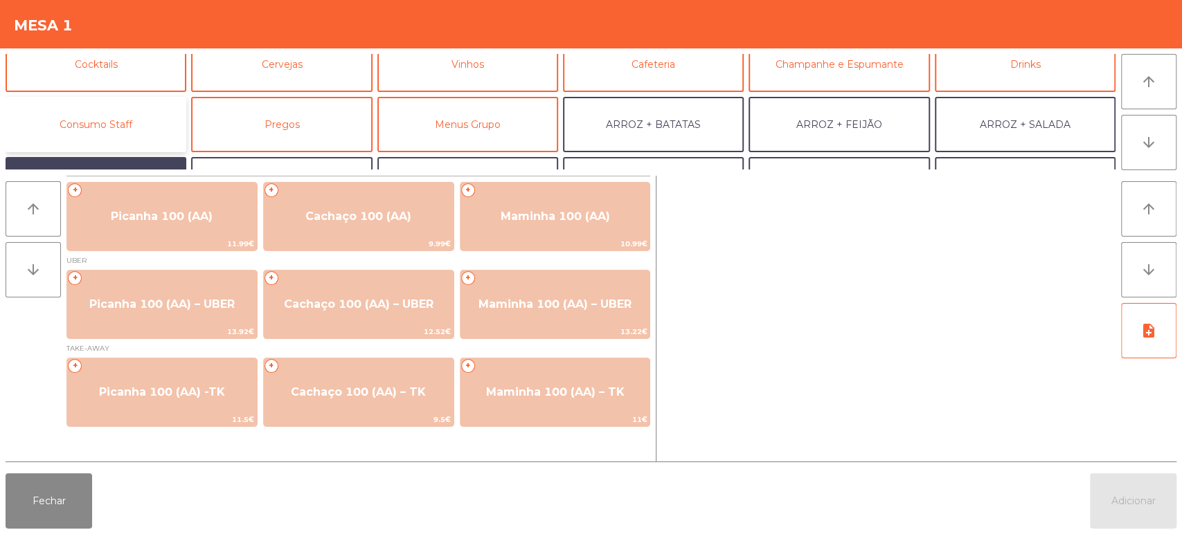
click at [94, 129] on button "Consumo Staff" at bounding box center [96, 124] width 181 height 55
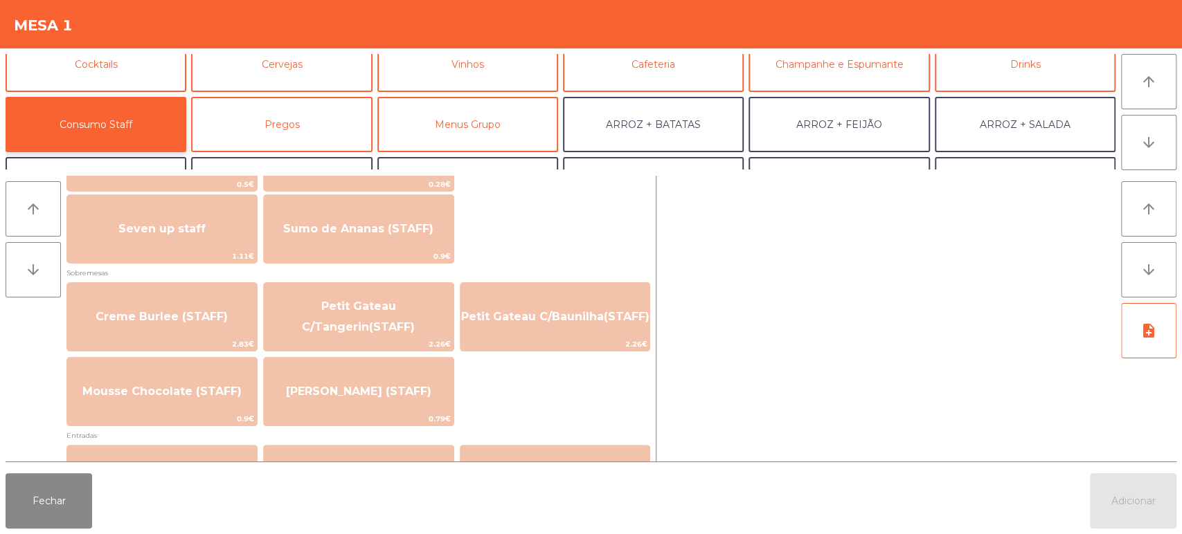
scroll to position [877, 0]
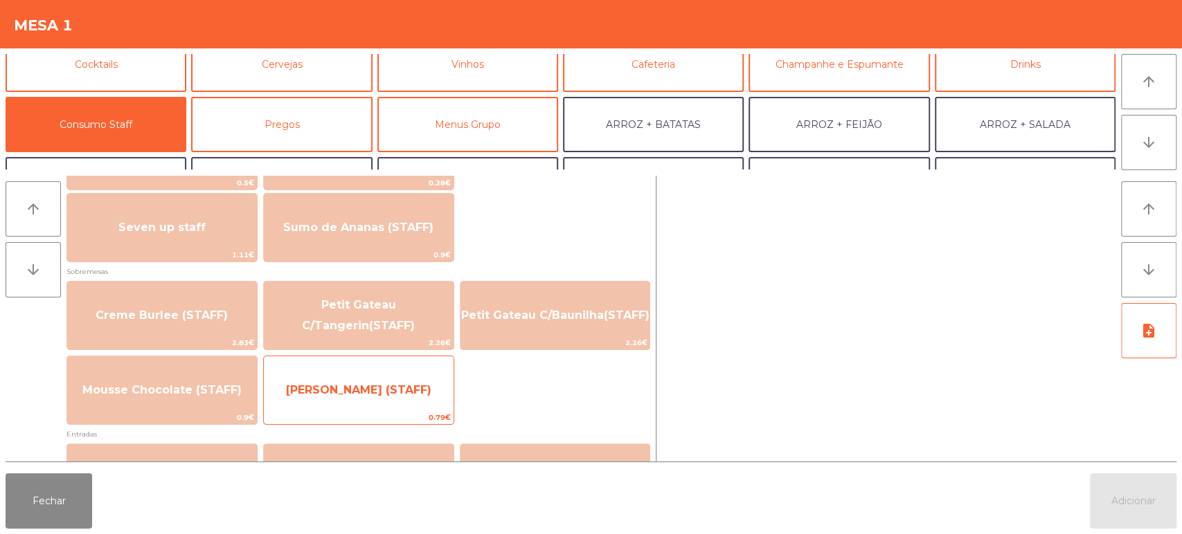
click at [354, 388] on span "[PERSON_NAME] (STAFF)" at bounding box center [358, 389] width 145 height 13
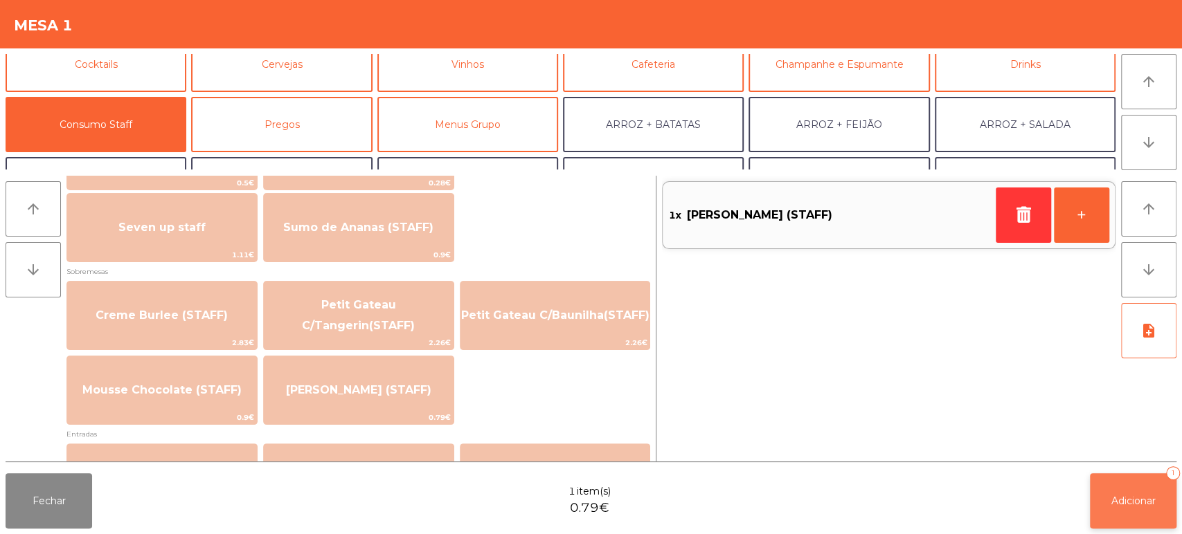
click at [1119, 523] on button "Adicionar 1" at bounding box center [1133, 500] width 87 height 55
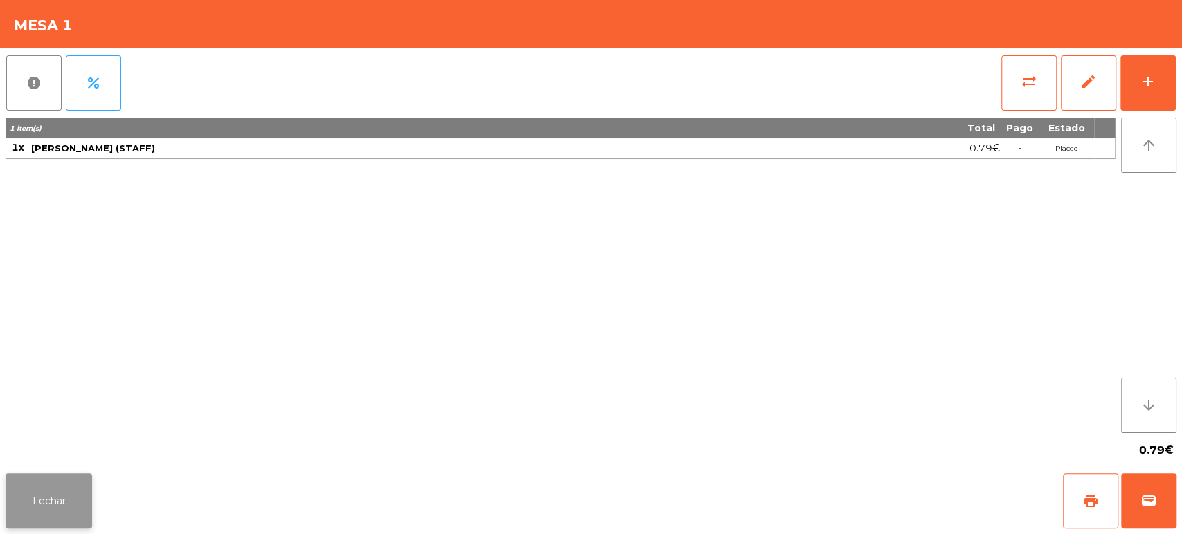
click at [87, 513] on button "Fechar" at bounding box center [49, 500] width 87 height 55
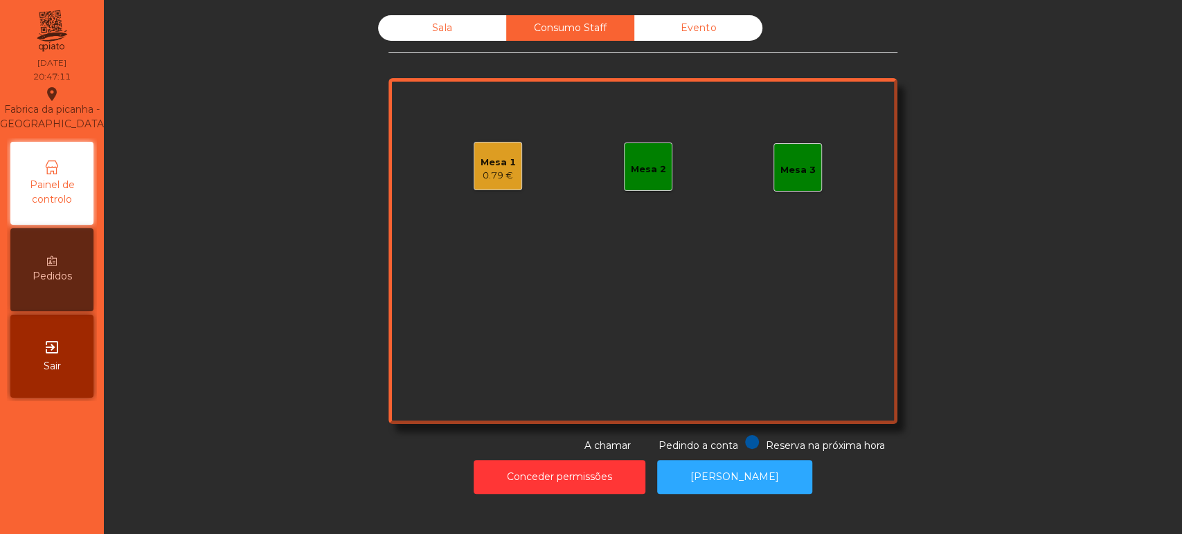
click at [423, 28] on div "Sala" at bounding box center [442, 28] width 128 height 26
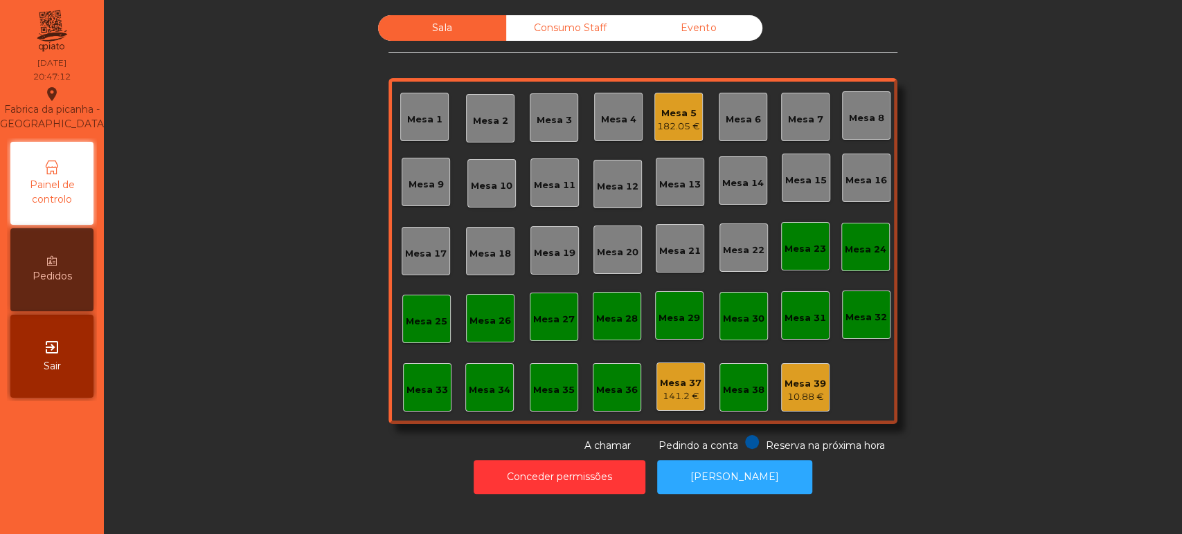
click at [681, 120] on div "182.05 €" at bounding box center [678, 127] width 43 height 14
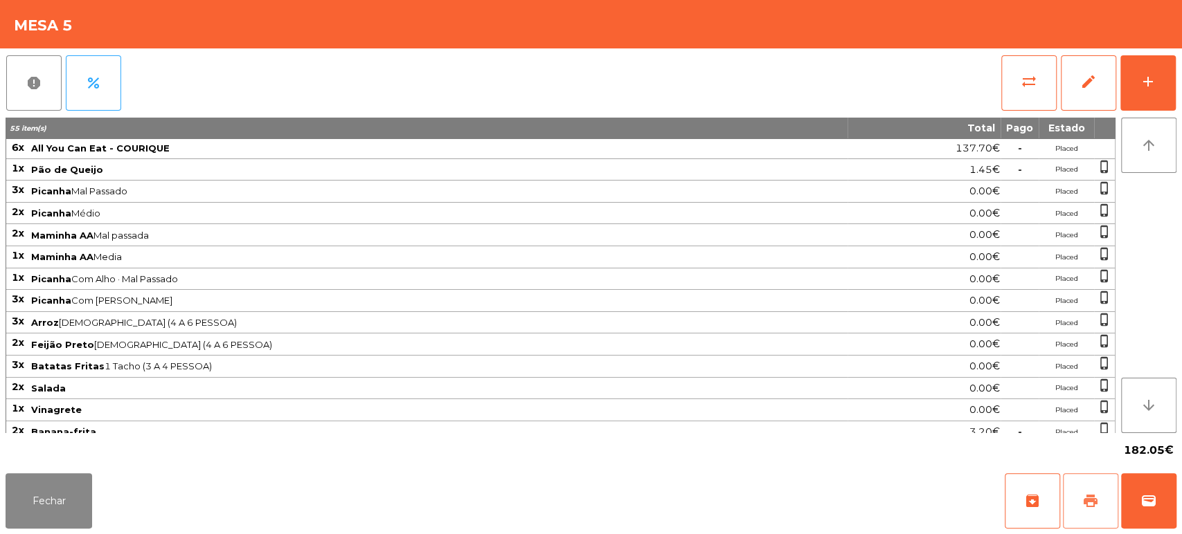
click at [1082, 508] on span "print" at bounding box center [1090, 501] width 17 height 17
click at [1178, 506] on div "Fechar archive print wallet" at bounding box center [591, 501] width 1182 height 66
click at [1141, 515] on button "wallet" at bounding box center [1148, 500] width 55 height 55
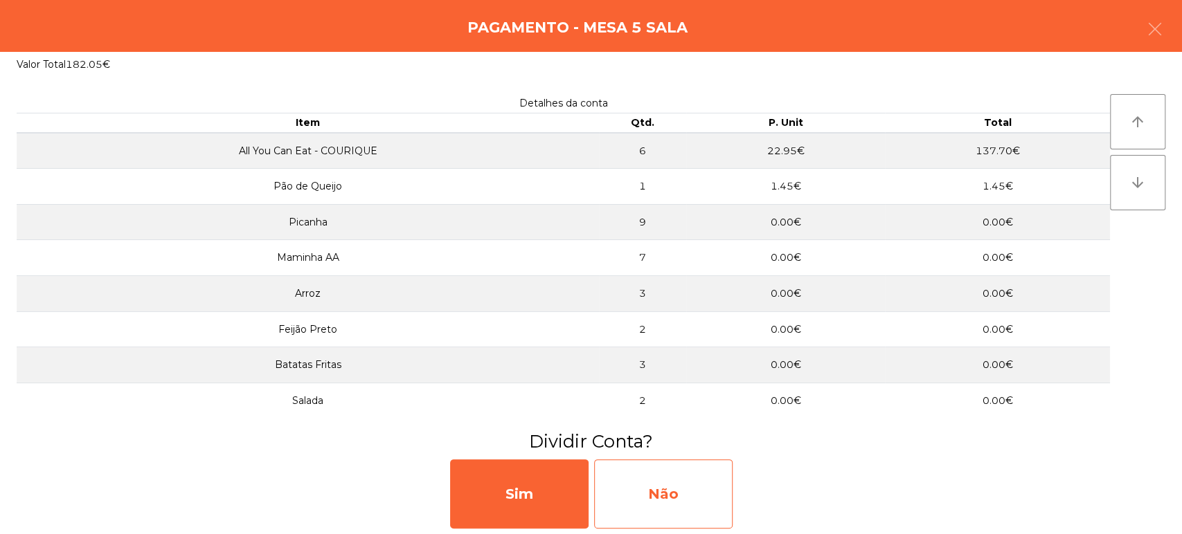
click at [676, 503] on div "Não" at bounding box center [663, 494] width 138 height 69
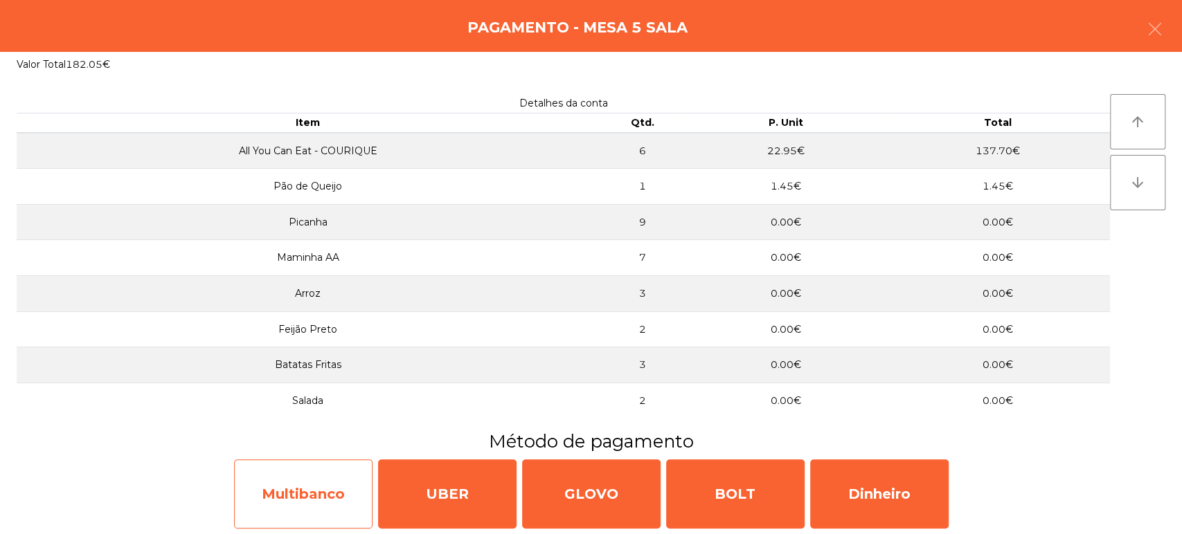
click at [325, 496] on div "Multibanco" at bounding box center [303, 494] width 138 height 69
select select "**"
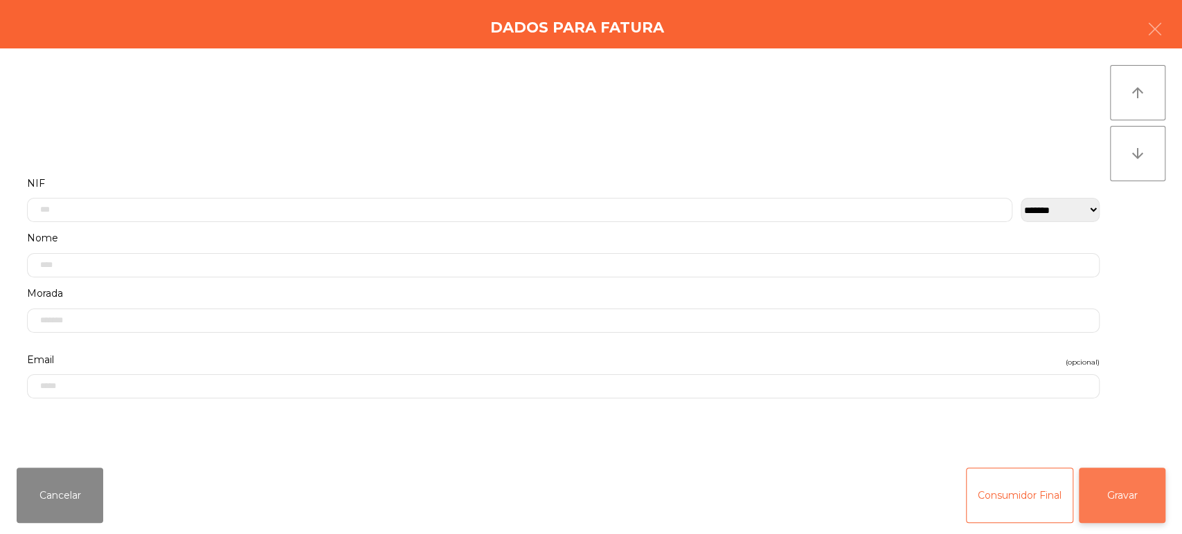
click at [1126, 509] on button "Gravar" at bounding box center [1121, 495] width 87 height 55
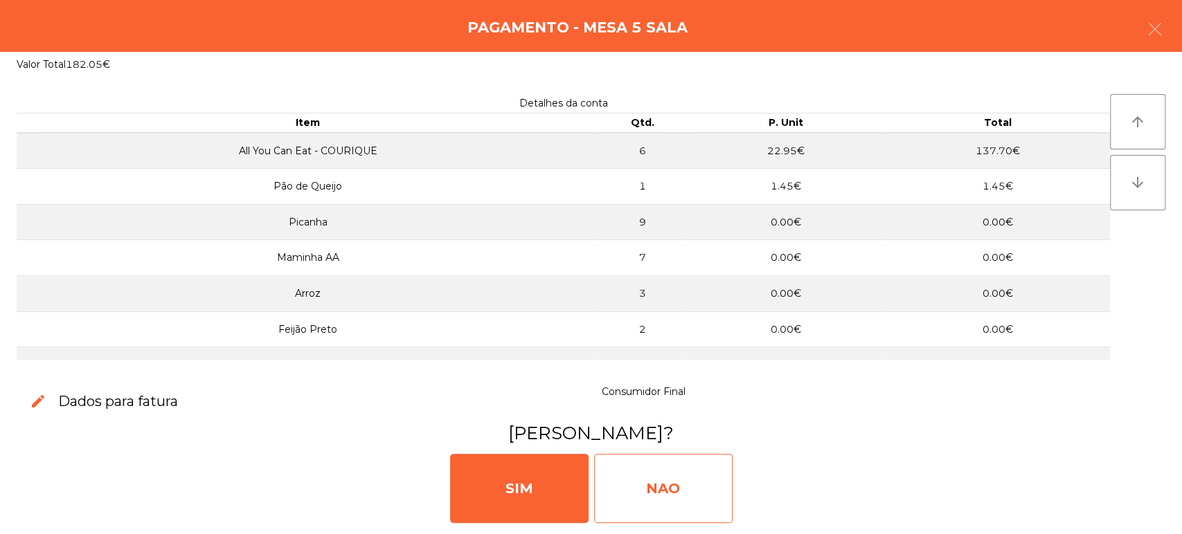
click at [692, 474] on div "NAO" at bounding box center [663, 488] width 138 height 69
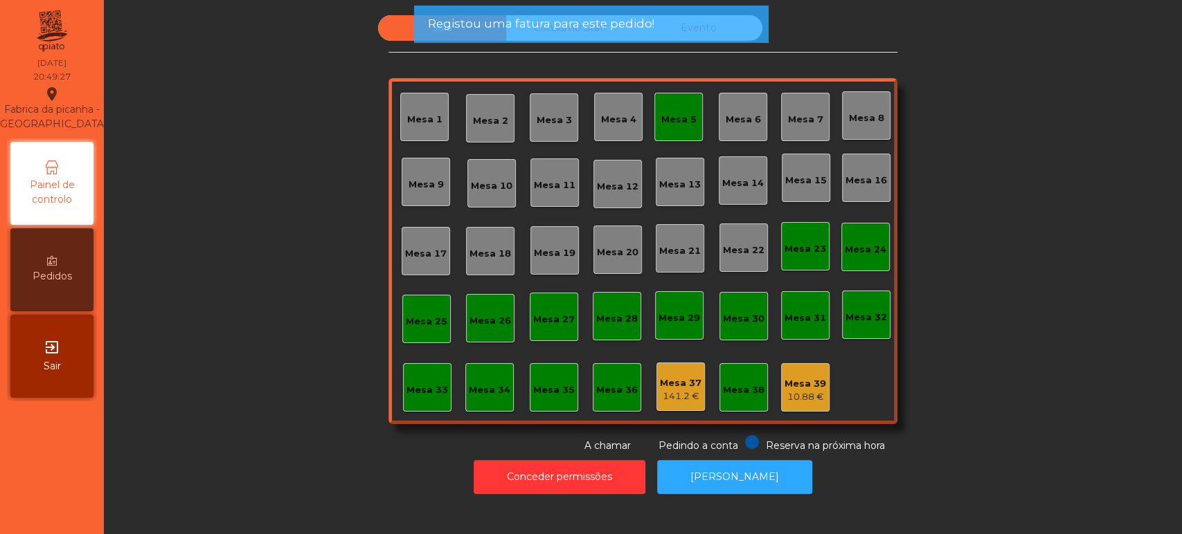
click at [692, 133] on div "Mesa 5" at bounding box center [678, 117] width 48 height 48
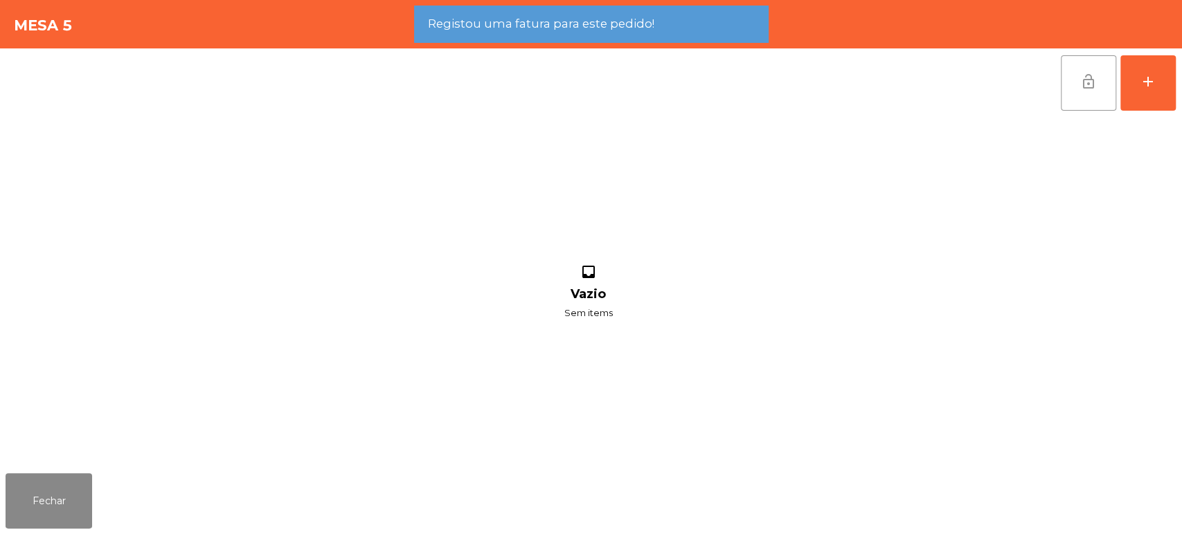
click at [1067, 89] on button "lock_open" at bounding box center [1087, 82] width 55 height 55
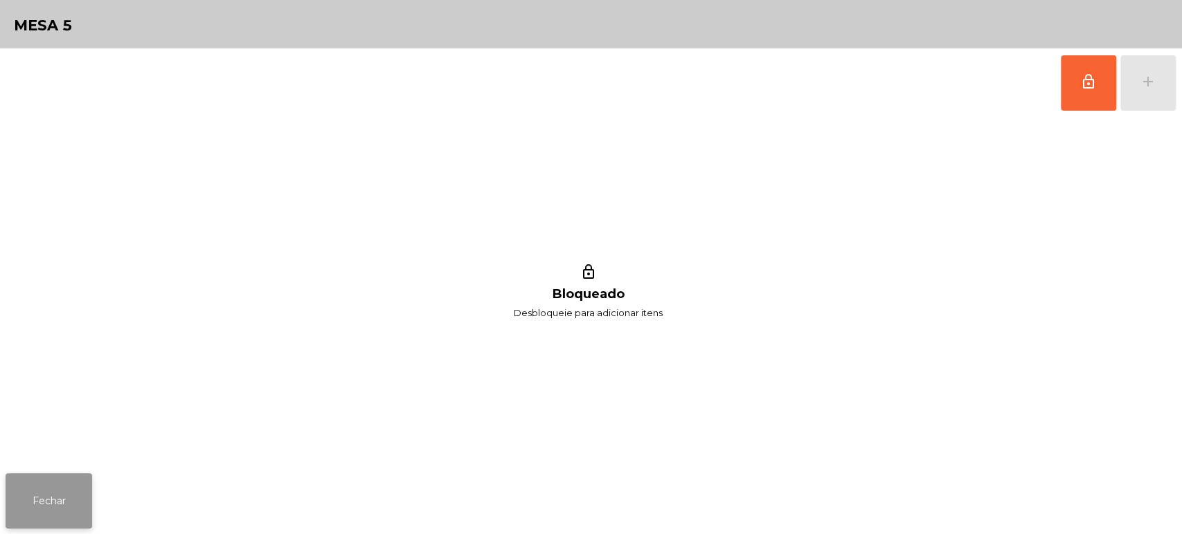
click at [60, 507] on button "Fechar" at bounding box center [49, 500] width 87 height 55
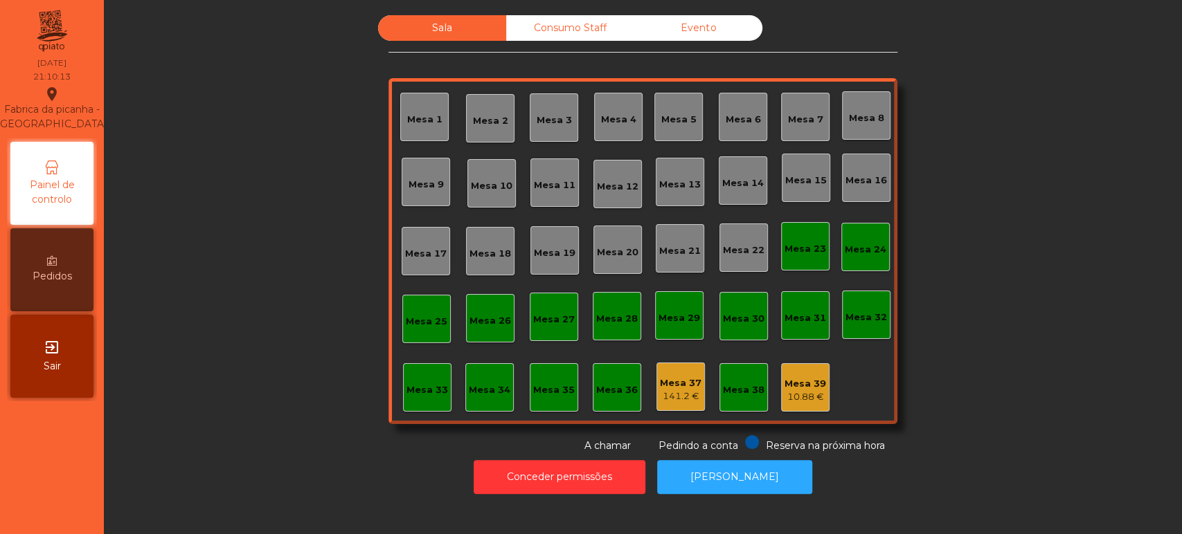
click at [441, 410] on div "Mesa 33" at bounding box center [427, 387] width 48 height 48
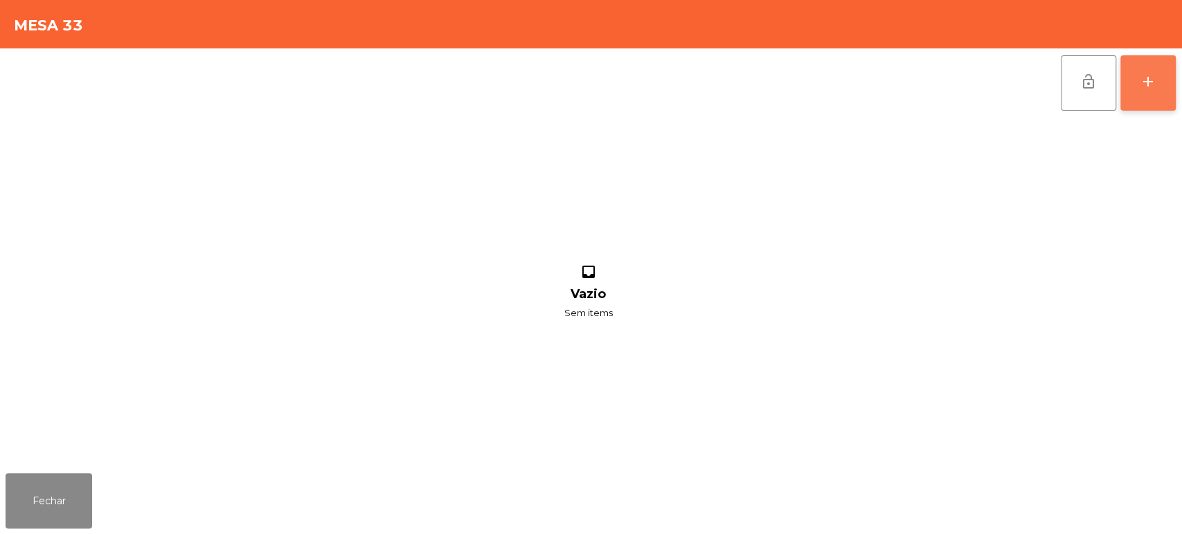
click at [1141, 80] on div "add" at bounding box center [1147, 81] width 17 height 17
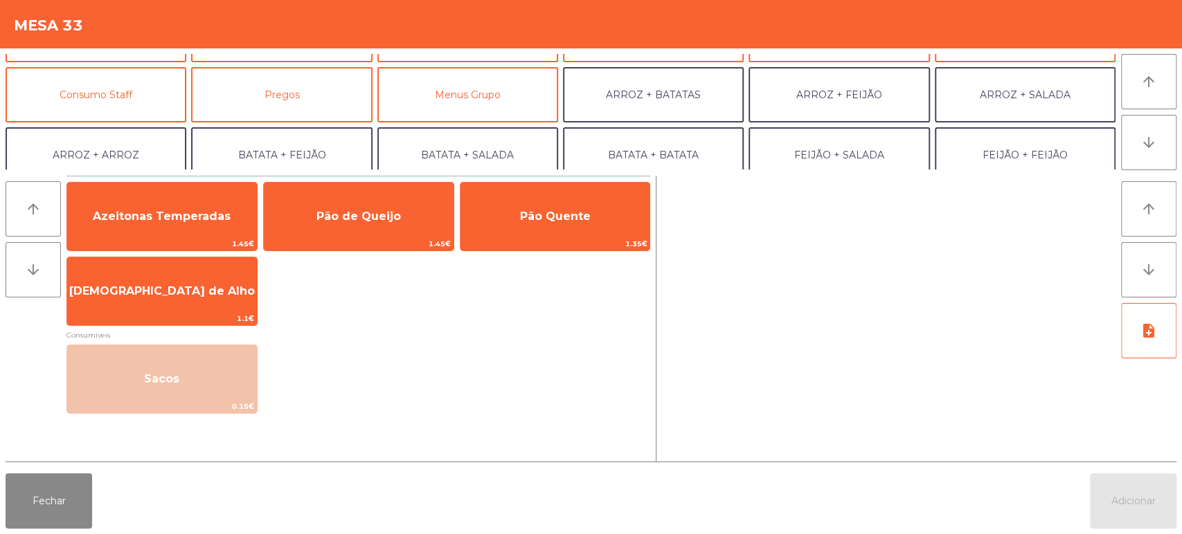
scroll to position [109, 0]
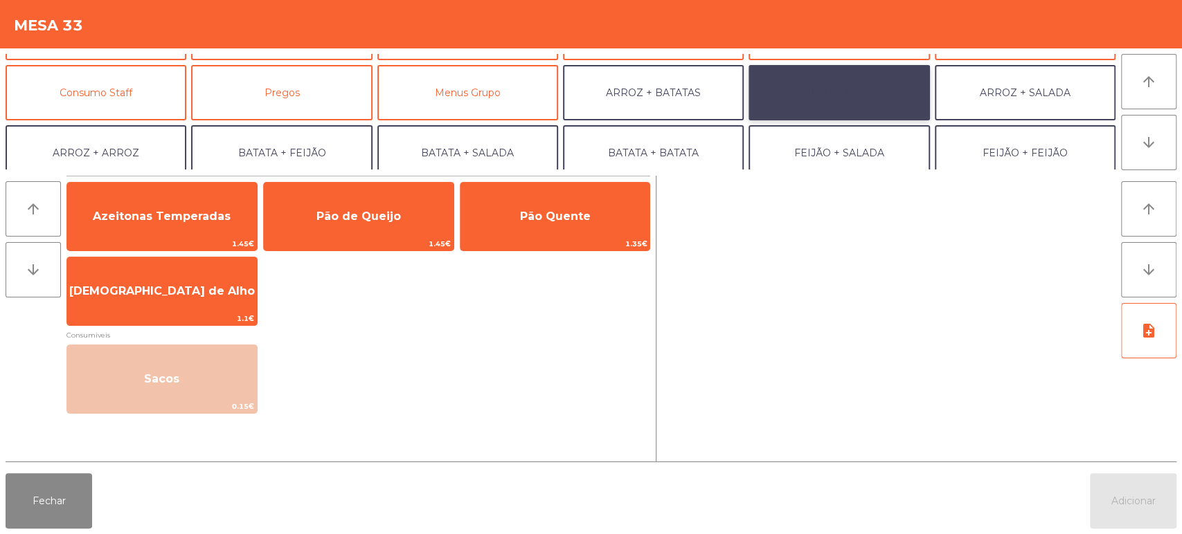
click at [853, 97] on button "ARROZ + FEIJÃO" at bounding box center [838, 92] width 181 height 55
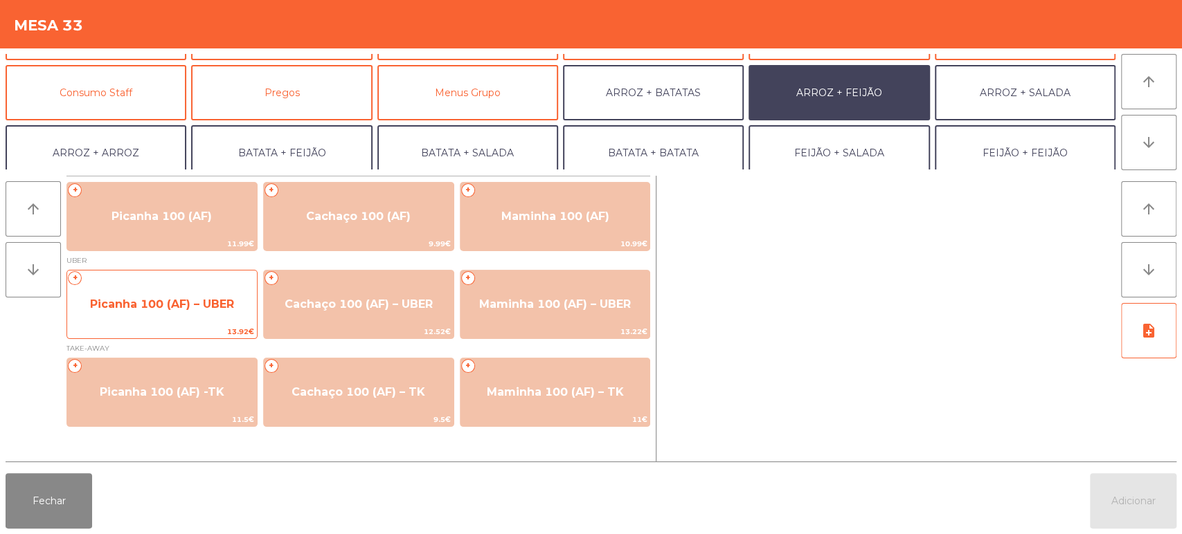
click at [179, 299] on span "Picanha 100 (AF) – UBER" at bounding box center [162, 304] width 144 height 13
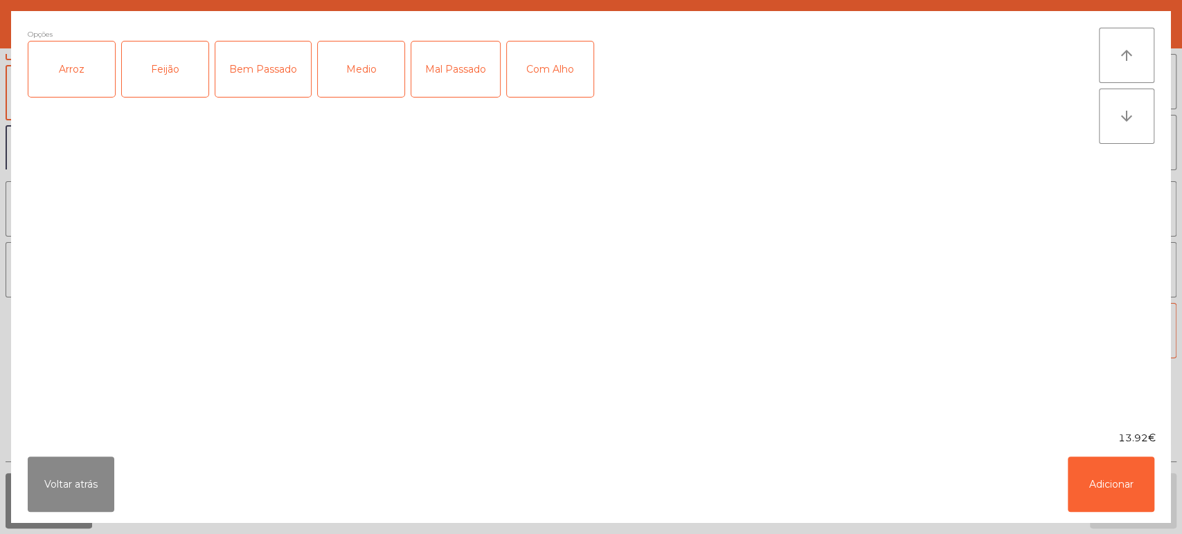
click at [100, 72] on div "Arroz" at bounding box center [71, 69] width 87 height 55
click at [217, 52] on div "Bem Passado" at bounding box center [263, 69] width 96 height 55
click at [162, 56] on div "Feijão" at bounding box center [165, 69] width 87 height 55
click at [269, 65] on div "Bem Passado" at bounding box center [263, 69] width 96 height 55
click at [357, 66] on div "Medio" at bounding box center [361, 69] width 87 height 55
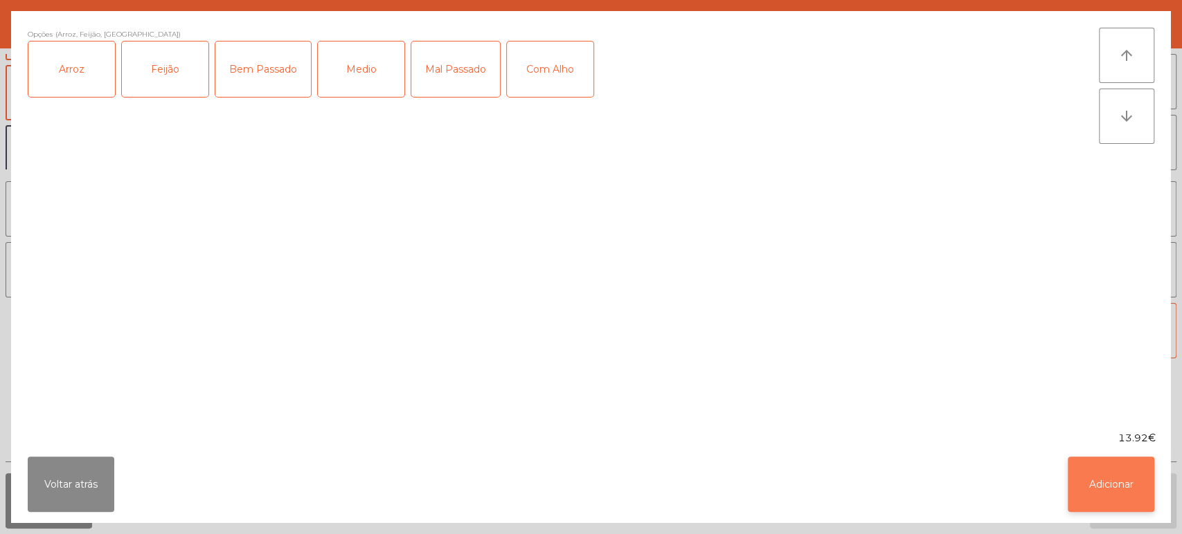
click at [1129, 480] on button "Adicionar" at bounding box center [1110, 484] width 87 height 55
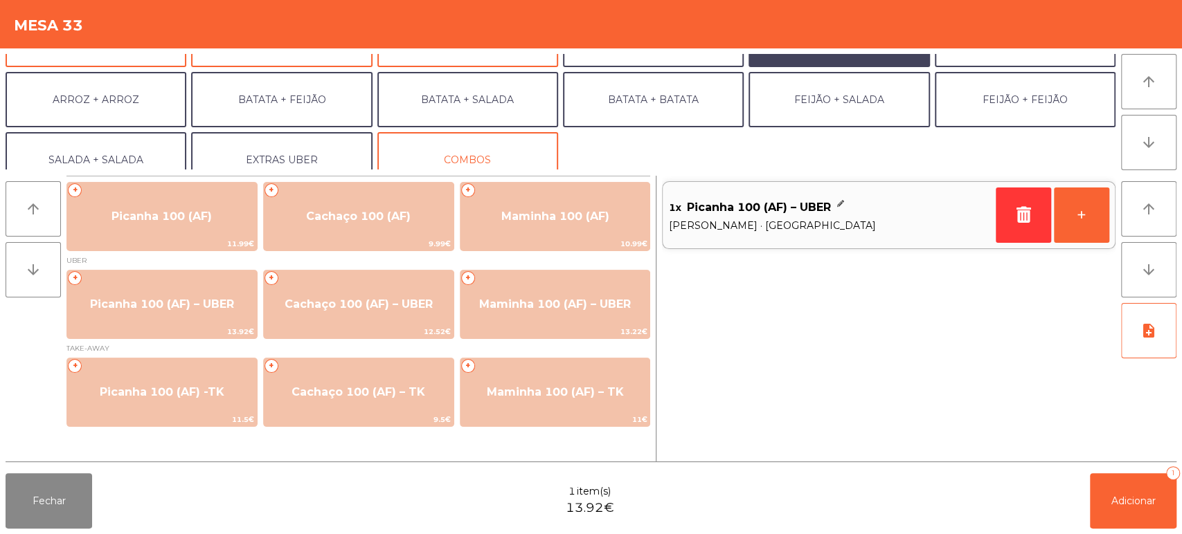
scroll to position [180, 0]
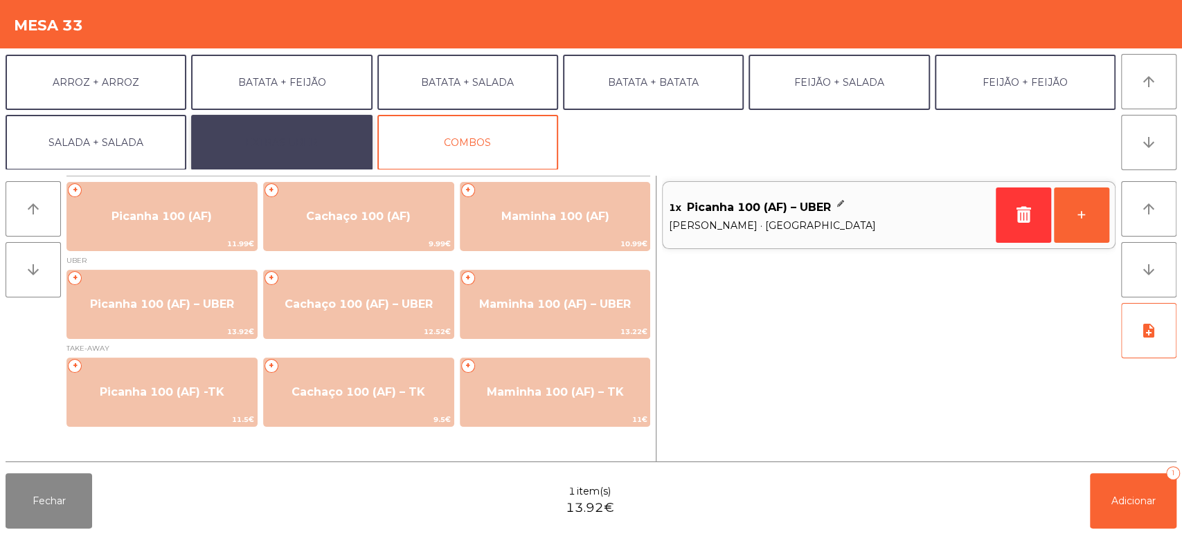
click at [282, 127] on button "EXTRAS UBER" at bounding box center [281, 142] width 181 height 55
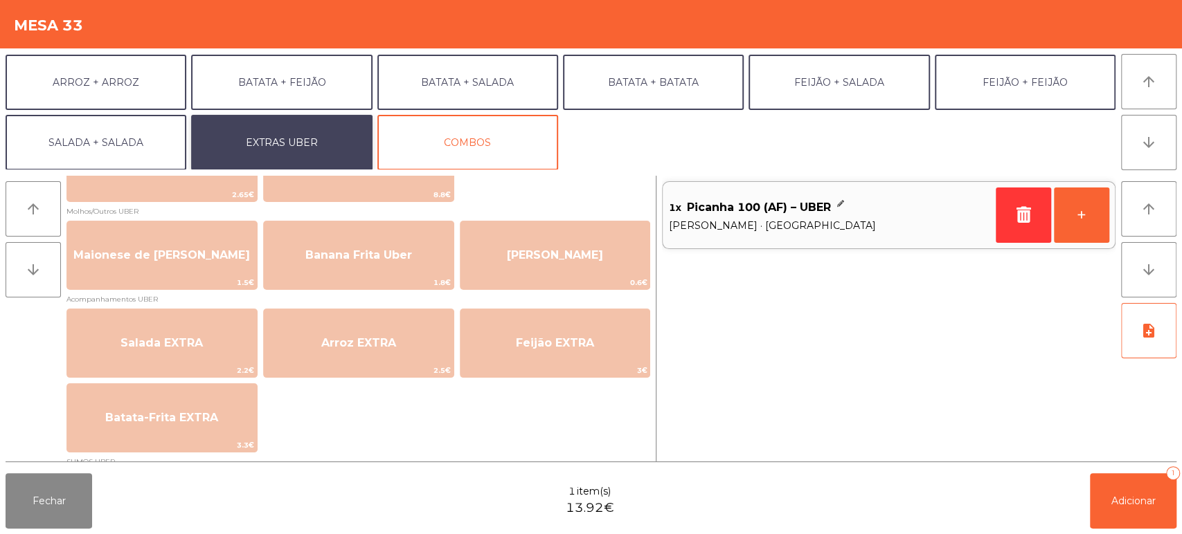
scroll to position [66, 0]
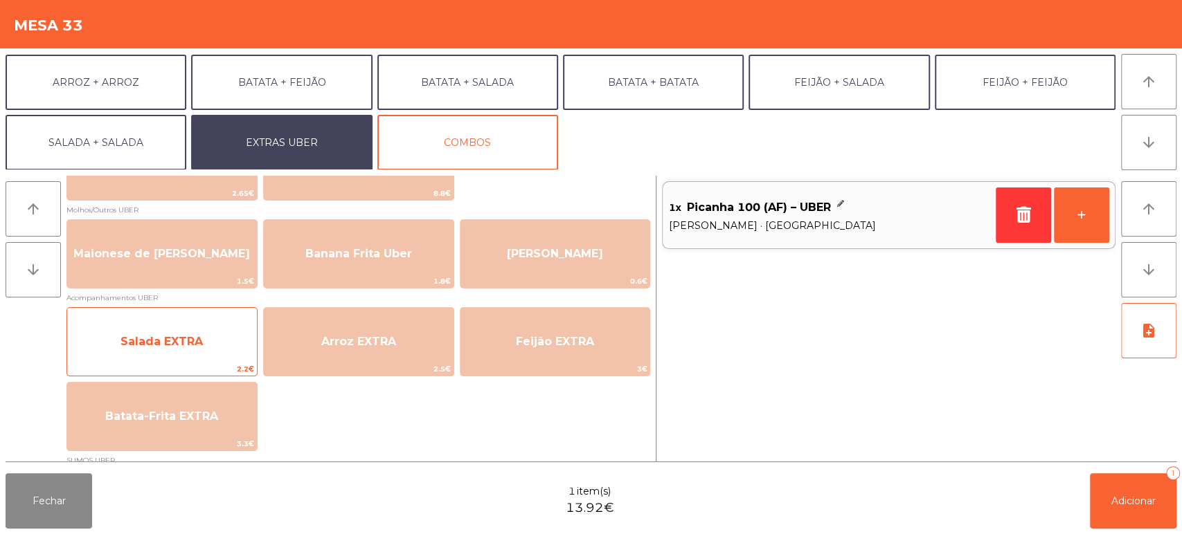
click at [192, 357] on span "Salada EXTRA" at bounding box center [162, 341] width 190 height 37
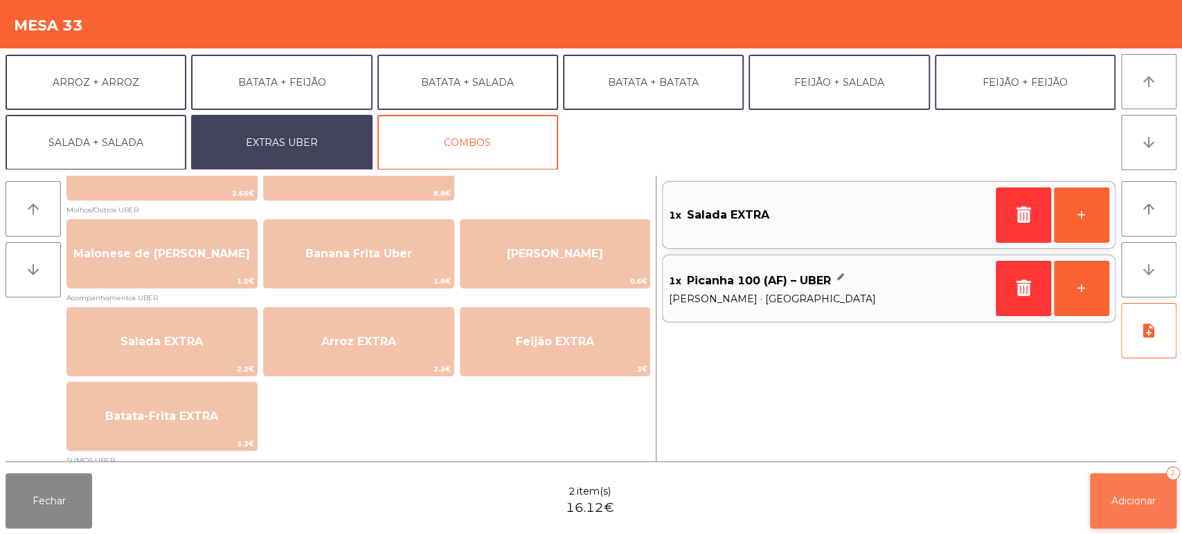
click at [1112, 504] on span "Adicionar" at bounding box center [1133, 501] width 44 height 12
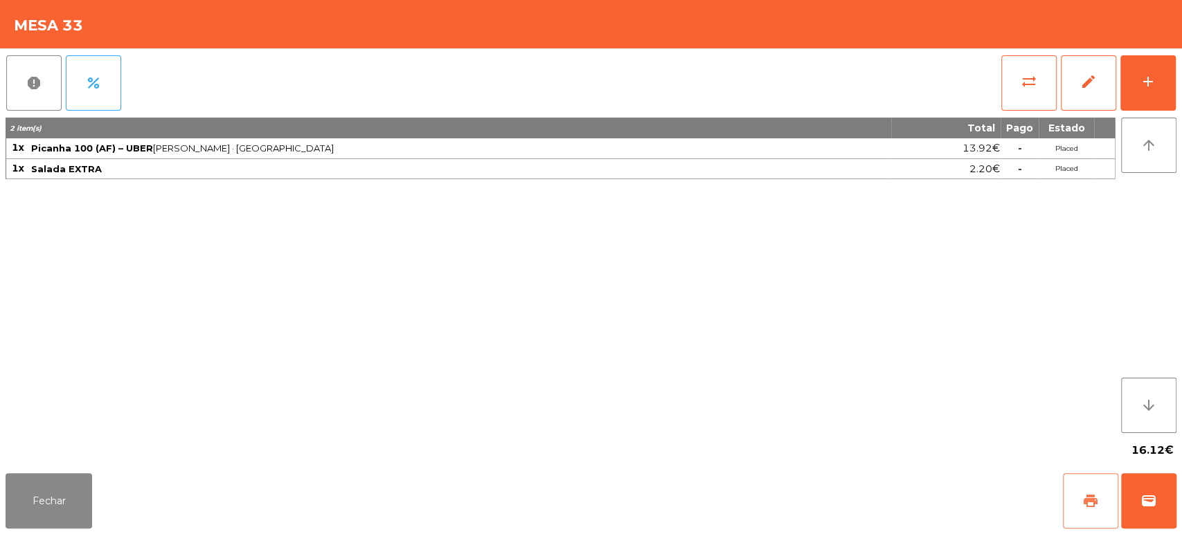
click at [1102, 504] on button "print" at bounding box center [1090, 500] width 55 height 55
click at [73, 504] on button "Fechar" at bounding box center [49, 500] width 87 height 55
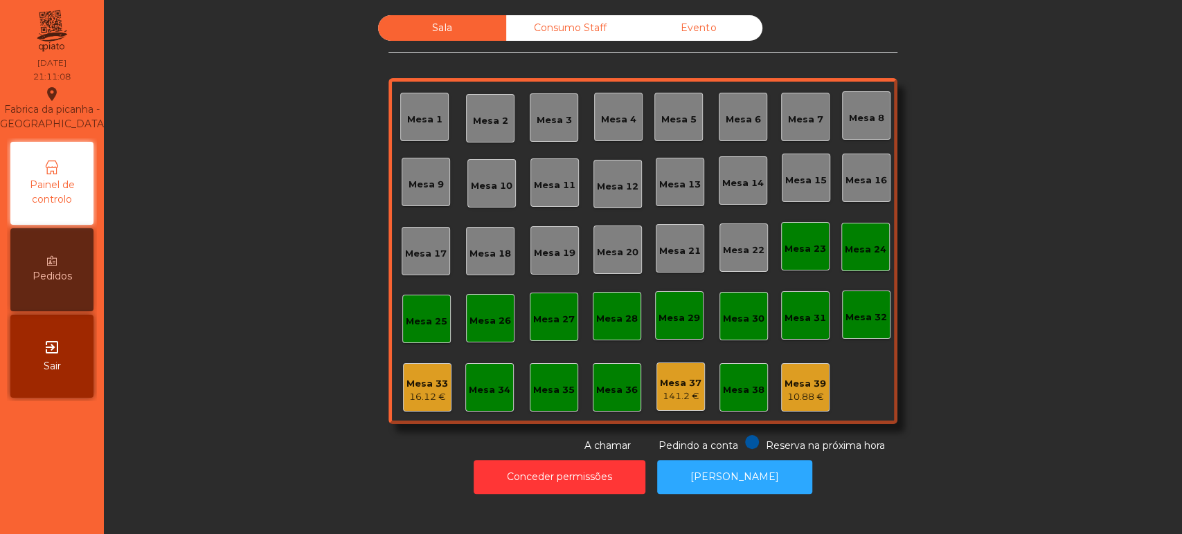
click at [974, 424] on div "Sala Consumo Staff Evento Mesa 1 [GEOGRAPHIC_DATA] 3 Mesa 4 [GEOGRAPHIC_DATA] 6…" at bounding box center [643, 234] width 1040 height 438
click at [708, 487] on button "[PERSON_NAME]" at bounding box center [734, 477] width 155 height 34
click at [403, 388] on div "Mesa 33 16.12 €" at bounding box center [427, 387] width 48 height 48
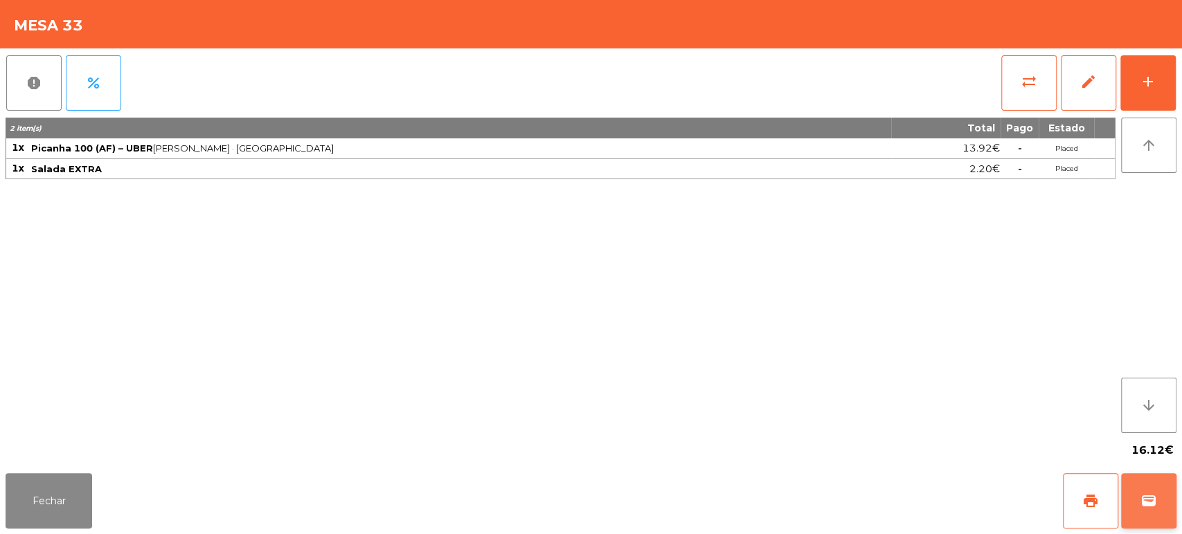
click at [1163, 494] on button "wallet" at bounding box center [1148, 500] width 55 height 55
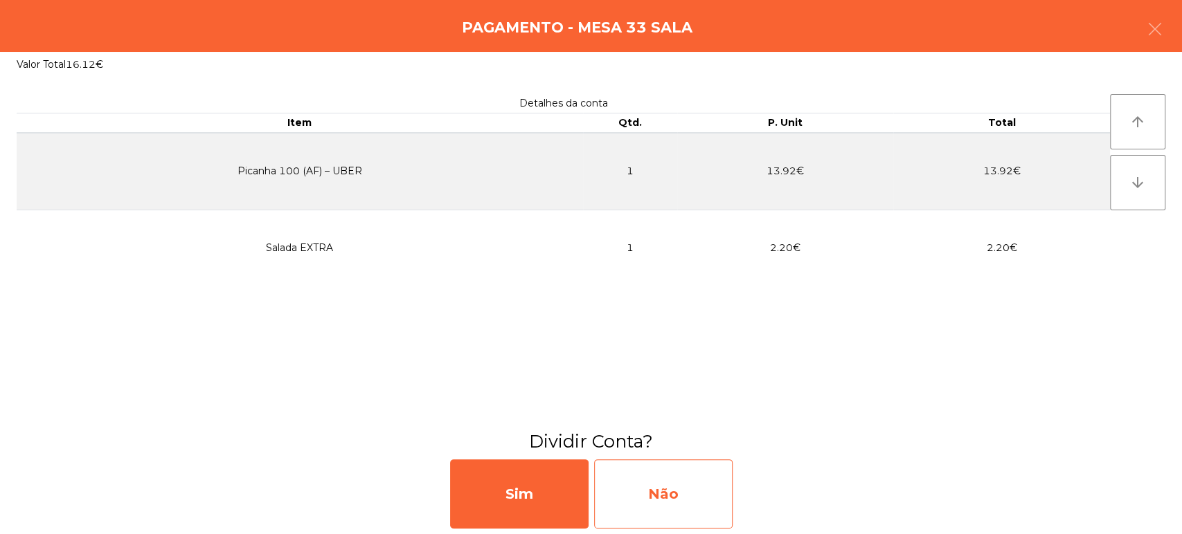
click at [674, 485] on div "Não" at bounding box center [663, 494] width 138 height 69
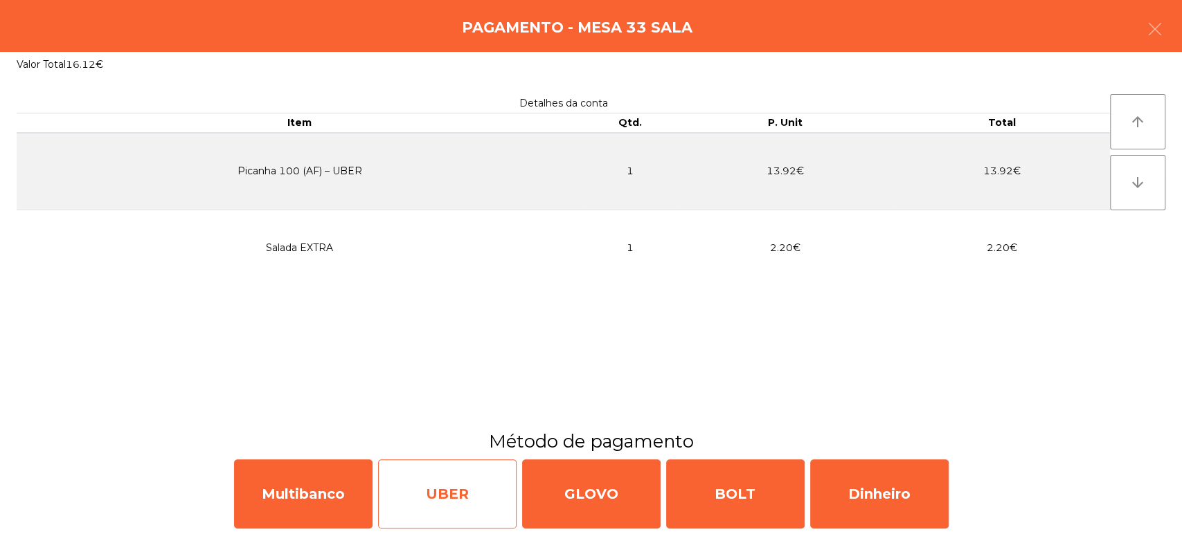
click at [446, 489] on div "UBER" at bounding box center [447, 494] width 138 height 69
select select "**"
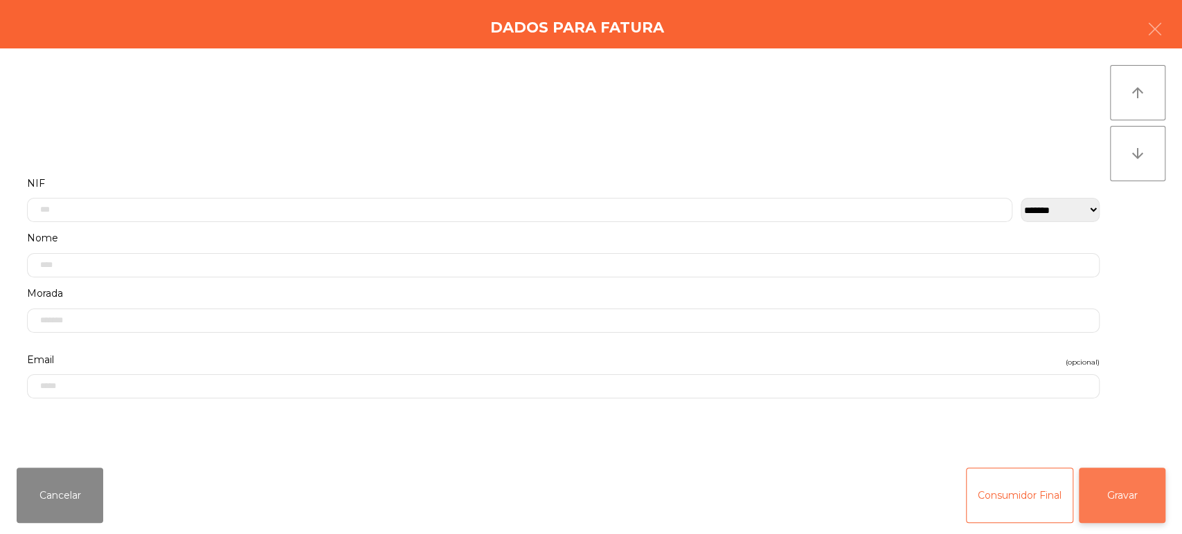
click at [1113, 492] on button "Gravar" at bounding box center [1121, 495] width 87 height 55
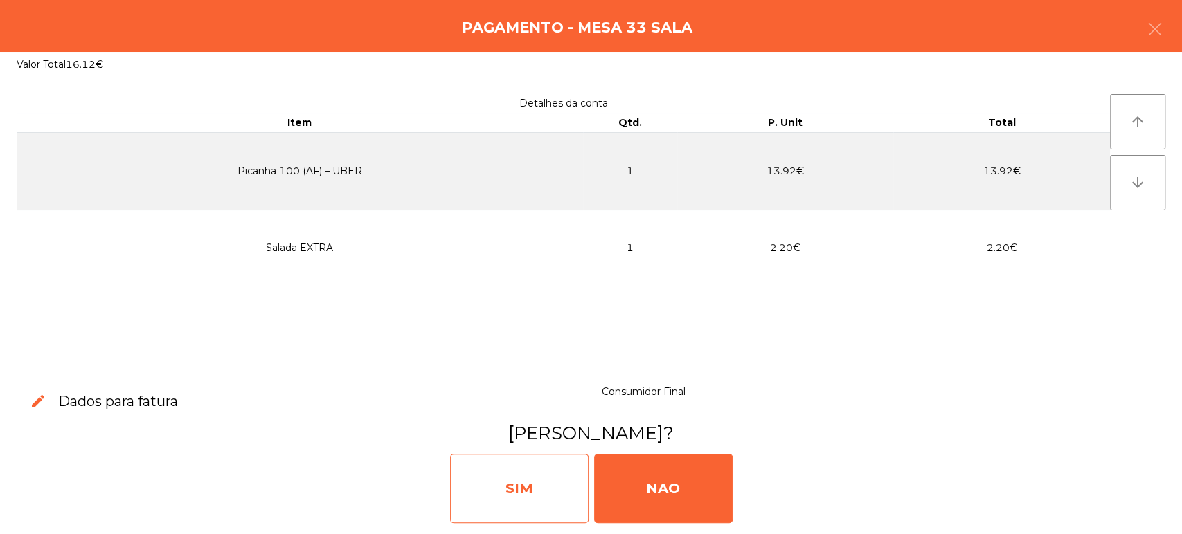
click at [504, 470] on div "SIM" at bounding box center [519, 488] width 138 height 69
